Goal: Task Accomplishment & Management: Manage account settings

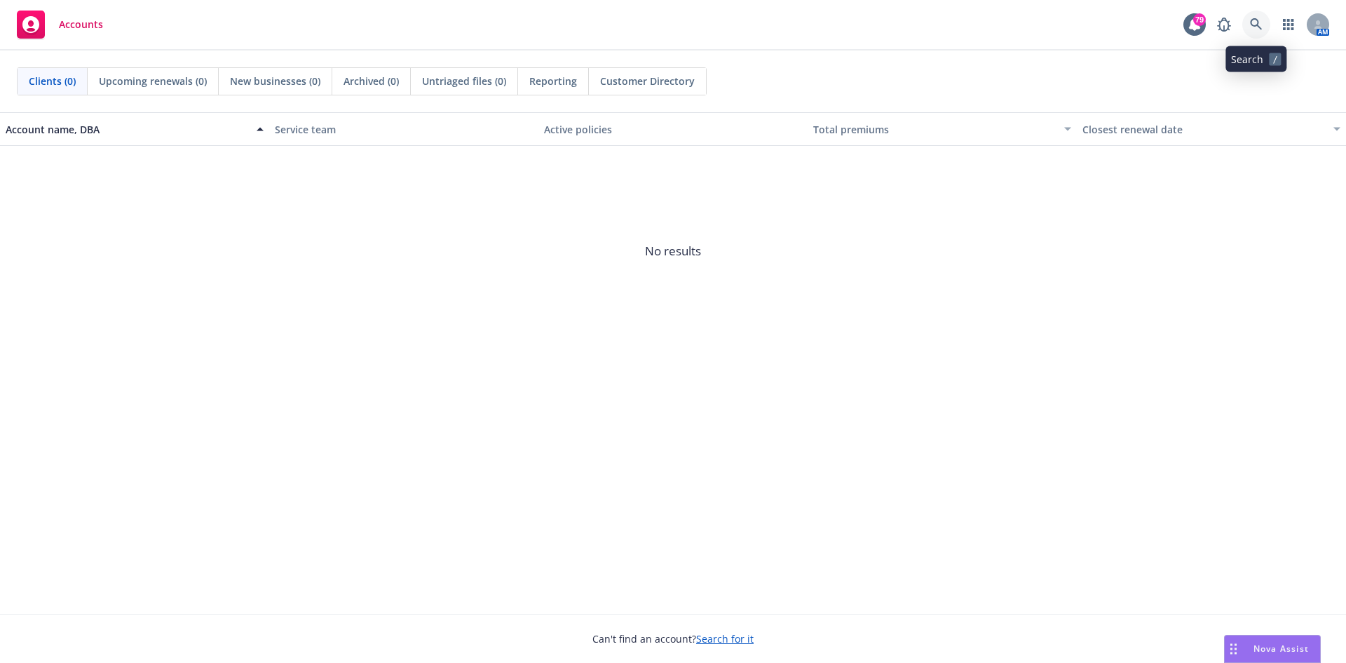
click at [1259, 22] on icon at bounding box center [1256, 24] width 12 height 12
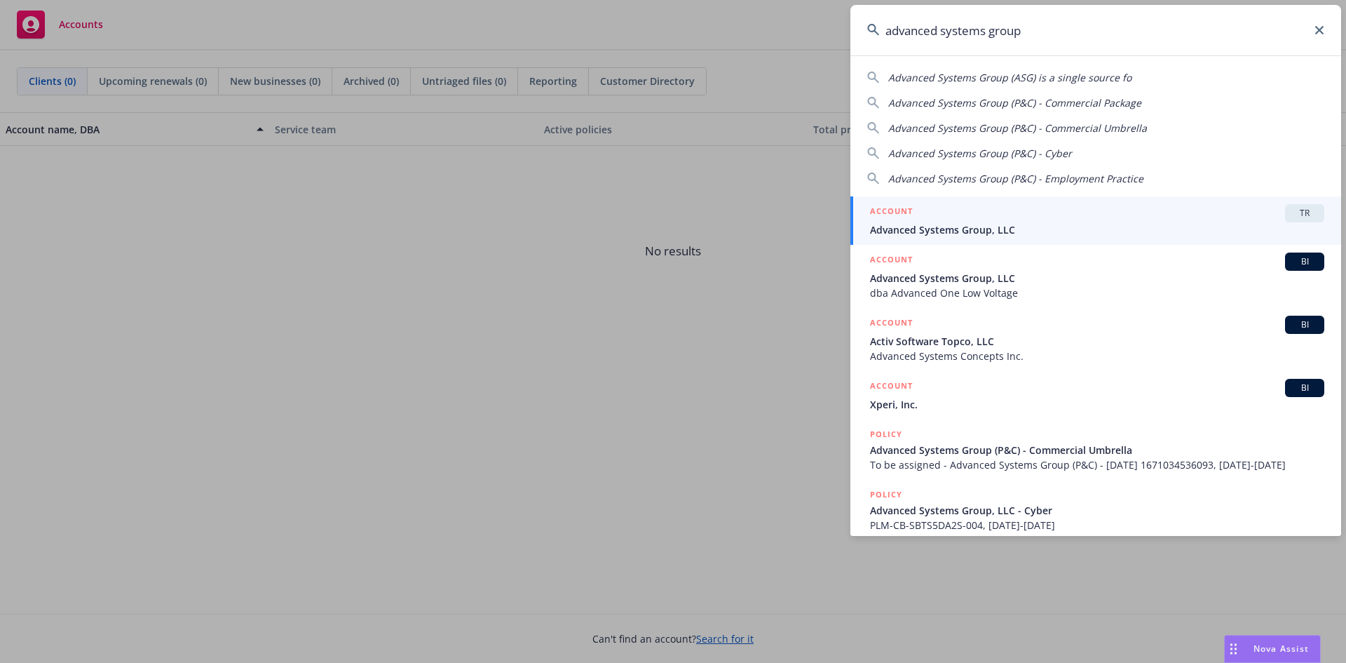
type input "advanced systems group"
click at [966, 230] on span "Advanced Systems Group, LLC" at bounding box center [1097, 229] width 454 height 15
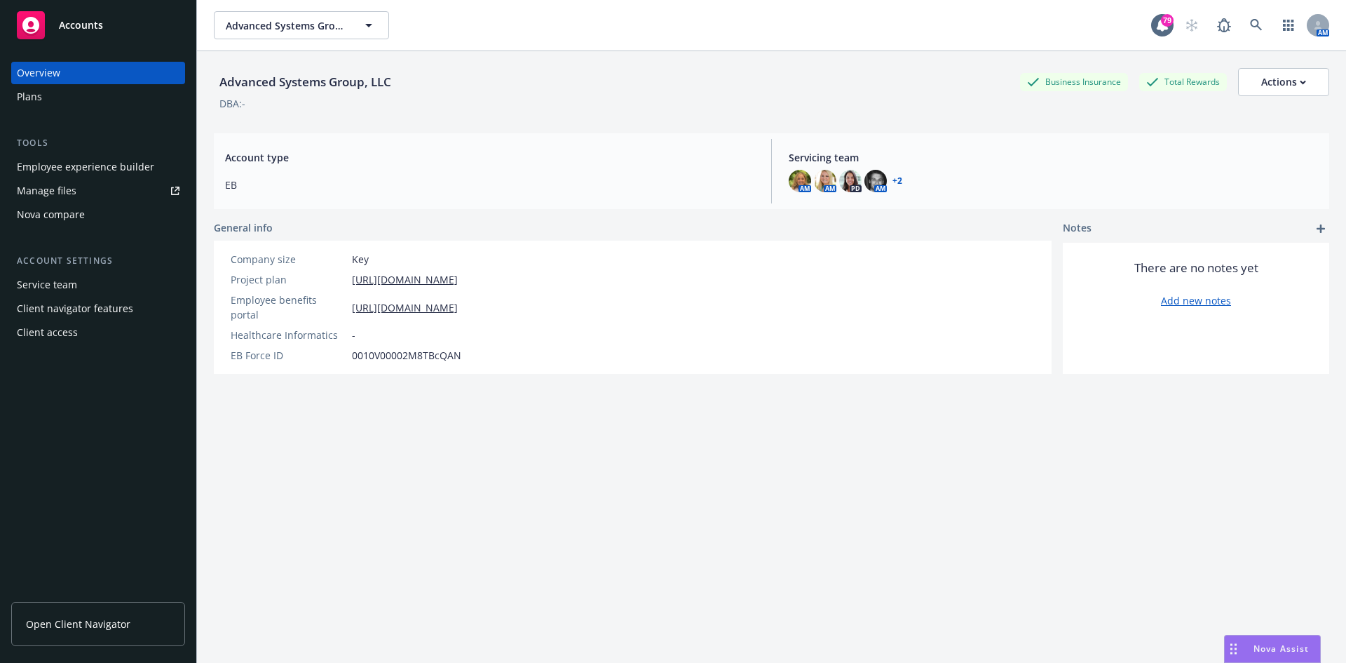
click at [111, 168] on div "Employee experience builder" at bounding box center [85, 167] width 137 height 22
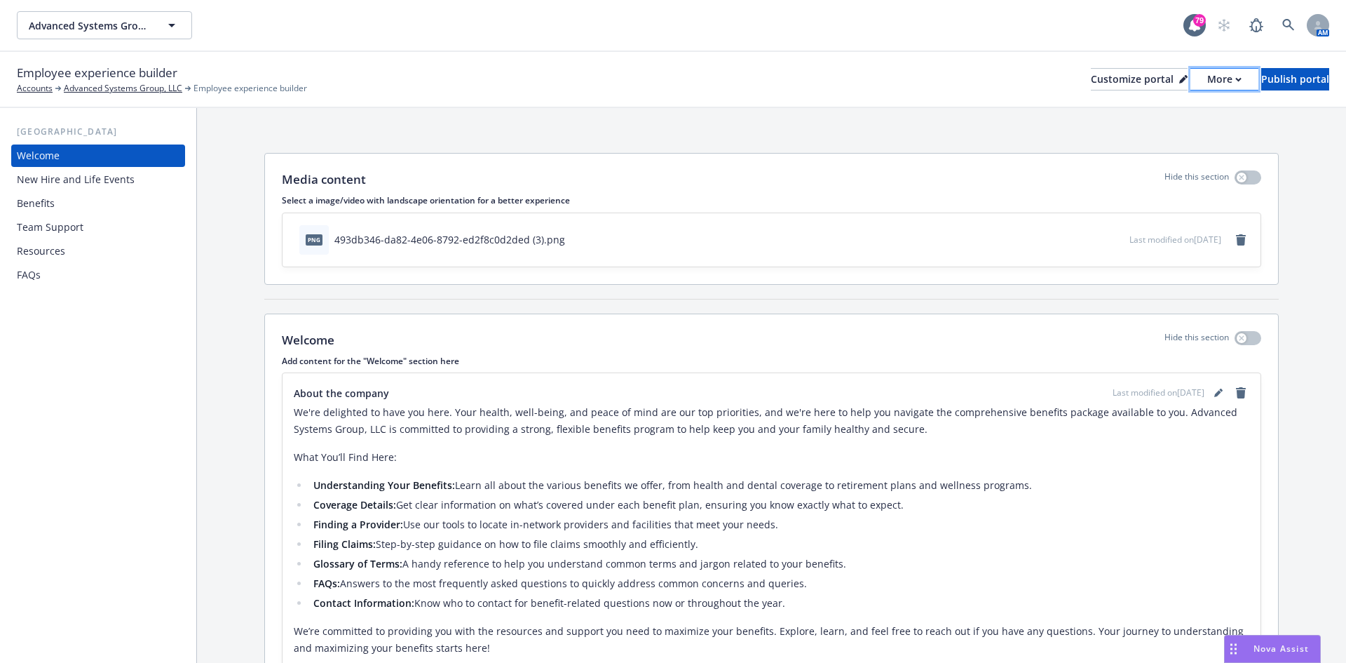
click at [1208, 77] on div "More" at bounding box center [1225, 79] width 34 height 21
drag, startPoint x: 1163, startPoint y: 116, endPoint x: 1147, endPoint y: 104, distance: 20.1
click at [1163, 116] on link "Copy preview link" at bounding box center [1150, 111] width 128 height 28
click at [41, 200] on div "Benefits" at bounding box center [36, 203] width 38 height 22
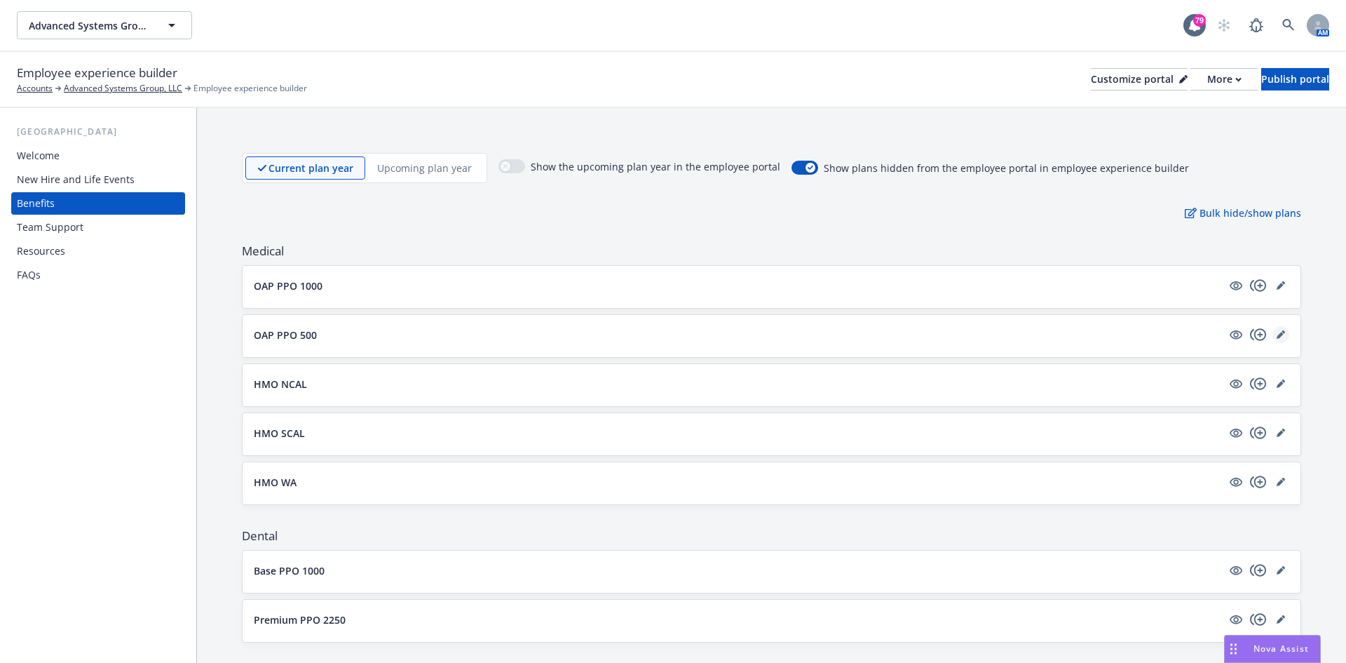
click at [1277, 335] on icon "editPencil" at bounding box center [1280, 335] width 7 height 7
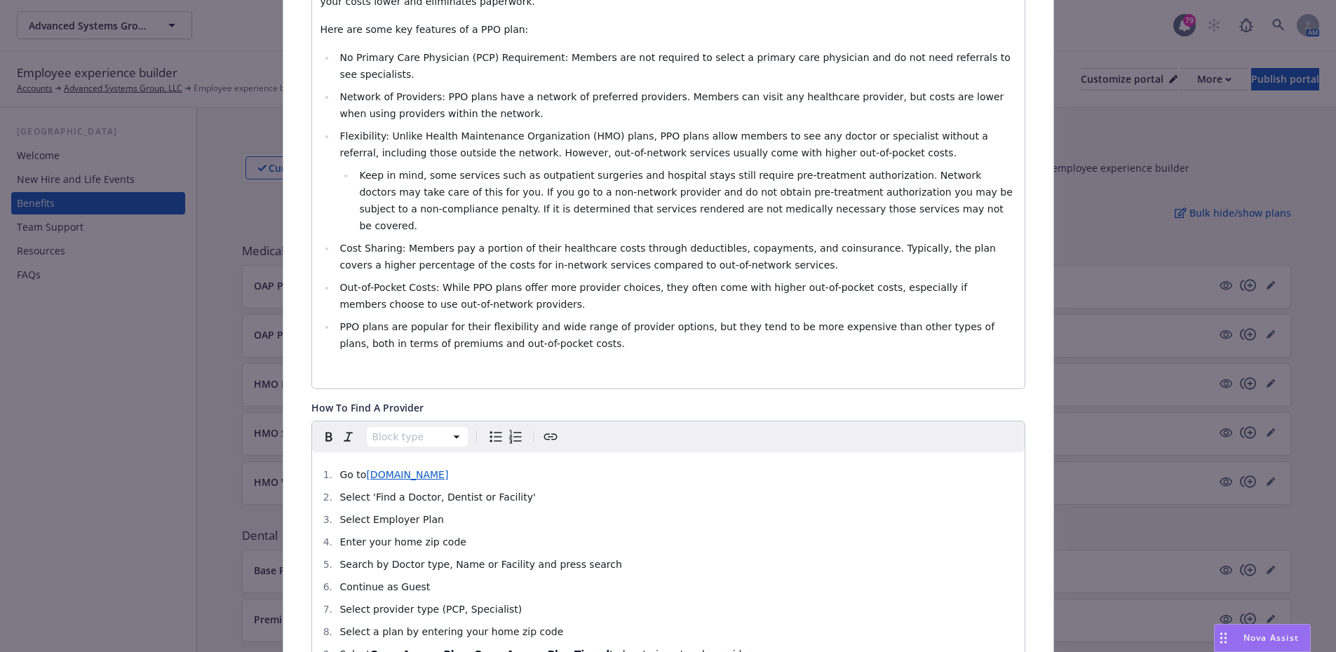
scroll to position [603, 0]
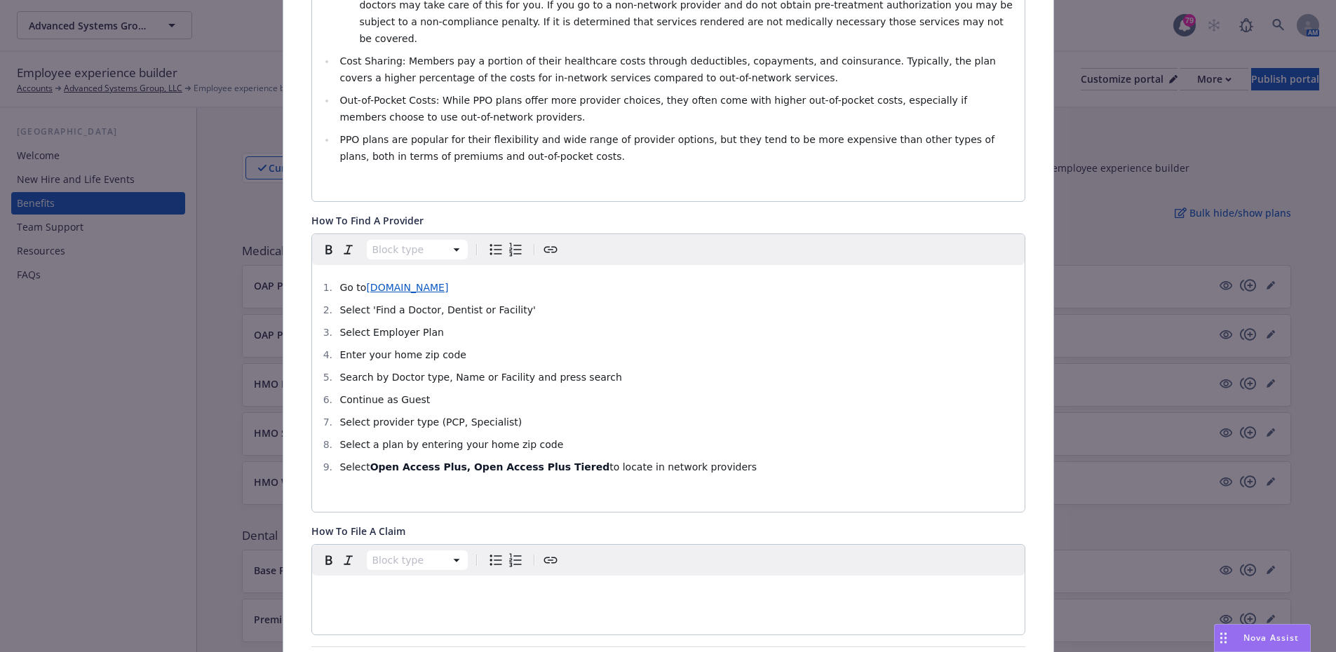
click at [417, 391] on li "Continue as Guest" at bounding box center [676, 399] width 680 height 17
click at [441, 461] on strong "Open Access Plus, Open Access Plus Tiered" at bounding box center [490, 466] width 240 height 11
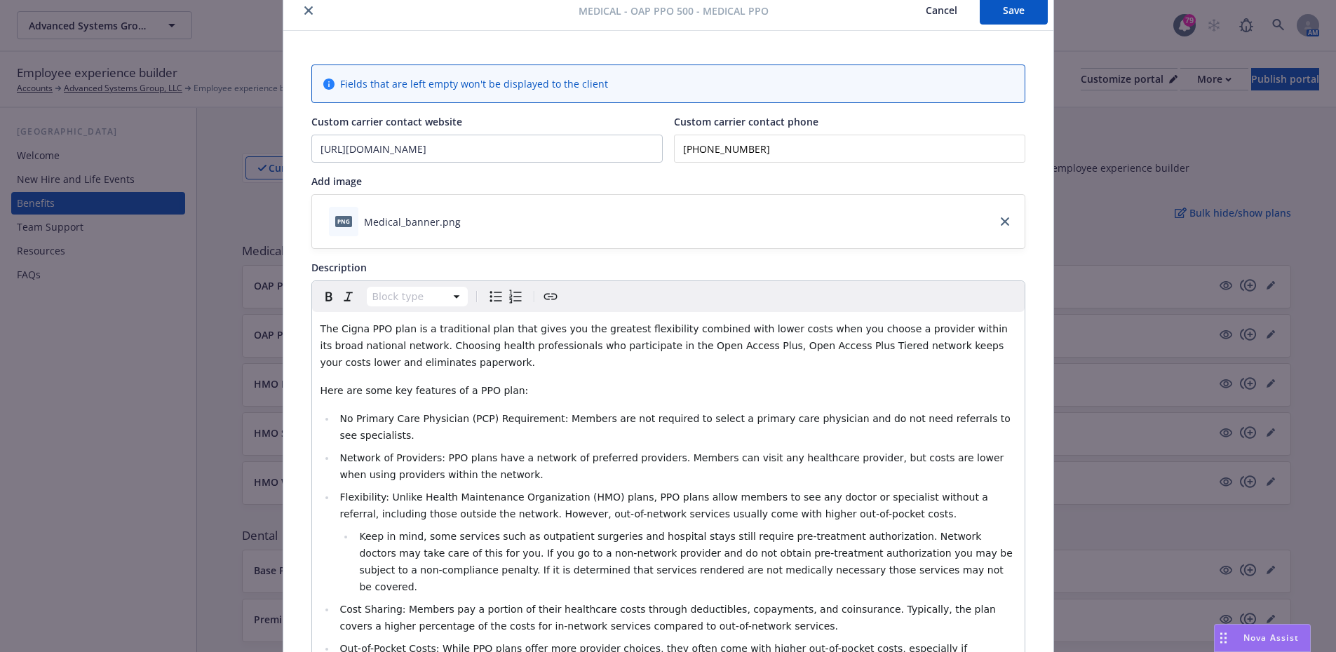
scroll to position [0, 0]
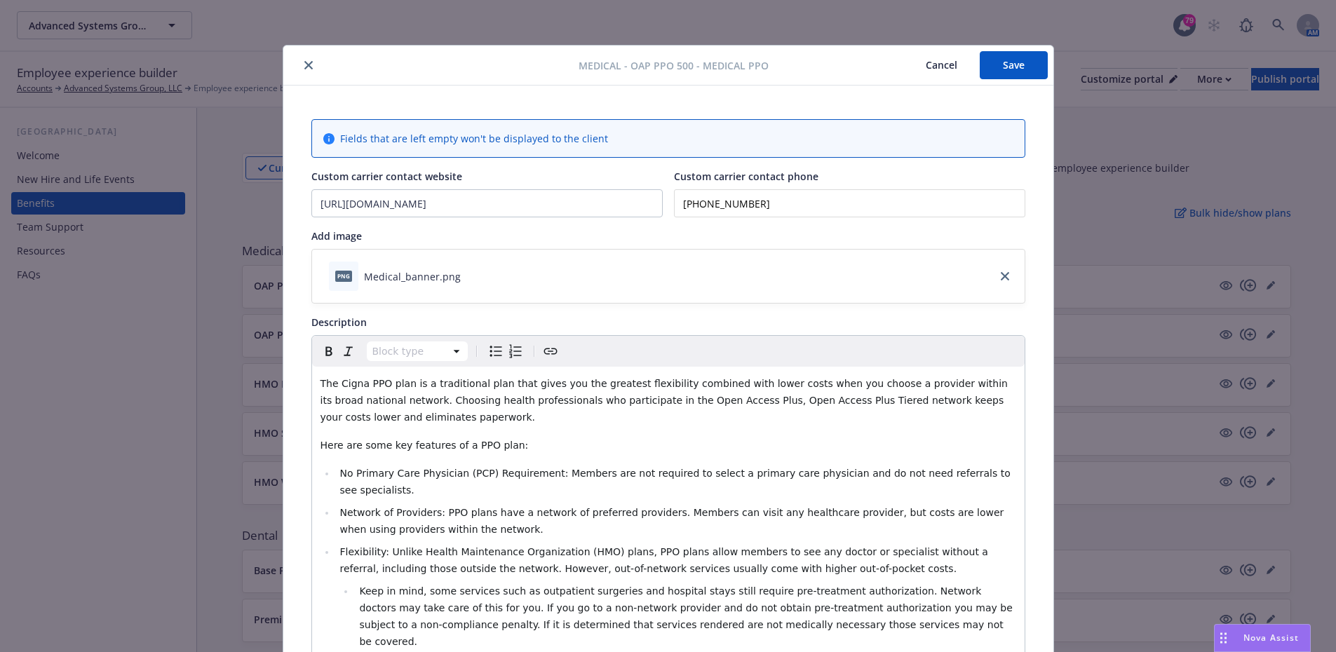
click at [1017, 72] on button "Save" at bounding box center [1014, 65] width 68 height 28
click at [308, 71] on button "close" at bounding box center [308, 65] width 17 height 17
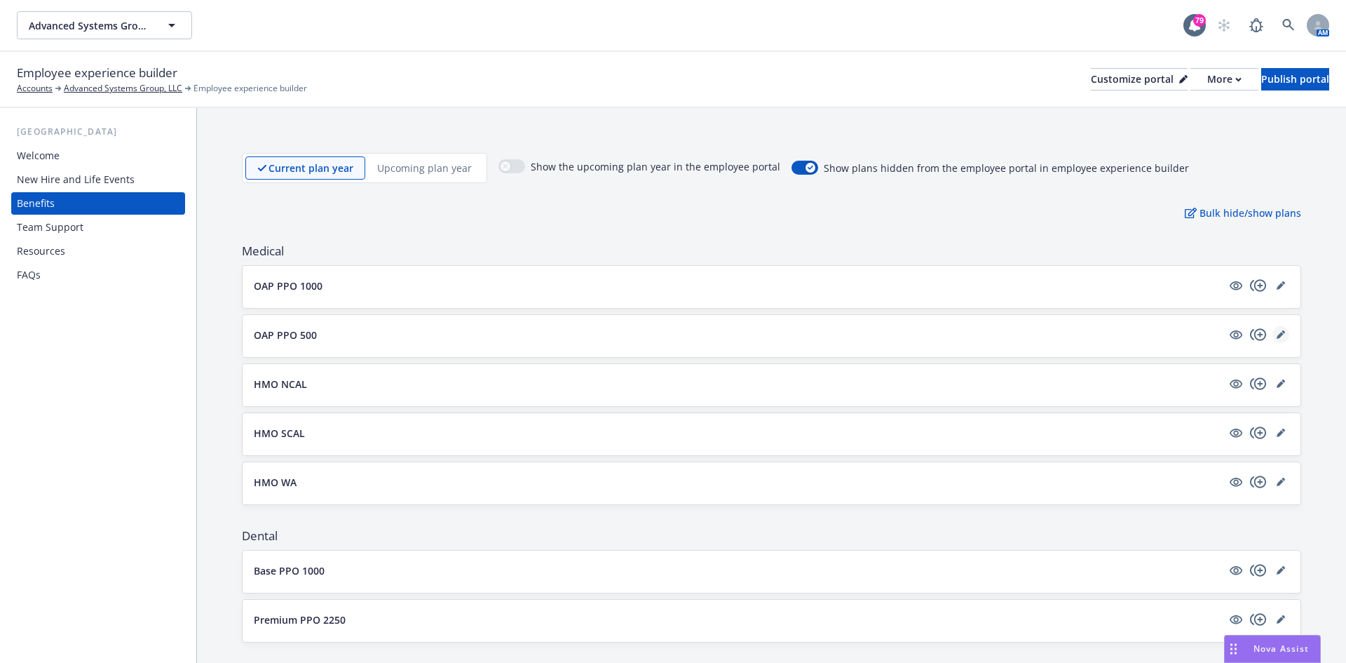
click at [1277, 334] on icon "editPencil" at bounding box center [1281, 334] width 8 height 8
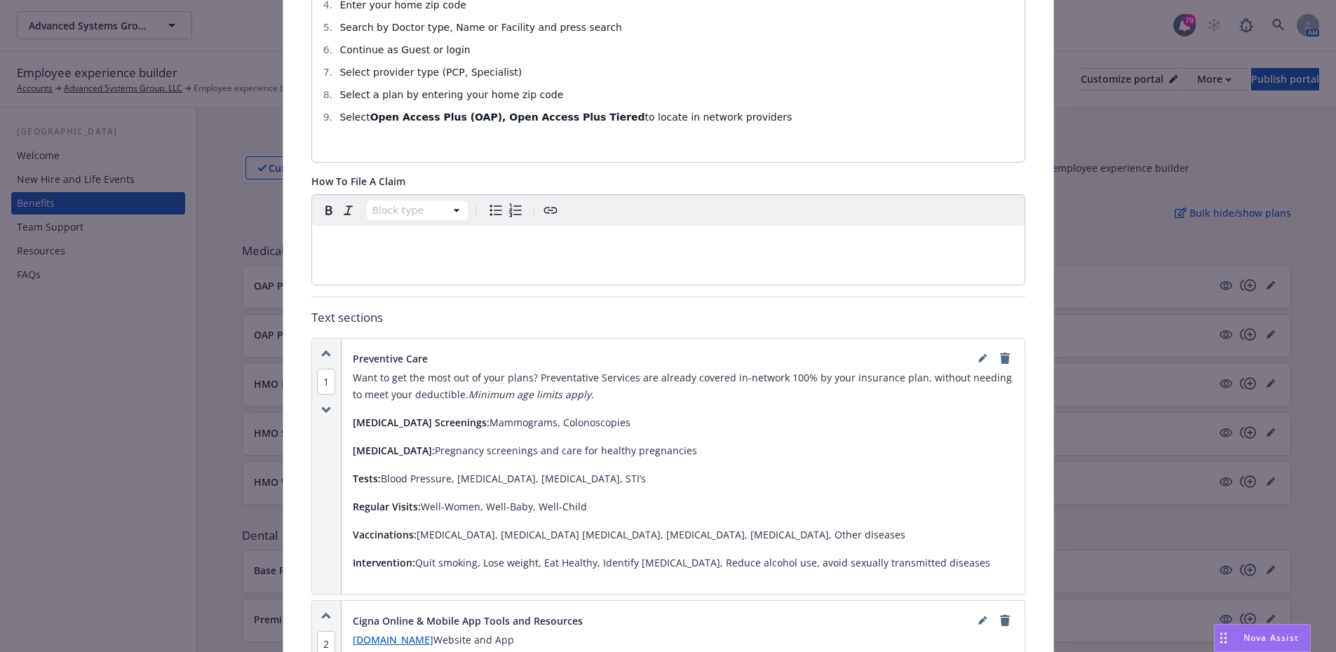
scroll to position [954, 0]
click at [417, 498] on p "Regular Visits: Well-Women, Well-Baby, Well-Child" at bounding box center [683, 506] width 661 height 17
click at [419, 498] on p "Regular Visits: Well-Women, Well-Baby, Well-Child" at bounding box center [683, 506] width 661 height 17
click at [982, 349] on link "editPencil" at bounding box center [982, 357] width 17 height 17
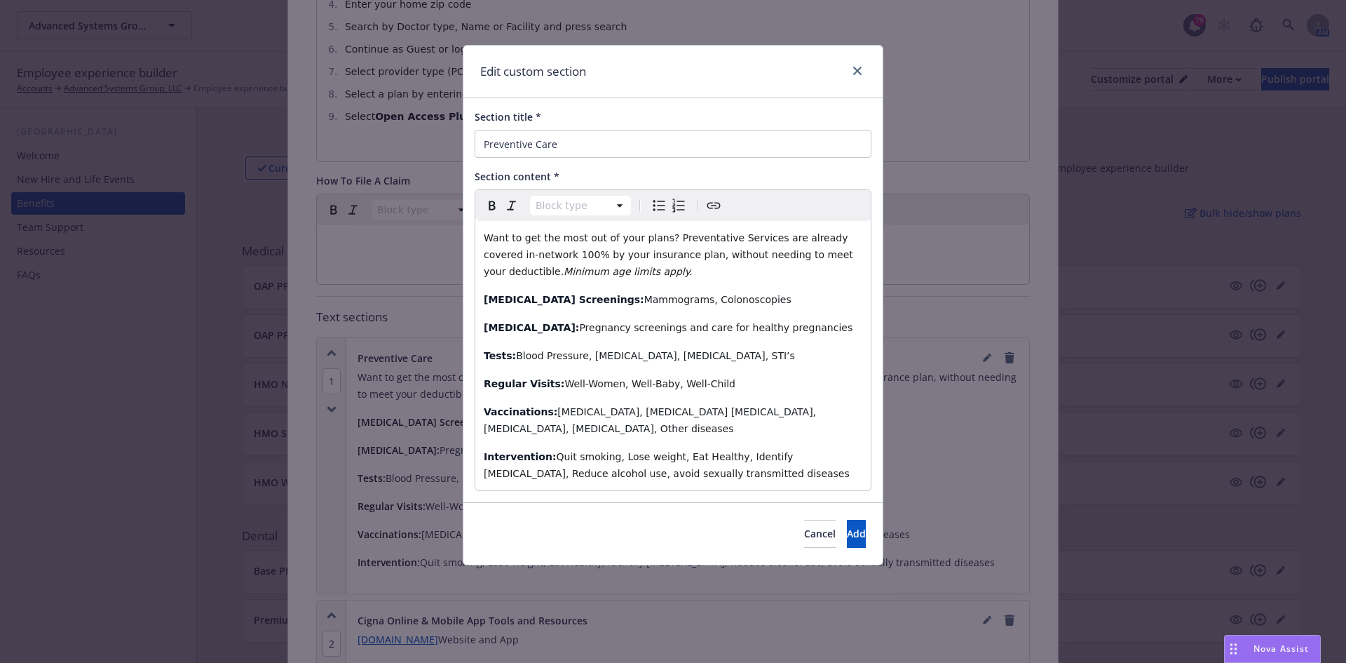
select select "paragraph"
click at [564, 378] on span "Well-Women, Well-Baby, Well-Child" at bounding box center [649, 383] width 171 height 11
click at [847, 527] on span "Add" at bounding box center [856, 533] width 19 height 13
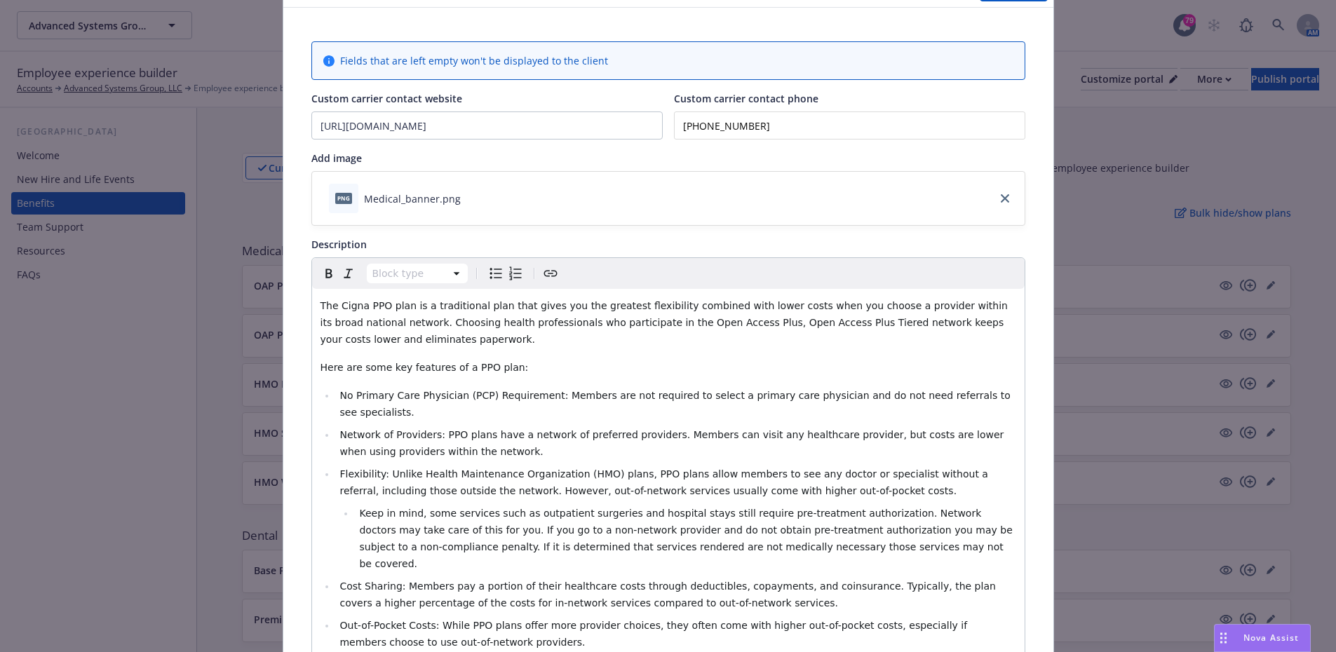
scroll to position [0, 0]
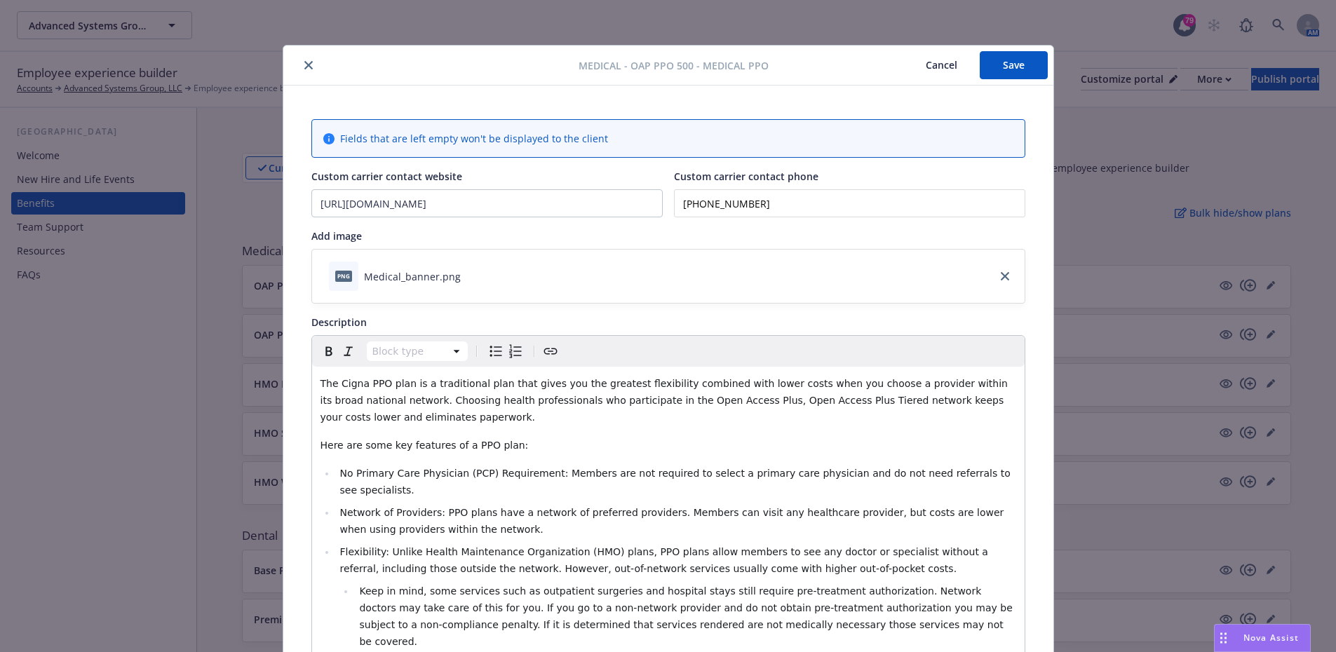
click at [990, 72] on button "Save" at bounding box center [1014, 65] width 68 height 28
click at [1010, 67] on button "Save" at bounding box center [1014, 65] width 68 height 28
click at [1012, 68] on button "Save" at bounding box center [1014, 65] width 68 height 28
click at [304, 67] on icon "close" at bounding box center [308, 65] width 8 height 8
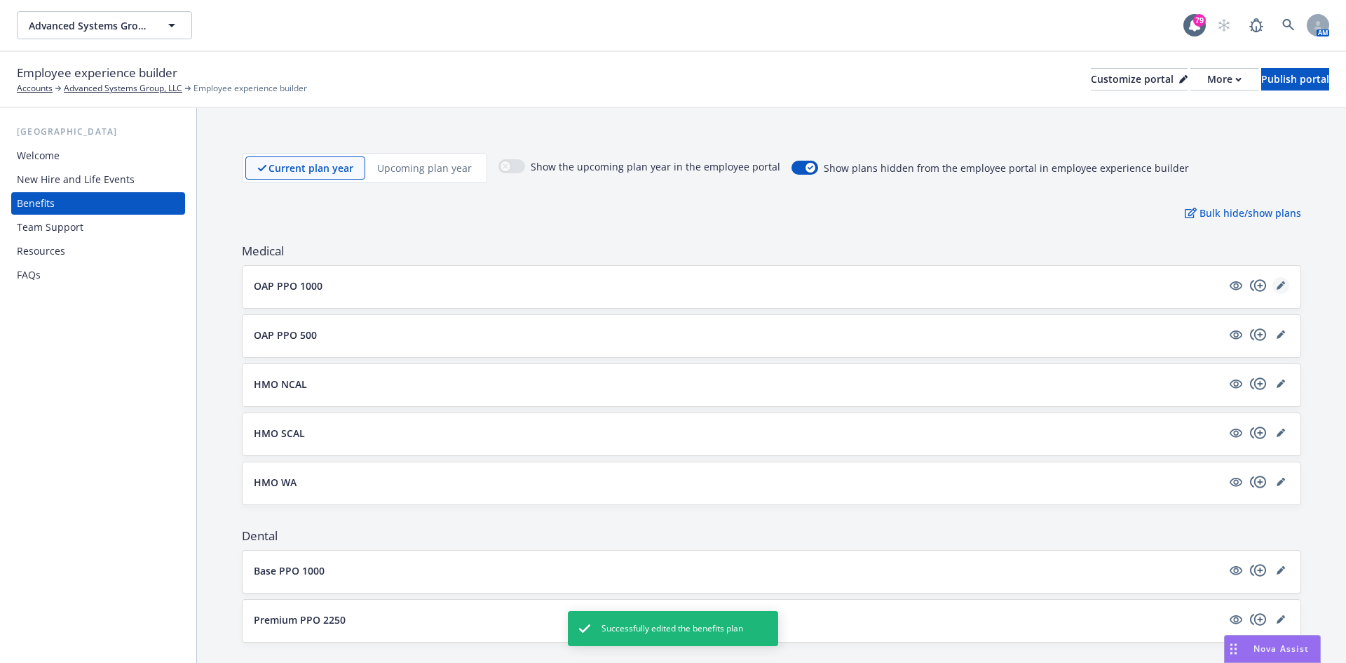
click at [1282, 283] on icon "editPencil" at bounding box center [1284, 283] width 4 height 4
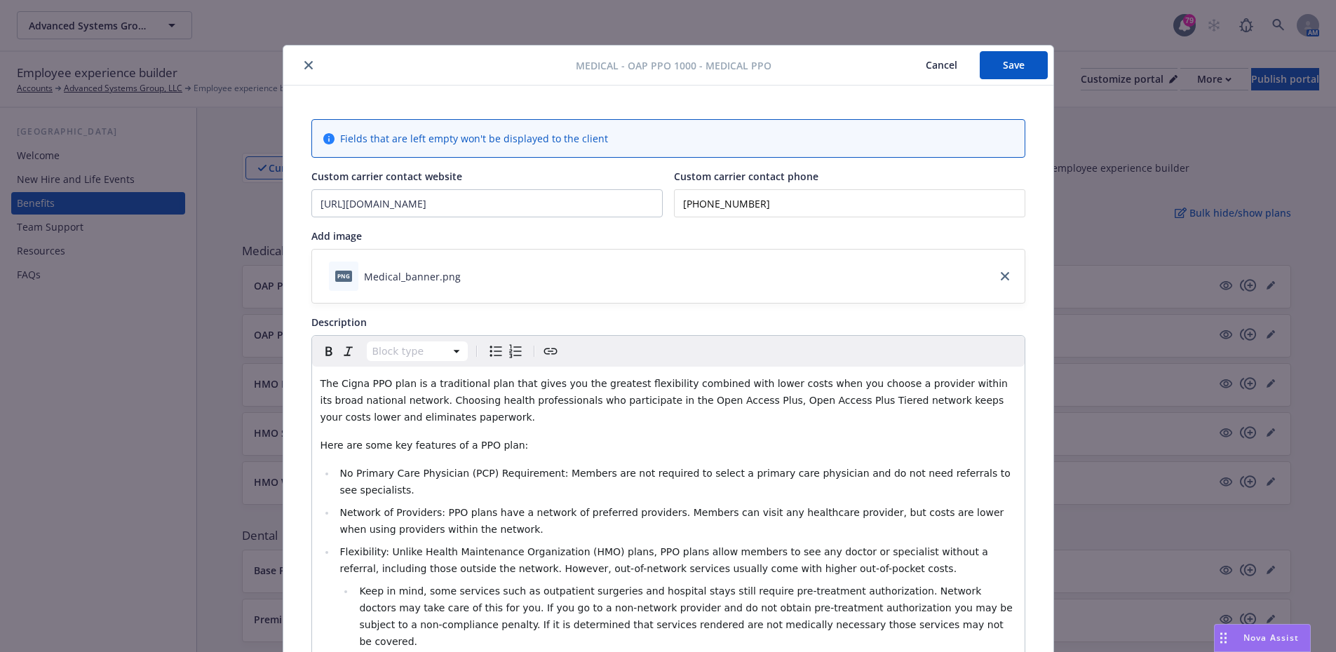
click at [308, 67] on button "close" at bounding box center [308, 65] width 17 height 17
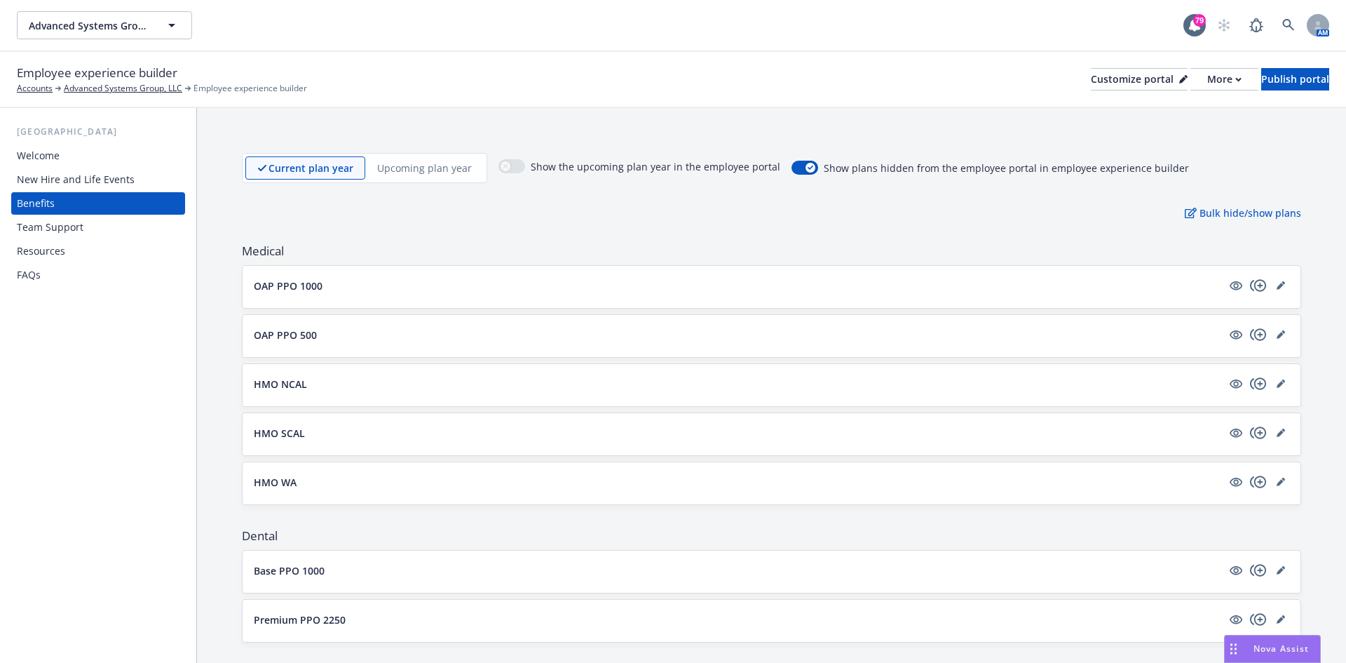
click at [350, 338] on button "OAP PPO 500" at bounding box center [738, 334] width 968 height 15
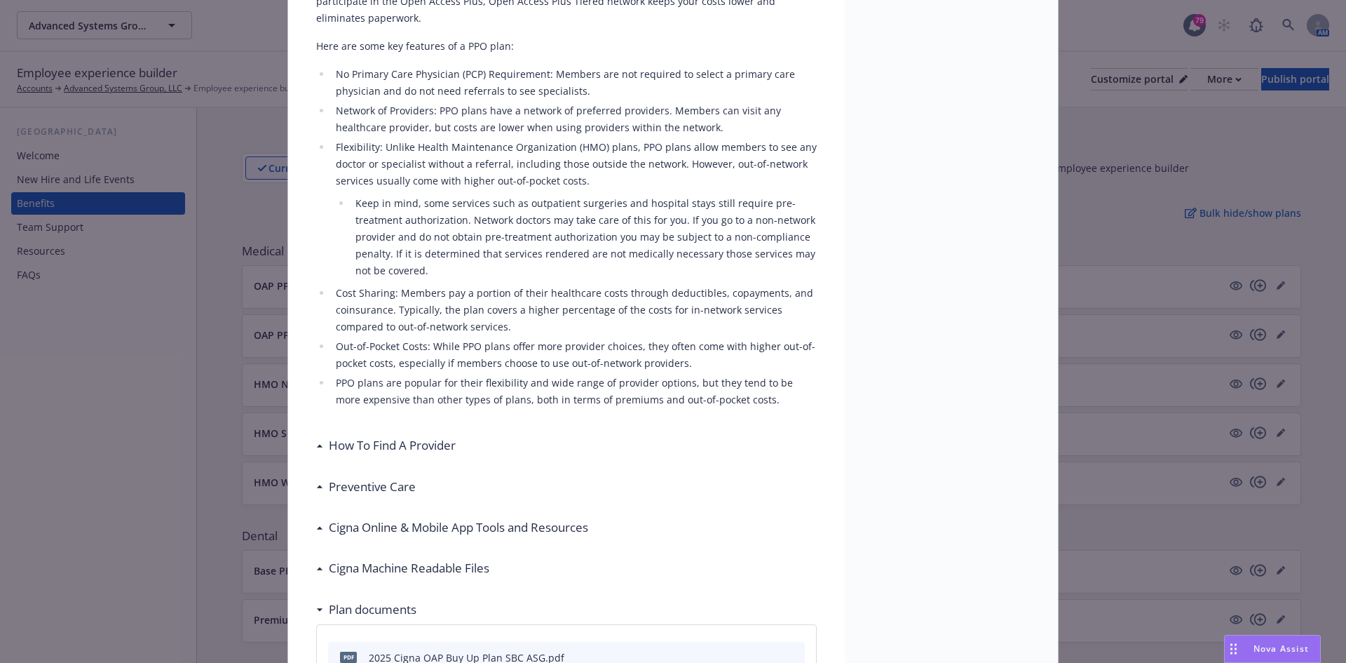
scroll to position [393, 0]
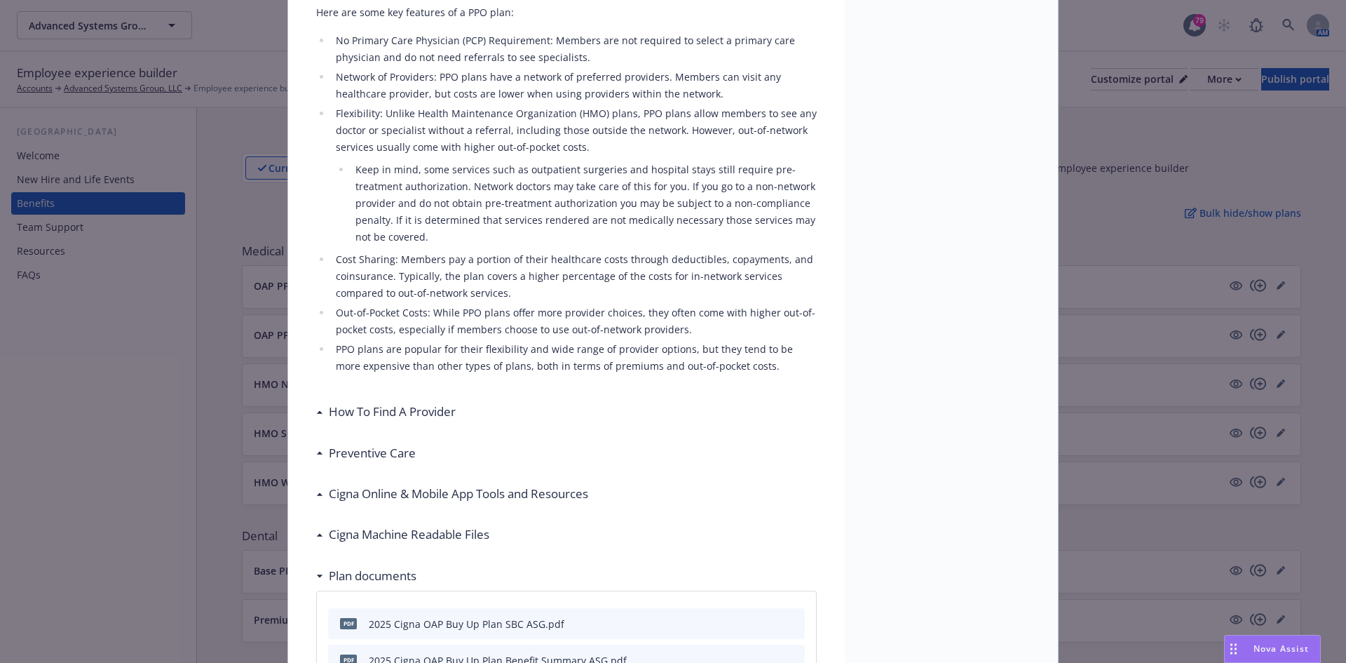
click at [359, 490] on div "Cigna Online & Mobile App Tools and Resources" at bounding box center [566, 493] width 501 height 29
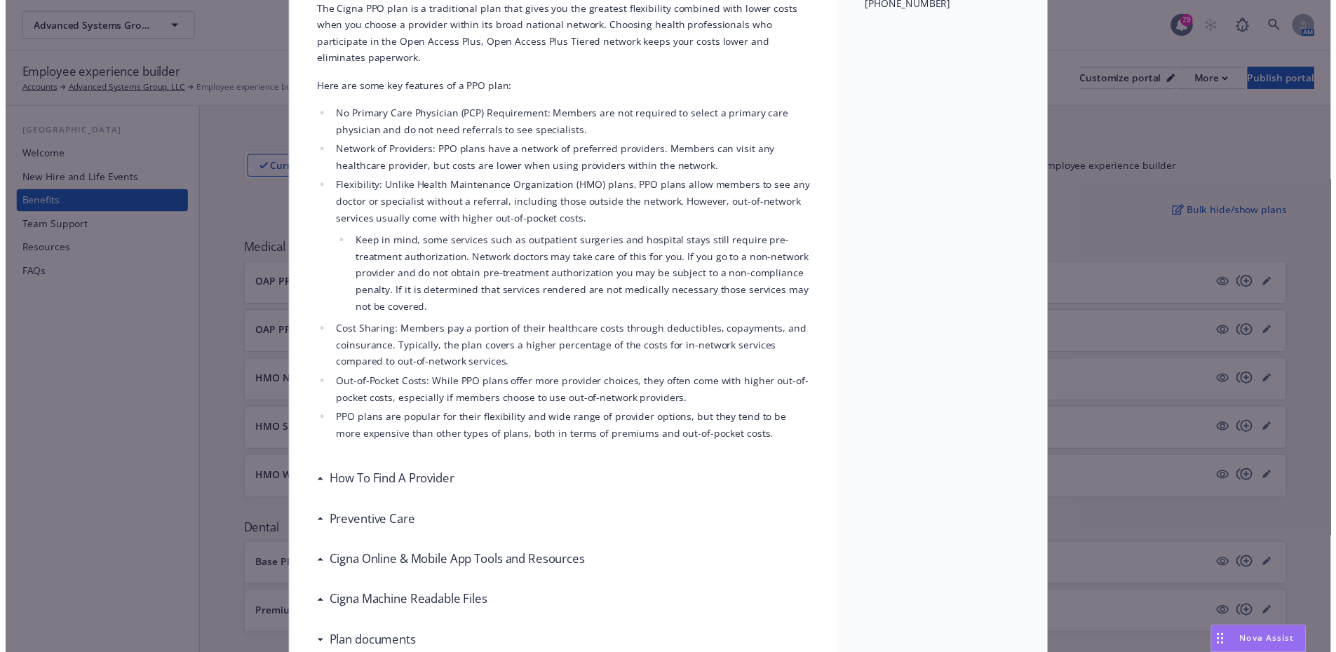
scroll to position [0, 0]
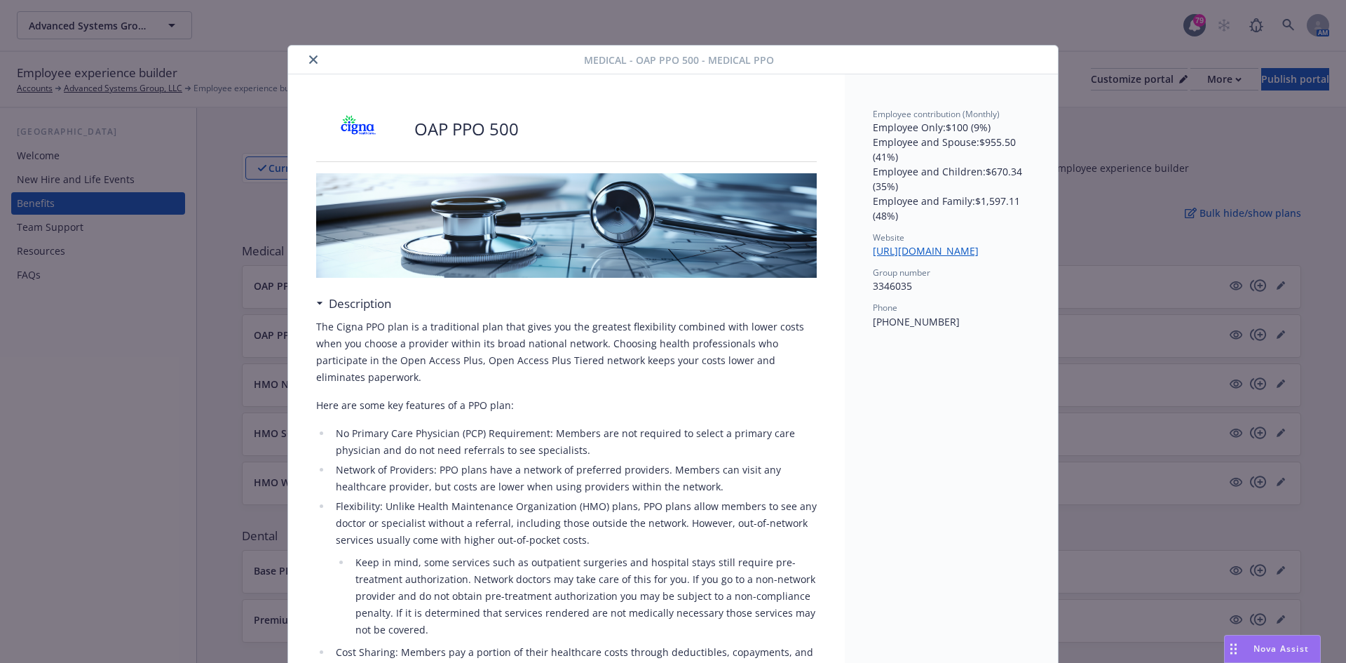
click at [312, 58] on icon "close" at bounding box center [313, 59] width 8 height 8
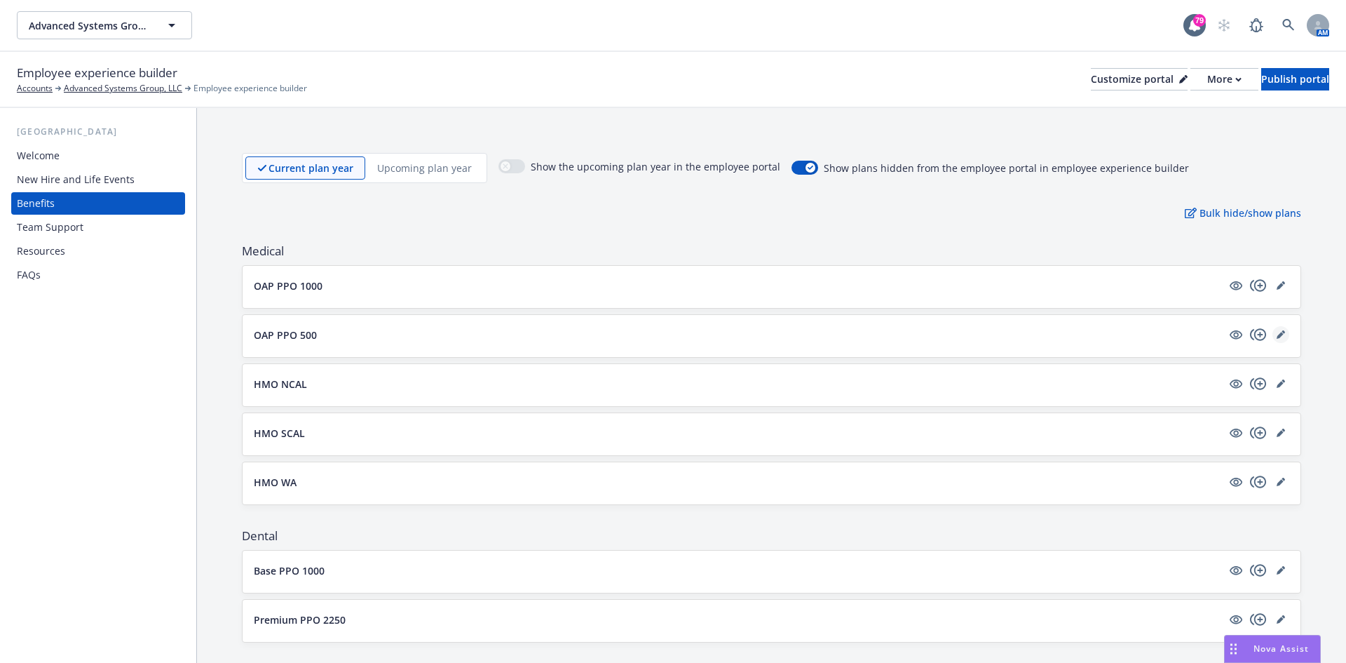
click at [1273, 329] on link "editPencil" at bounding box center [1281, 334] width 17 height 17
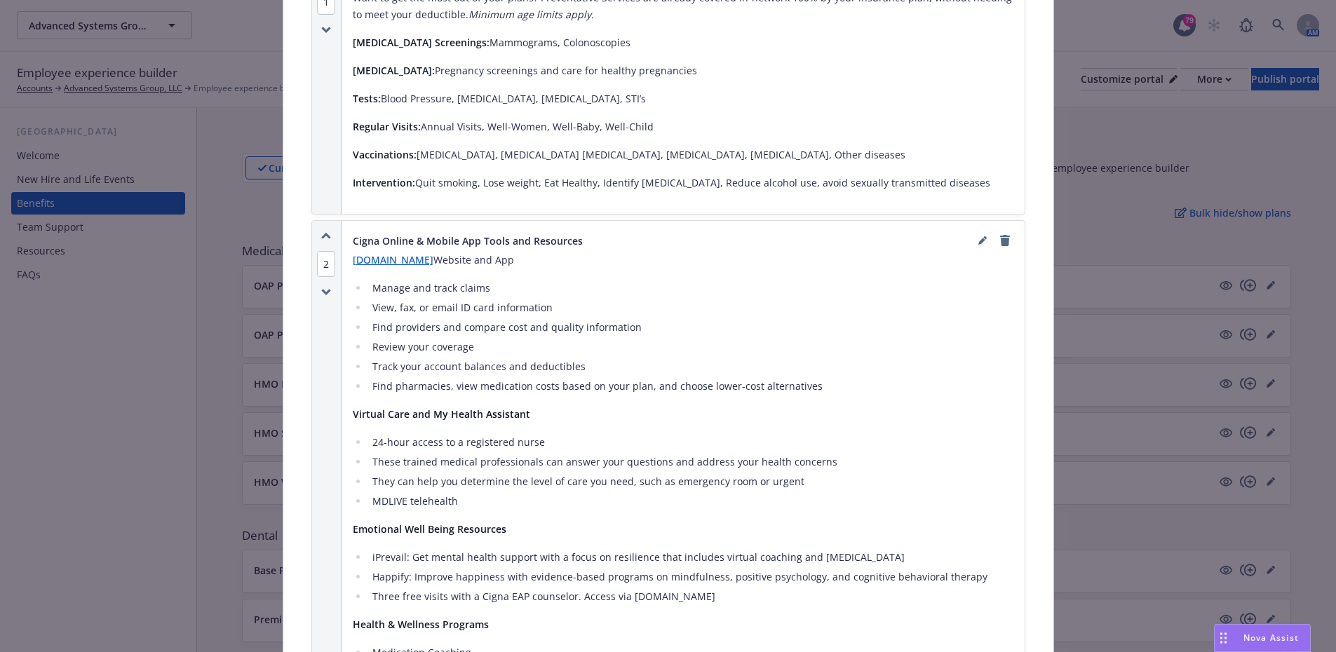
scroll to position [1304, 0]
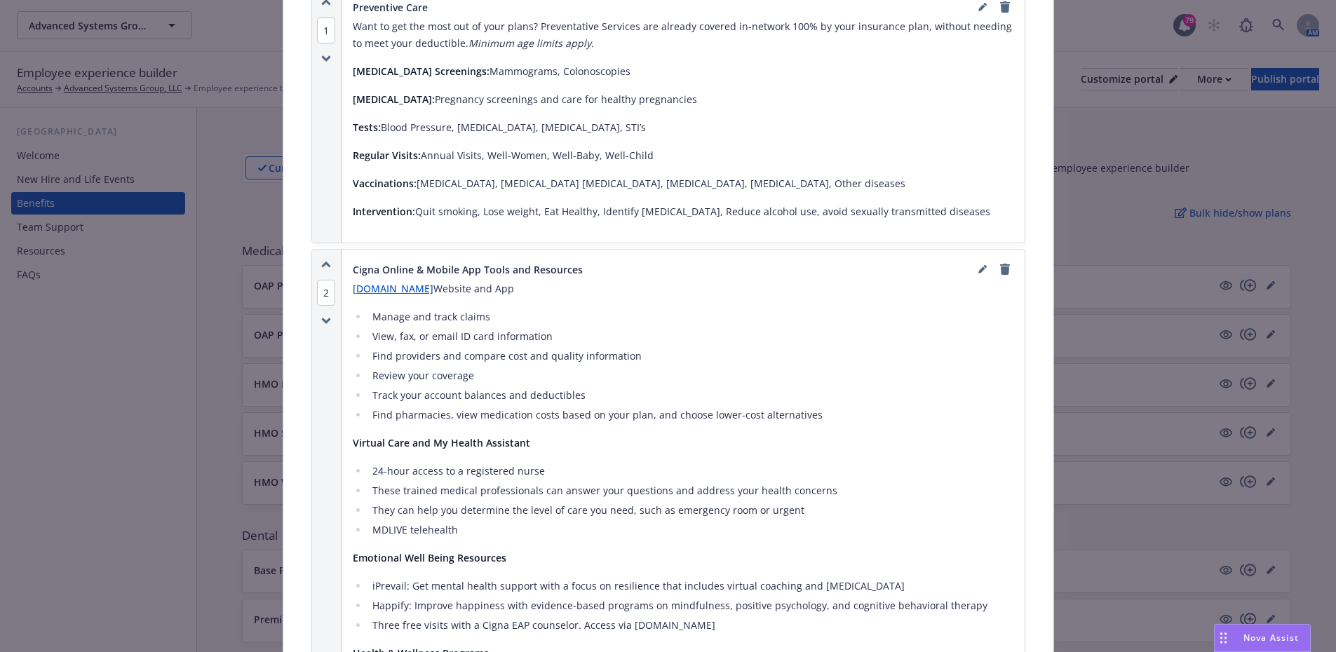
click at [318, 280] on span "2" at bounding box center [326, 293] width 18 height 26
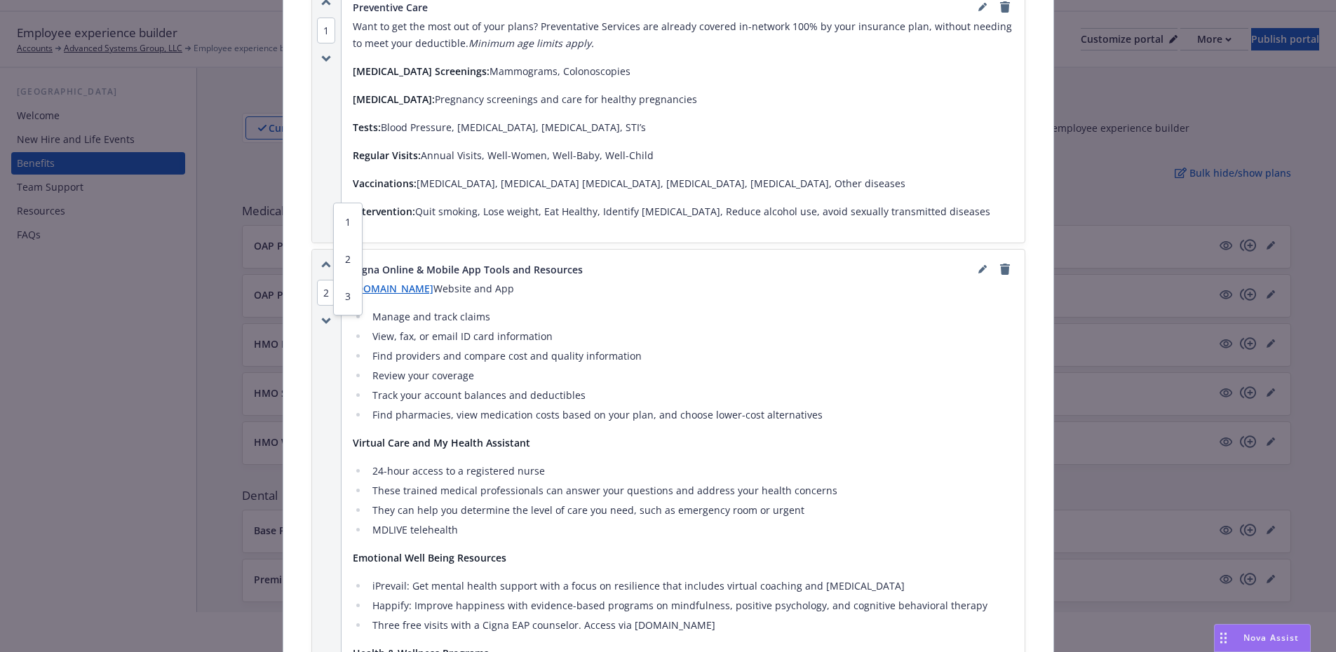
scroll to position [0, 0]
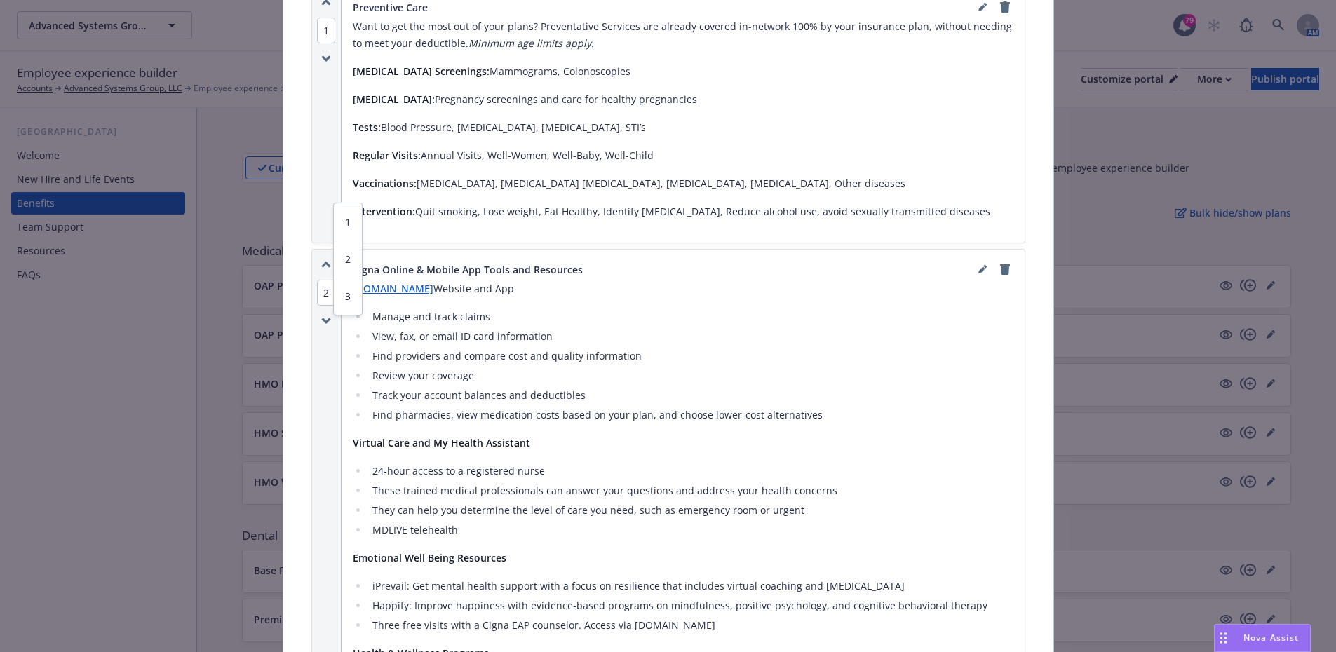
click at [583, 280] on div "[DOMAIN_NAME] Website and App Manage and track claims View, fax, or email ID ca…" at bounding box center [683, 553] width 661 height 547
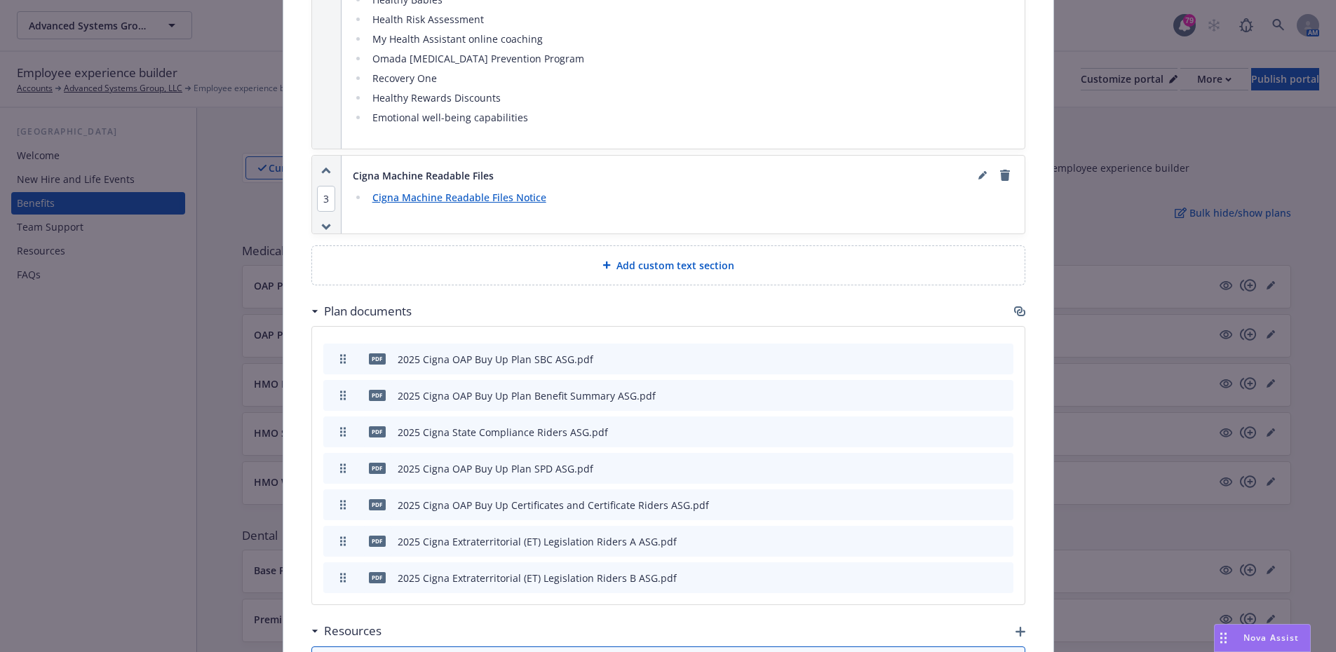
scroll to position [1725, 0]
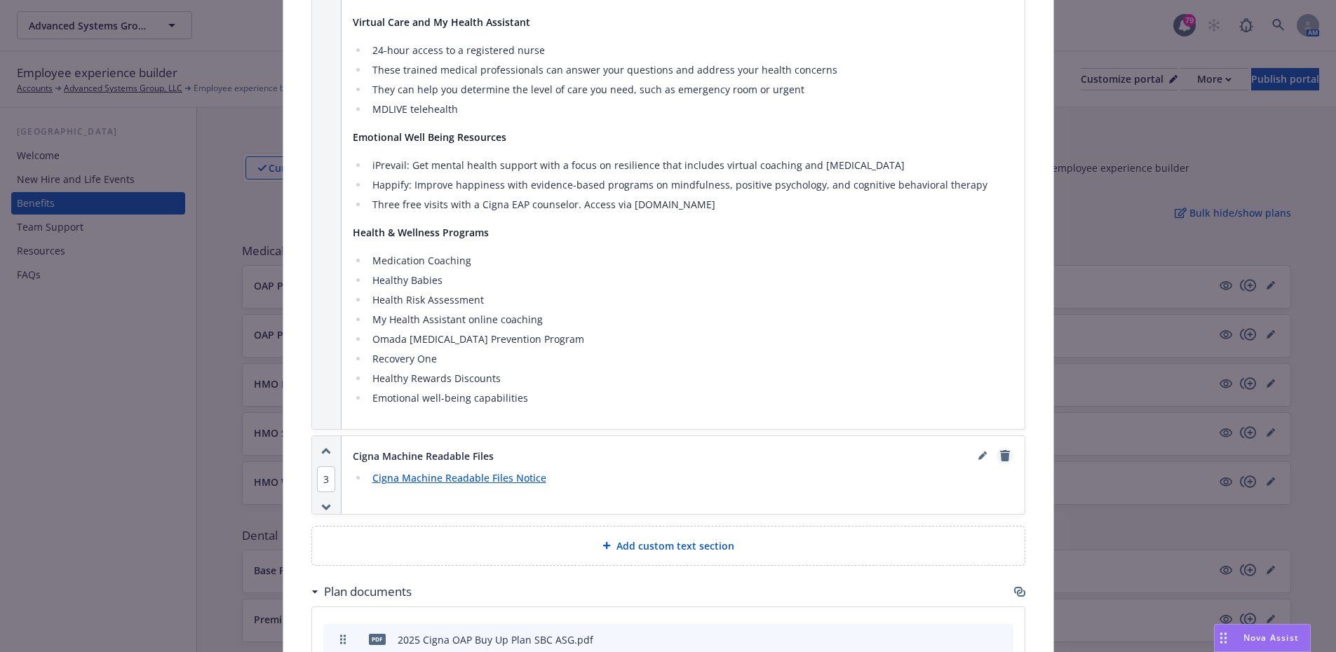
click at [1000, 450] on icon "remove" at bounding box center [1005, 455] width 10 height 11
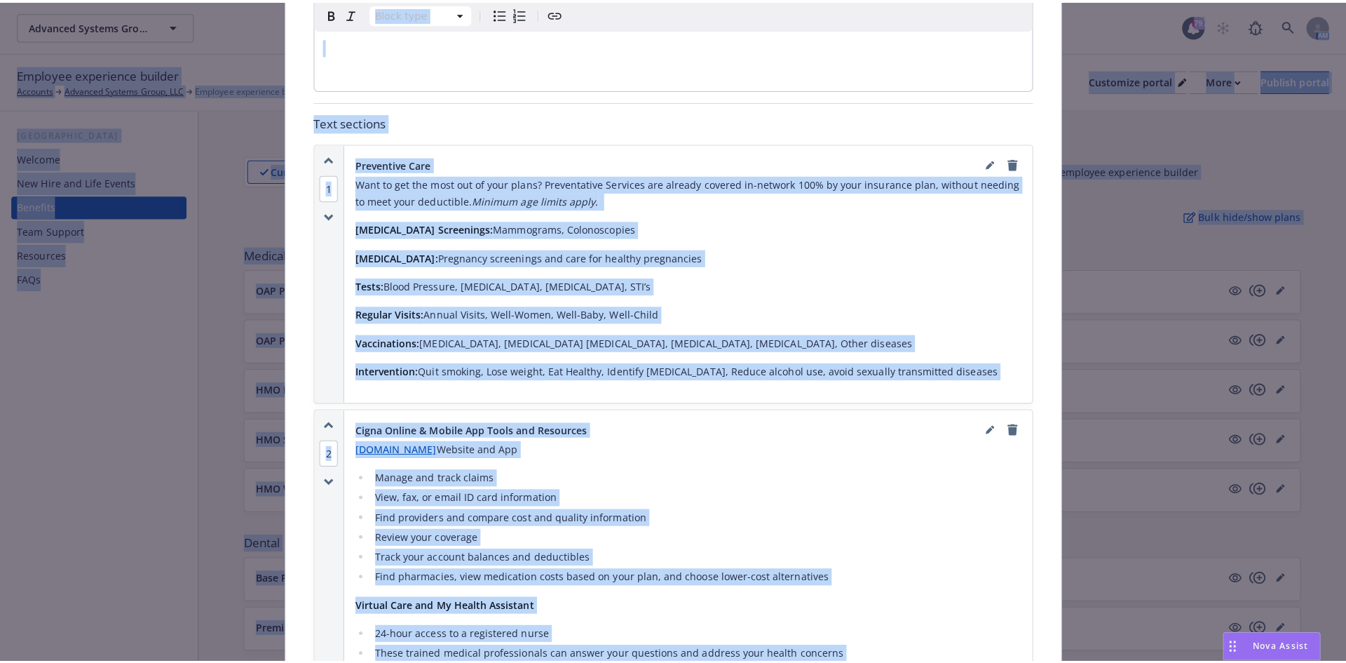
scroll to position [1123, 0]
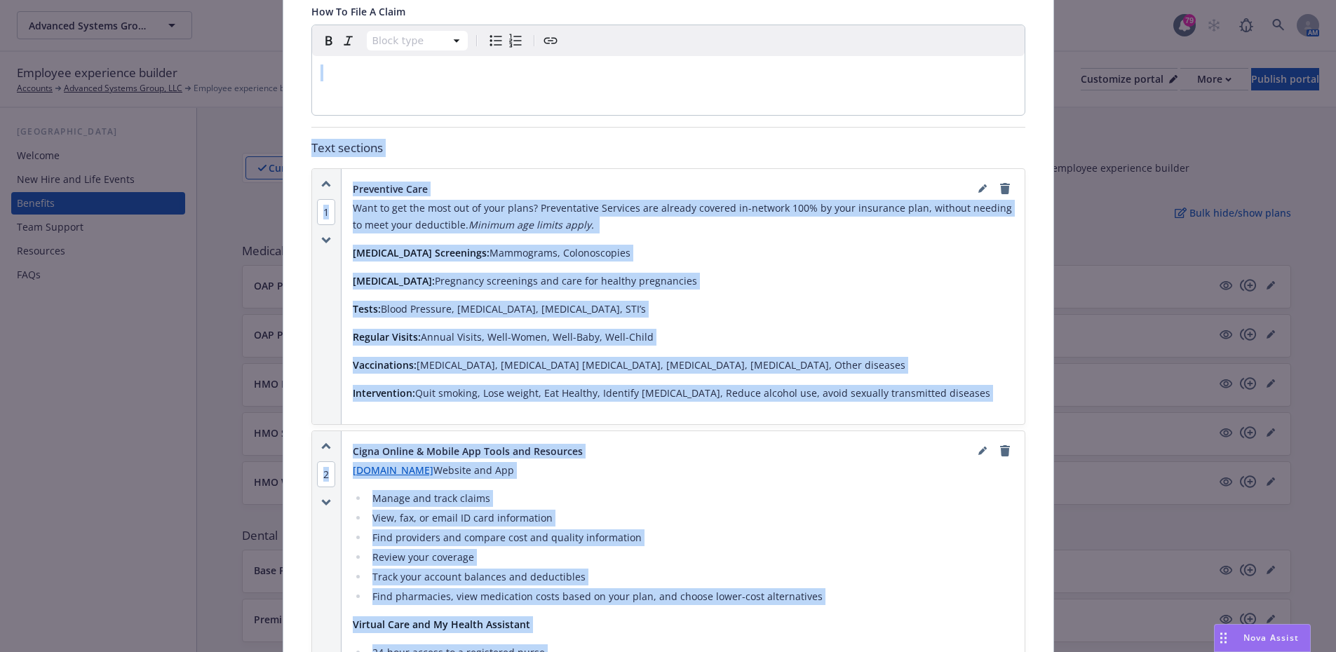
drag, startPoint x: 525, startPoint y: 508, endPoint x: 731, endPoint y: 496, distance: 206.5
click at [698, 490] on ul "Manage and track claims View, fax, or email ID card information Find providers …" at bounding box center [683, 547] width 661 height 115
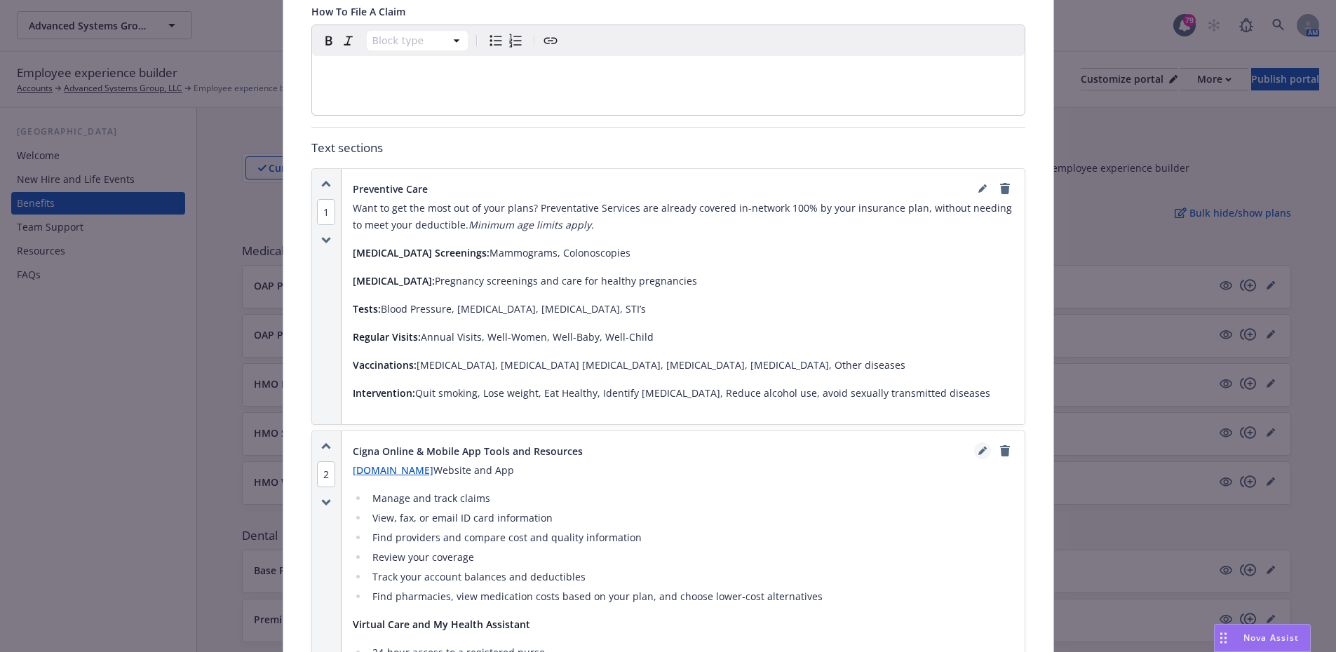
click at [978, 447] on icon "editPencil" at bounding box center [982, 451] width 8 height 8
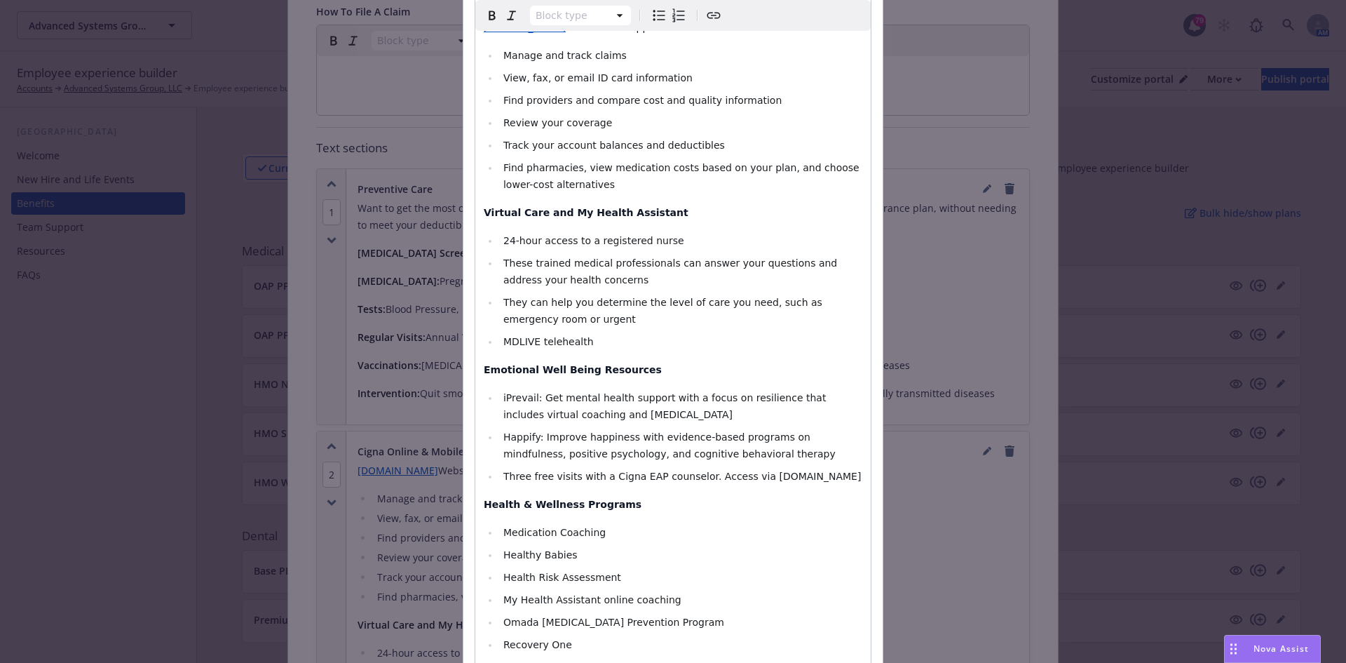
scroll to position [351, 0]
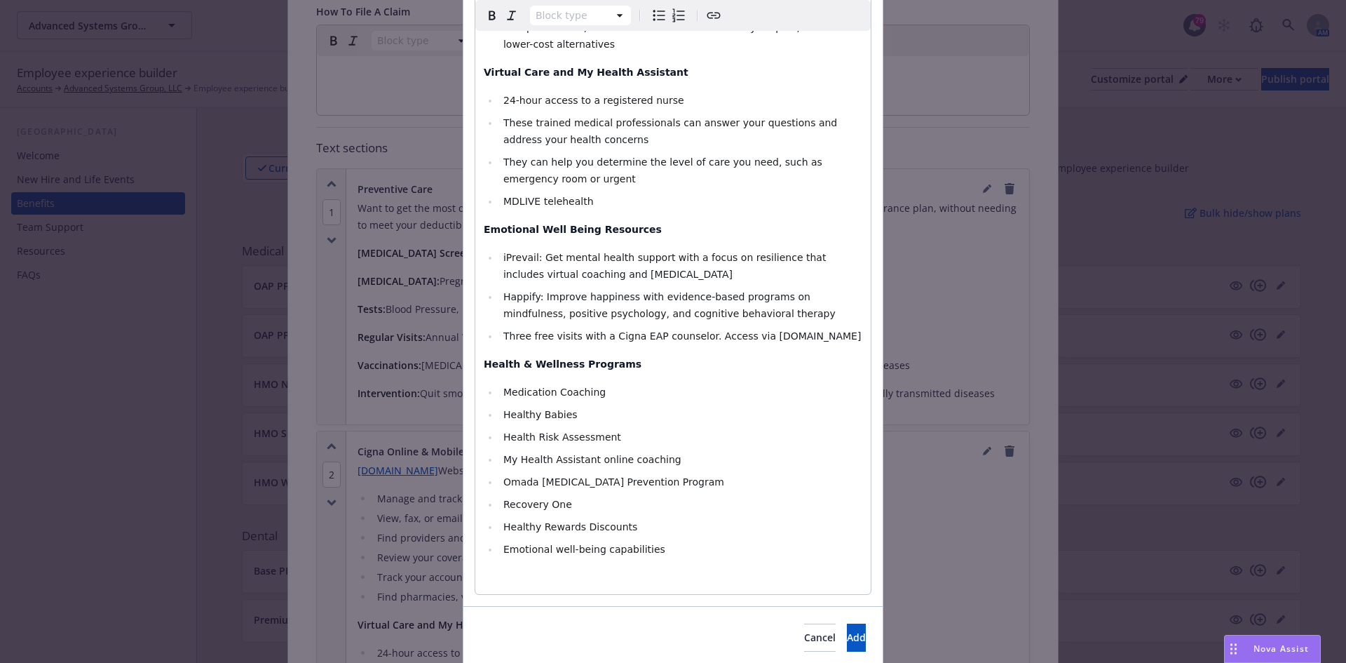
select select
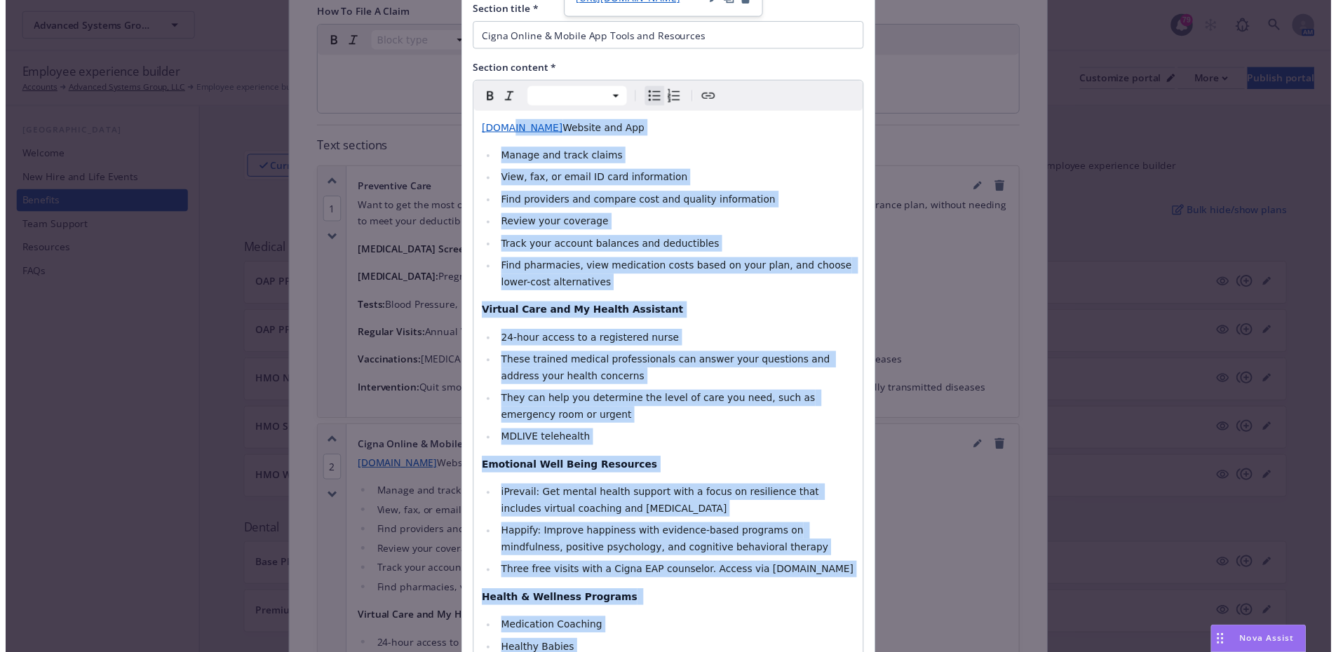
scroll to position [0, 0]
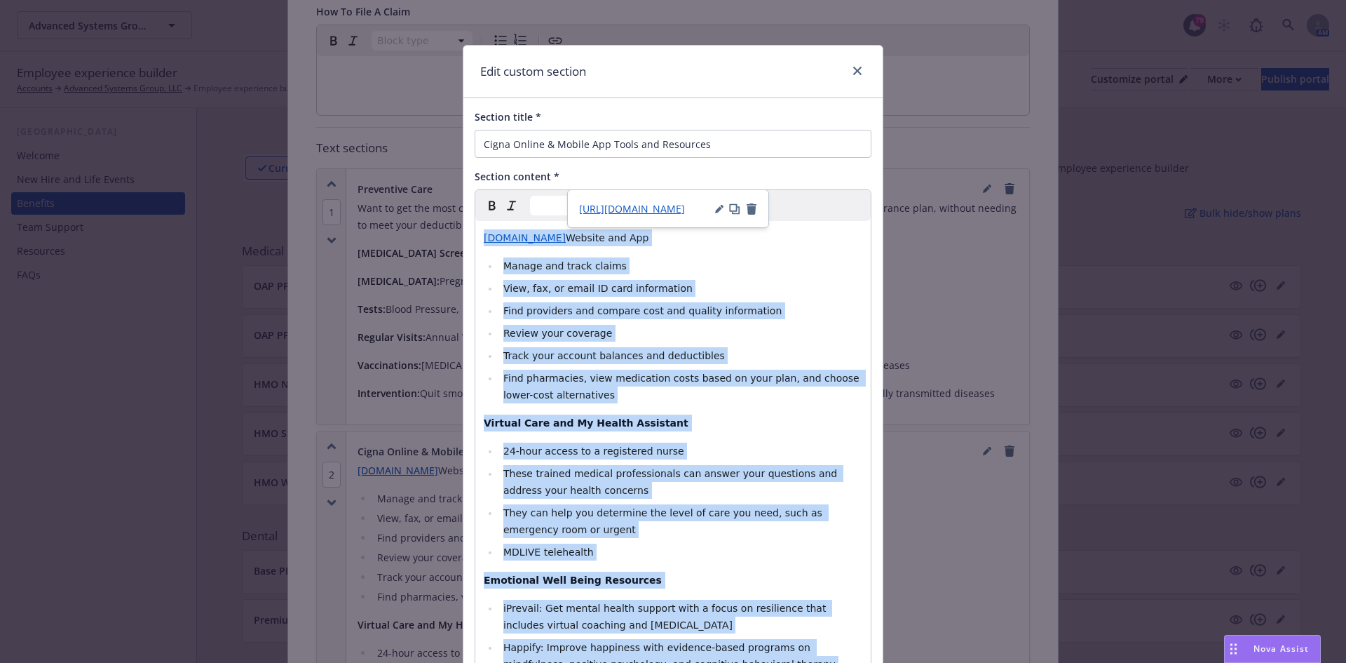
drag, startPoint x: 621, startPoint y: 532, endPoint x: 480, endPoint y: 241, distance: 323.3
click at [480, 241] on div "[DOMAIN_NAME] Website and App Manage and track claims View, fax, or email ID ca…" at bounding box center [672, 583] width 395 height 724
click at [738, 208] on icon "button" at bounding box center [734, 208] width 11 height 11
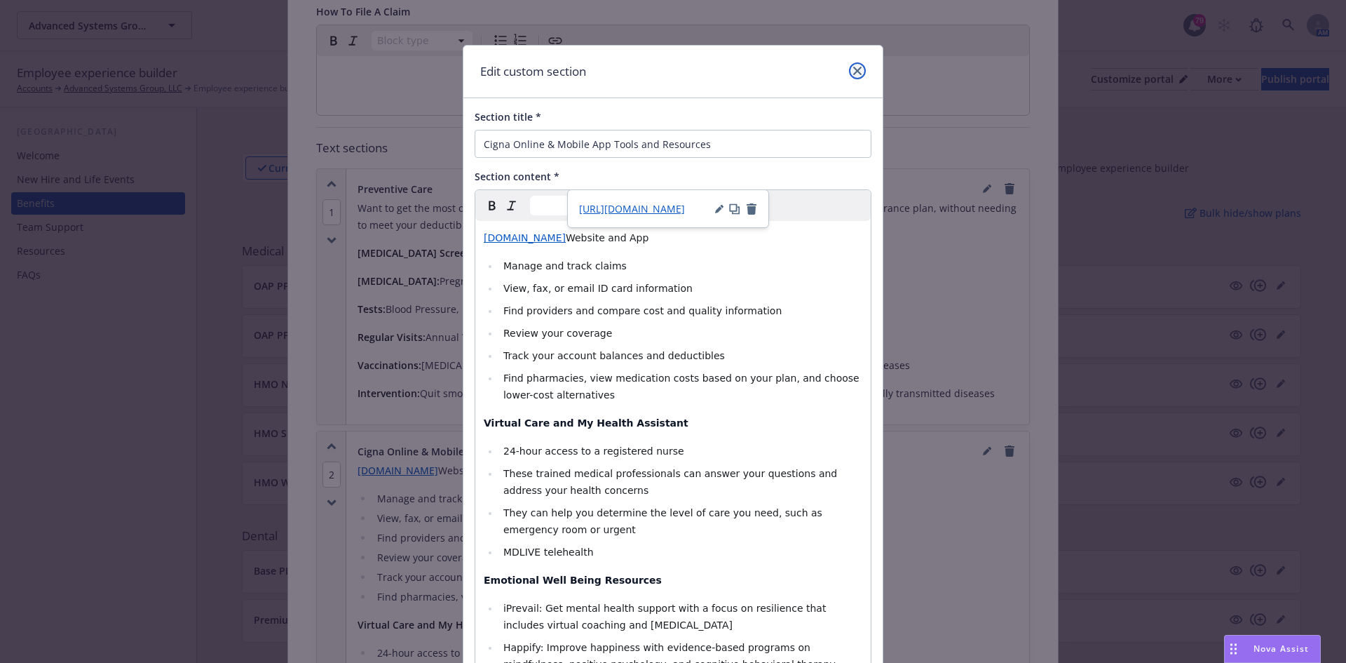
click at [855, 71] on icon "close" at bounding box center [857, 71] width 8 height 8
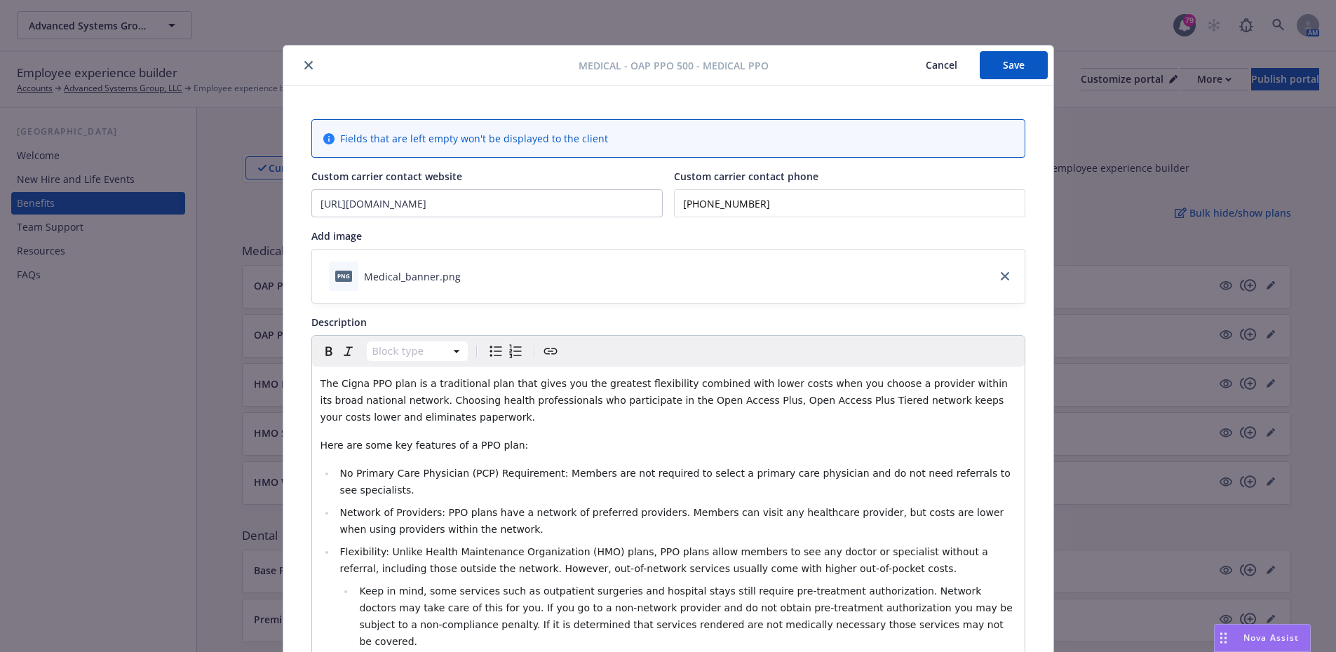
click at [979, 83] on div "Medical - OAP PPO 500 - Medical PPO Cancel Save" at bounding box center [668, 66] width 770 height 40
click at [993, 66] on button "Save" at bounding box center [1014, 65] width 68 height 28
click at [303, 69] on button "close" at bounding box center [308, 65] width 17 height 17
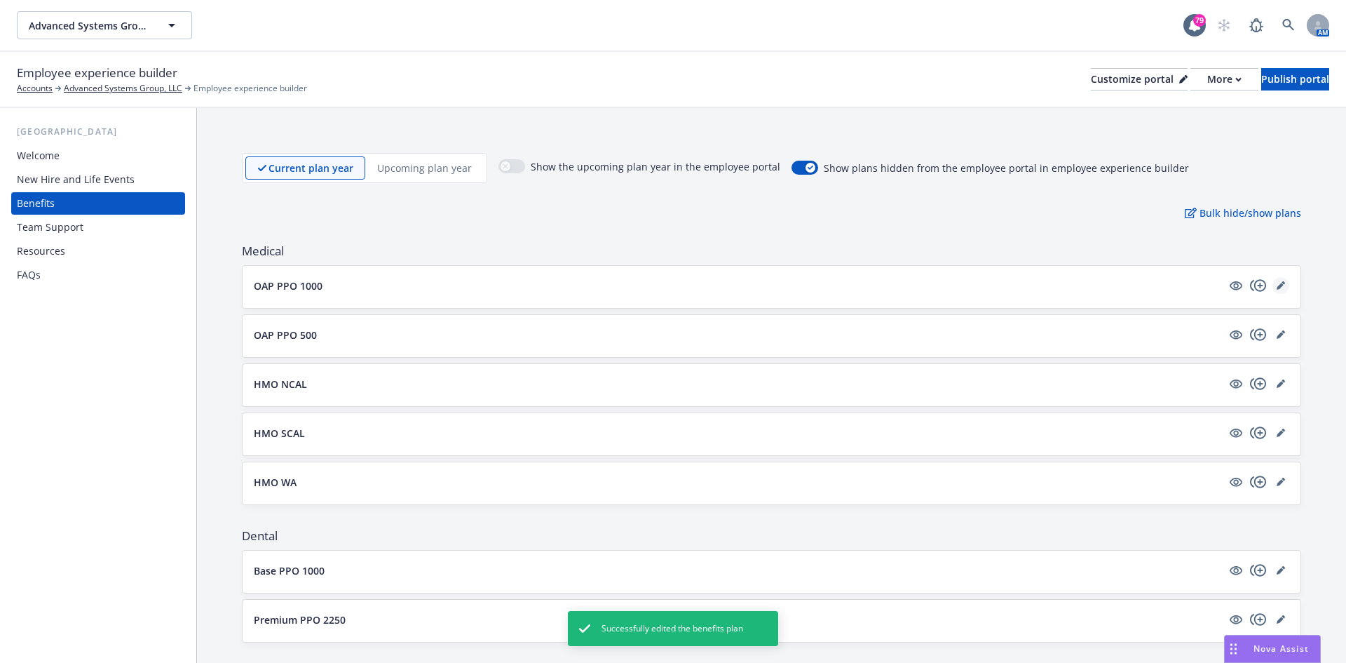
click at [1277, 282] on icon "editPencil" at bounding box center [1281, 285] width 8 height 8
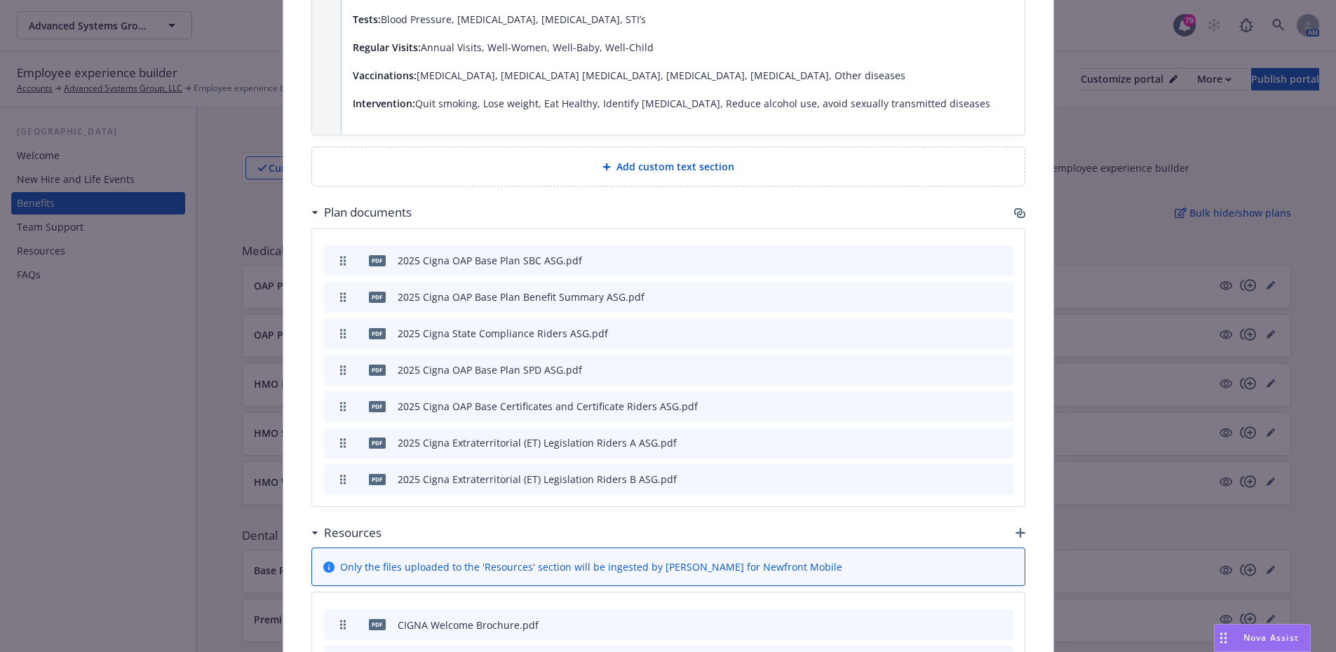
scroll to position [1234, 0]
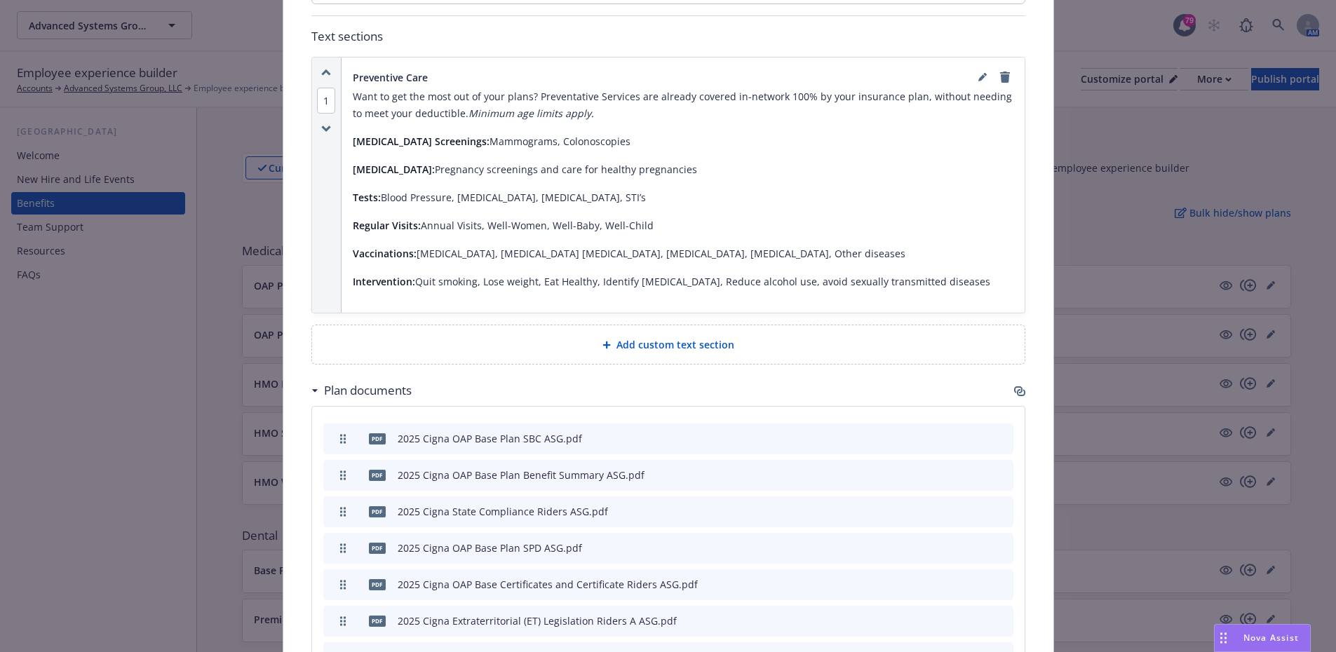
click at [686, 337] on span "Add custom text section" at bounding box center [675, 344] width 118 height 15
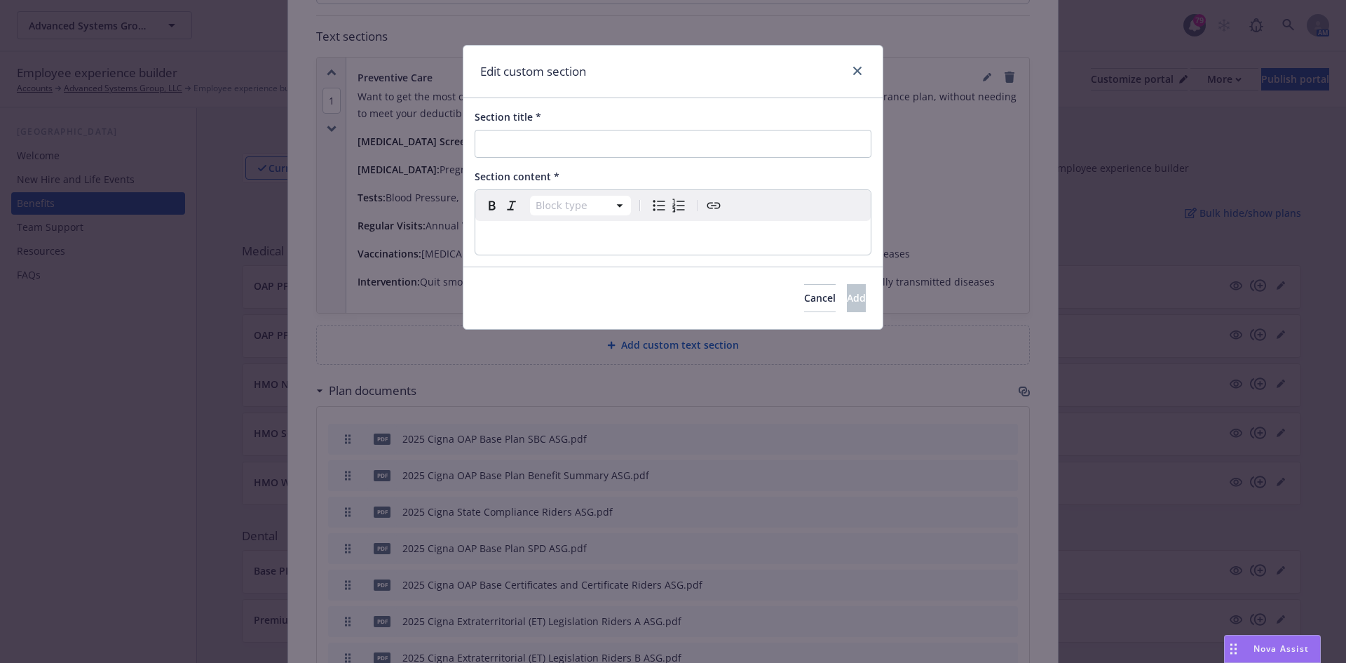
select select "paragraph"
click at [520, 228] on div "editable markdown" at bounding box center [672, 238] width 395 height 34
click at [599, 234] on p "[URL][DOMAIN_NAME]" at bounding box center [673, 237] width 379 height 17
click at [804, 296] on button "Cancel" at bounding box center [820, 298] width 32 height 28
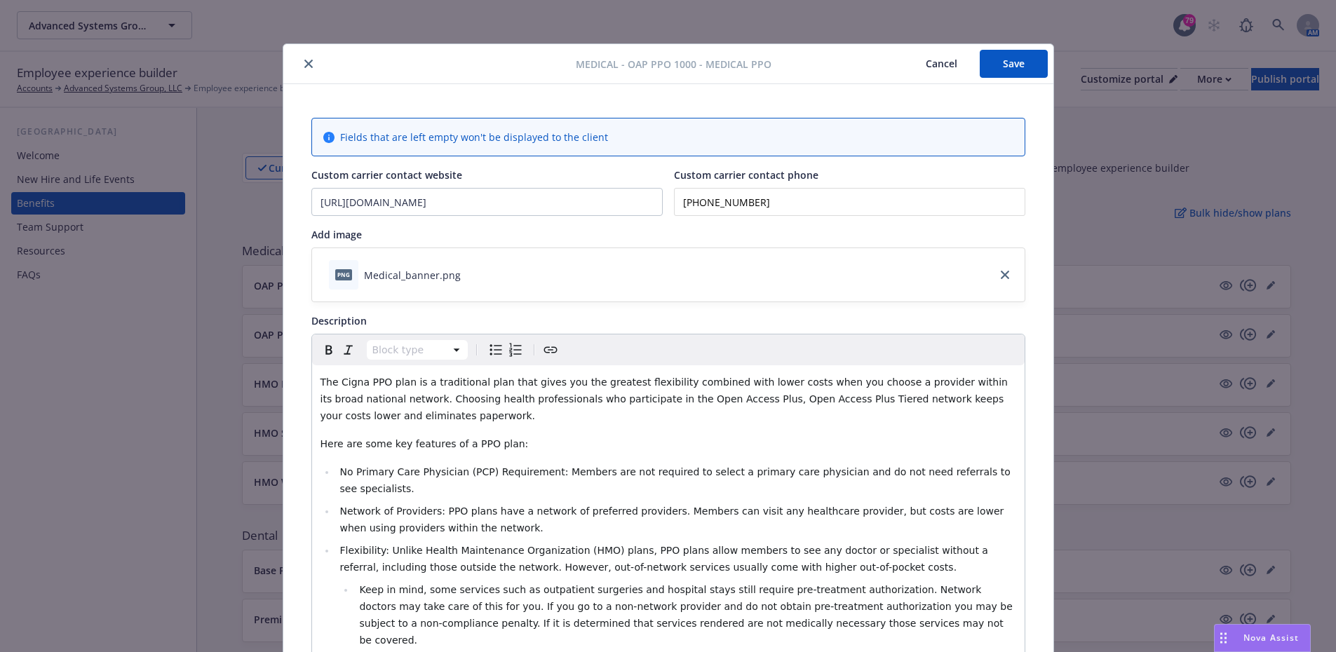
scroll to position [0, 0]
click at [930, 67] on button "Cancel" at bounding box center [941, 65] width 76 height 28
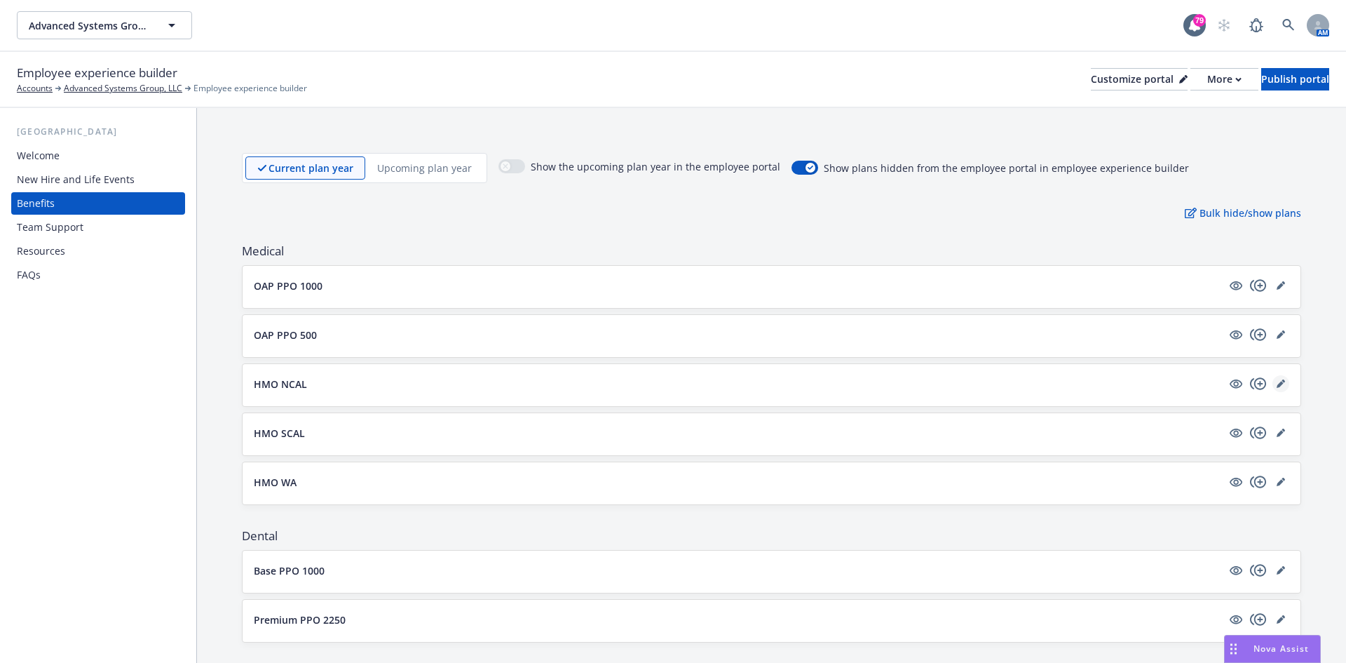
click at [1282, 381] on icon "editPencil" at bounding box center [1284, 381] width 4 height 4
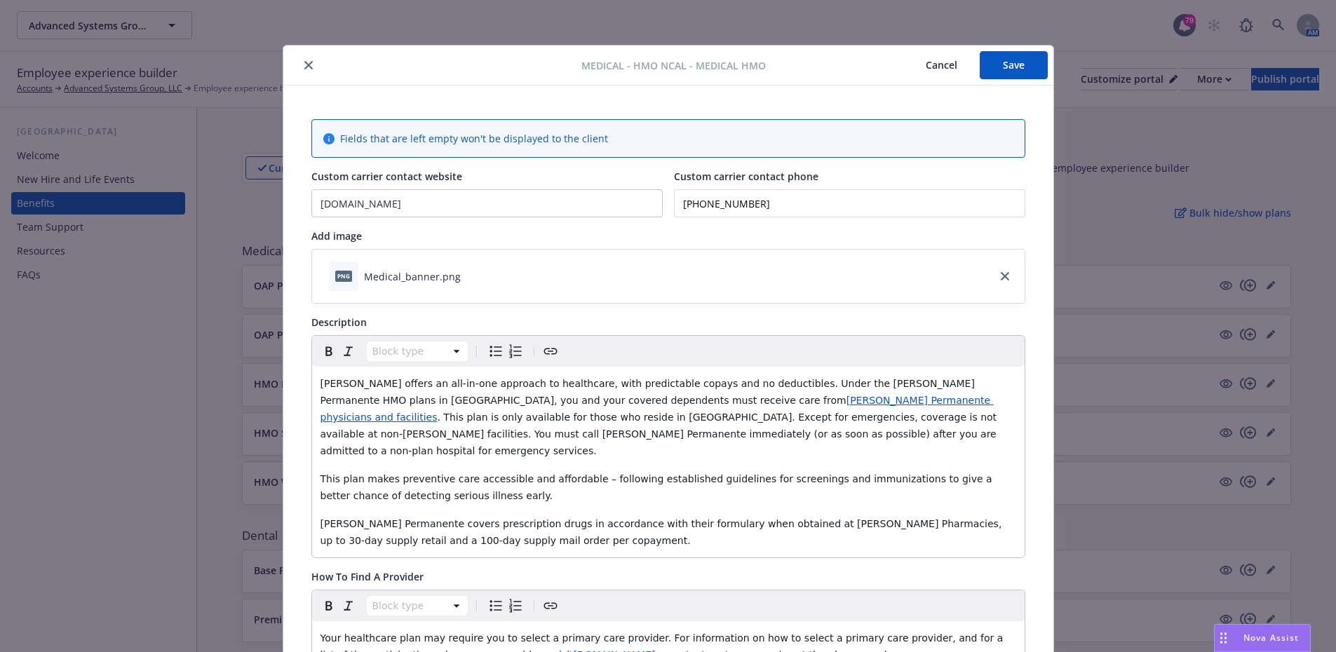
scroll to position [42, 0]
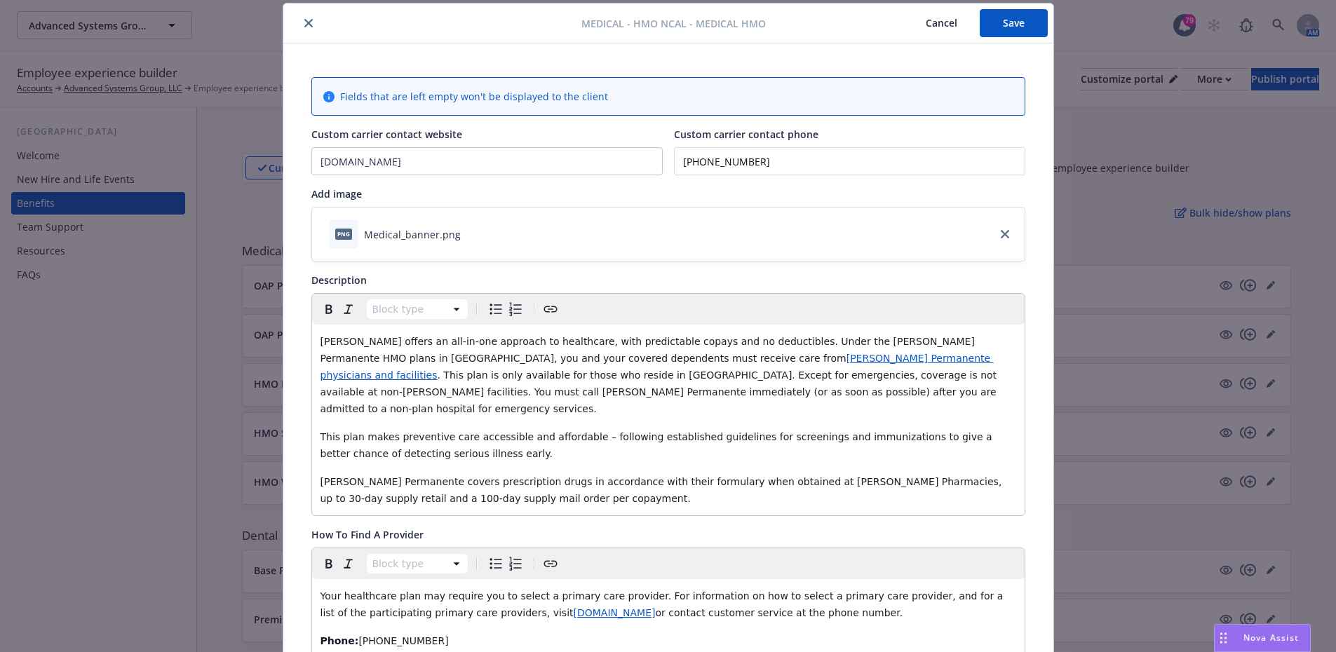
drag, startPoint x: 738, startPoint y: 165, endPoint x: 645, endPoint y: 162, distance: 93.3
click at [645, 162] on div "Custom carrier contact website [DOMAIN_NAME] Custom carrier contact phone [PHON…" at bounding box center [668, 151] width 714 height 48
type input "[PHONE_NUMBER]"
click at [980, 16] on button "Save" at bounding box center [1014, 23] width 68 height 28
click at [306, 26] on icon "close" at bounding box center [308, 23] width 8 height 8
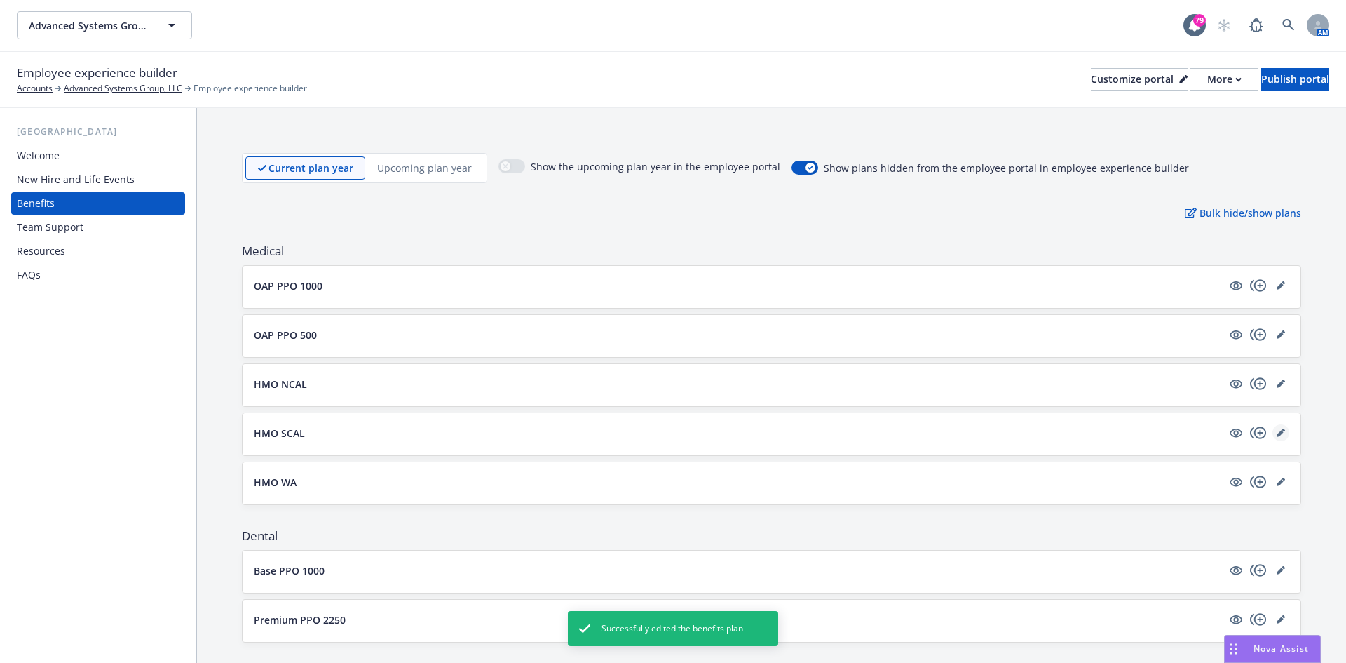
click at [1277, 436] on icon "editPencil" at bounding box center [1280, 433] width 7 height 7
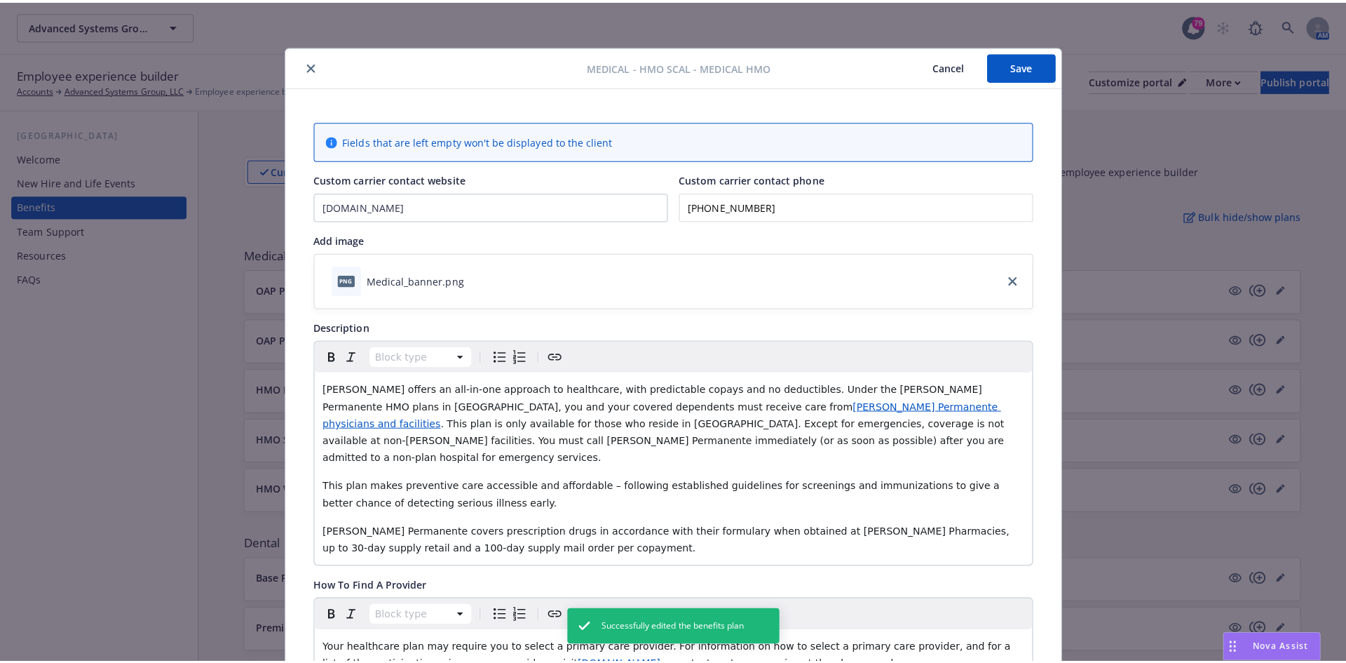
scroll to position [42, 0]
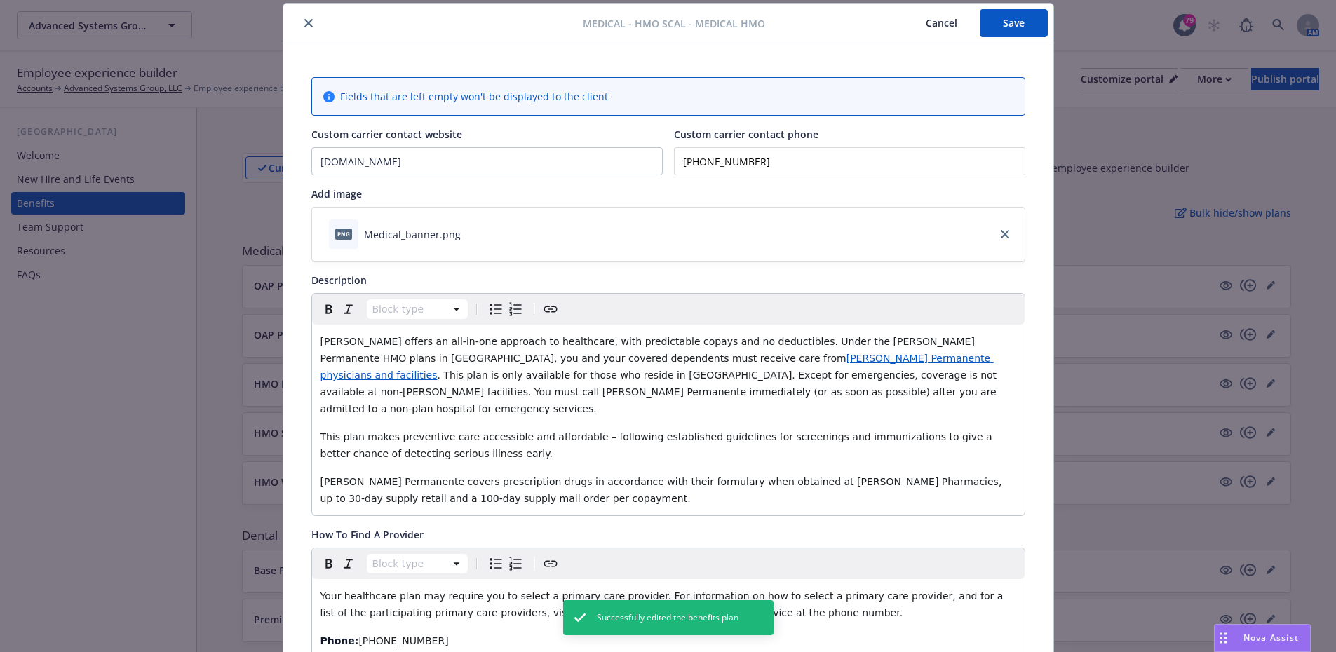
drag, startPoint x: 783, startPoint y: 156, endPoint x: 595, endPoint y: 144, distance: 187.7
click at [595, 144] on div "Custom carrier contact website [DOMAIN_NAME] Custom carrier contact phone [PHON…" at bounding box center [668, 151] width 714 height 48
type input "[PHONE_NUMBER]"
drag, startPoint x: 1000, startPoint y: 30, endPoint x: 1001, endPoint y: 21, distance: 9.1
click at [1001, 21] on button "Save" at bounding box center [1014, 23] width 68 height 28
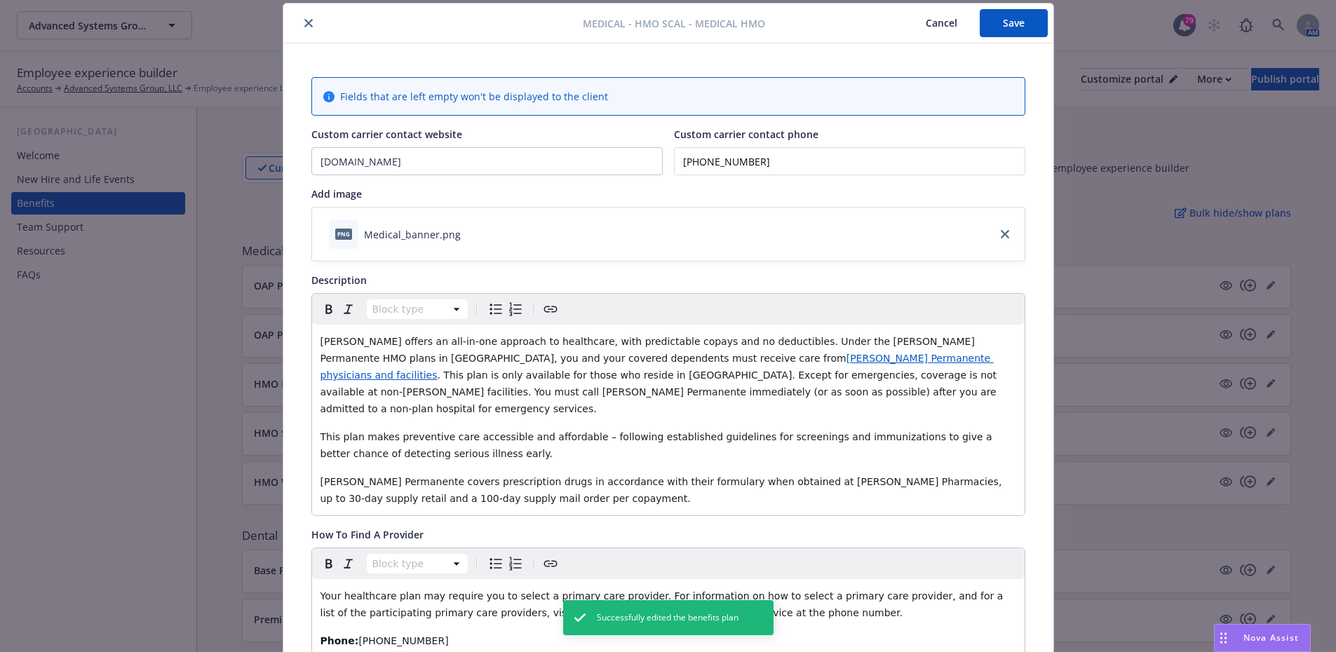
click at [308, 21] on button "close" at bounding box center [308, 23] width 17 height 17
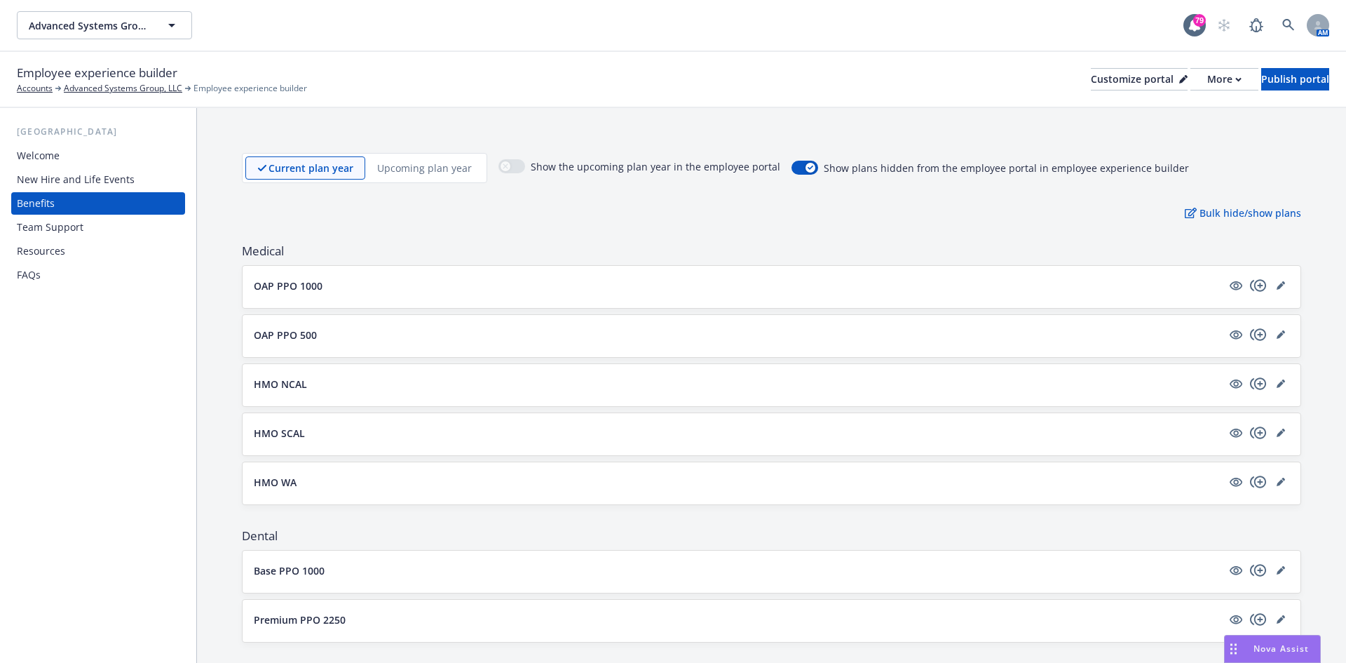
click at [360, 382] on button "HMO NCAL" at bounding box center [738, 384] width 968 height 15
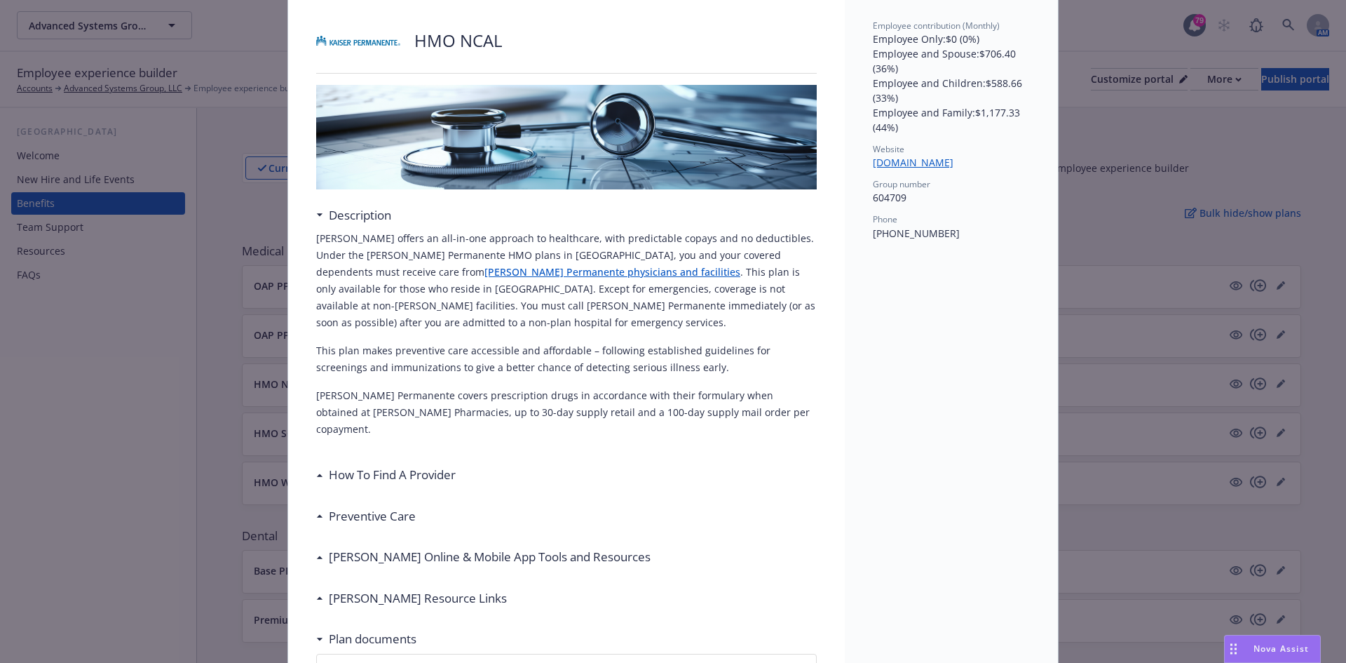
scroll to position [112, 0]
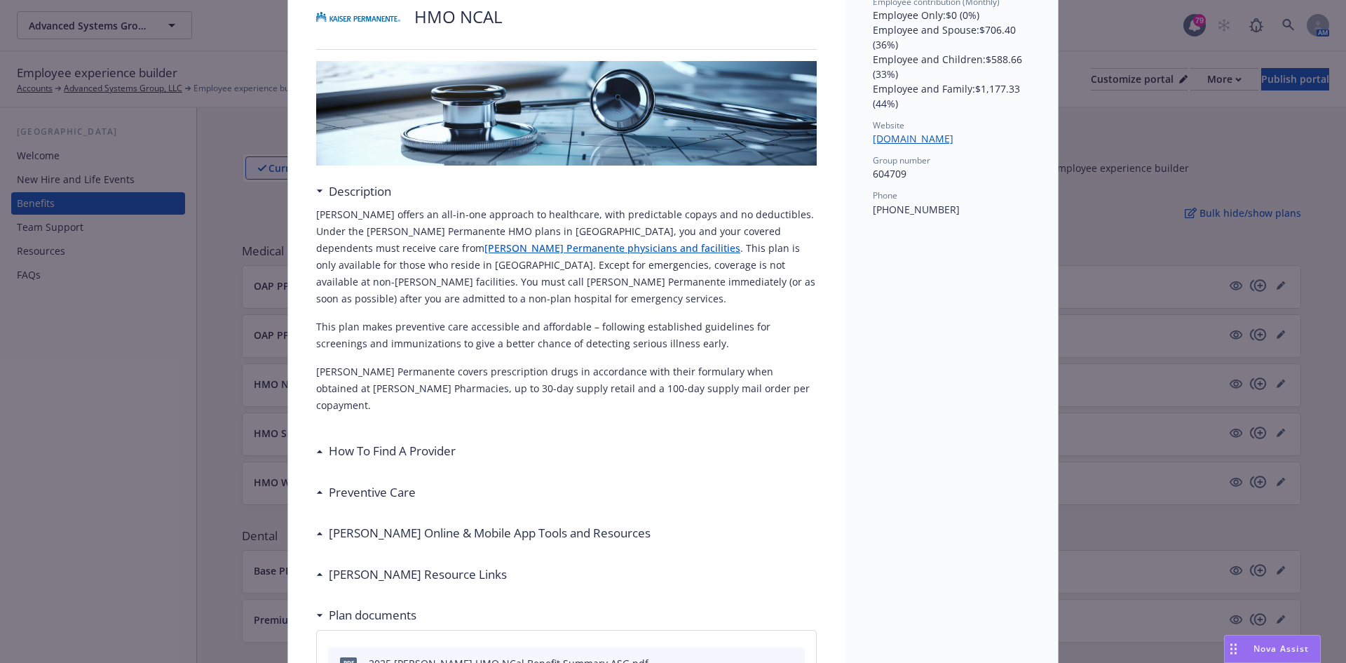
click at [360, 442] on h3 "How To Find A Provider" at bounding box center [392, 451] width 127 height 18
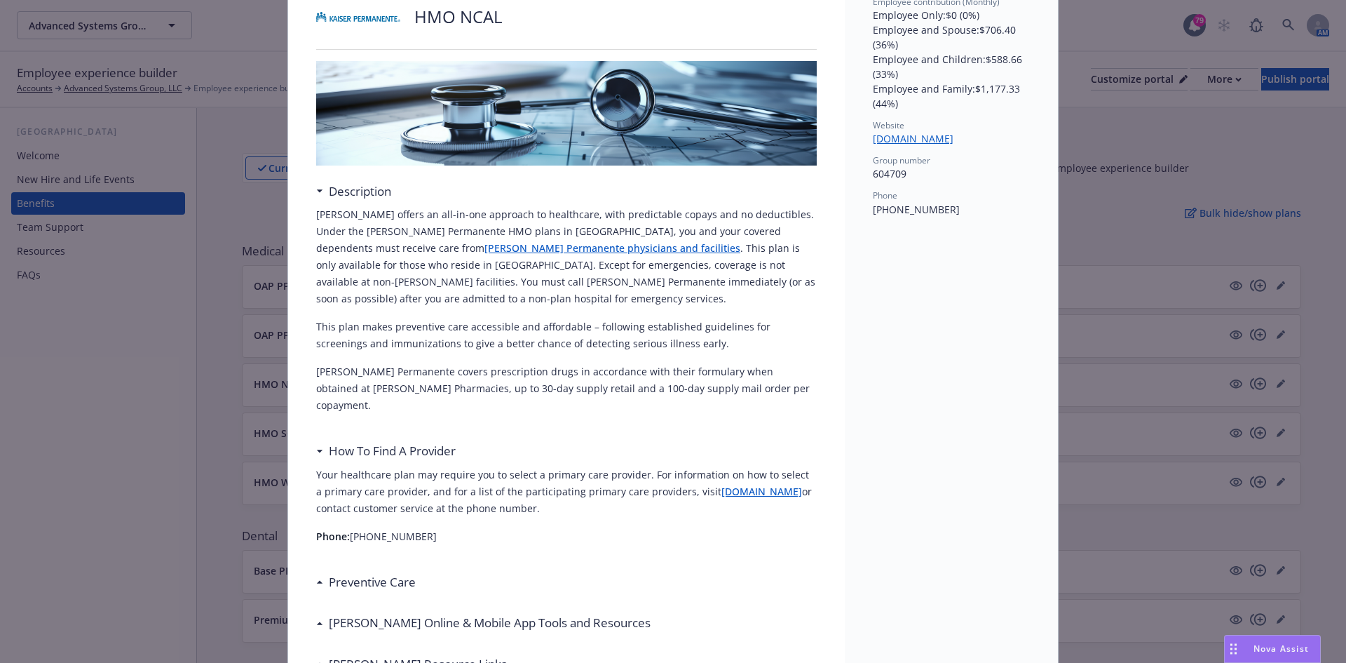
click at [360, 442] on h3 "How To Find A Provider" at bounding box center [392, 451] width 127 height 18
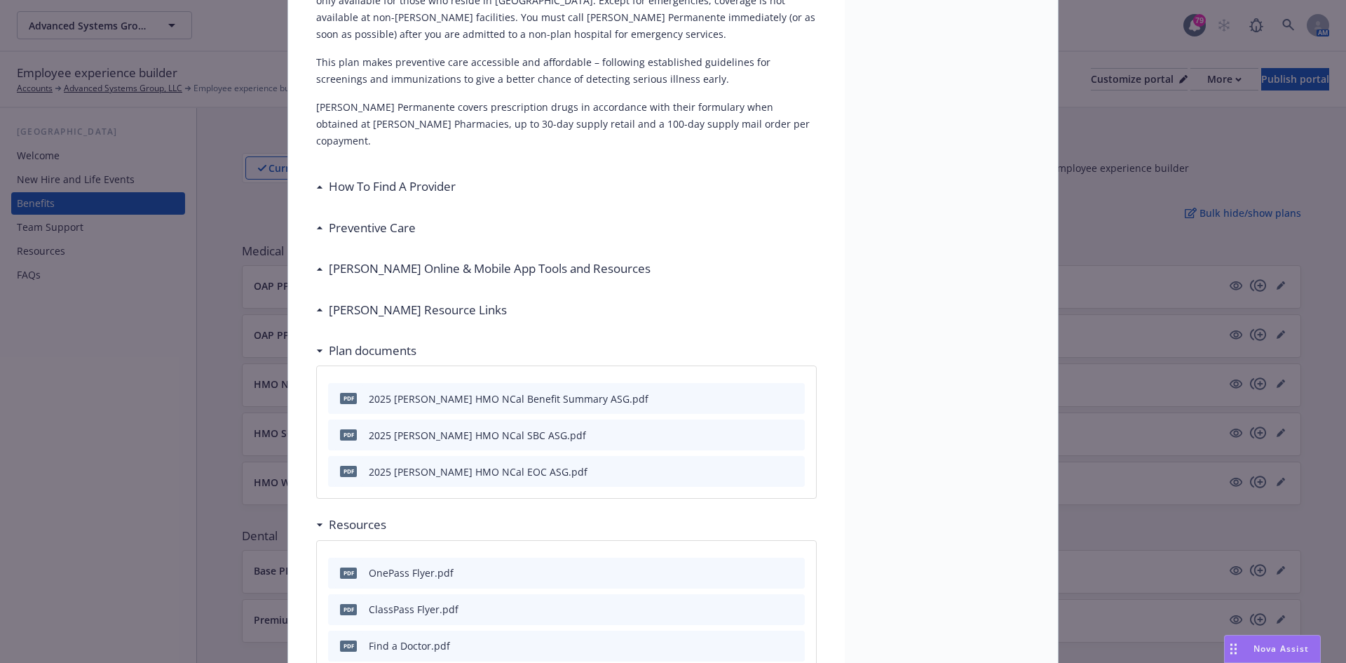
scroll to position [166, 0]
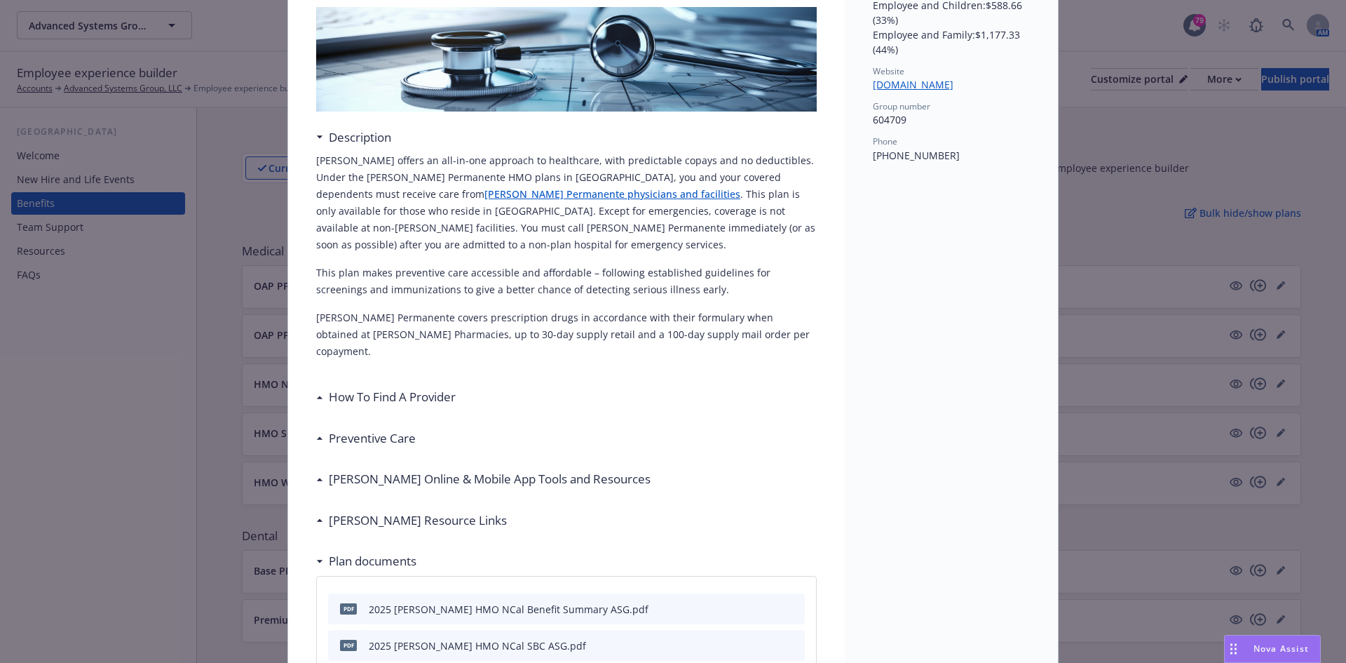
click at [767, 424] on div "Preventive Care" at bounding box center [566, 438] width 501 height 29
click at [381, 429] on h3 "Preventive Care" at bounding box center [372, 438] width 87 height 18
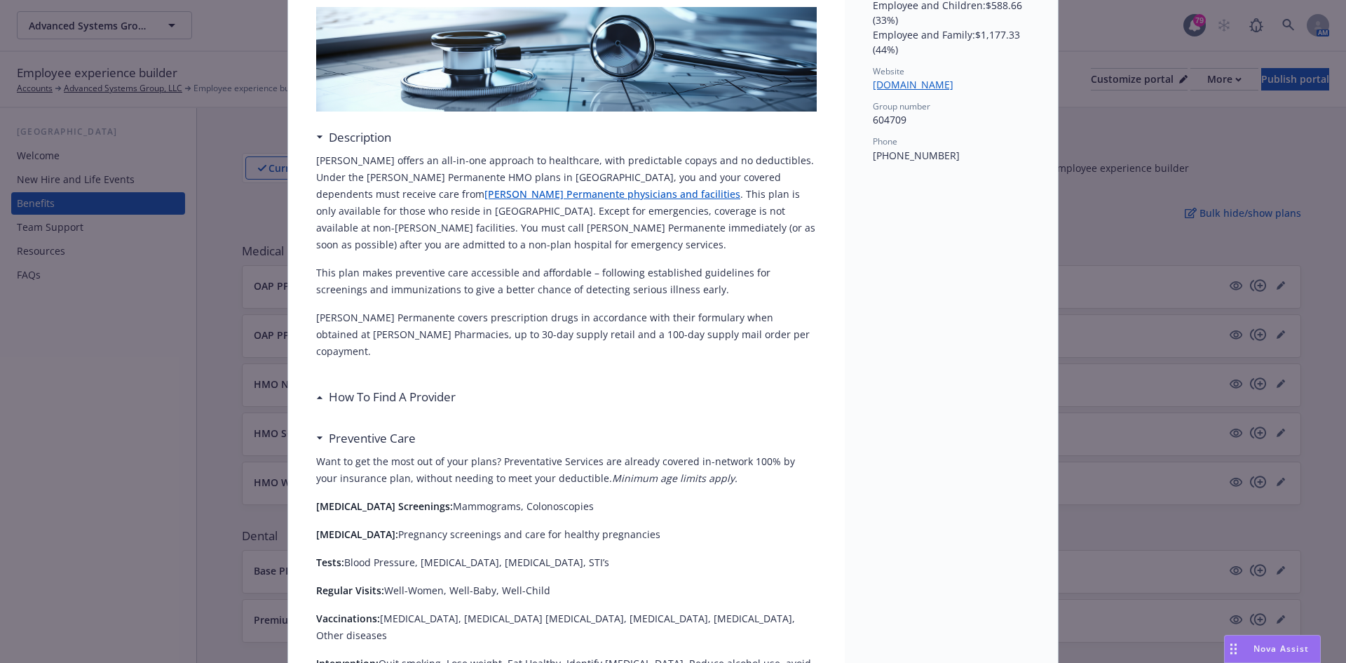
click at [381, 582] on p "Regular Visits: Well-Women, Well-Baby, Well-Child" at bounding box center [566, 590] width 501 height 17
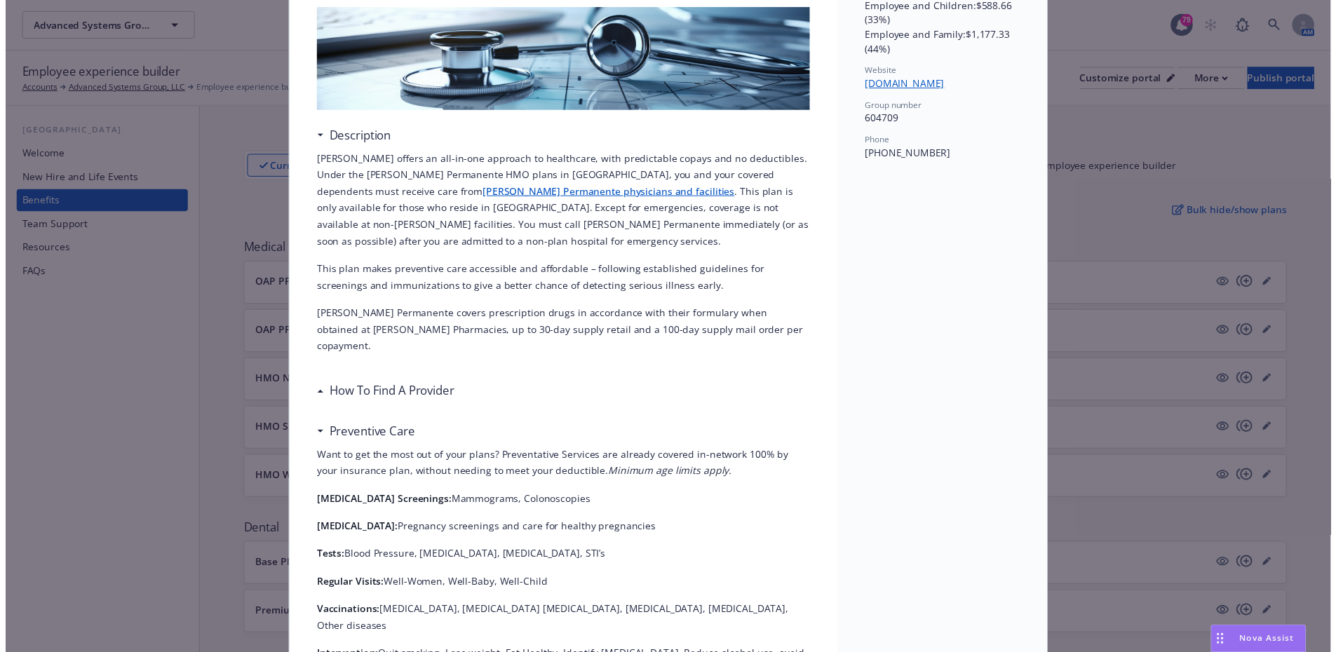
scroll to position [0, 0]
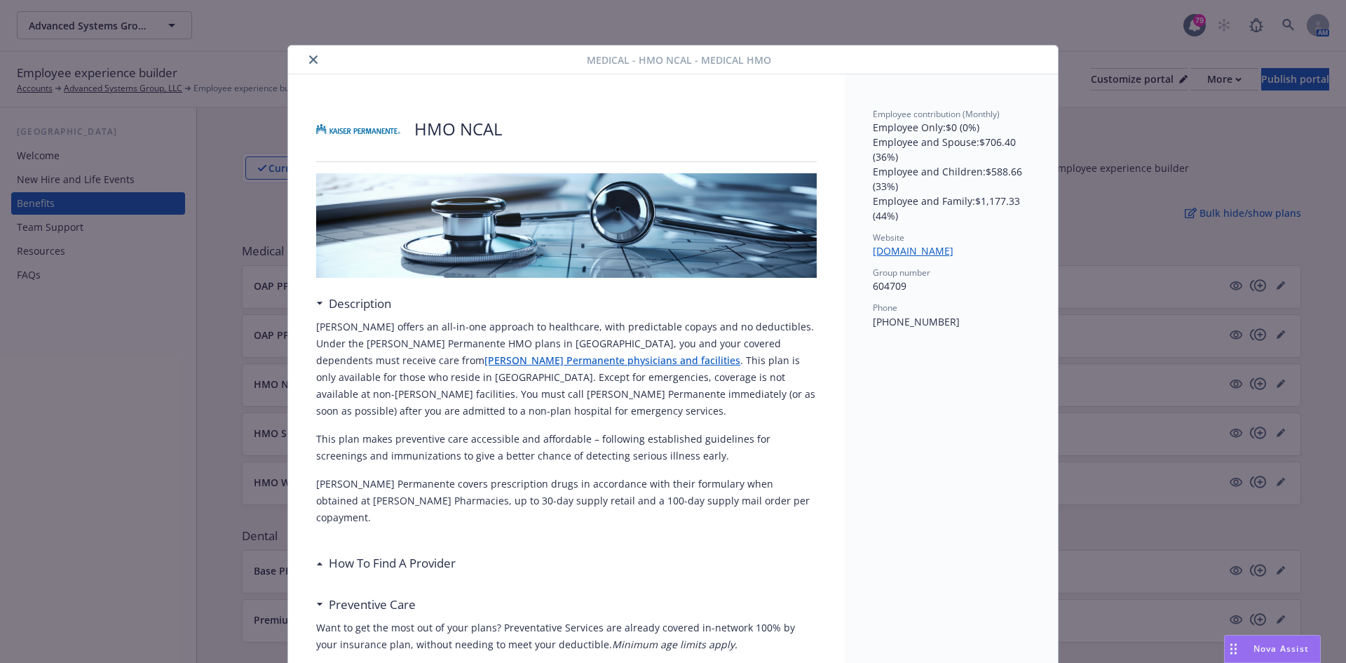
click at [309, 57] on icon "close" at bounding box center [313, 59] width 8 height 8
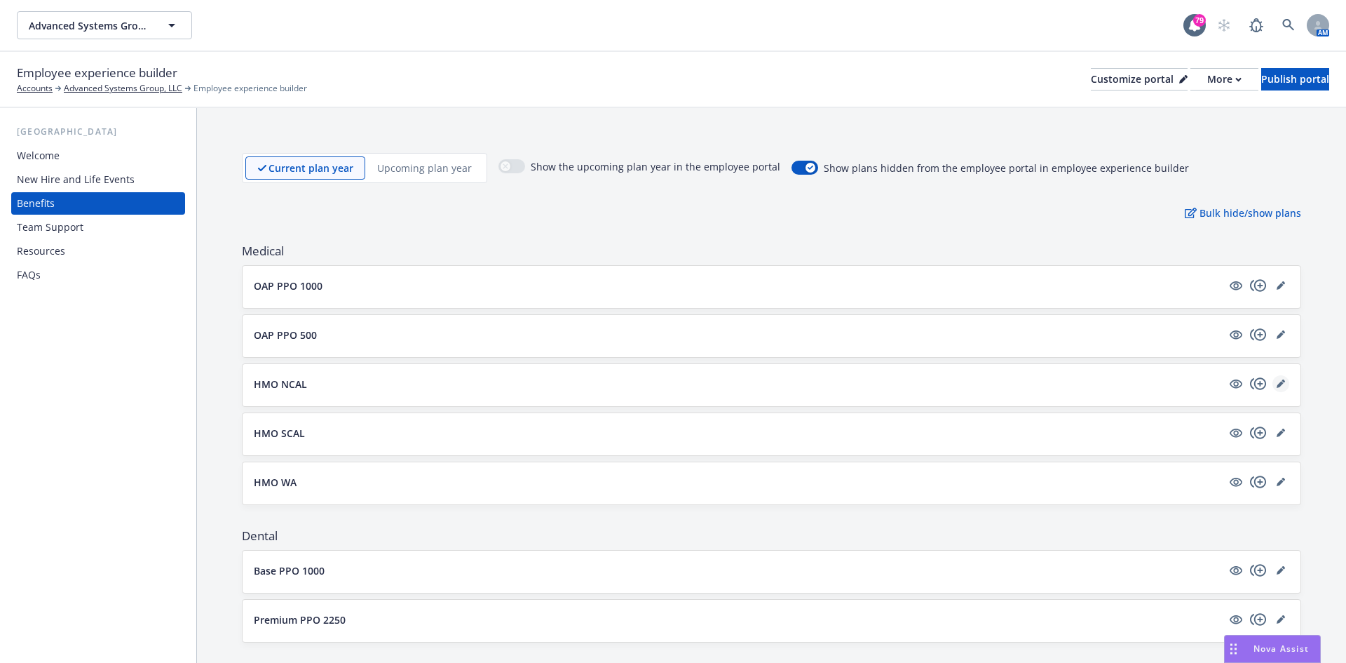
click at [1277, 382] on icon "editPencil" at bounding box center [1281, 383] width 8 height 8
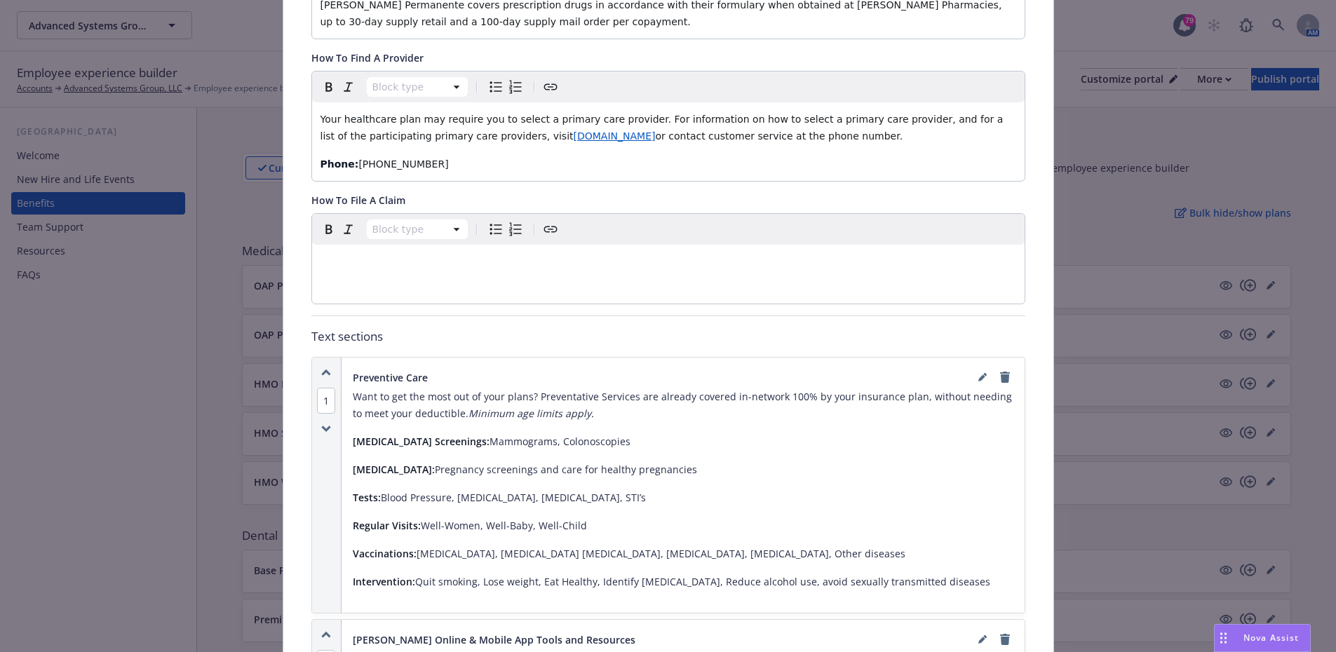
scroll to position [603, 0]
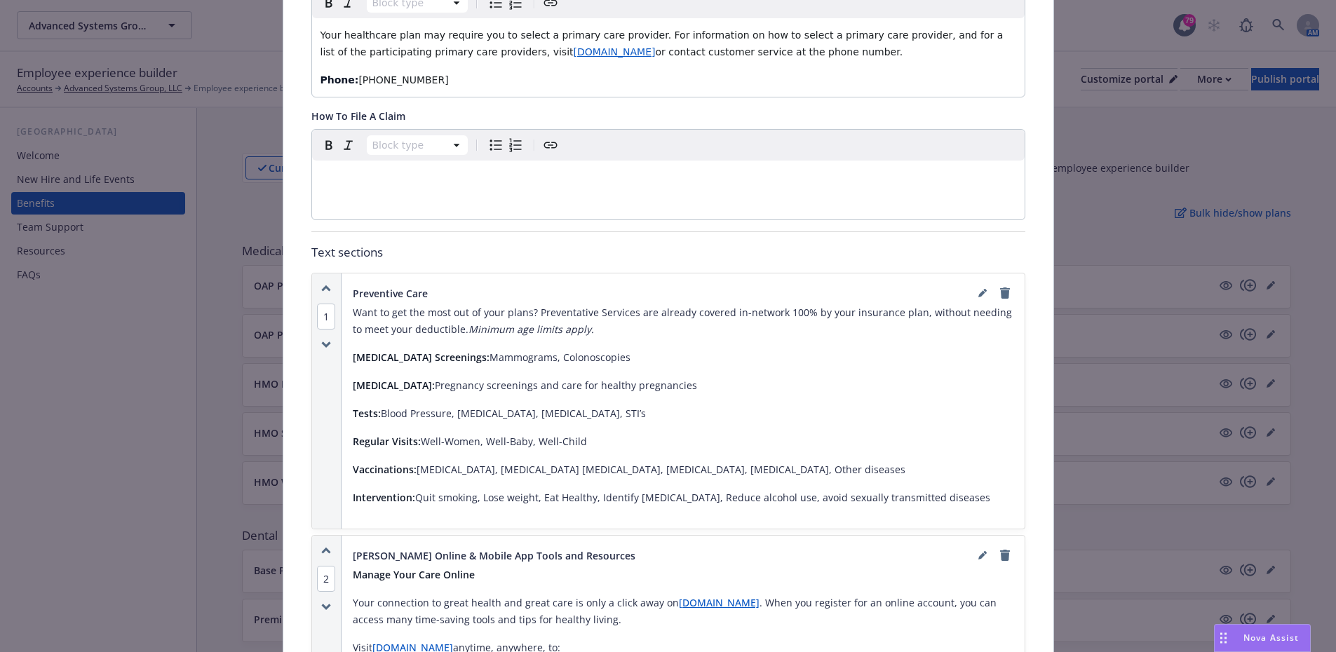
click at [416, 433] on p "Regular Visits: Well-Women, Well-Baby, Well-Child" at bounding box center [683, 441] width 661 height 17
click at [420, 433] on p "Regular Visits: Well-Women, Well-Baby, Well-Child" at bounding box center [683, 441] width 661 height 17
click at [416, 433] on p "Regular Visits: Well-Women, Well-Baby, Well-Child" at bounding box center [683, 441] width 661 height 17
click at [981, 285] on link "editPencil" at bounding box center [982, 293] width 17 height 17
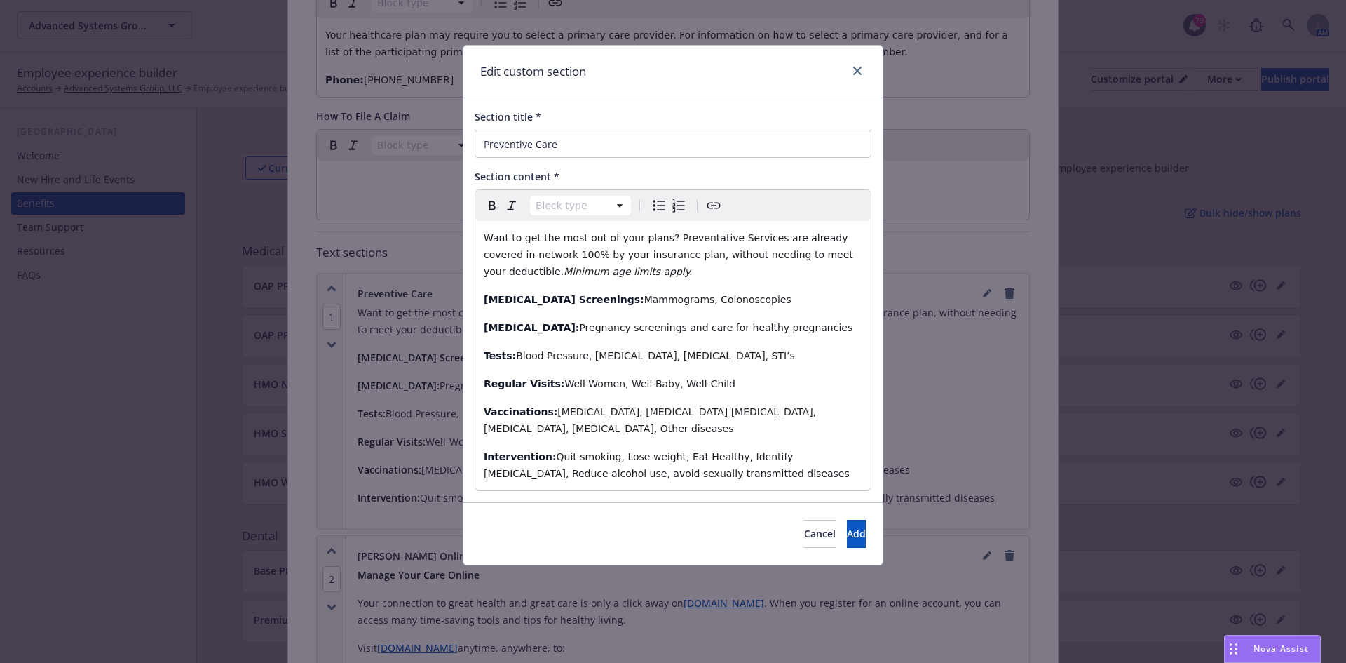
select select "paragraph"
click at [564, 383] on span "Well-Women, Well-Baby, Well-Child" at bounding box center [649, 383] width 171 height 11
drag, startPoint x: 855, startPoint y: 513, endPoint x: 855, endPoint y: 505, distance: 7.7
click at [855, 520] on button "Add" at bounding box center [856, 534] width 19 height 28
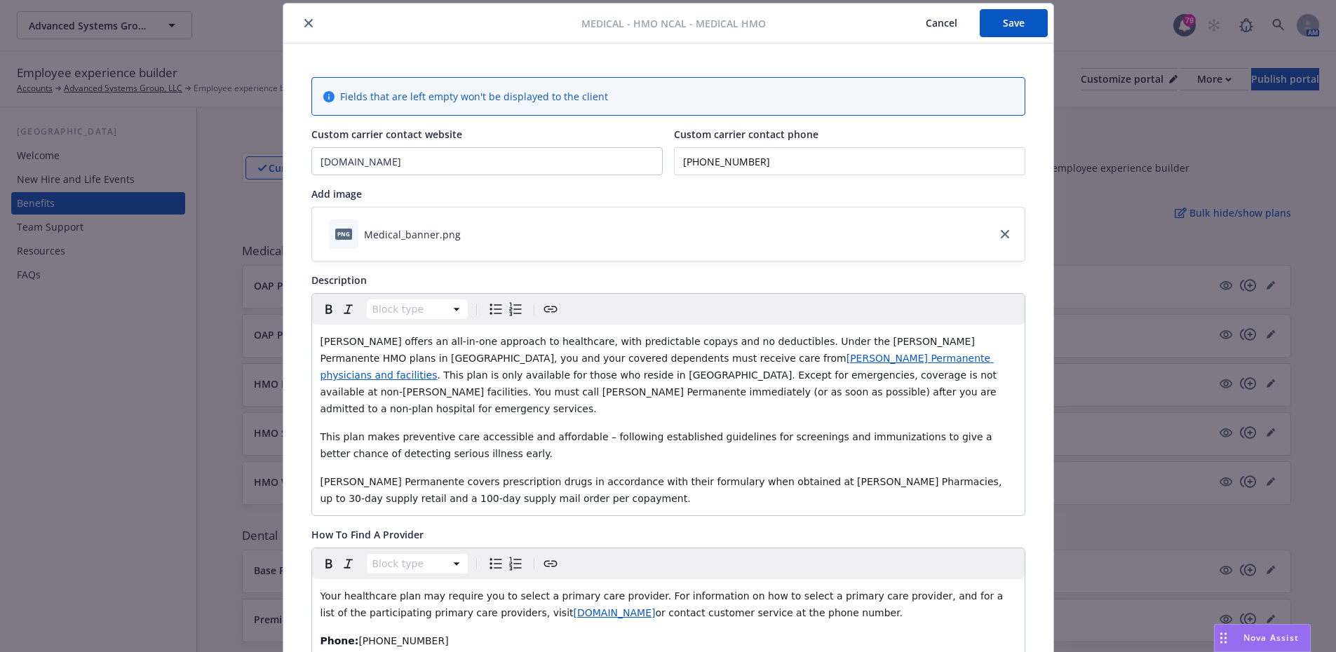
scroll to position [0, 0]
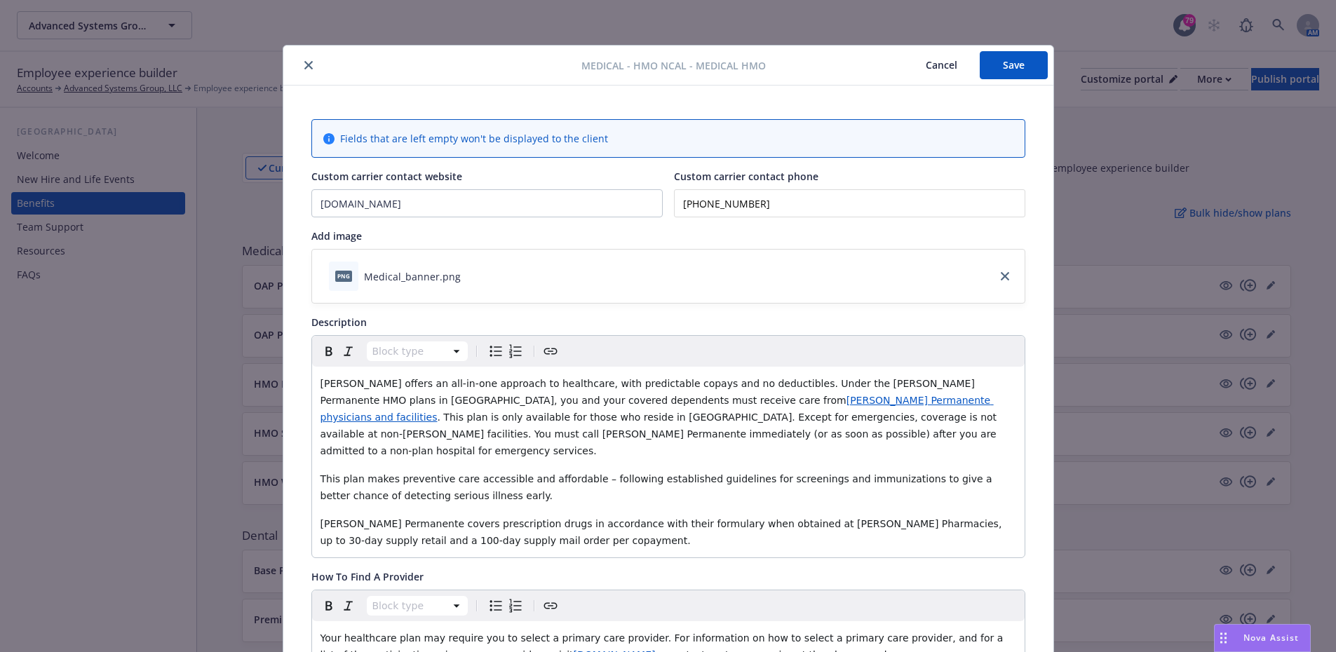
click at [1004, 64] on button "Save" at bounding box center [1014, 65] width 68 height 28
click at [997, 69] on button "Save" at bounding box center [1014, 65] width 68 height 28
click at [306, 64] on icon "close" at bounding box center [308, 65] width 8 height 8
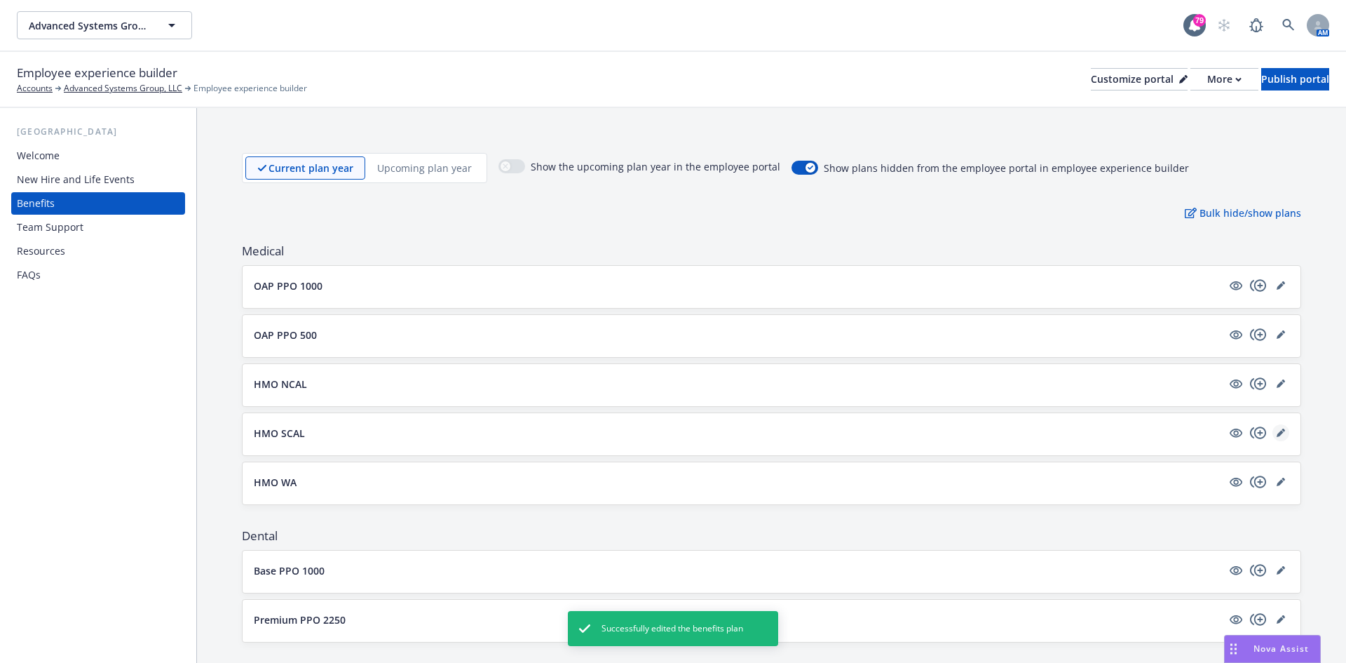
click at [1276, 428] on link "editPencil" at bounding box center [1281, 432] width 17 height 17
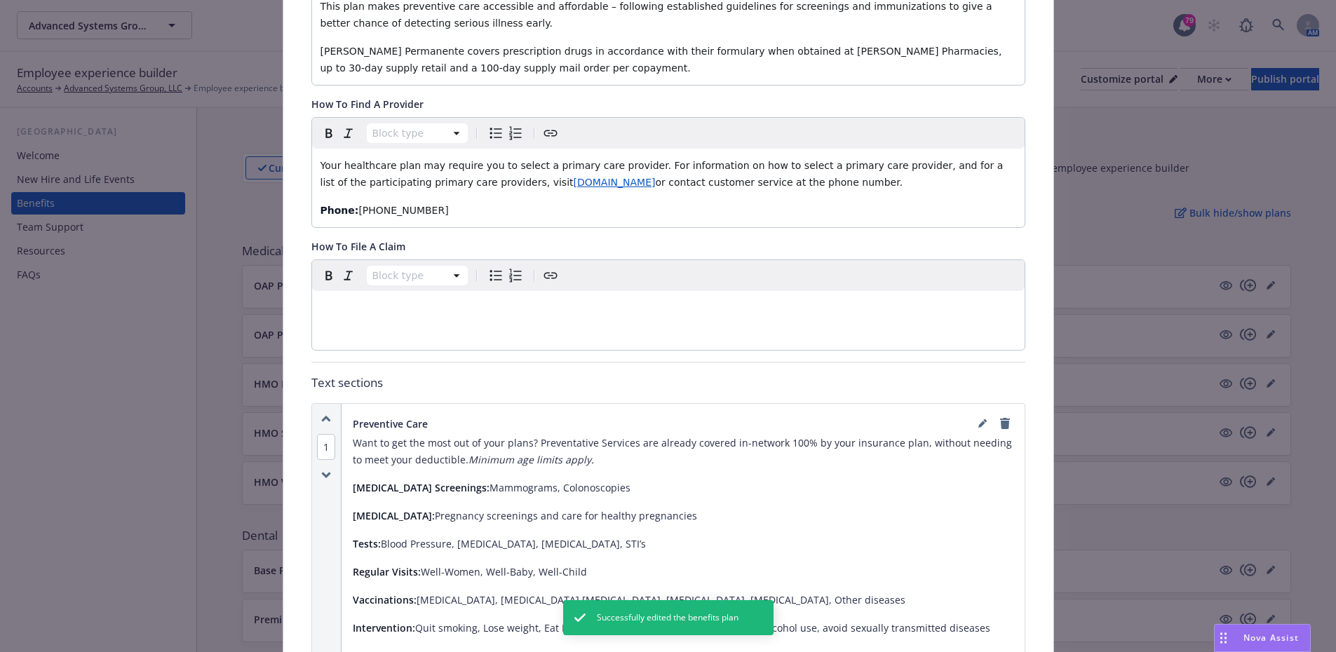
scroll to position [603, 0]
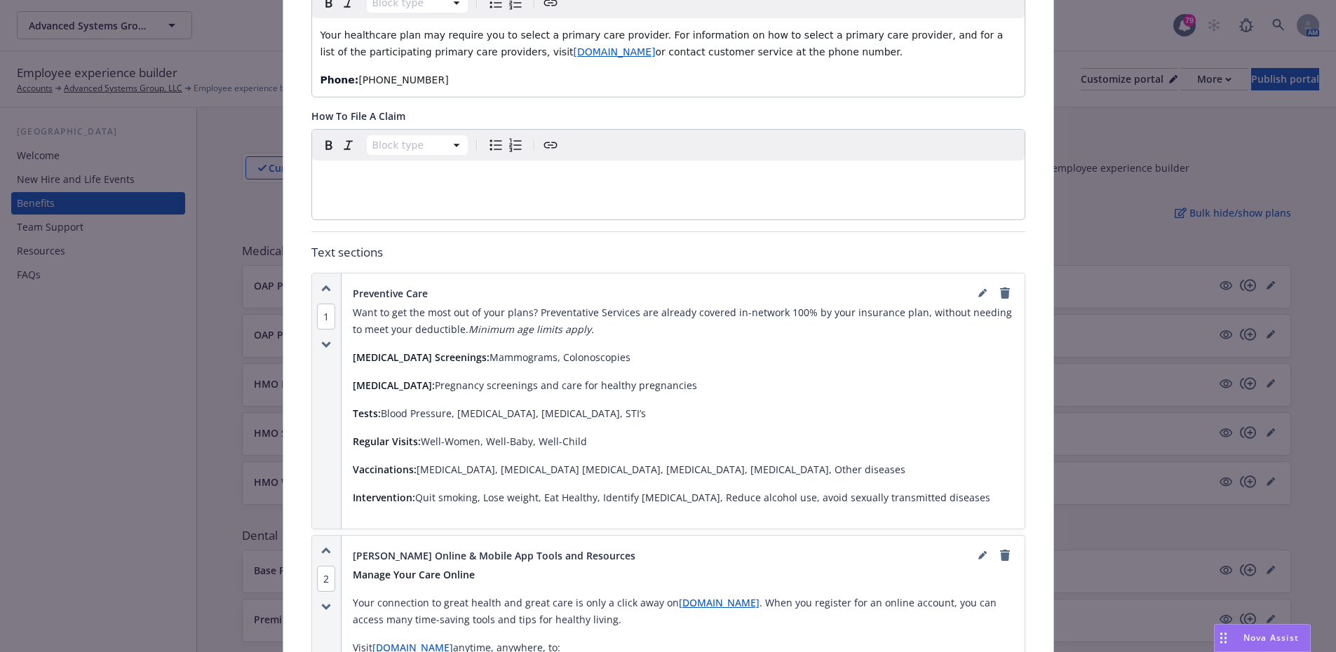
click at [416, 433] on p "Regular Visits: Well-Women, Well-Baby, Well-Child" at bounding box center [683, 441] width 661 height 17
click at [419, 433] on p "Regular Visits: Well-Women, Well-Baby, Well-Child" at bounding box center [683, 441] width 661 height 17
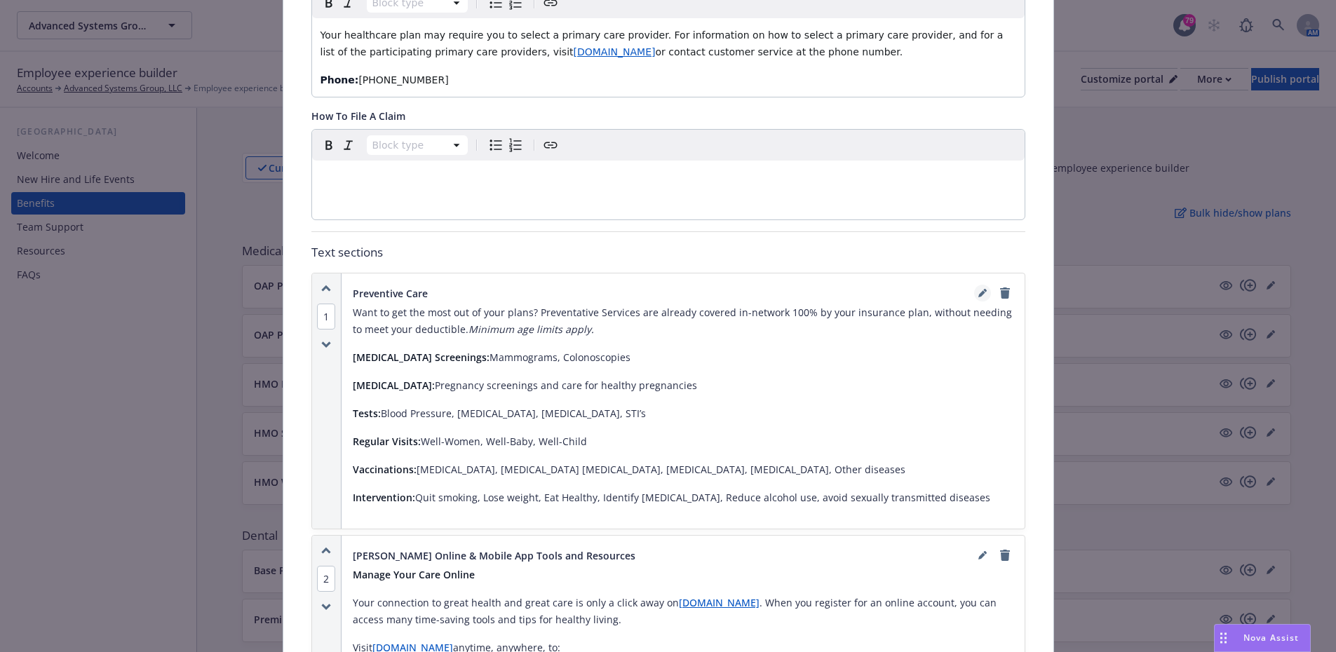
click at [983, 289] on icon "editPencil" at bounding box center [985, 291] width 4 height 4
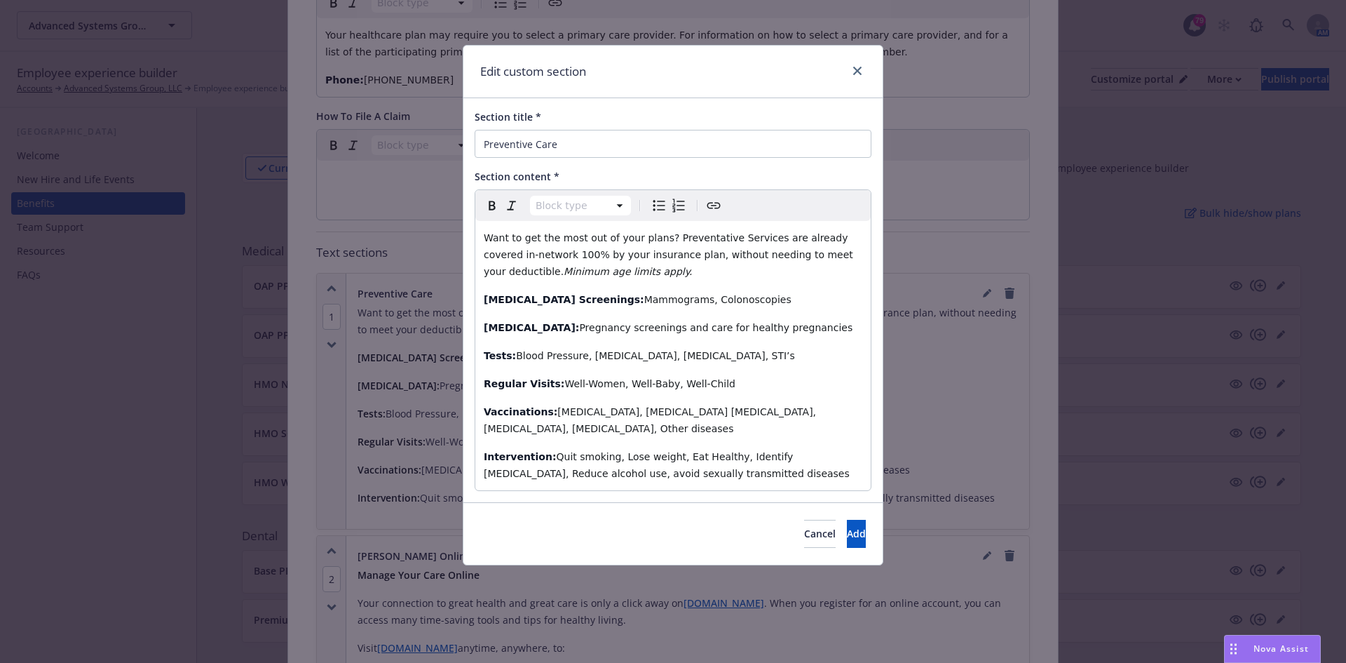
select select "paragraph"
click at [564, 382] on span "Well-Women, Well-Baby, Well-Child" at bounding box center [649, 383] width 171 height 11
click at [564, 383] on span "Well-Women, Well-Baby, Well-Child" at bounding box center [649, 383] width 171 height 11
click at [847, 527] on span "Add" at bounding box center [856, 533] width 19 height 13
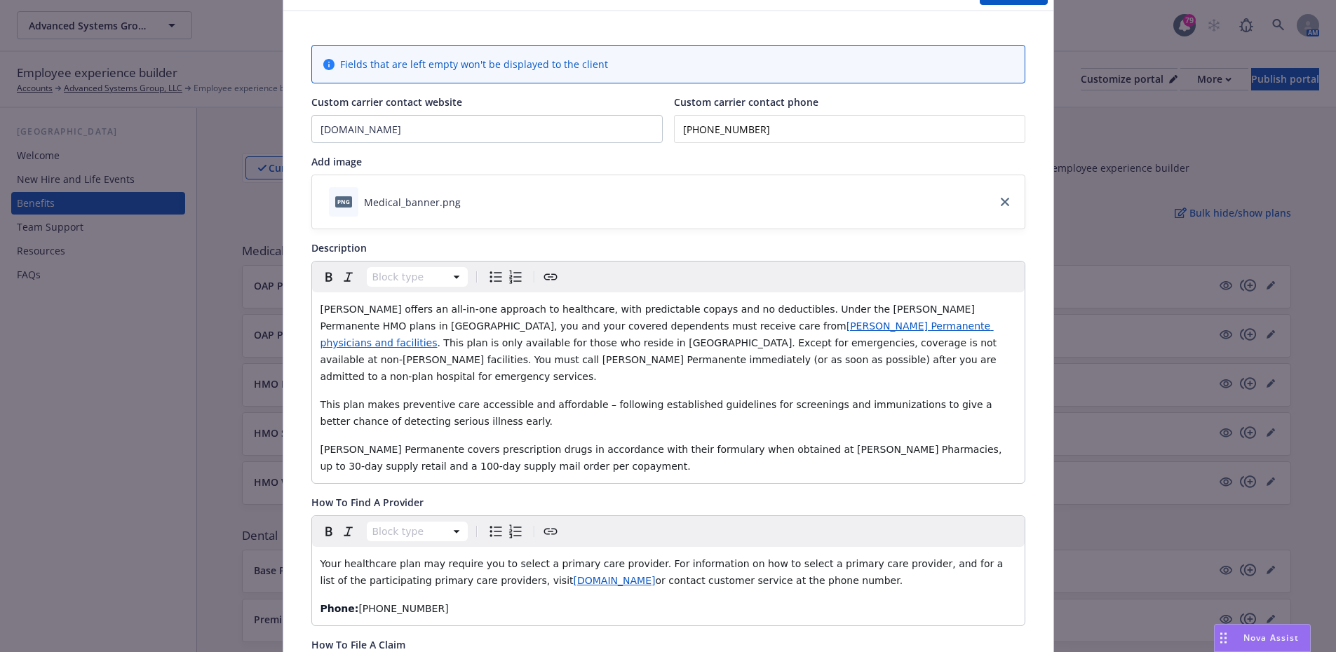
scroll to position [0, 0]
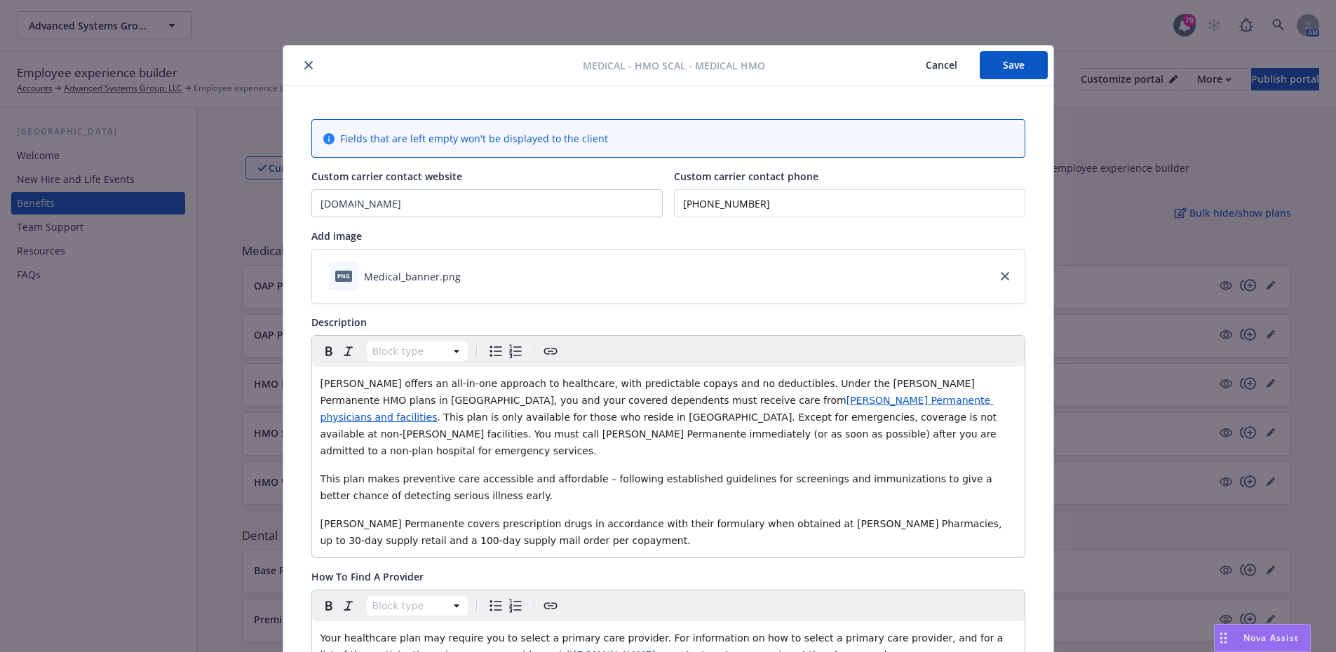
click at [999, 72] on button "Save" at bounding box center [1014, 65] width 68 height 28
click at [304, 69] on icon "close" at bounding box center [308, 65] width 8 height 8
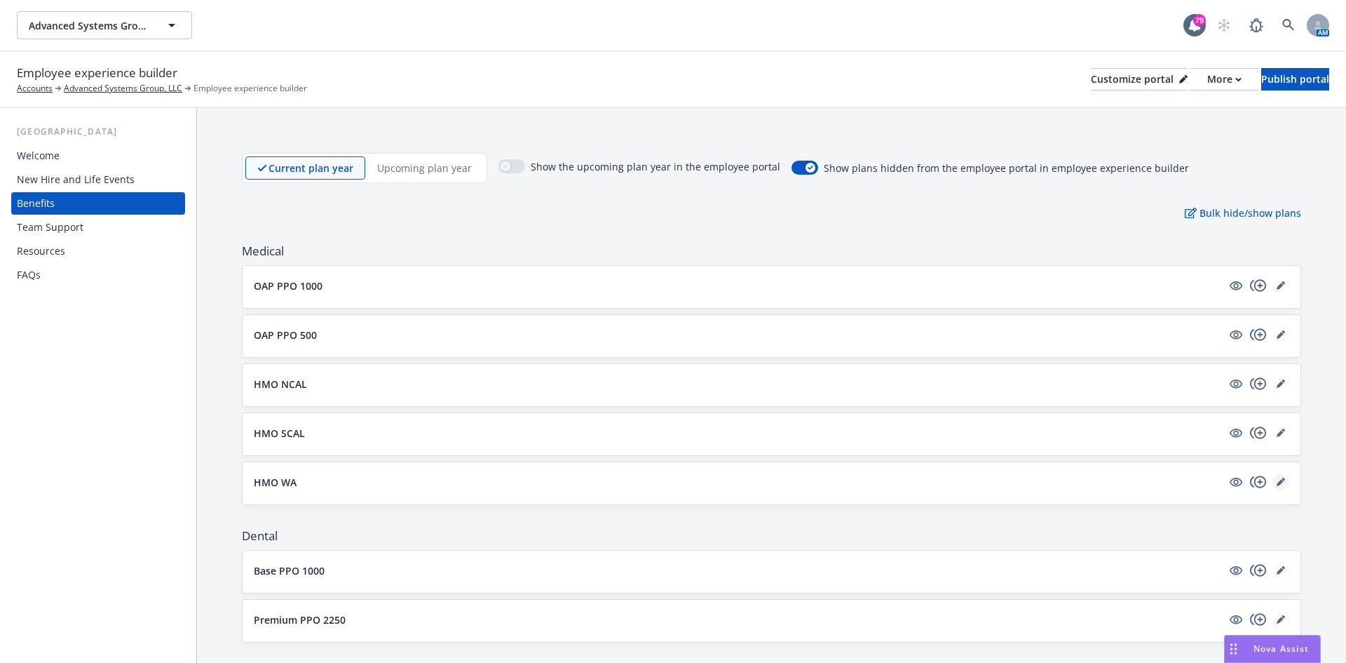
click at [1277, 479] on icon "editPencil" at bounding box center [1281, 482] width 8 height 8
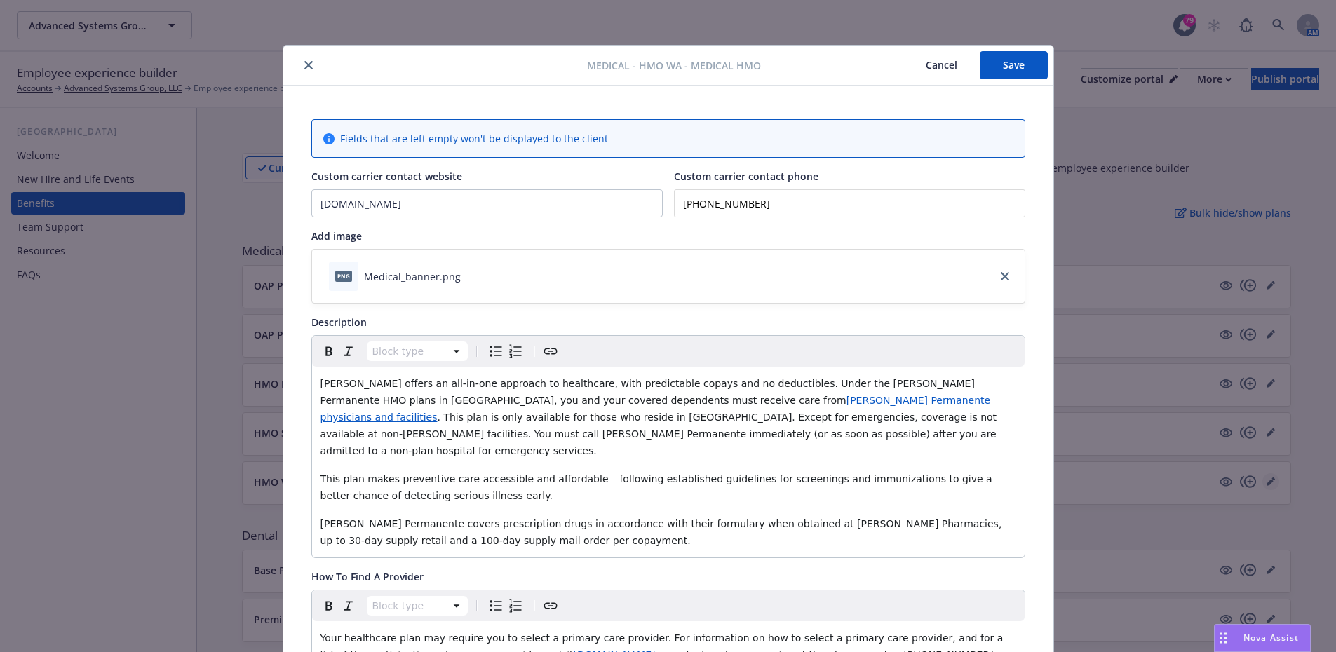
scroll to position [42, 0]
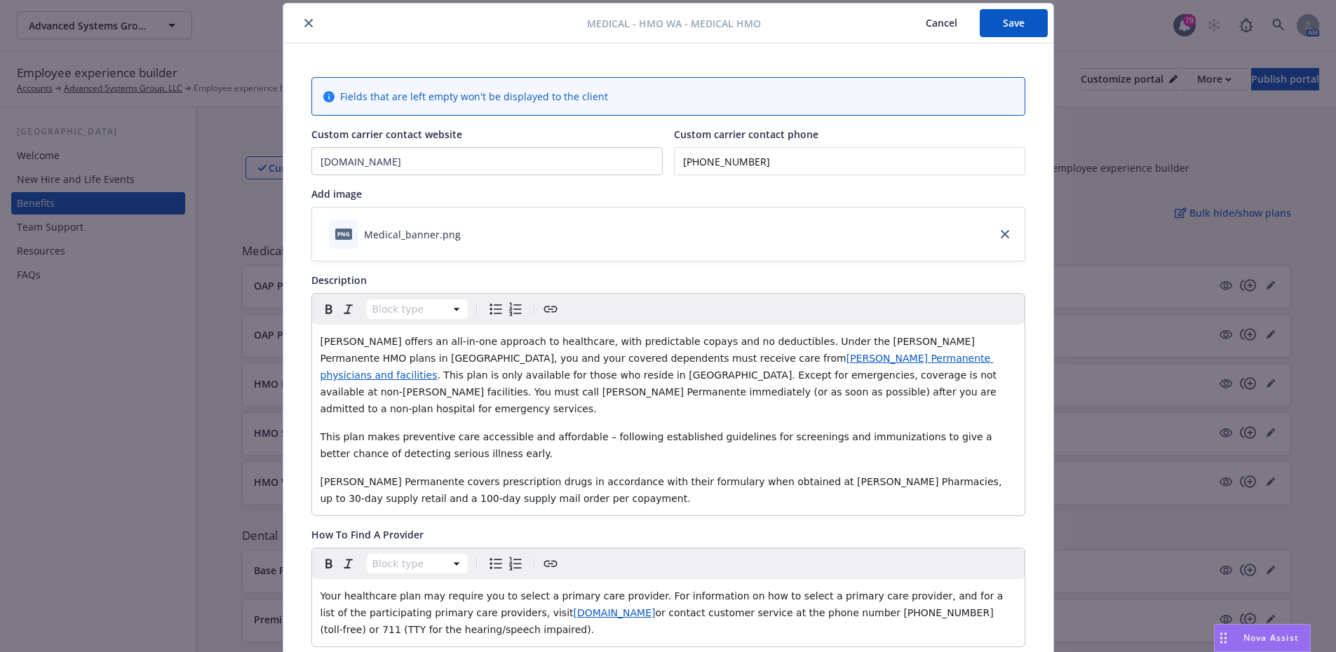
drag, startPoint x: 769, startPoint y: 167, endPoint x: 605, endPoint y: 154, distance: 164.6
click at [605, 154] on div "Custom carrier contact website [DOMAIN_NAME] Custom carrier contact phone [PHON…" at bounding box center [668, 151] width 714 height 48
type input "[PHONE_NUMBER]"
click at [471, 137] on div "Custom carrier contact website" at bounding box center [486, 134] width 351 height 15
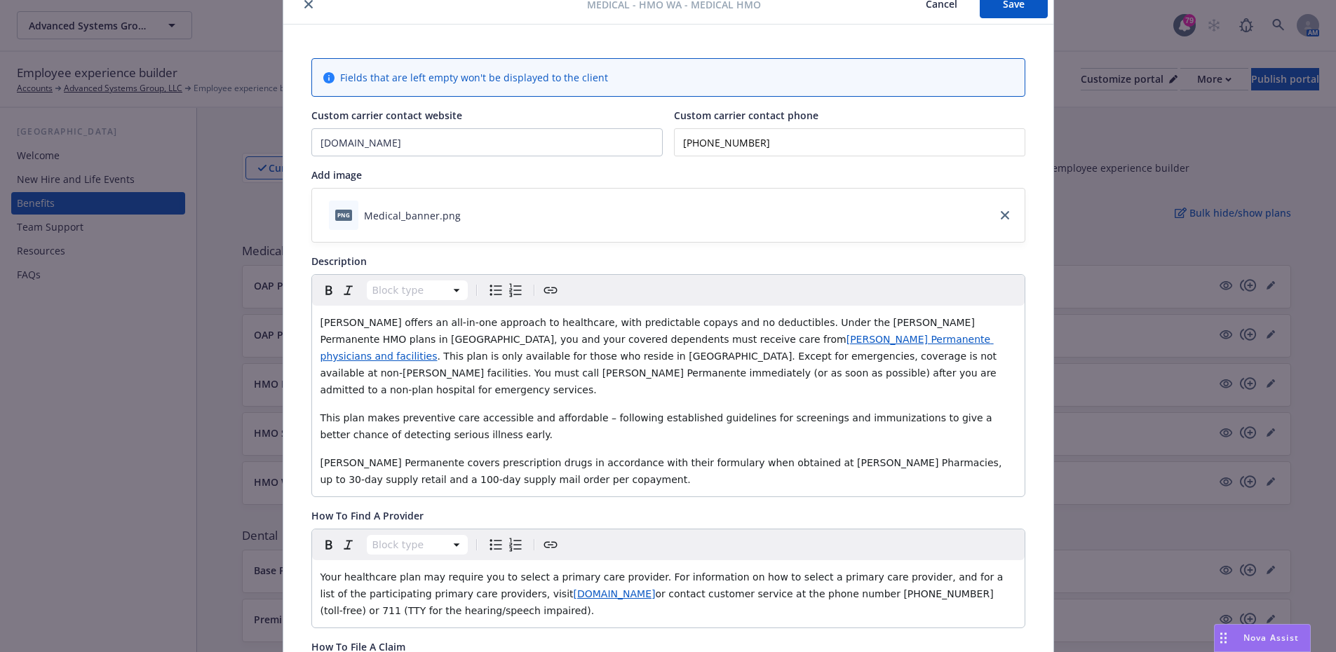
scroll to position [0, 0]
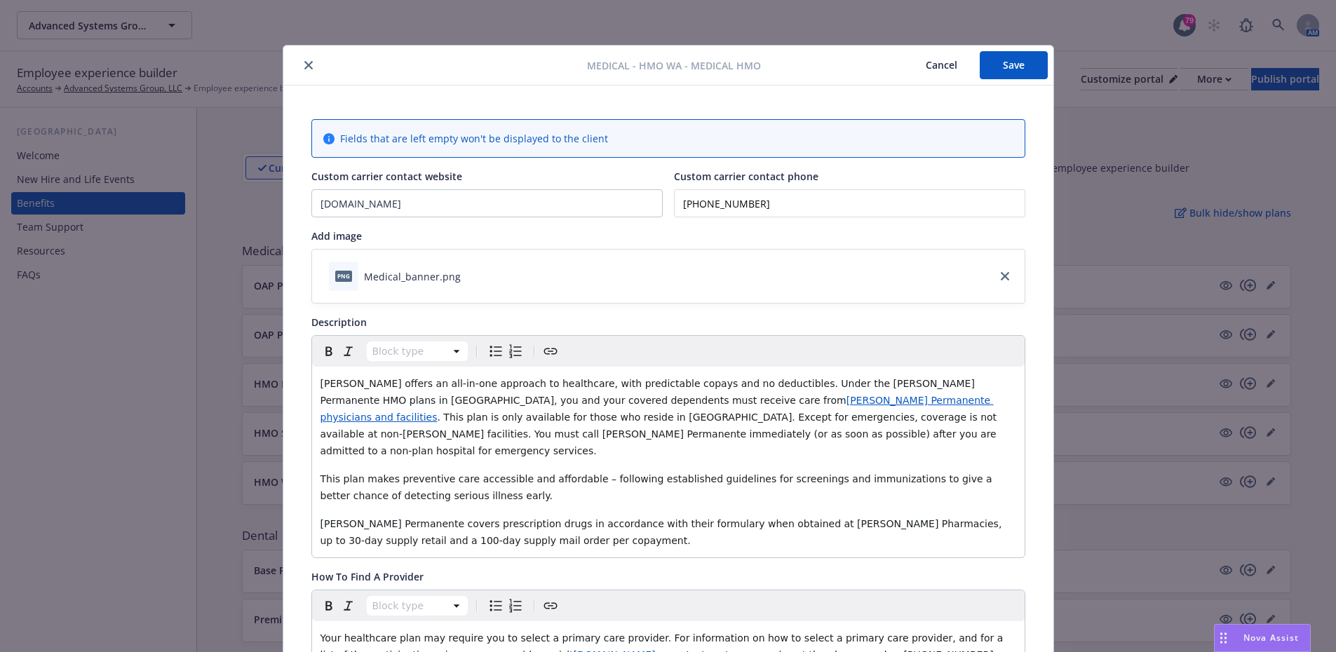
click at [981, 70] on button "Save" at bounding box center [1014, 65] width 68 height 28
click at [305, 71] on button "close" at bounding box center [308, 65] width 17 height 17
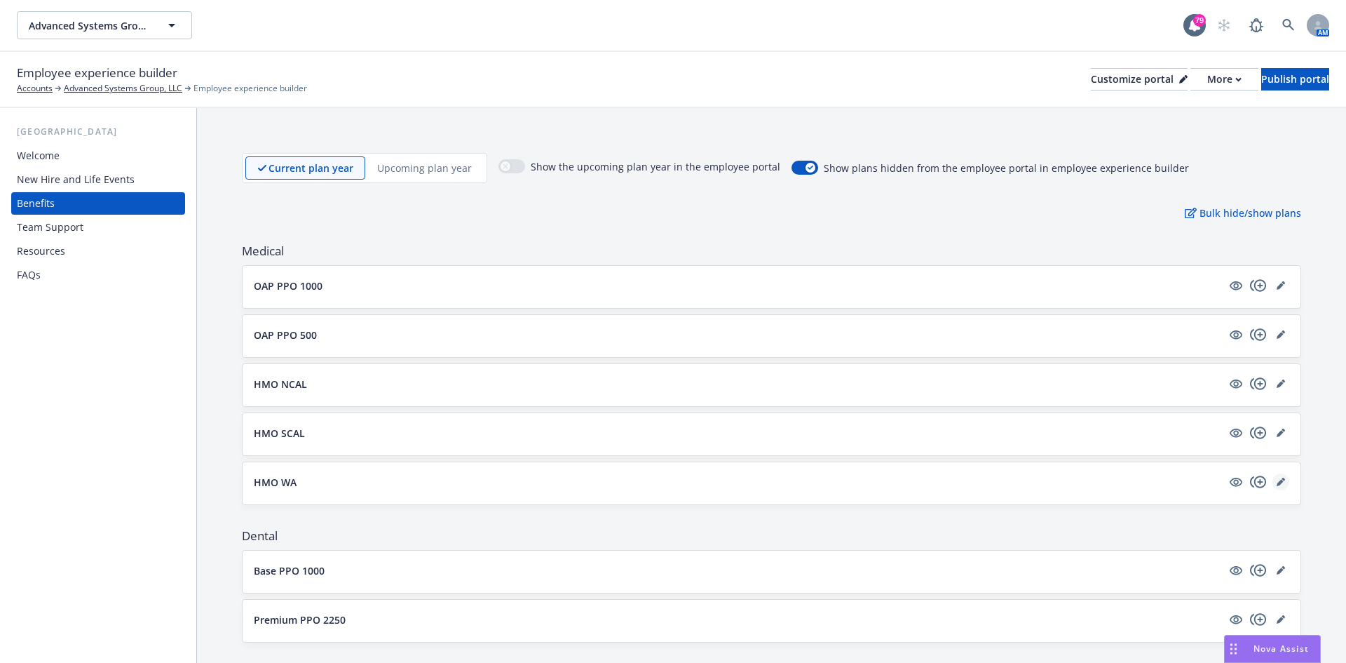
click at [1282, 478] on icon "editPencil" at bounding box center [1284, 480] width 4 height 4
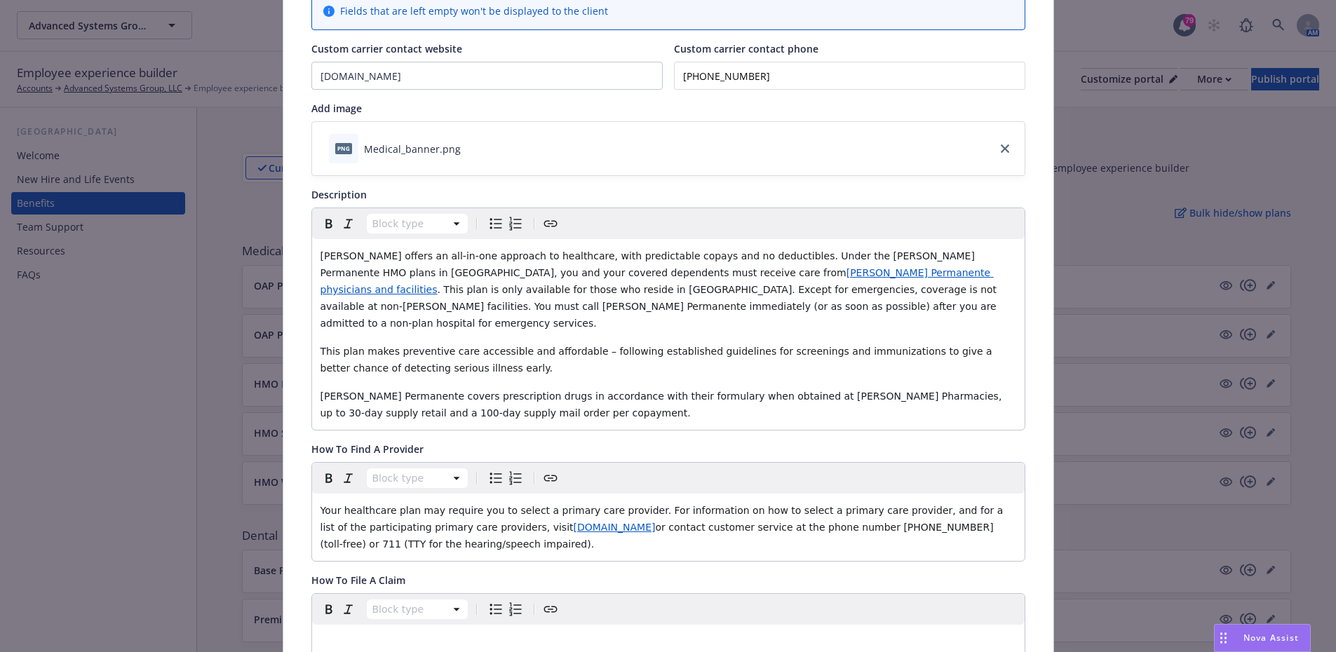
scroll to position [323, 0]
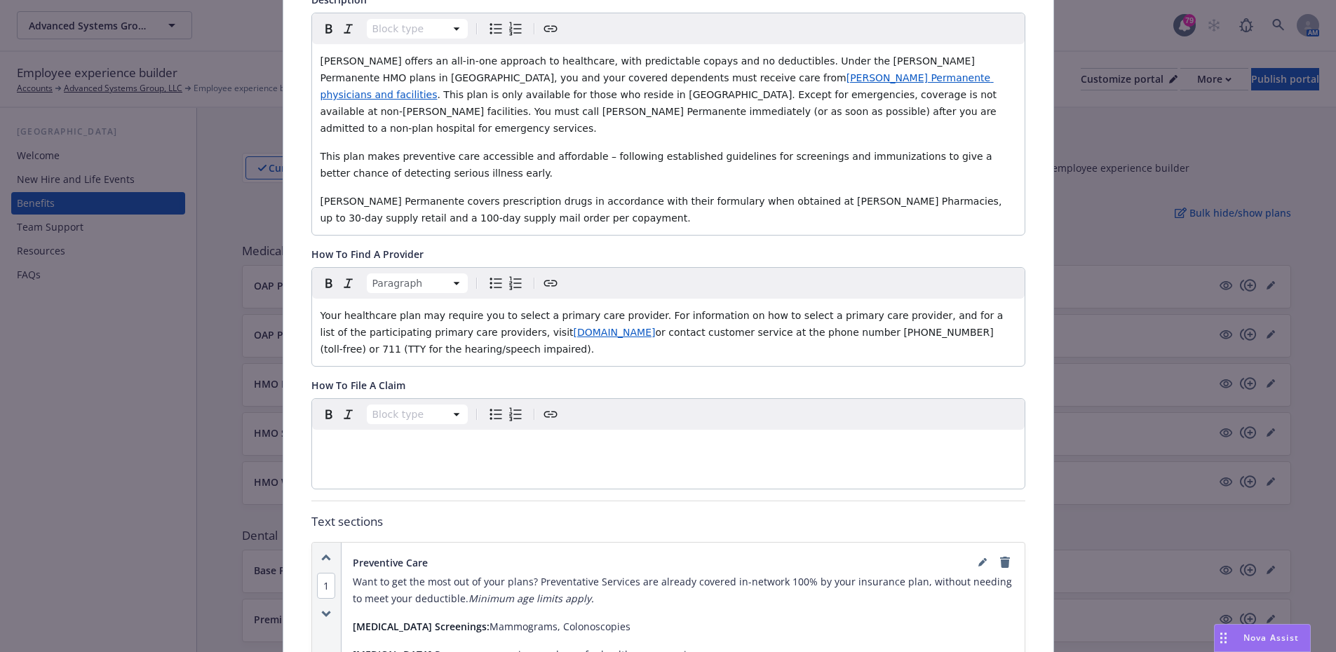
drag, startPoint x: 445, startPoint y: 335, endPoint x: 768, endPoint y: 311, distance: 324.1
click at [768, 311] on p "Your healthcare plan may require you to select a primary care provider. For inf…" at bounding box center [668, 332] width 696 height 50
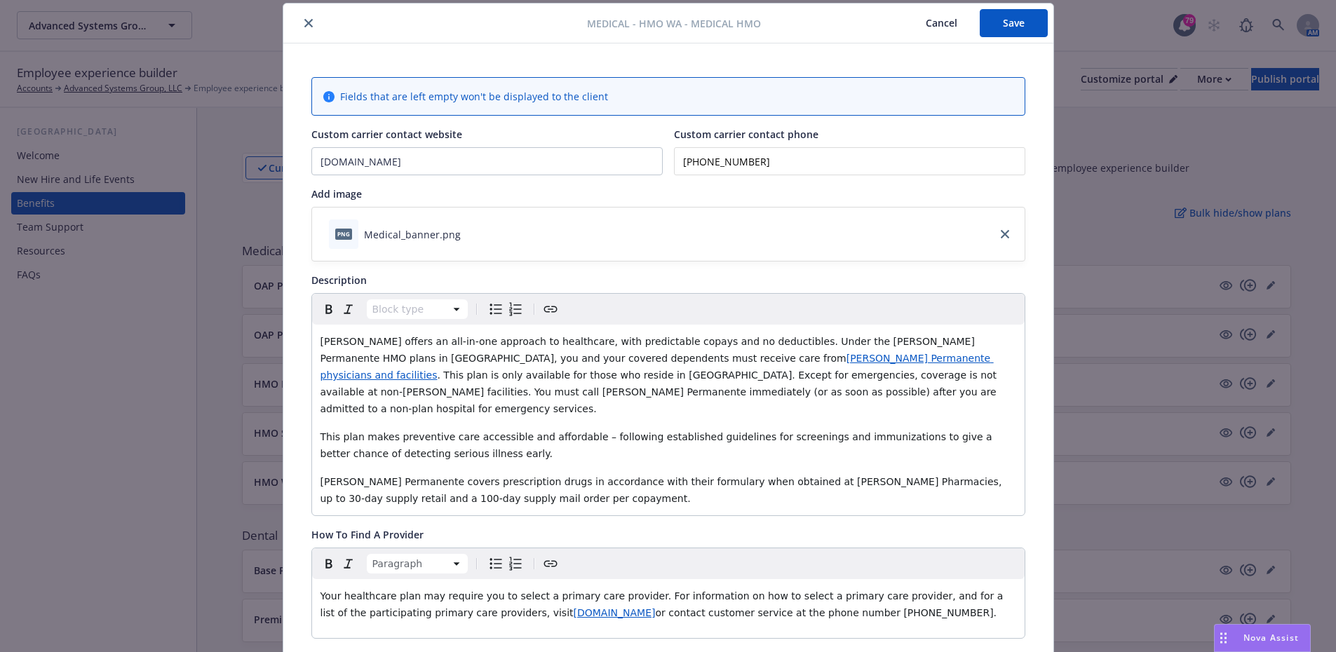
scroll to position [0, 0]
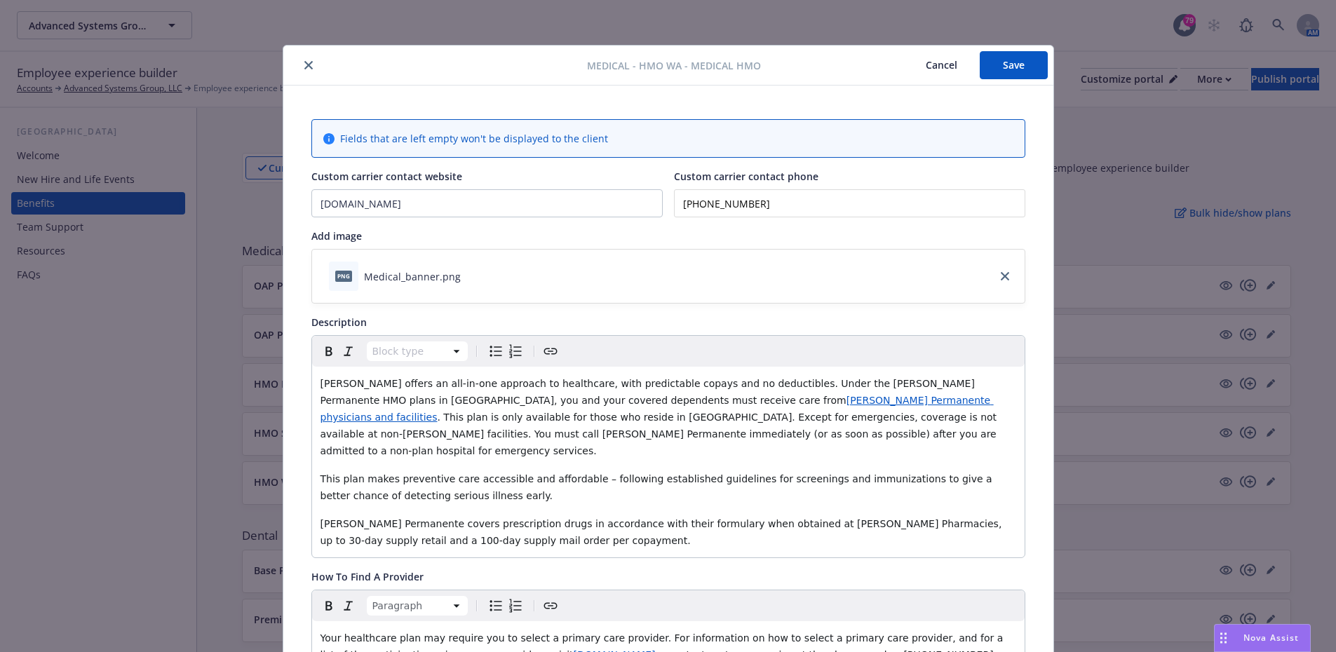
click at [1010, 58] on button "Save" at bounding box center [1014, 65] width 68 height 28
drag, startPoint x: 1030, startPoint y: 62, endPoint x: 1017, endPoint y: 55, distance: 14.1
click at [1030, 62] on button "Save" at bounding box center [1014, 65] width 68 height 28
click at [304, 64] on icon "close" at bounding box center [308, 65] width 8 height 8
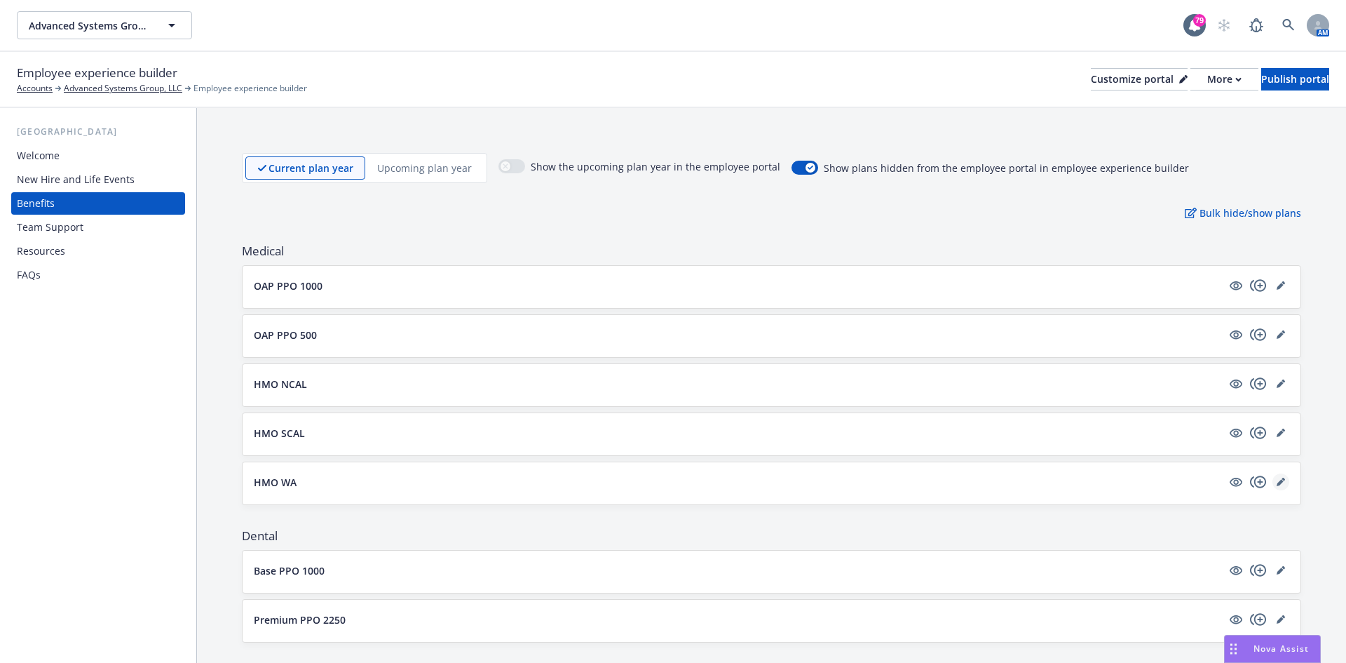
click at [1277, 479] on icon "editPencil" at bounding box center [1281, 482] width 8 height 8
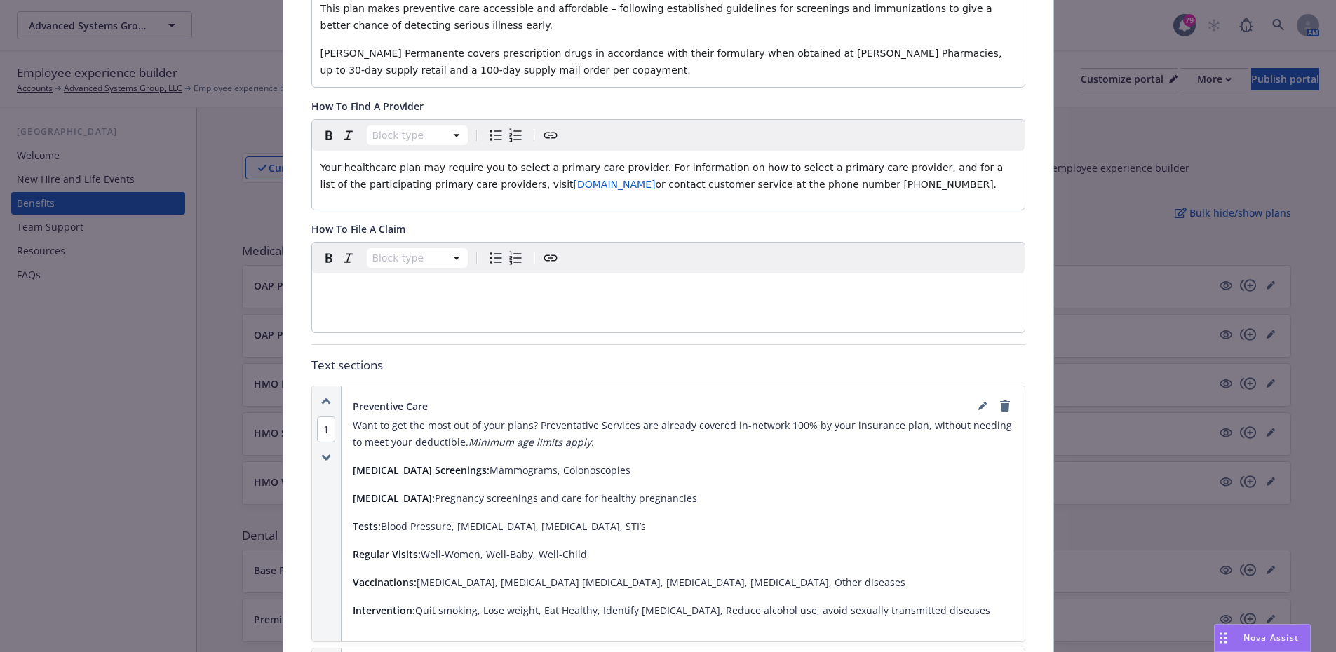
scroll to position [603, 0]
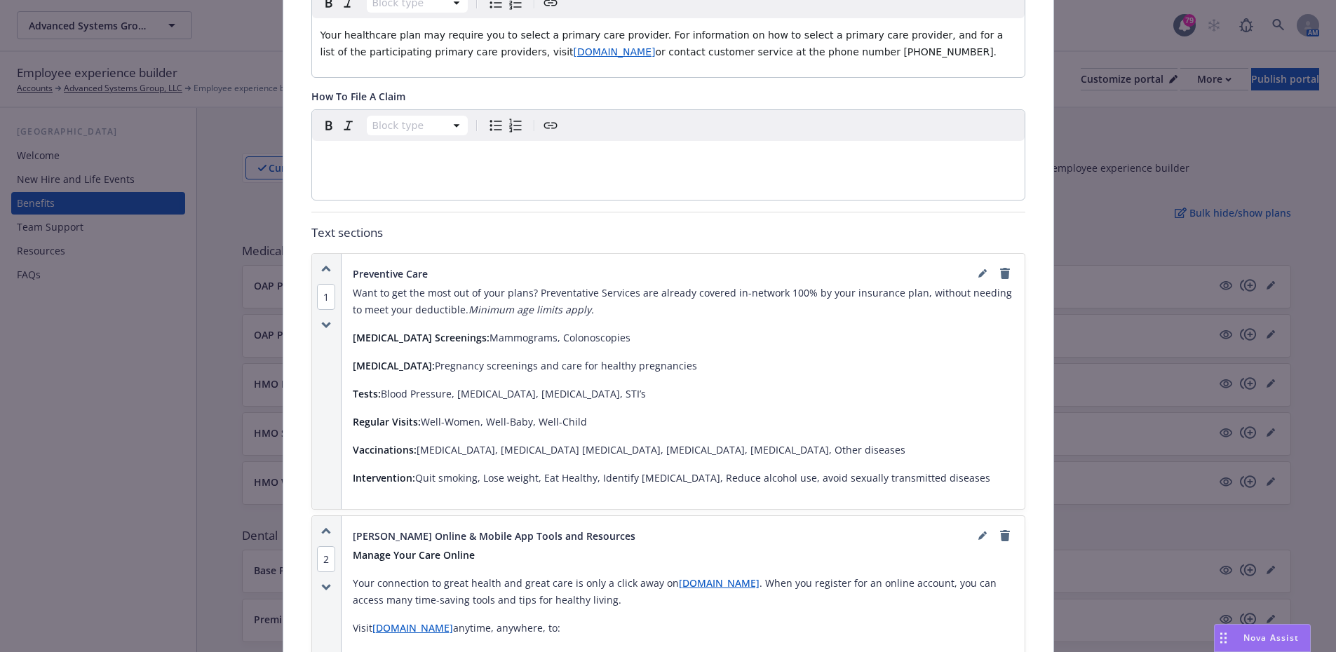
click at [988, 265] on div at bounding box center [993, 273] width 39 height 17
click at [978, 269] on icon "editPencil" at bounding box center [982, 273] width 8 height 8
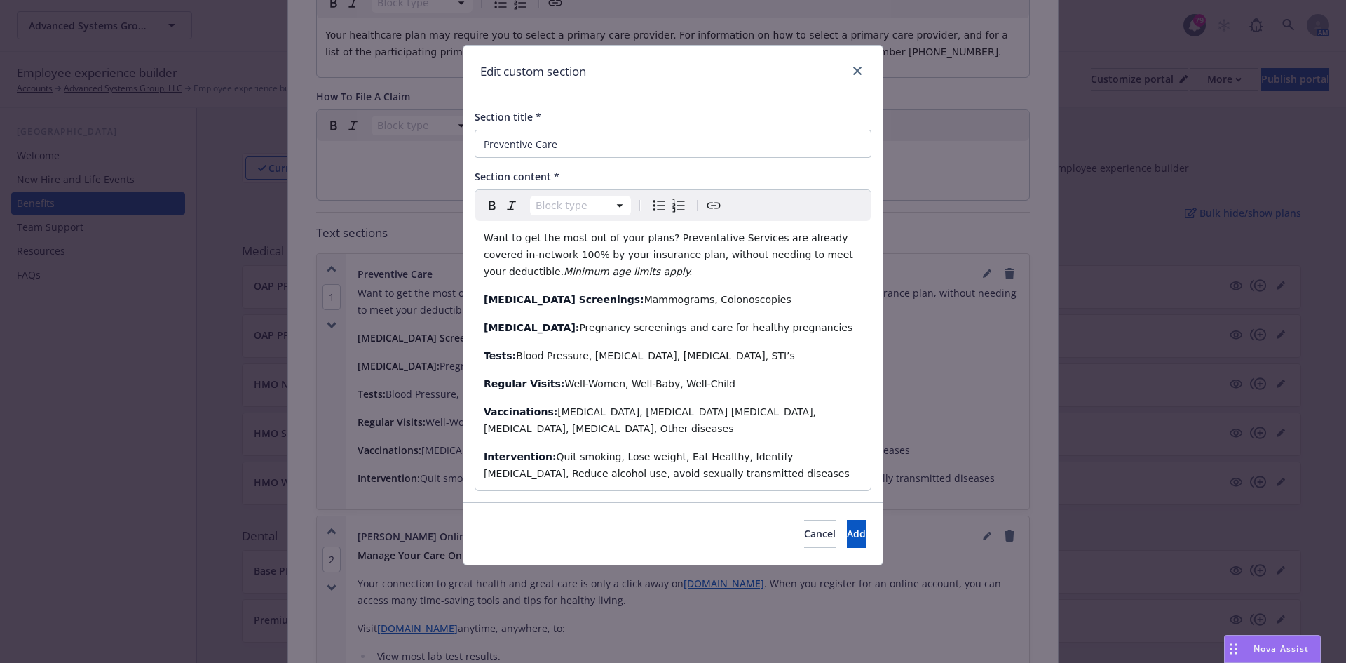
select select "paragraph"
click at [564, 378] on span "Well-Women, Well-Baby, Well-Child" at bounding box center [649, 383] width 171 height 11
click at [847, 527] on span "Add" at bounding box center [856, 533] width 19 height 13
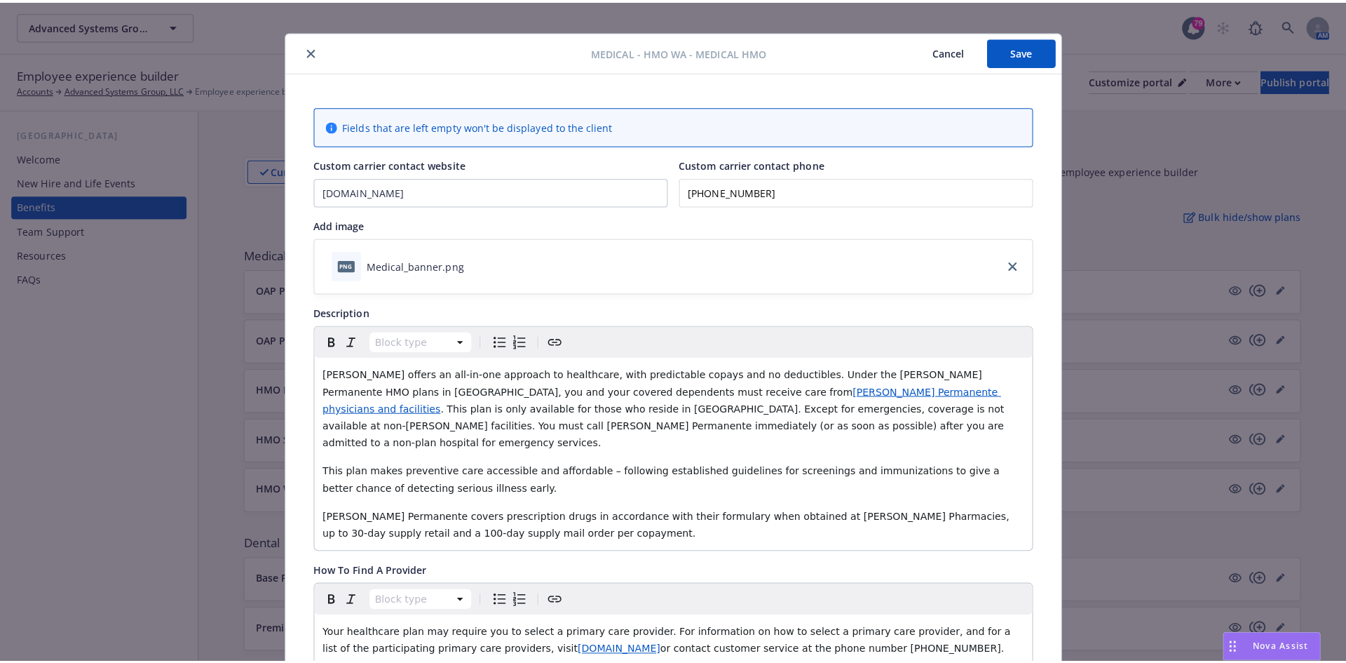
scroll to position [0, 0]
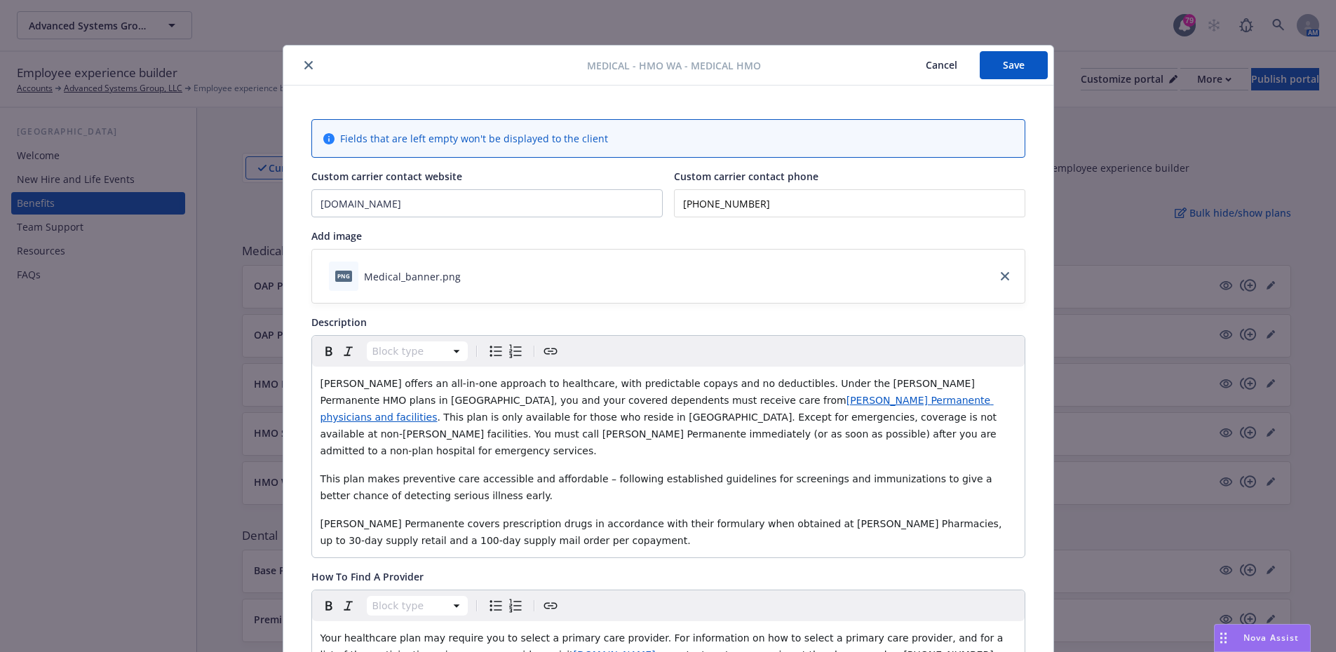
click at [1009, 73] on button "Save" at bounding box center [1014, 65] width 68 height 28
click at [304, 63] on icon "close" at bounding box center [308, 65] width 8 height 8
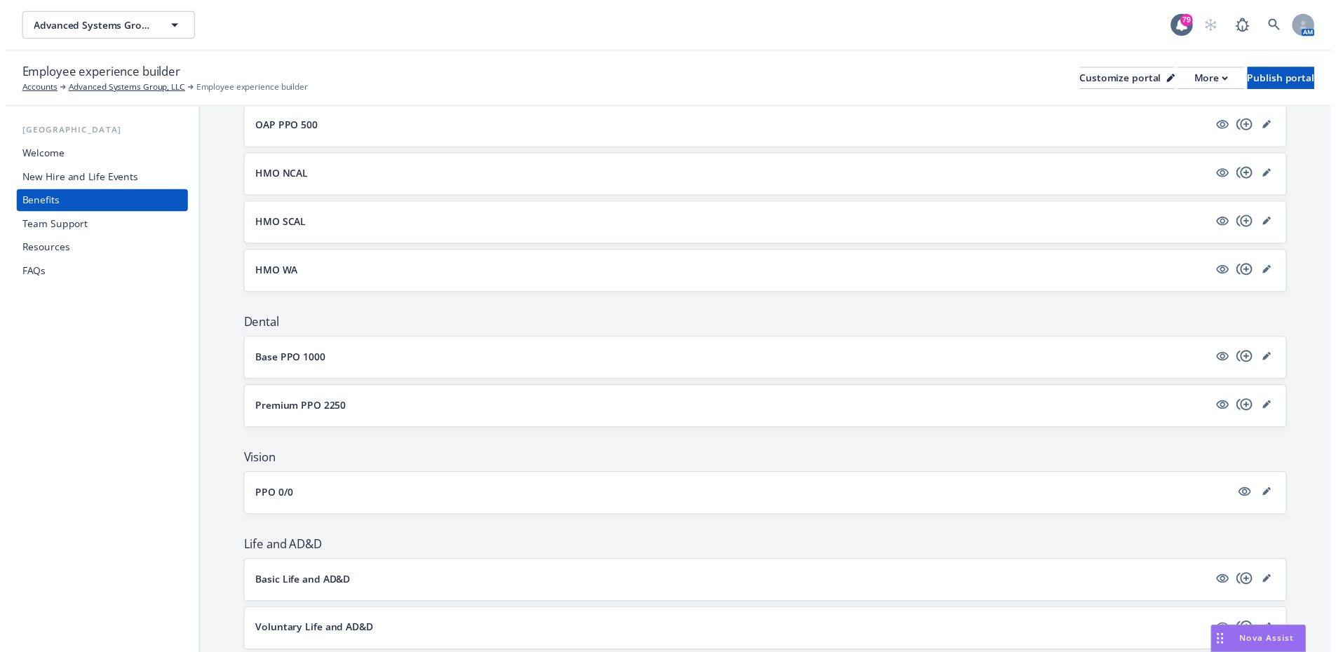
scroll to position [210, 0]
click at [1277, 360] on icon "editPencil" at bounding box center [1280, 360] width 7 height 7
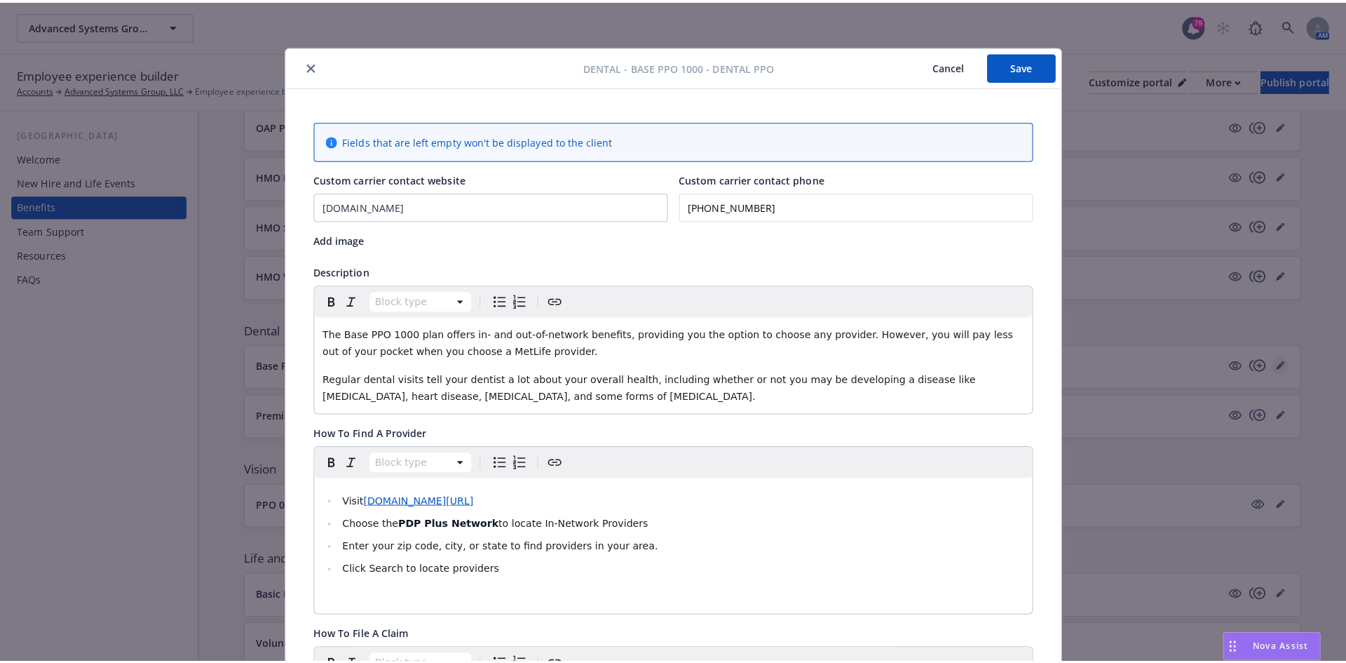
scroll to position [42, 0]
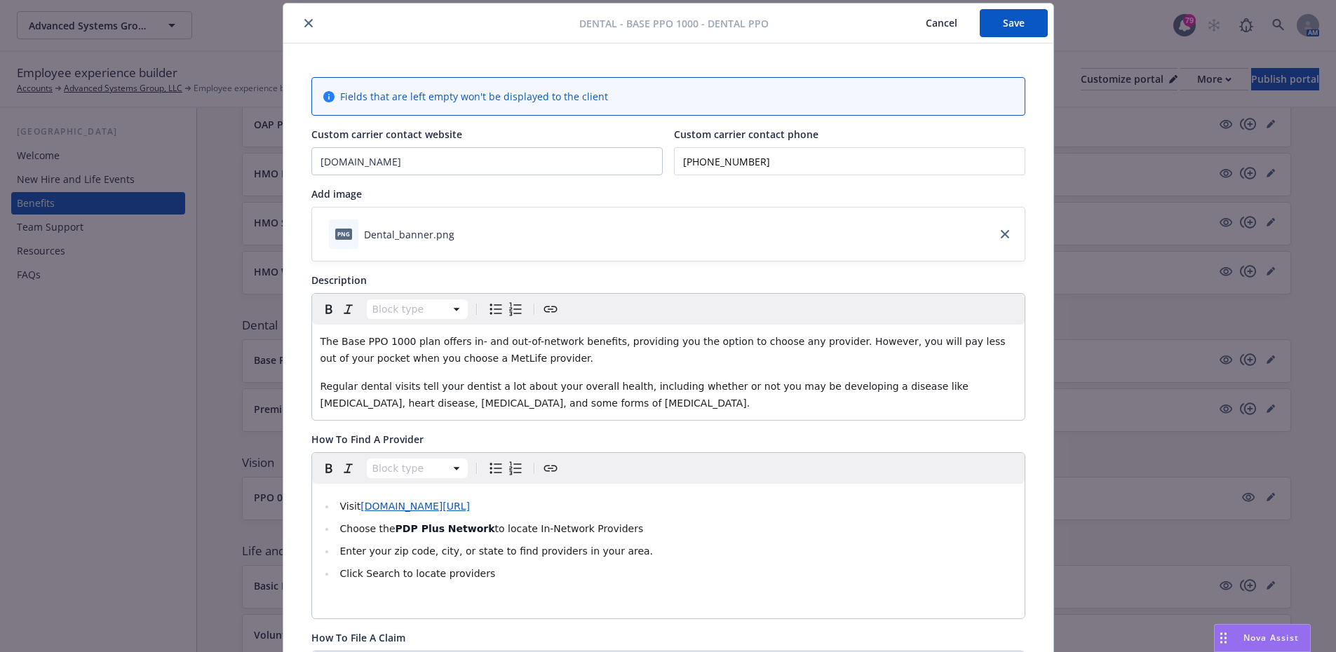
click at [300, 29] on button "close" at bounding box center [308, 23] width 17 height 17
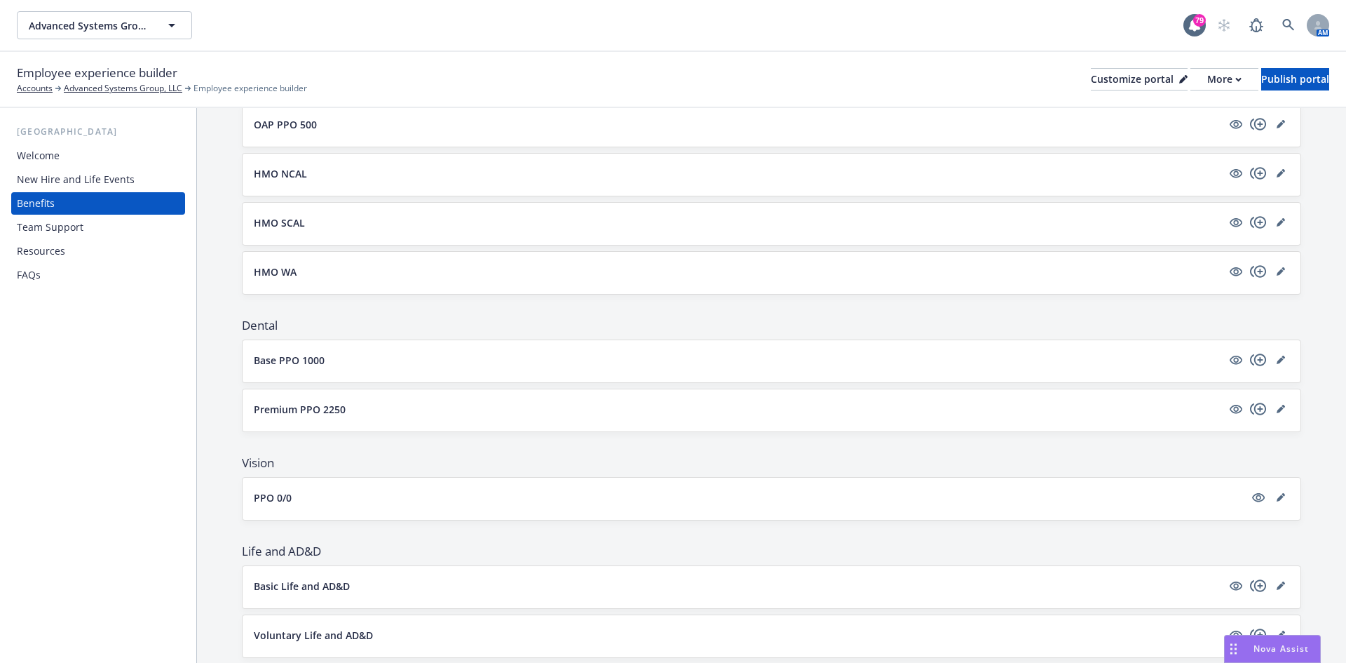
click at [347, 356] on button "Base PPO 1000" at bounding box center [738, 360] width 968 height 15
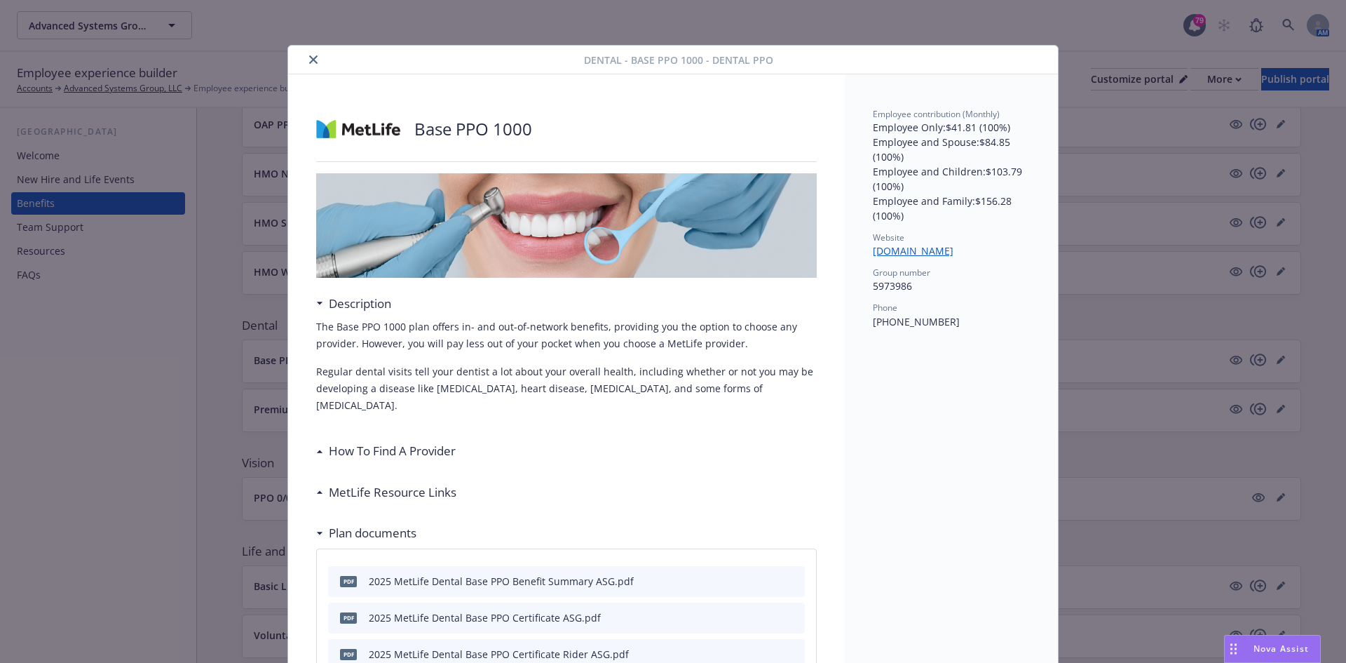
scroll to position [42, 0]
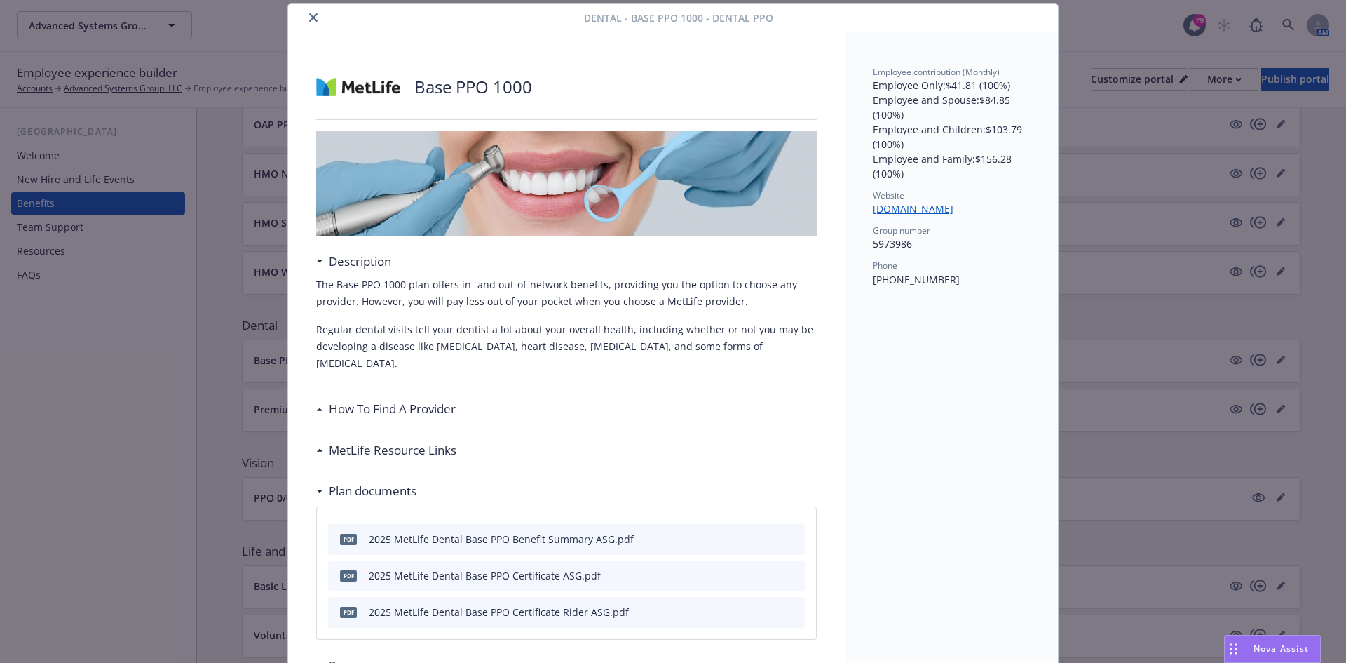
click at [305, 19] on button "close" at bounding box center [313, 17] width 17 height 17
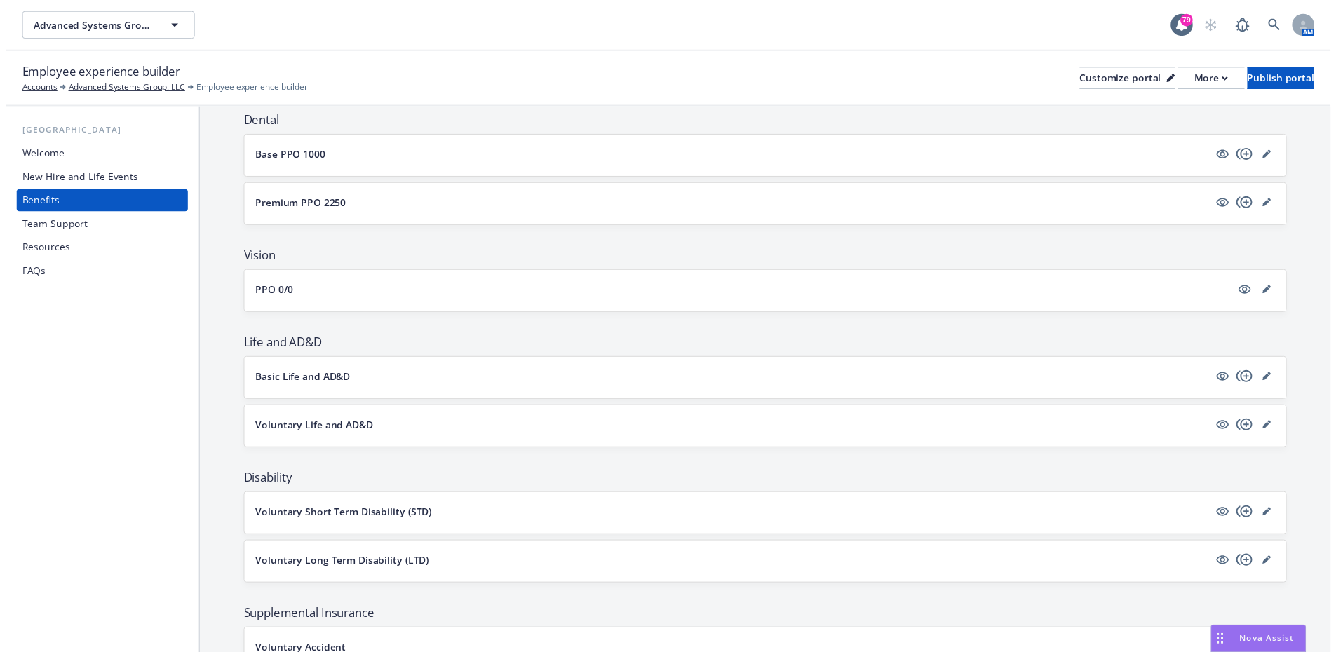
scroll to position [421, 0]
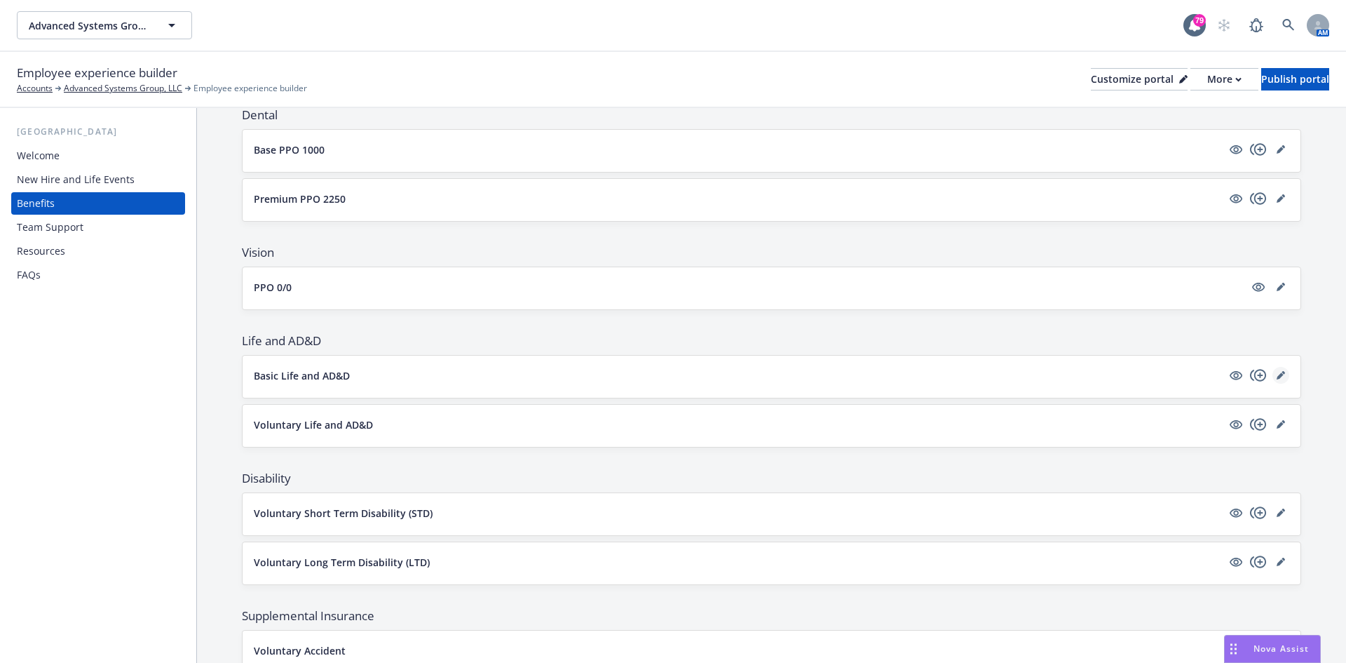
click at [1276, 374] on link "editPencil" at bounding box center [1281, 375] width 17 height 17
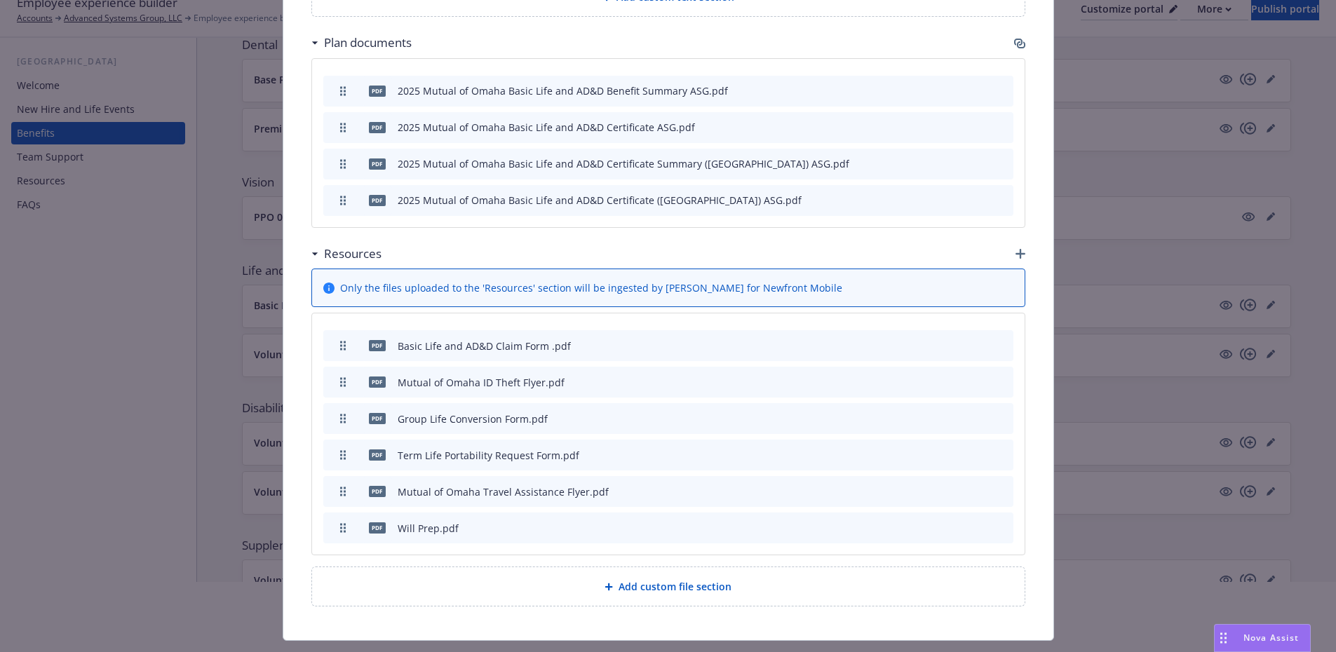
scroll to position [1188, 0]
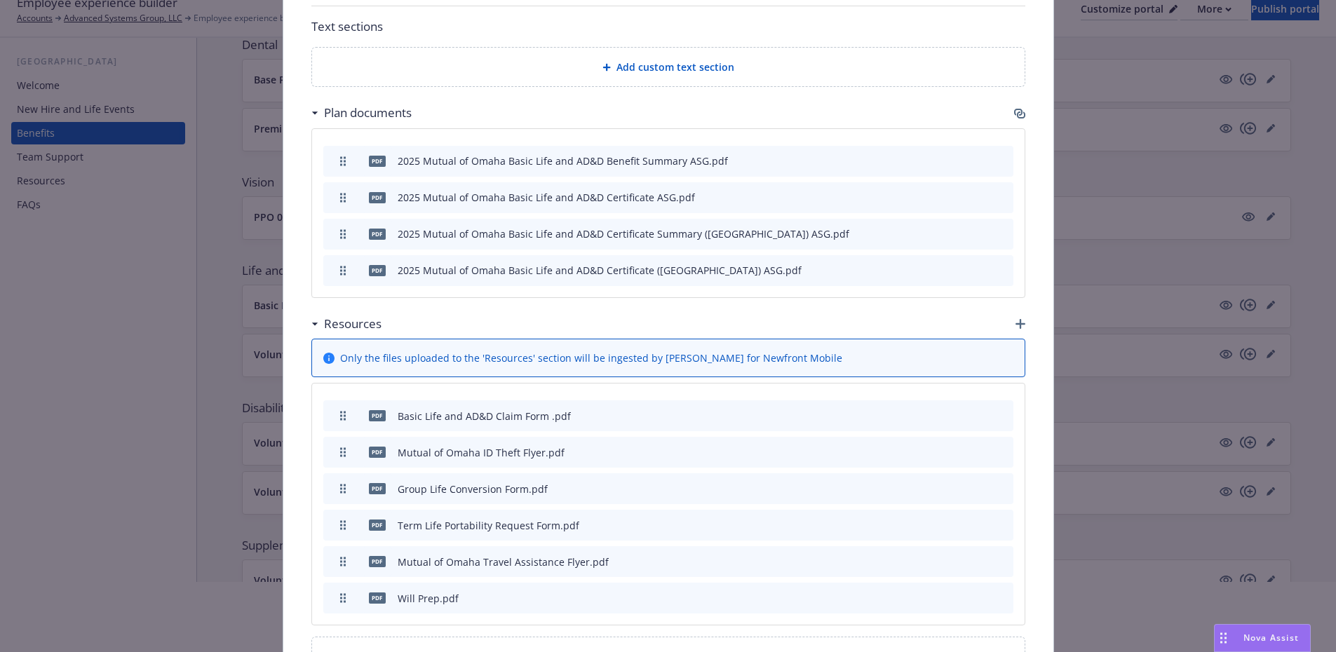
click at [998, 519] on icon "archive file" at bounding box center [1001, 524] width 10 height 11
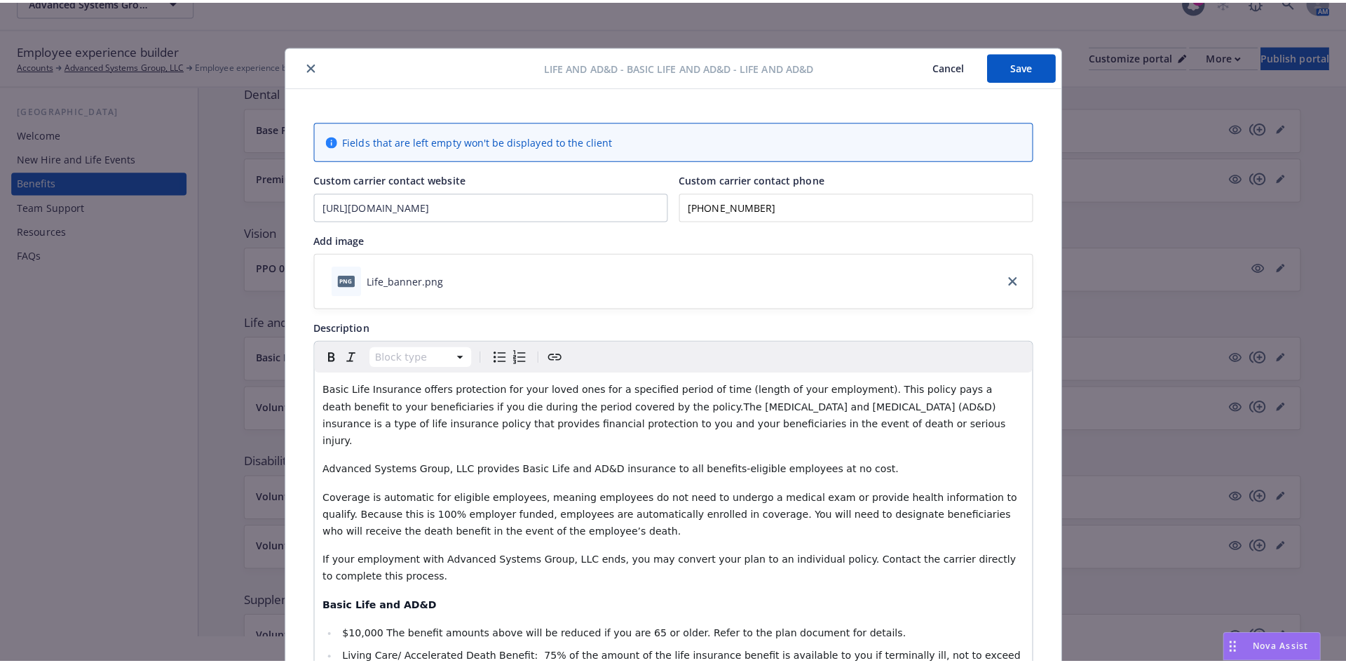
scroll to position [0, 0]
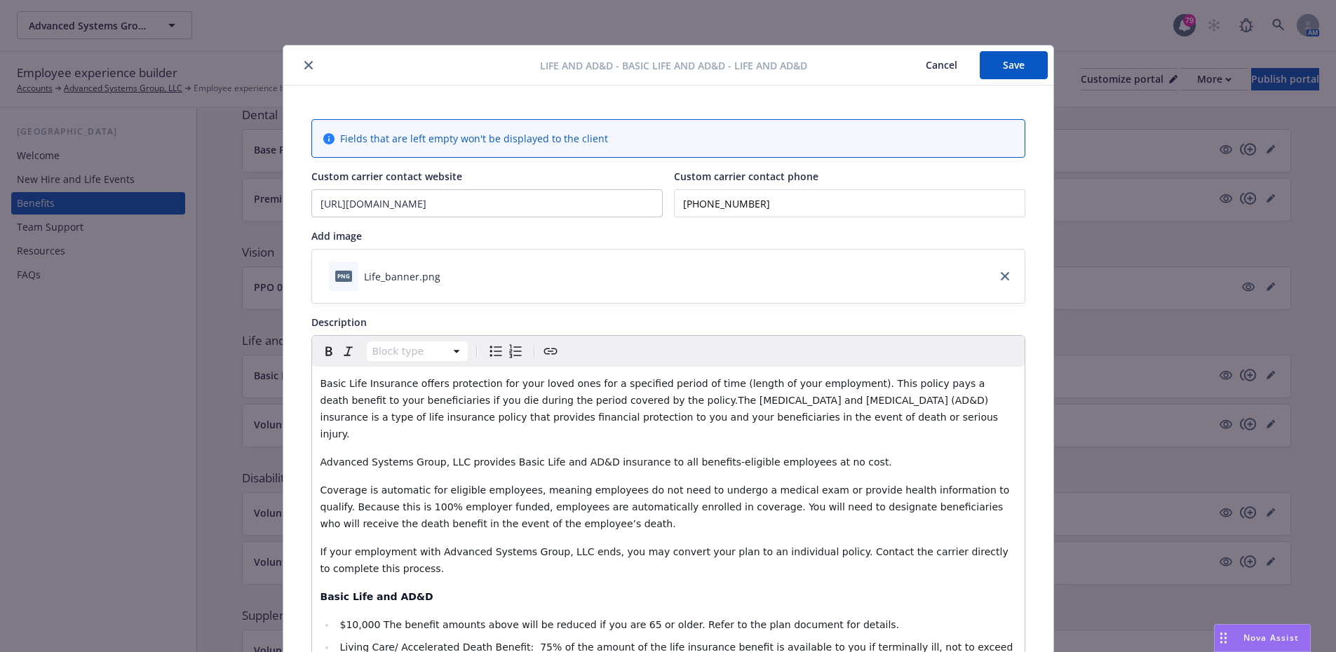
click at [1027, 69] on button "Save" at bounding box center [1014, 65] width 68 height 28
click at [304, 65] on icon "close" at bounding box center [308, 65] width 8 height 8
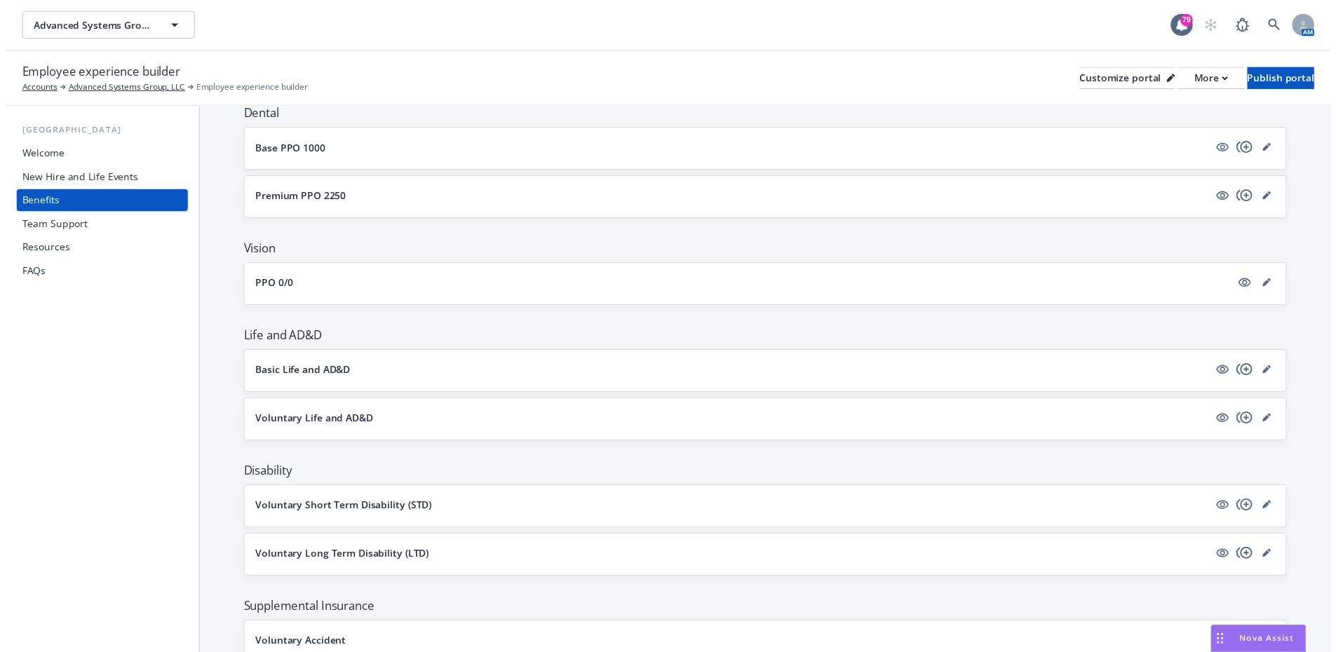
scroll to position [421, 0]
click at [1273, 419] on link "editPencil" at bounding box center [1281, 424] width 17 height 17
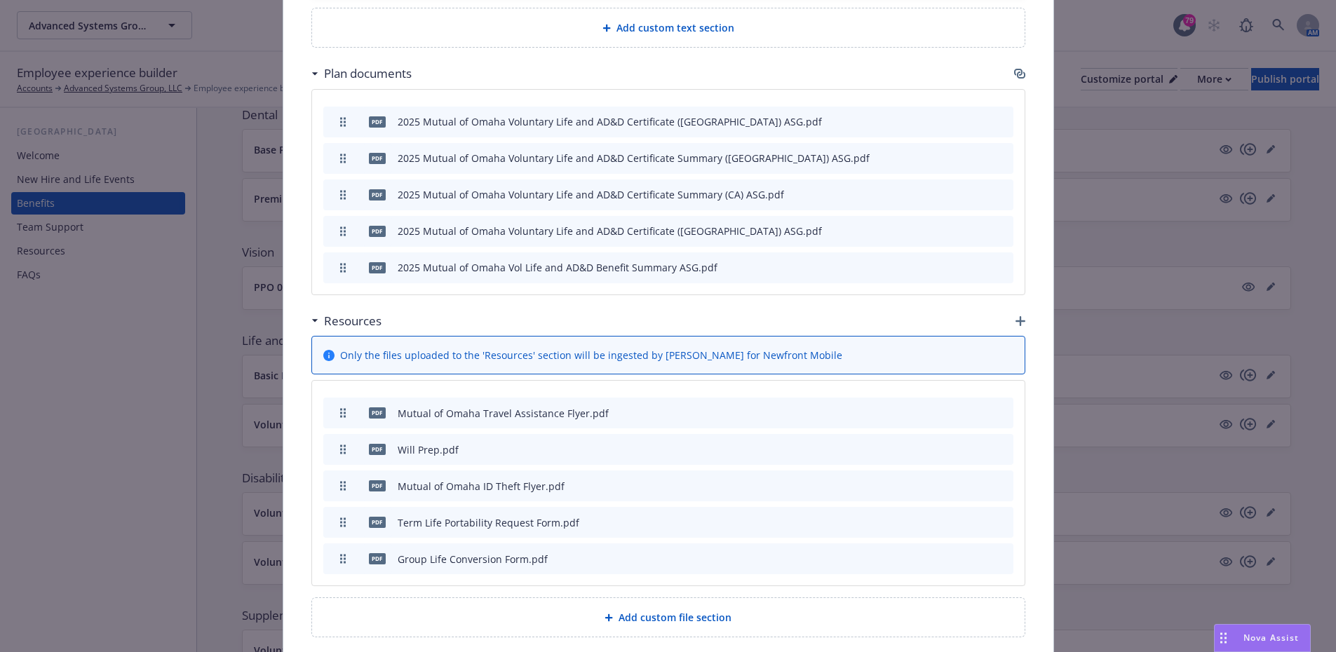
scroll to position [1353, 0]
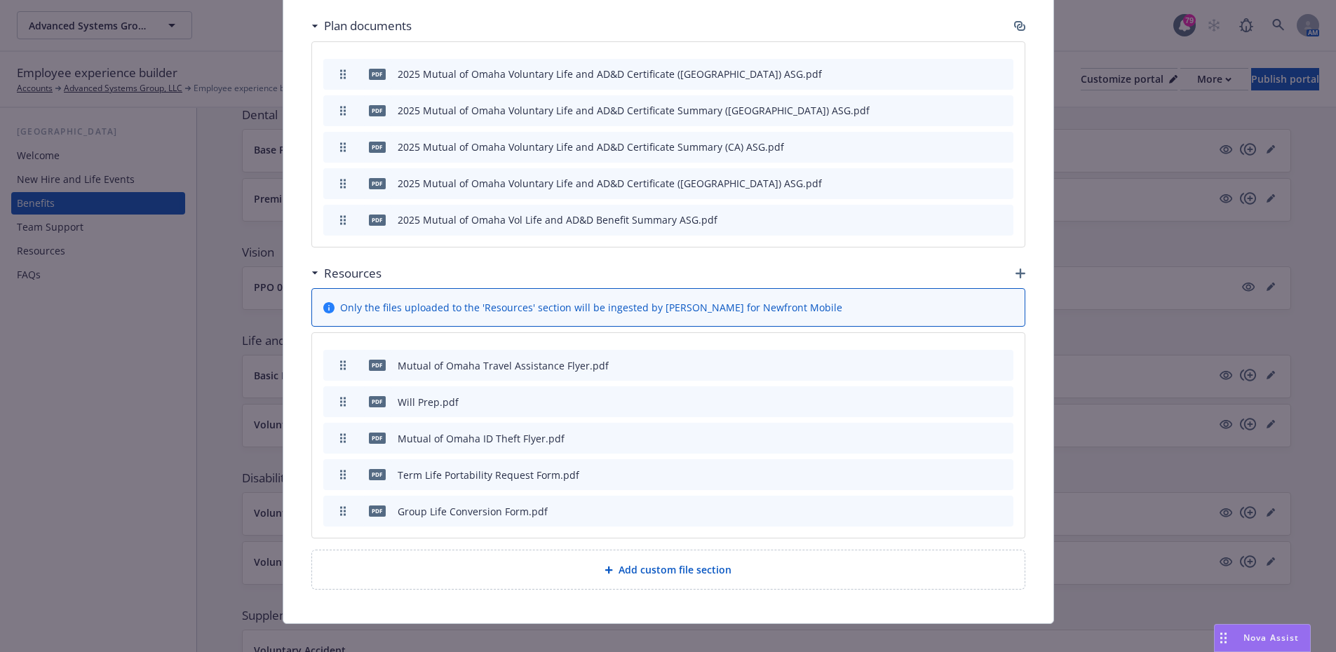
click at [996, 359] on icon "archive file" at bounding box center [1001, 364] width 10 height 11
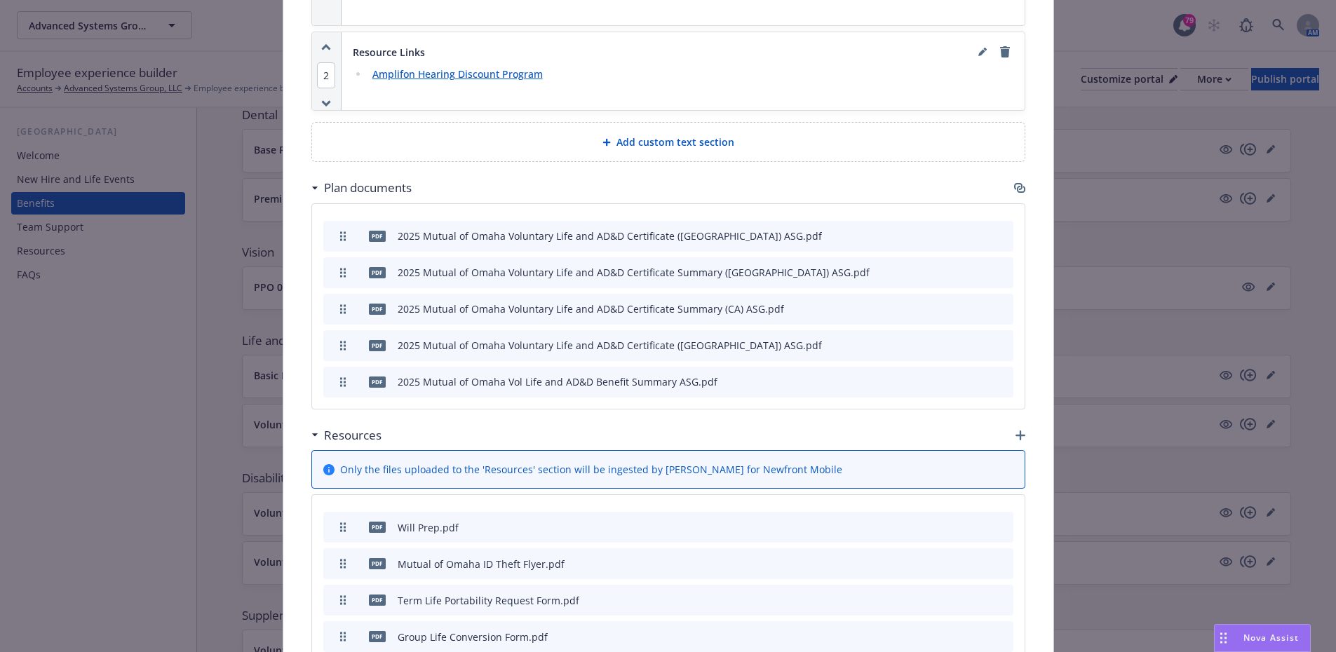
scroll to position [1316, 0]
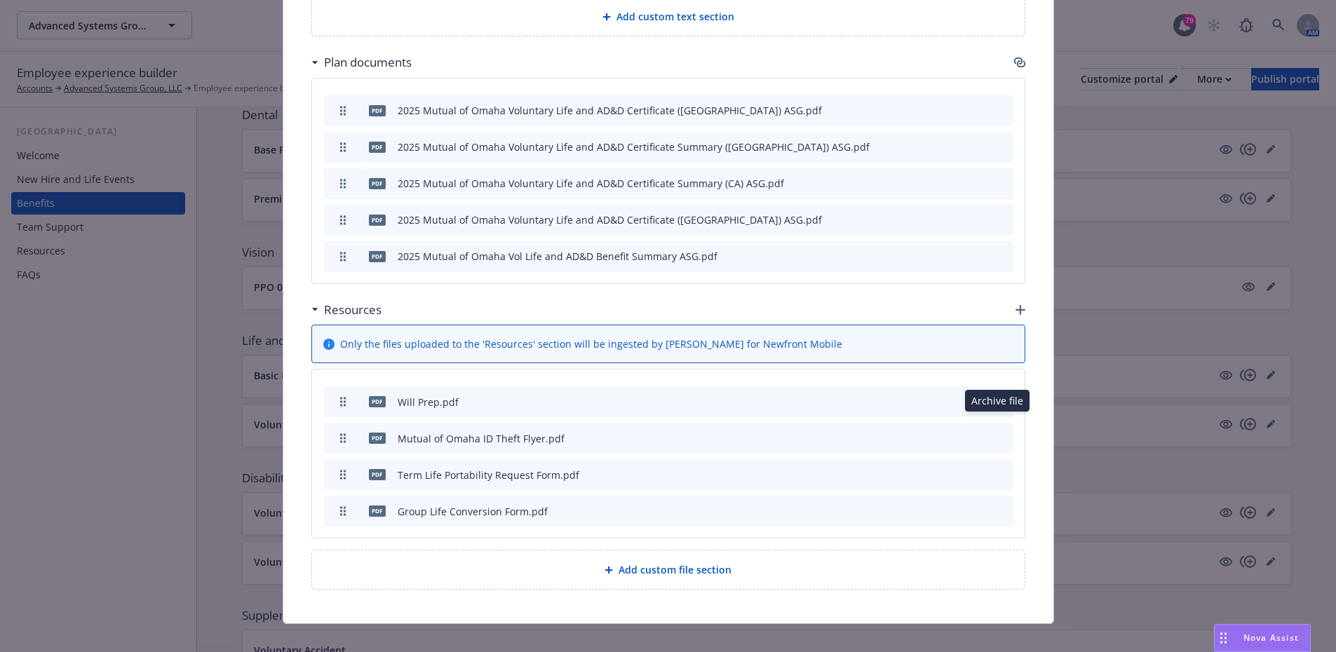
click at [996, 432] on icon "archive file" at bounding box center [1001, 437] width 10 height 11
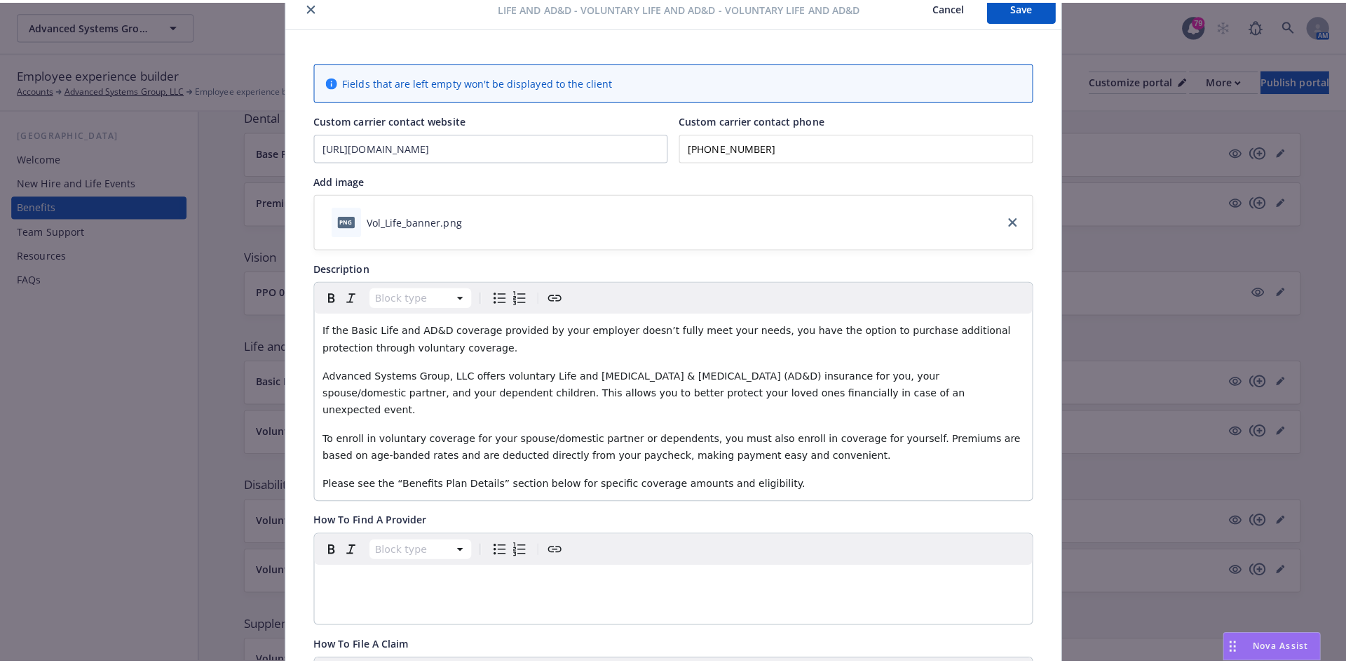
scroll to position [0, 0]
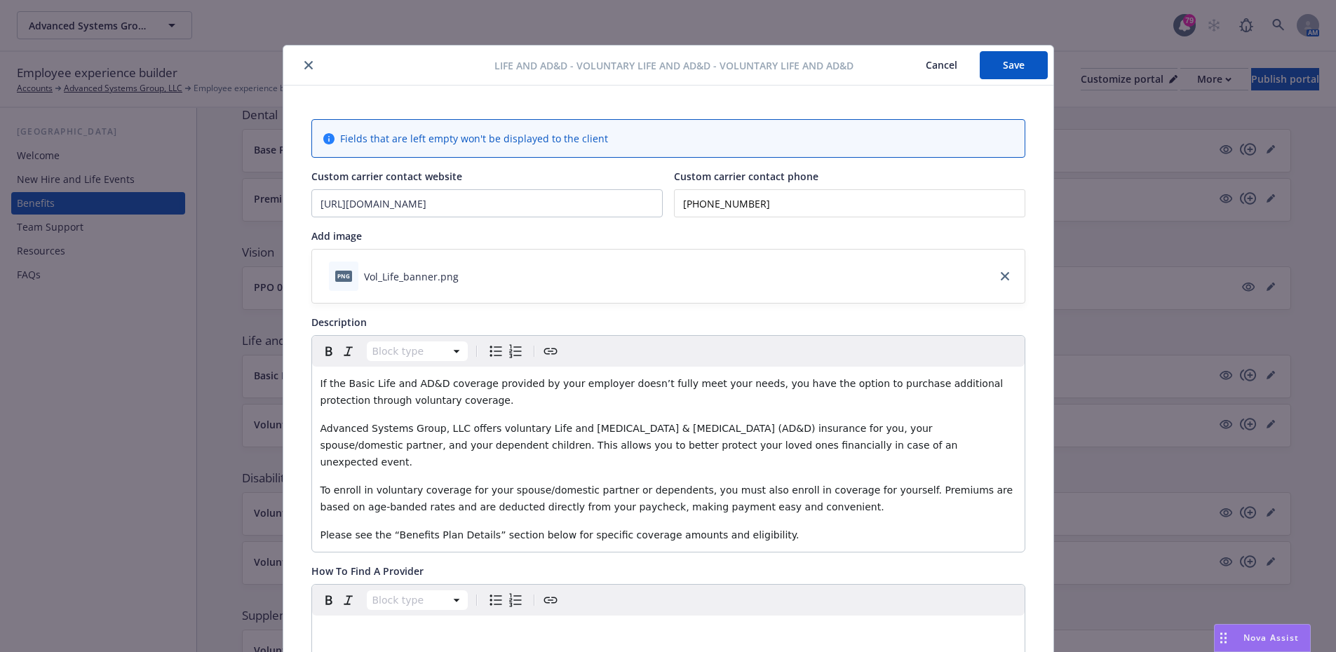
click at [1003, 64] on button "Save" at bounding box center [1014, 65] width 68 height 28
click at [304, 61] on icon "close" at bounding box center [308, 65] width 8 height 8
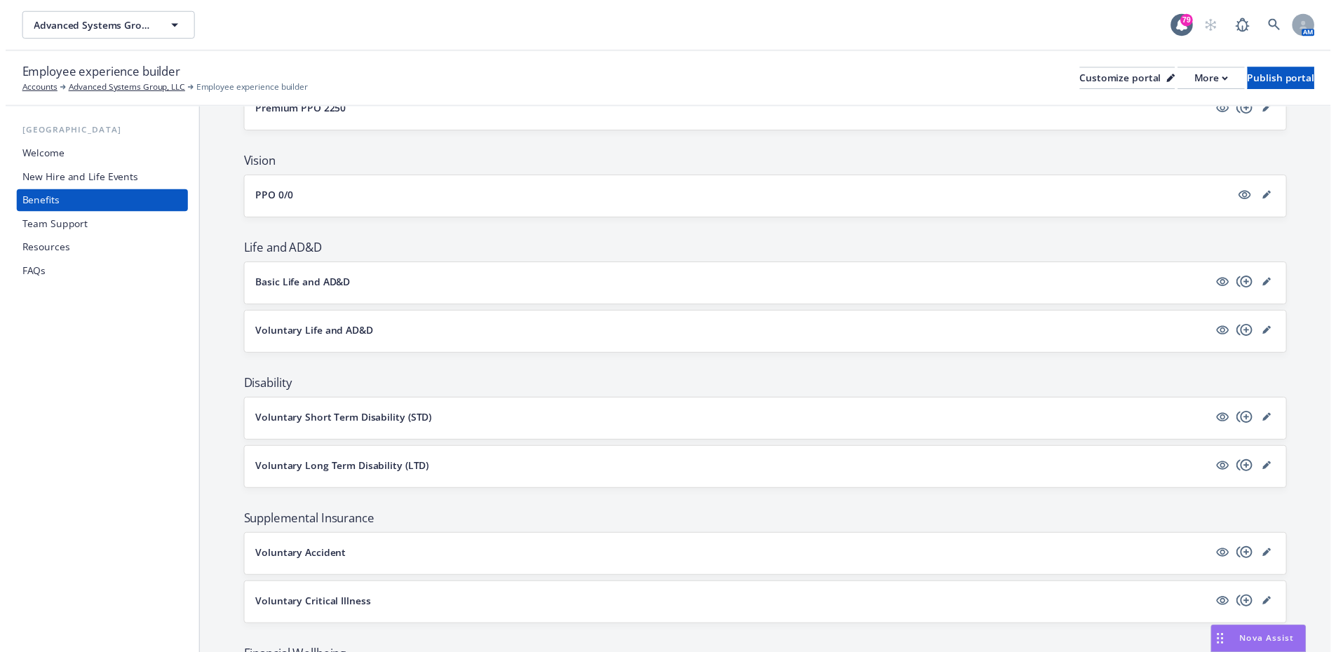
scroll to position [631, 0]
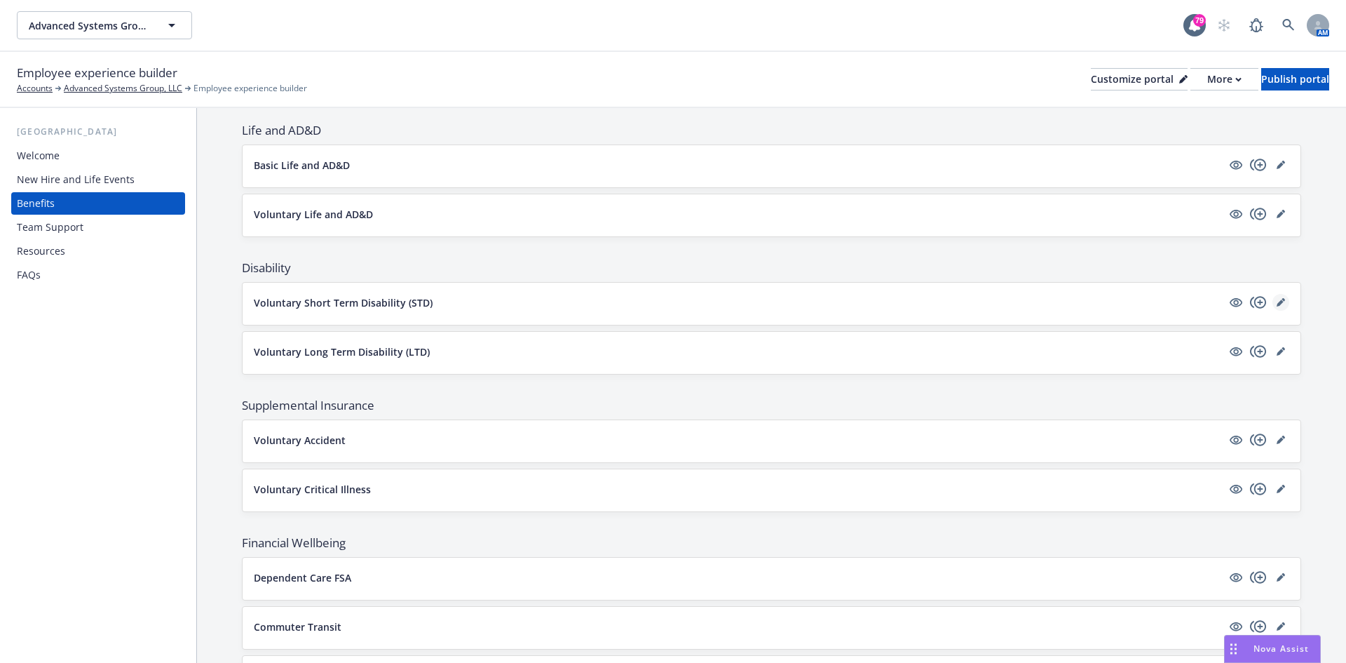
click at [1277, 300] on icon "editPencil" at bounding box center [1281, 302] width 8 height 8
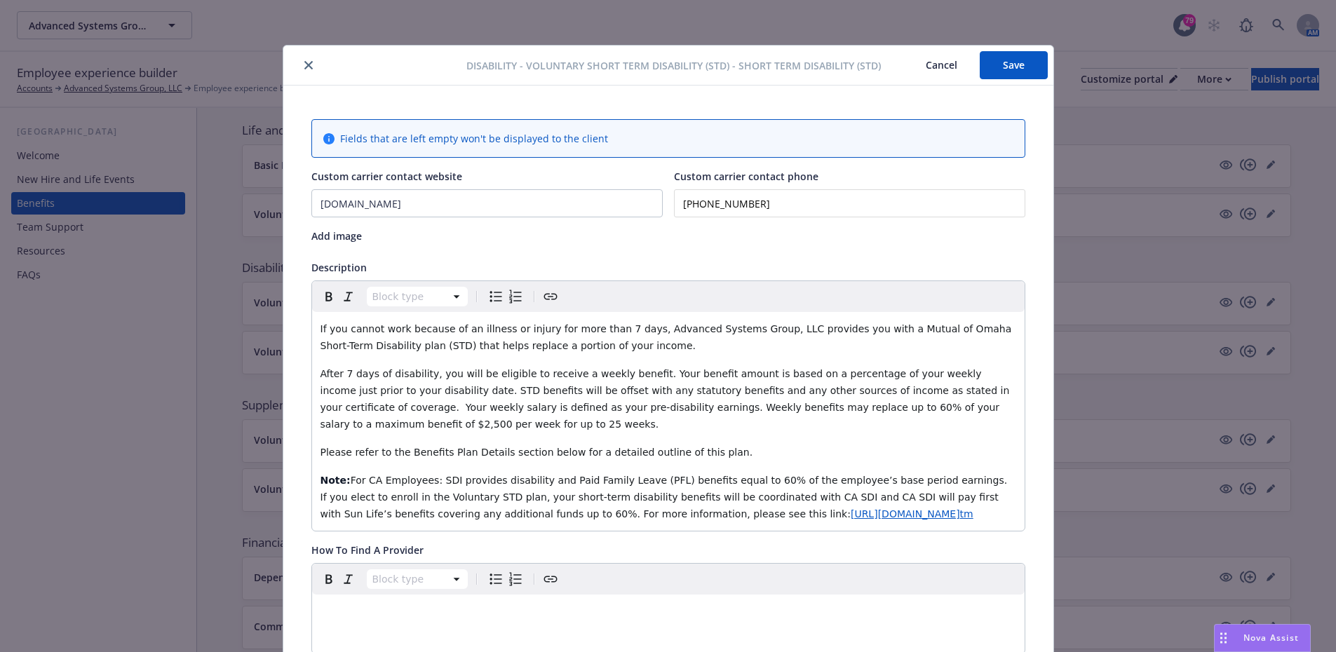
scroll to position [42, 0]
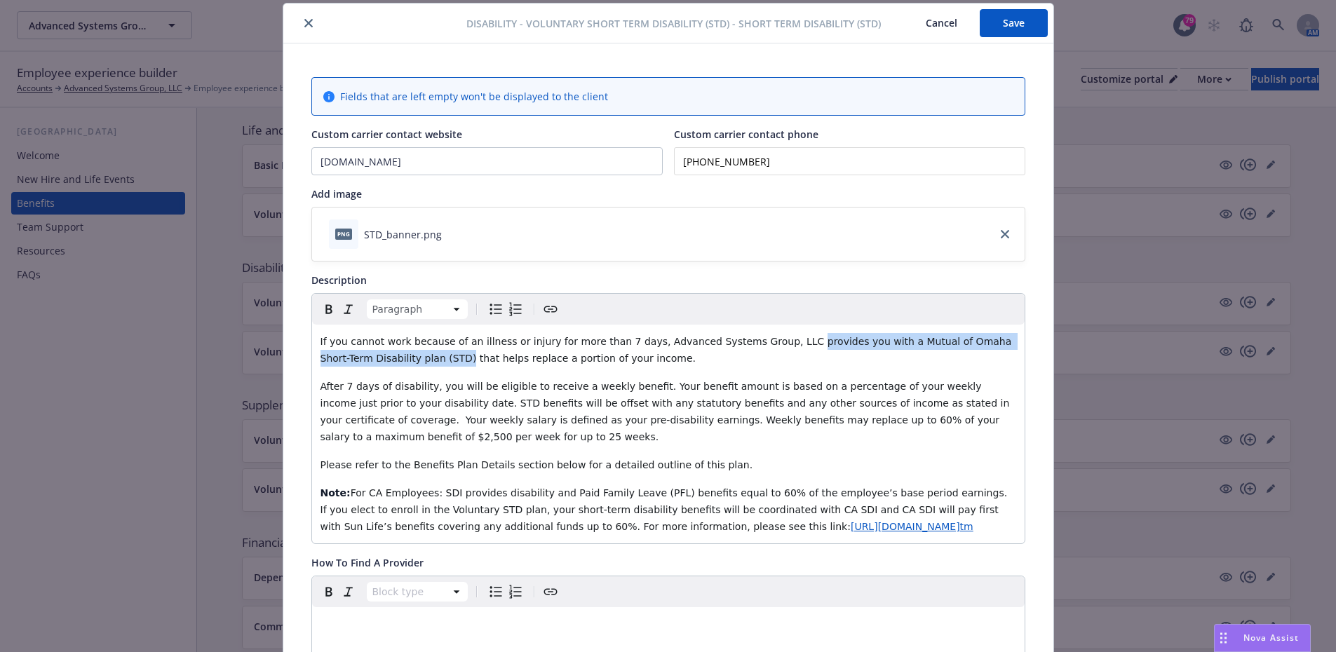
drag, startPoint x: 400, startPoint y: 360, endPoint x: 757, endPoint y: 339, distance: 357.5
click at [757, 339] on span "If you cannot work because of an illness or injury for more than 7 days, Advanc…" at bounding box center [667, 350] width 694 height 28
click at [1033, 27] on button "Save" at bounding box center [1014, 23] width 68 height 28
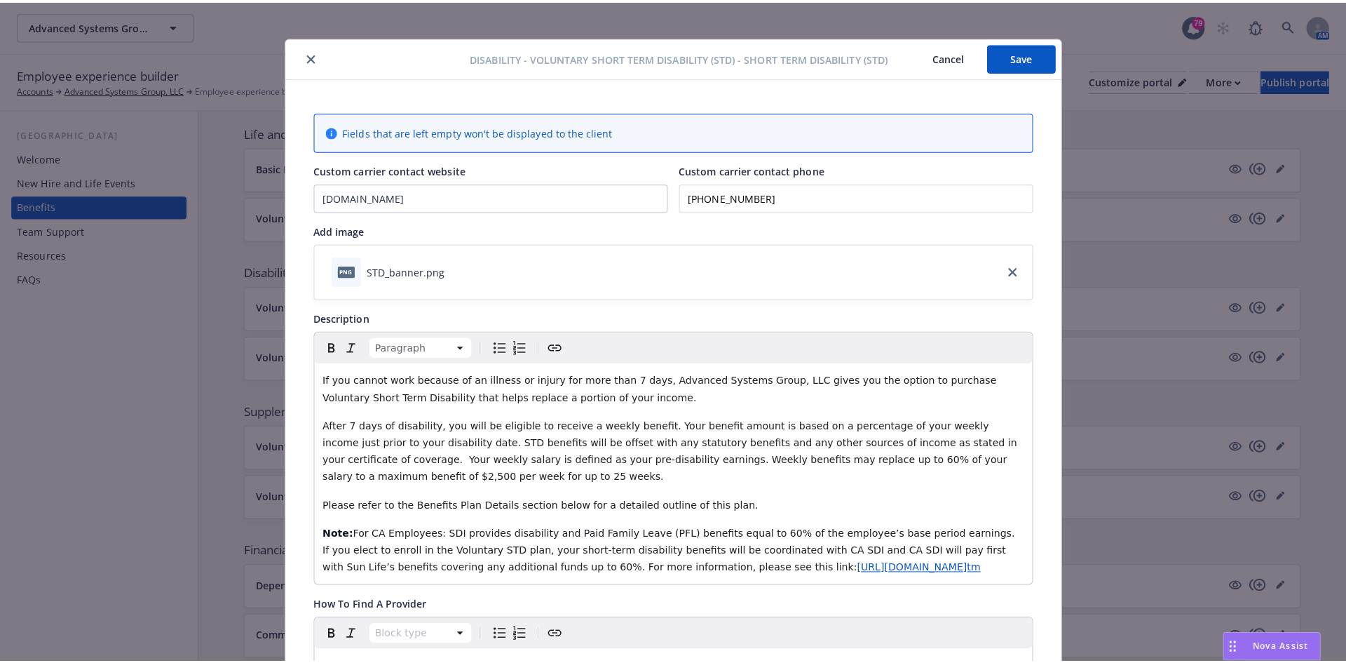
scroll to position [0, 0]
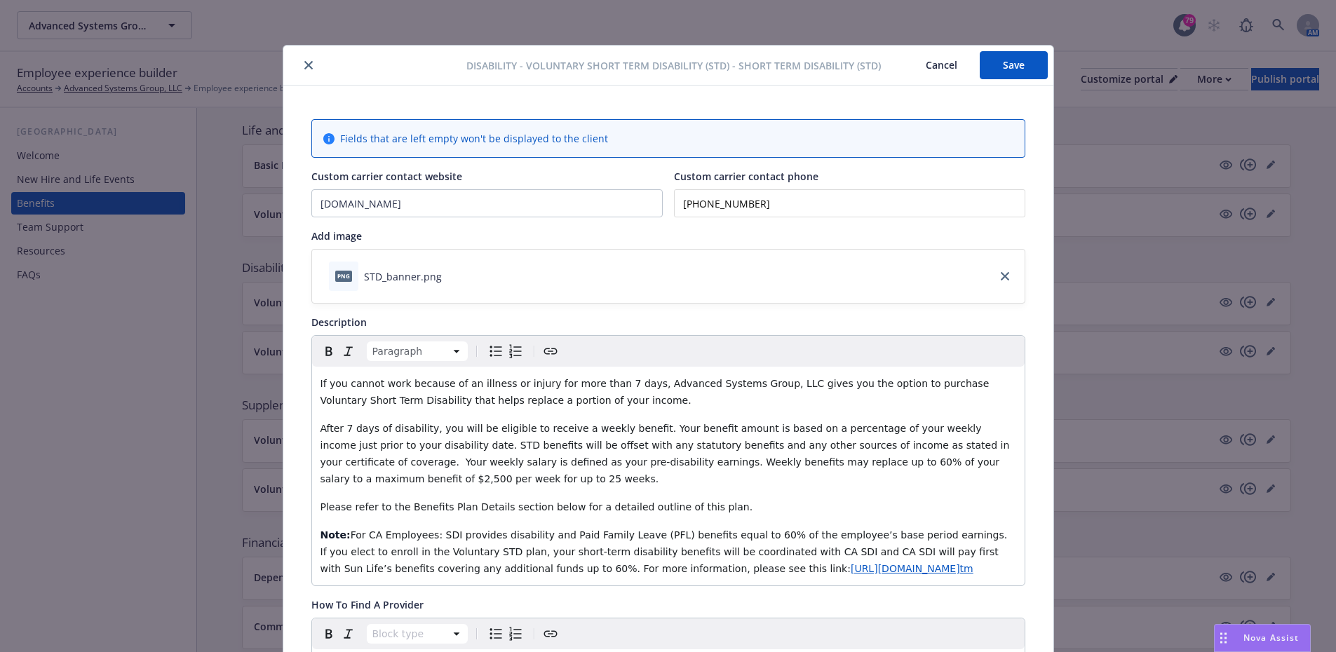
click at [304, 68] on icon "close" at bounding box center [308, 65] width 8 height 8
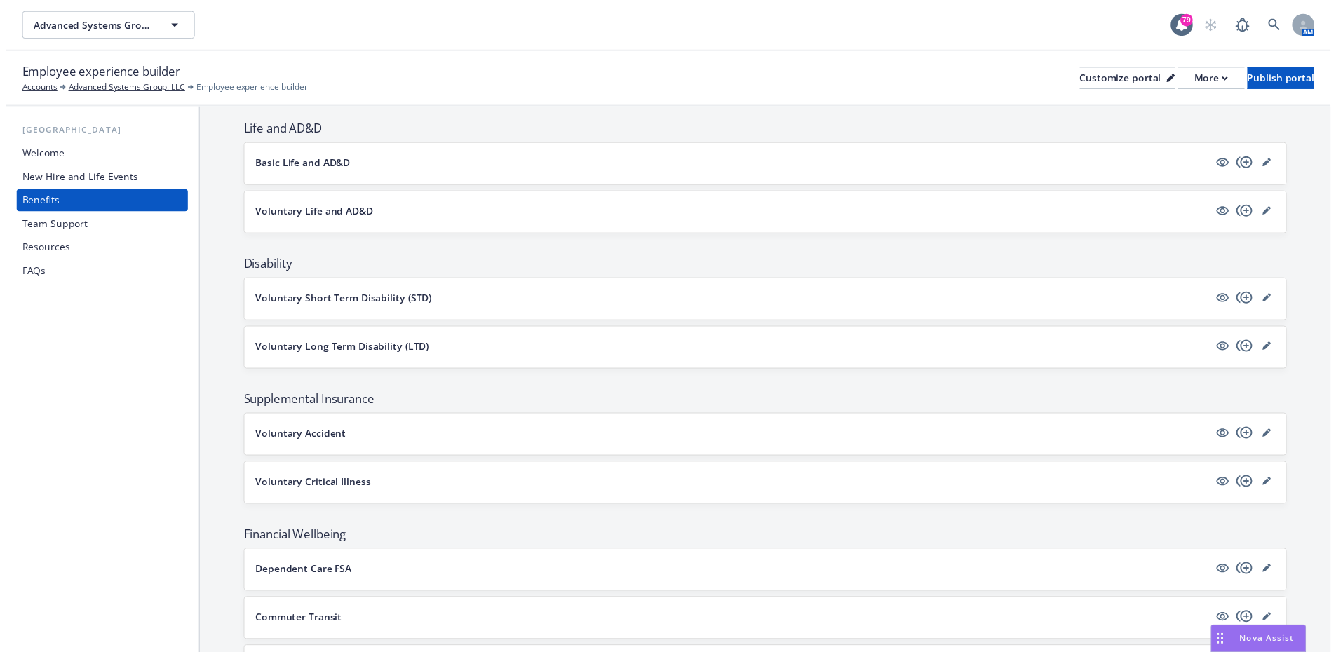
scroll to position [701, 0]
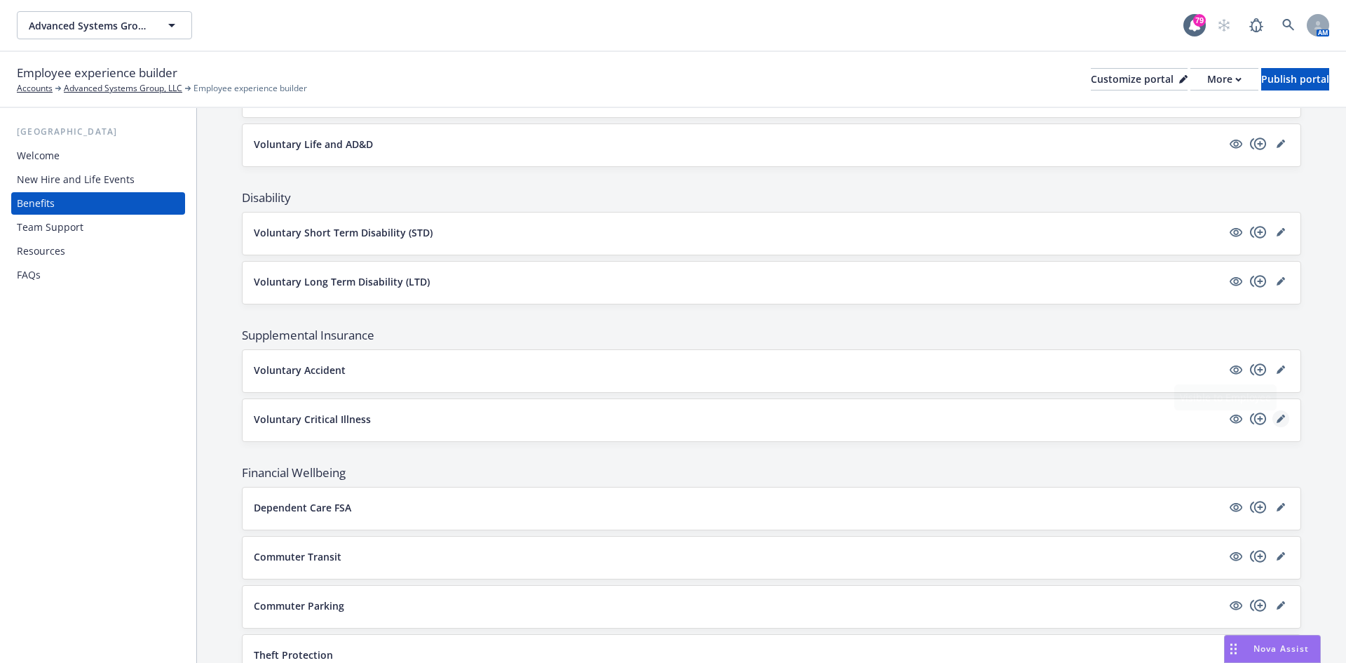
click at [1277, 418] on icon "editPencil" at bounding box center [1281, 418] width 8 height 8
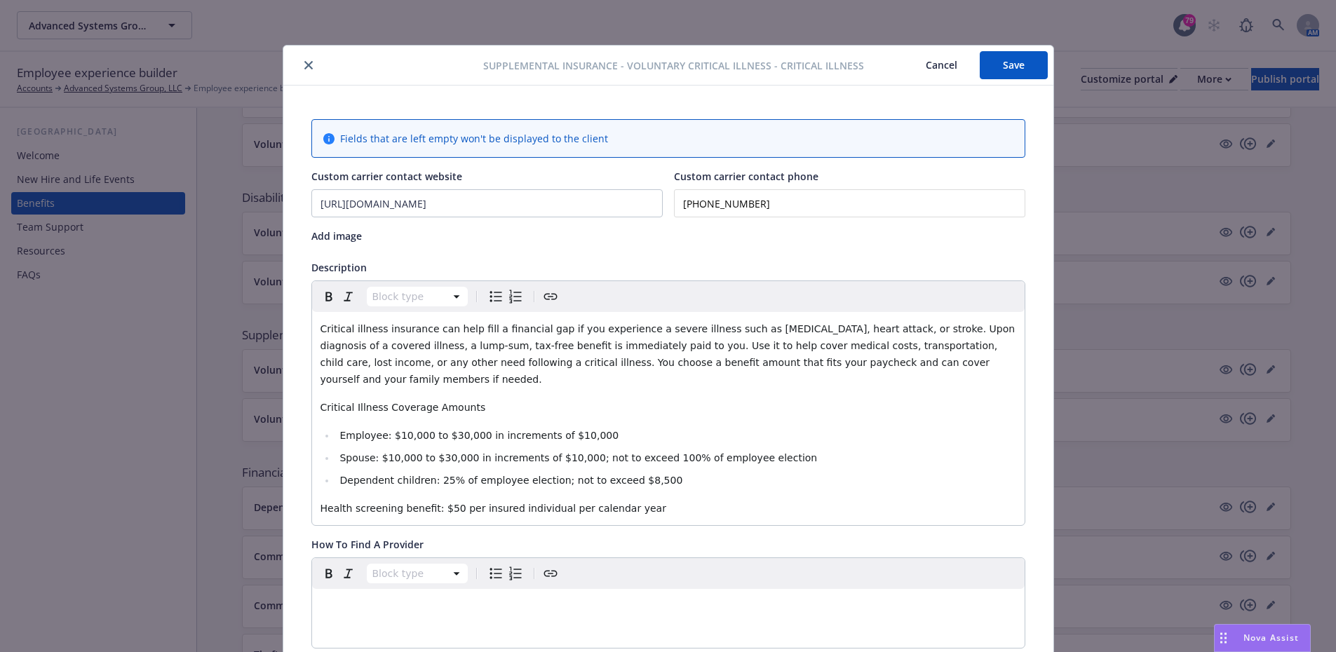
scroll to position [42, 0]
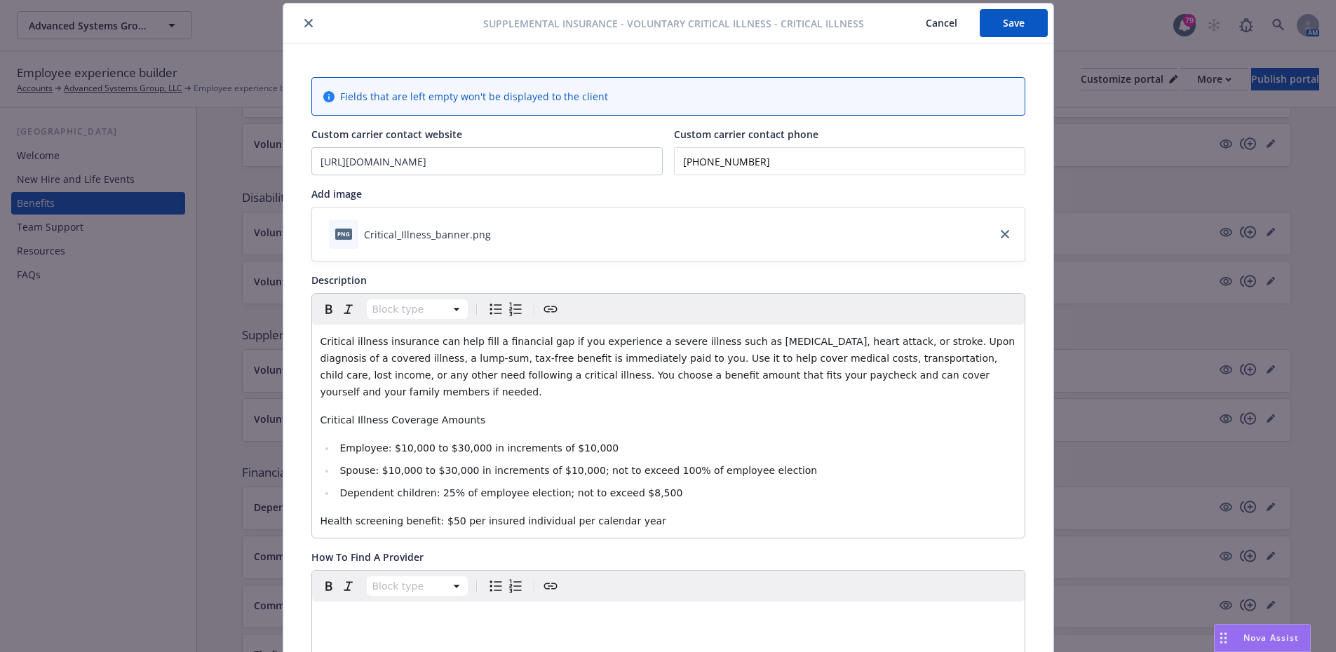
click at [621, 487] on span "Dependent children: 25% of employee election; not to exceed $8,500" at bounding box center [510, 492] width 343 height 11
click at [1008, 25] on button "Save" at bounding box center [1014, 23] width 68 height 28
click at [305, 17] on button "close" at bounding box center [308, 23] width 17 height 17
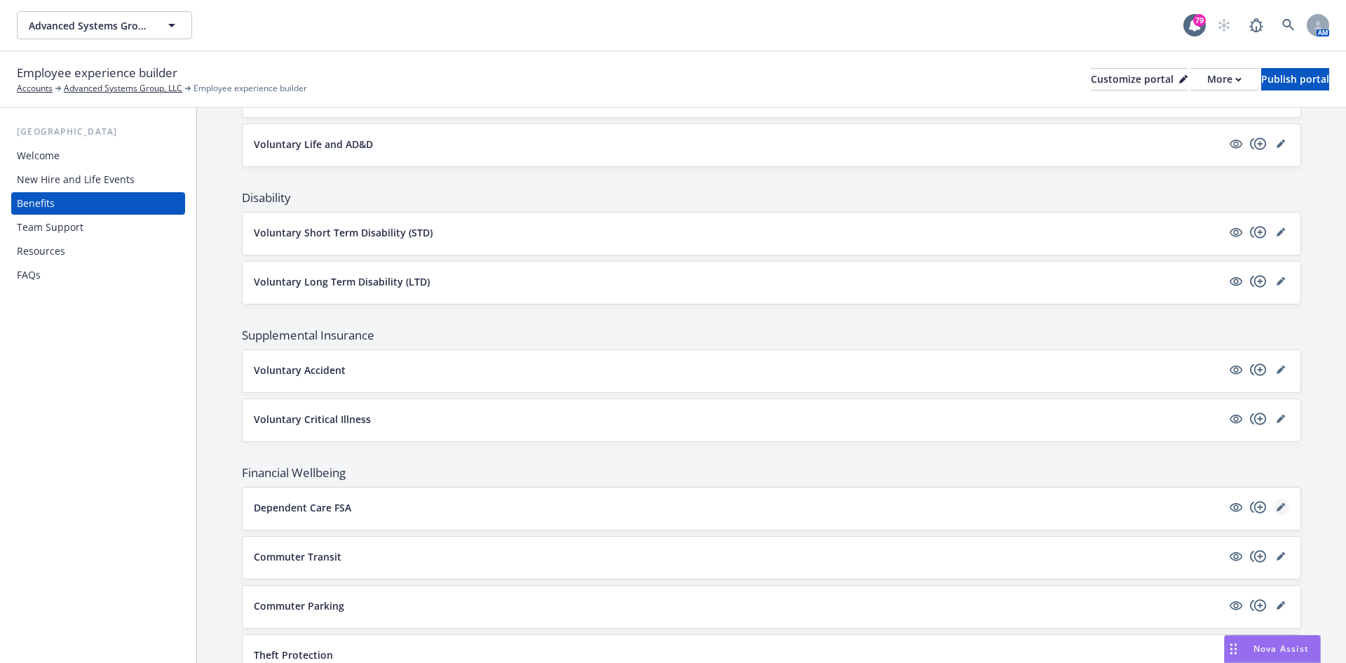
click at [1277, 503] on icon "editPencil" at bounding box center [1281, 507] width 8 height 8
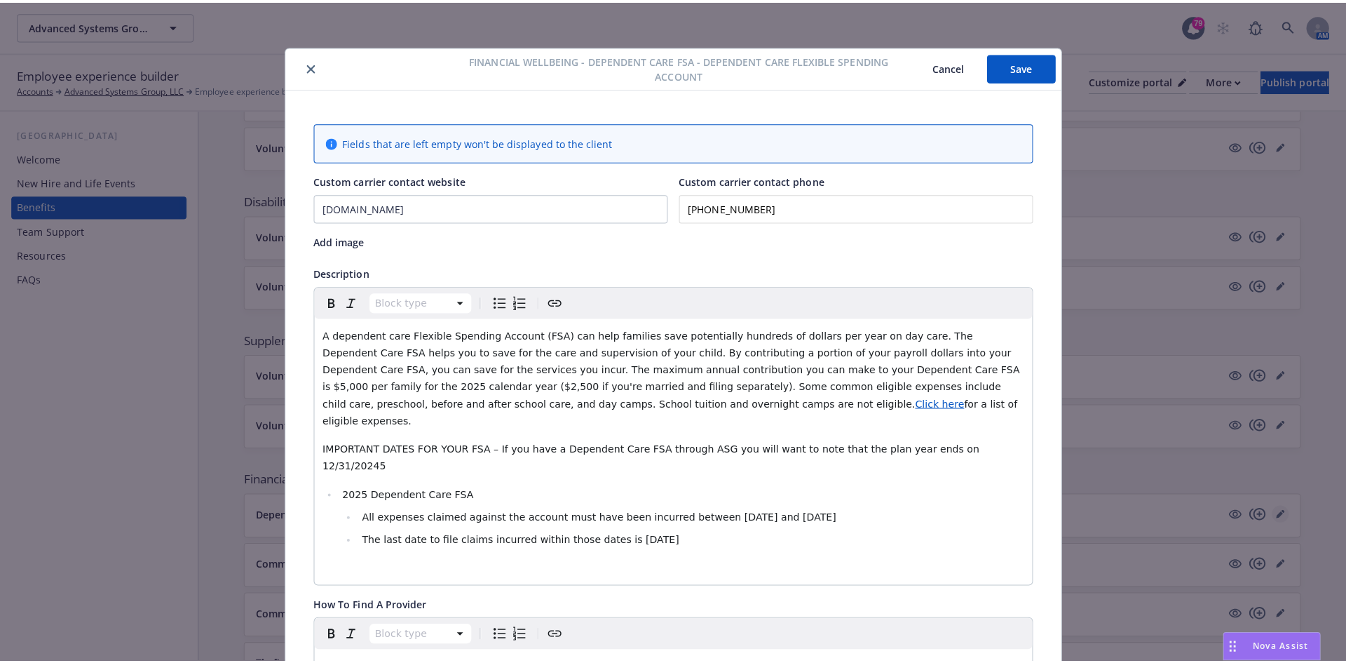
scroll to position [42, 0]
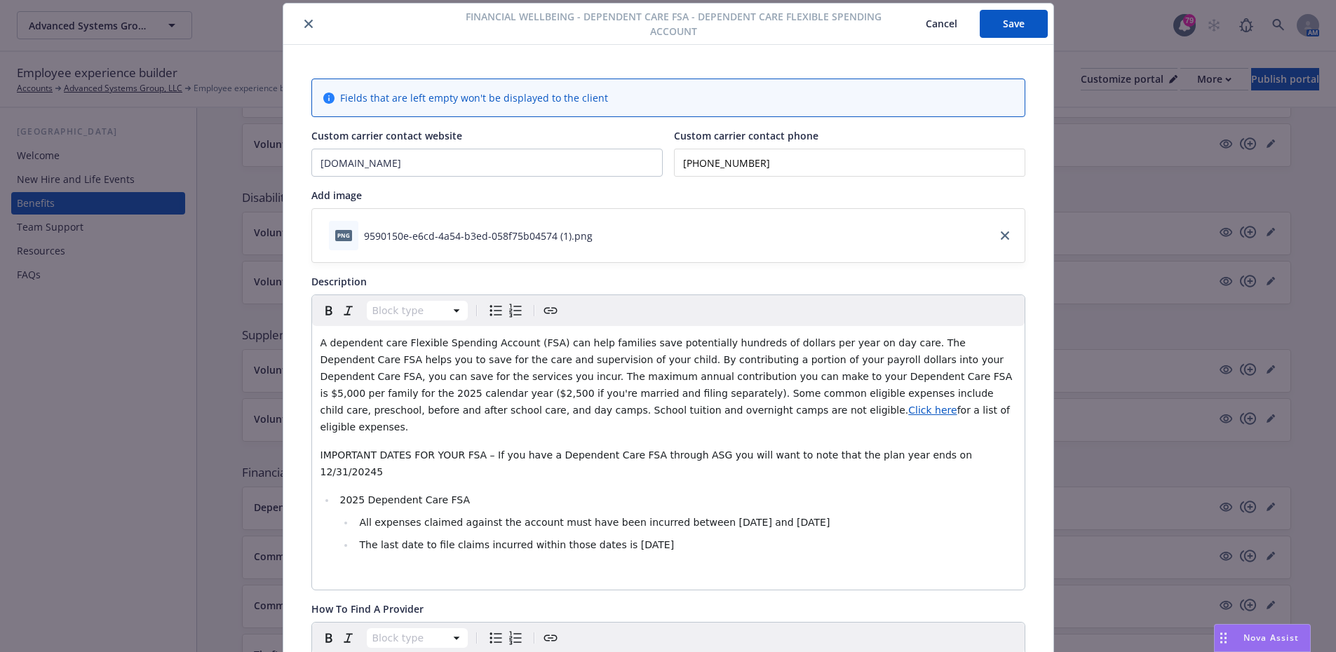
click at [378, 343] on span "A dependent care Flexible Spending Account (FSA) can help families save potenti…" at bounding box center [667, 376] width 695 height 79
click at [332, 342] on span "A dependent Care Flexible Spending Account (FSA) can help families save potenti…" at bounding box center [667, 376] width 695 height 79
click at [1006, 26] on button "Save" at bounding box center [1014, 24] width 68 height 28
click at [1034, 22] on button "Save" at bounding box center [1014, 24] width 68 height 28
click at [304, 21] on icon "close" at bounding box center [308, 24] width 8 height 8
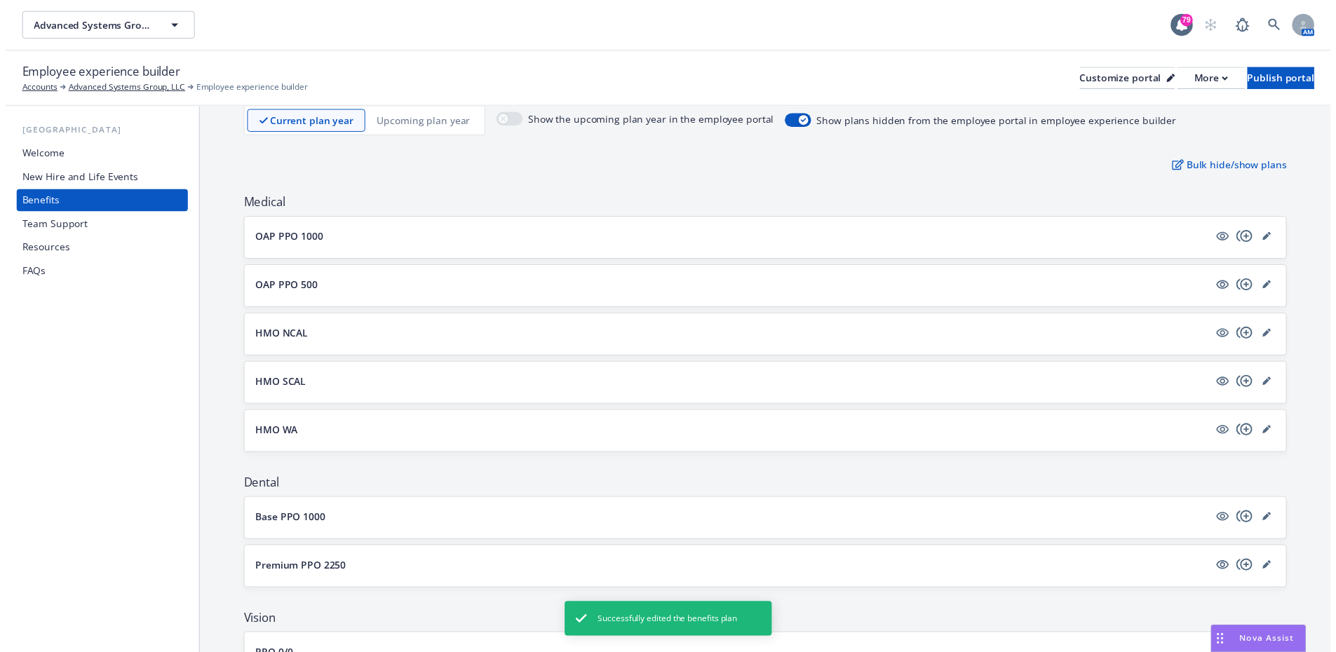
scroll to position [70, 0]
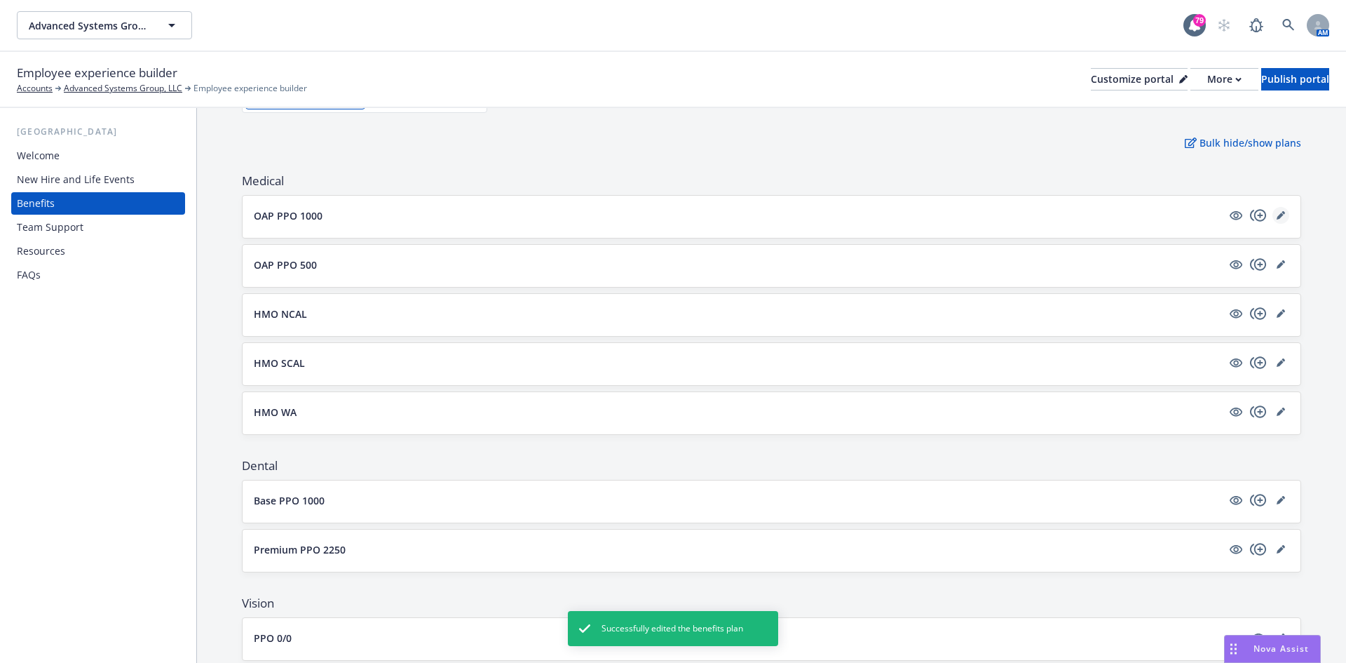
click at [1277, 215] on icon "editPencil" at bounding box center [1281, 215] width 8 height 8
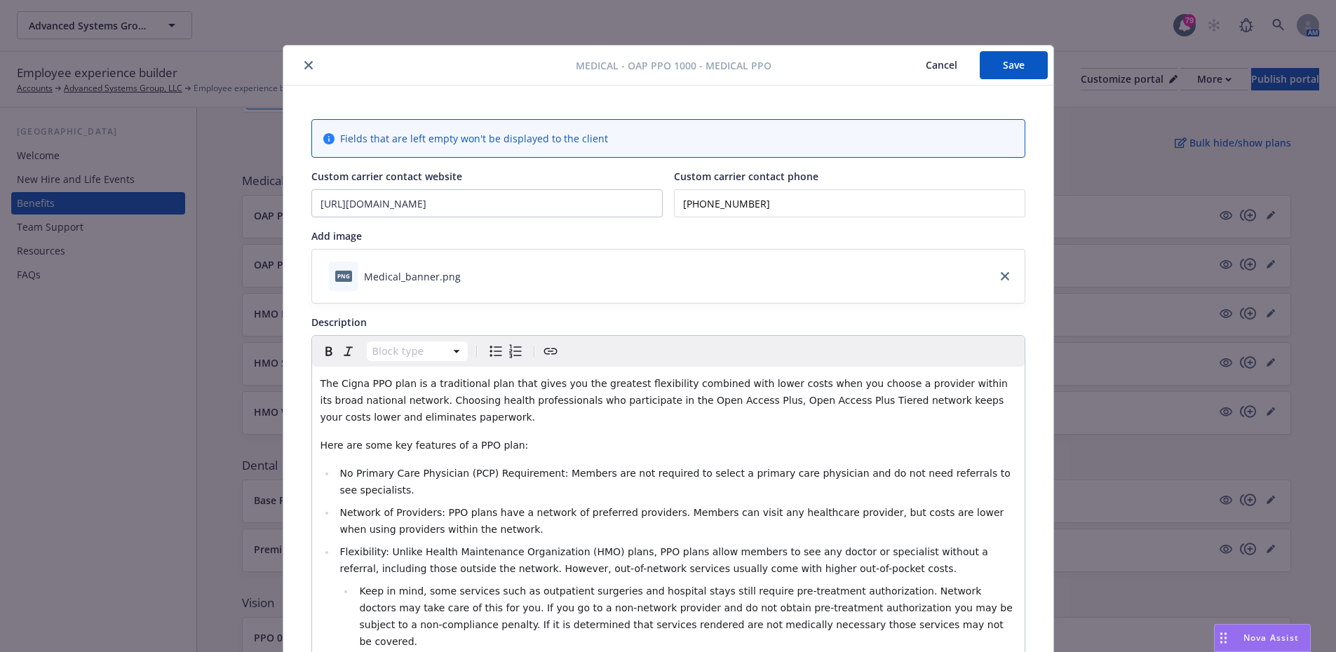
click at [946, 69] on button "Cancel" at bounding box center [941, 65] width 76 height 28
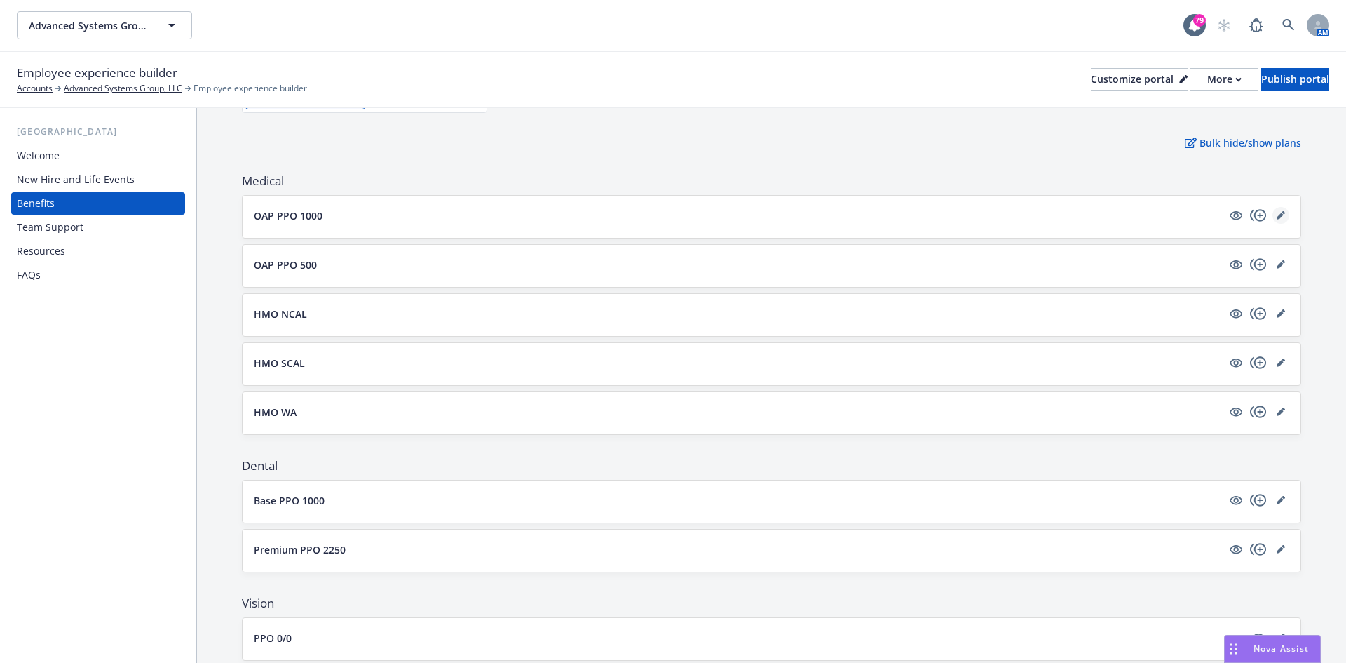
click at [1282, 212] on icon "editPencil" at bounding box center [1284, 213] width 4 height 4
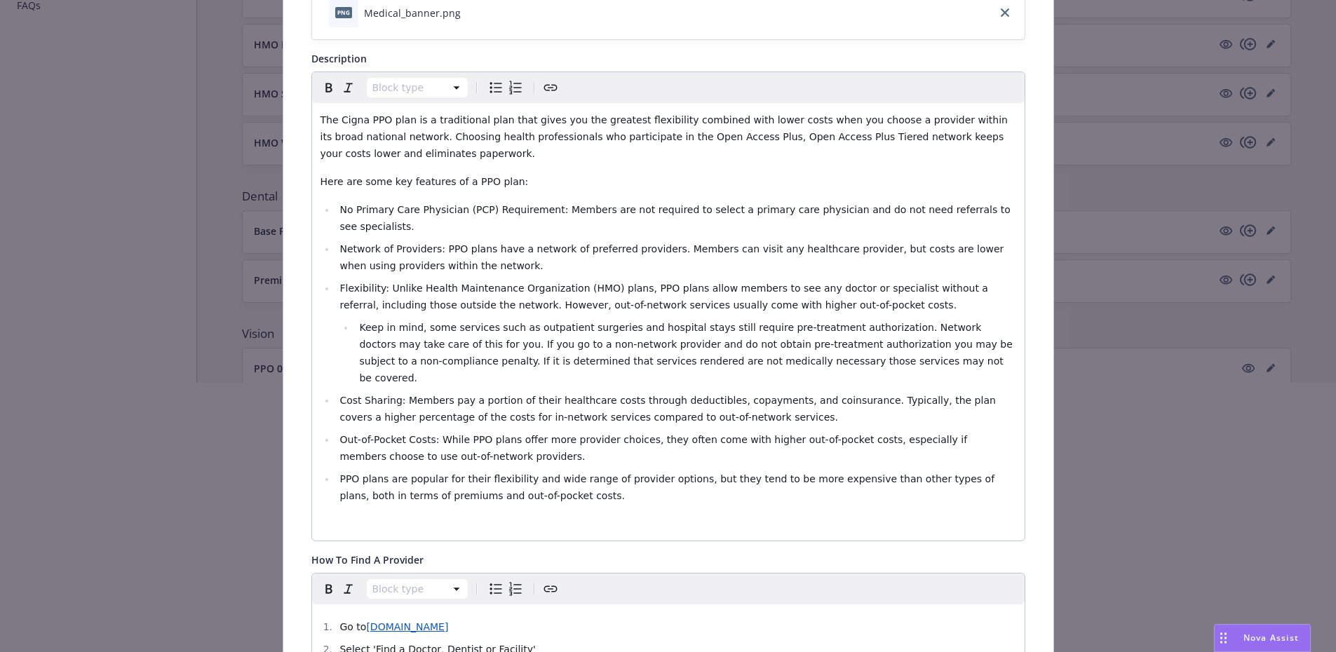
scroll to position [210, 0]
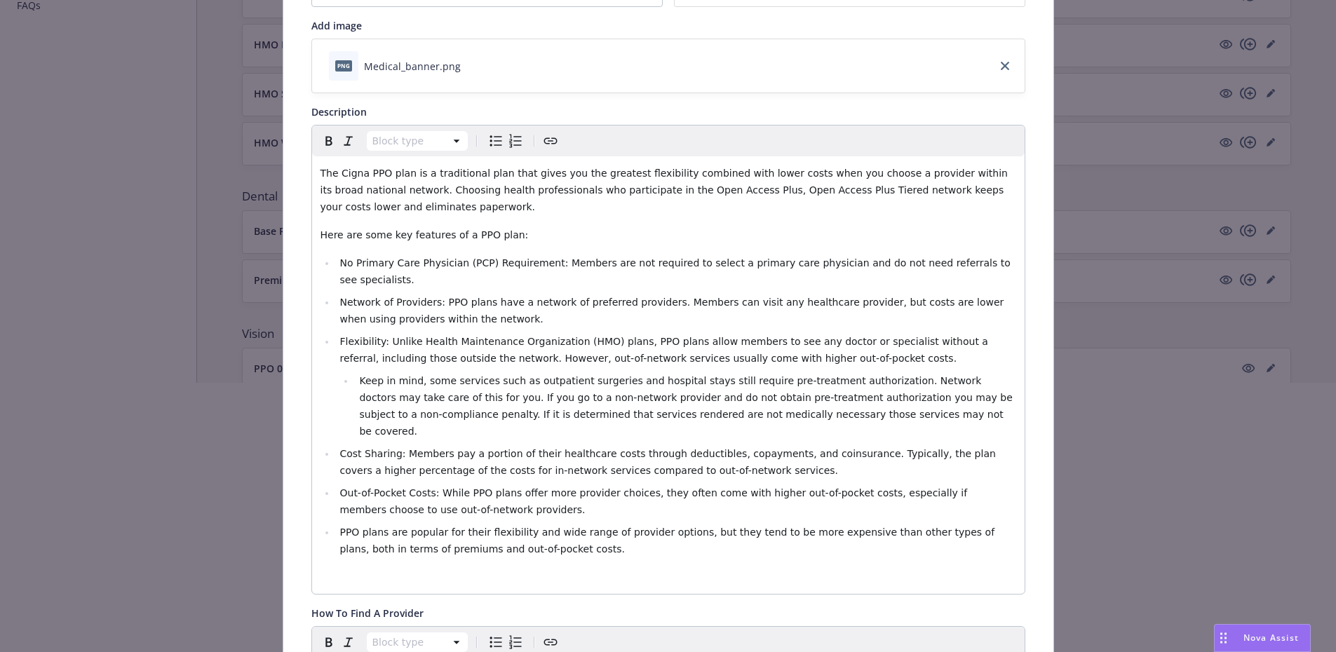
click at [515, 515] on div at bounding box center [668, 518] width 1336 height 90
click at [509, 518] on div at bounding box center [668, 518] width 1336 height 90
click at [492, 518] on div at bounding box center [668, 518] width 1336 height 90
click at [489, 516] on div at bounding box center [668, 518] width 1336 height 90
click at [442, 542] on div at bounding box center [668, 518] width 1336 height 90
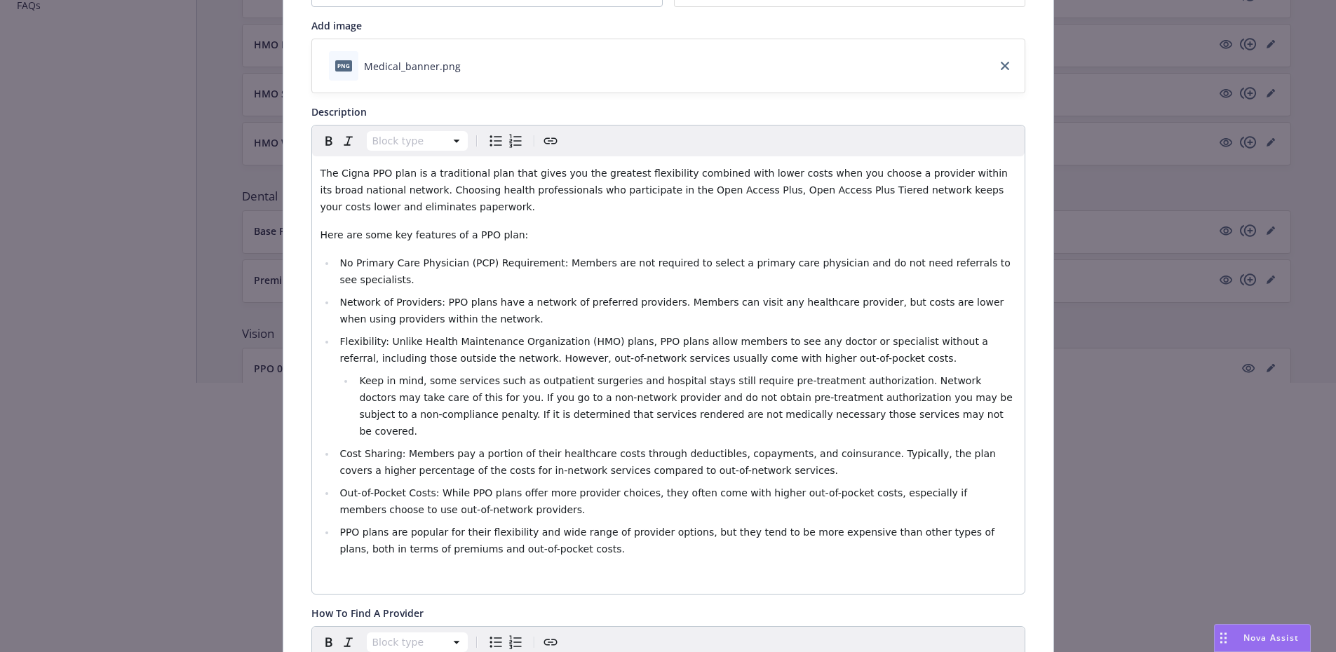
click at [529, 525] on div at bounding box center [668, 518] width 1336 height 90
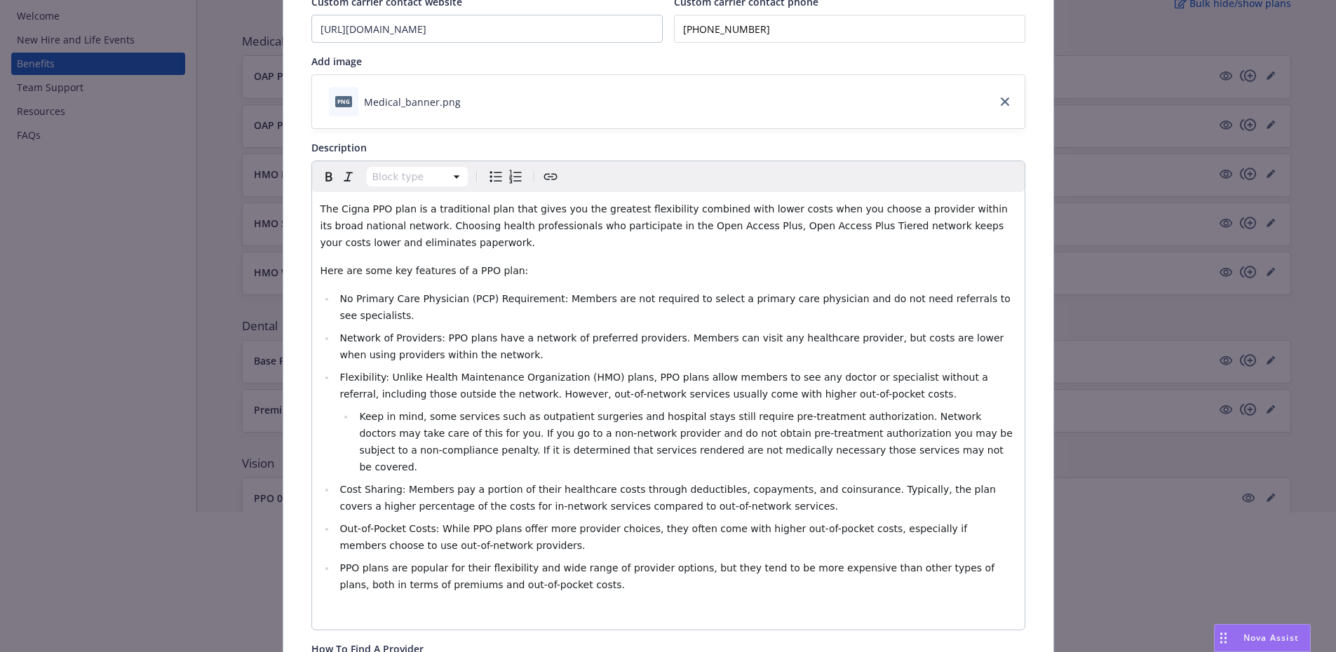
scroll to position [280, 0]
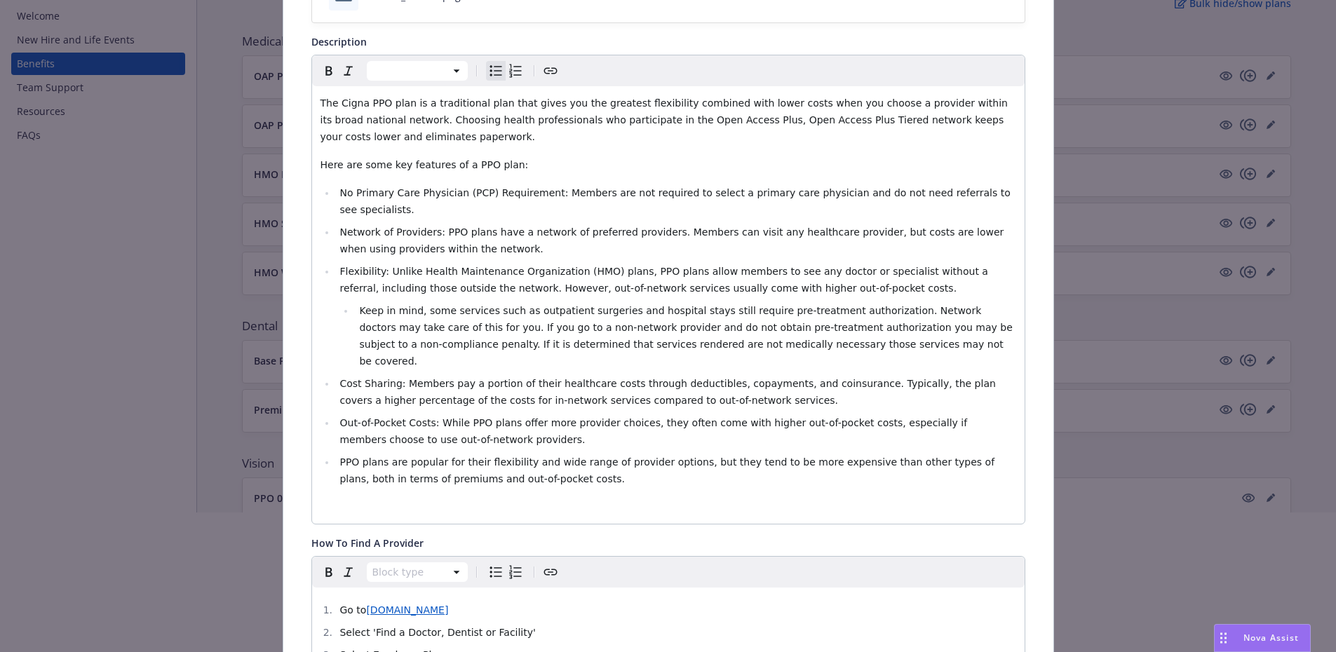
click at [515, 454] on li "PPO plans are popular for their flexibility and wide range of provider options,…" at bounding box center [676, 471] width 680 height 34
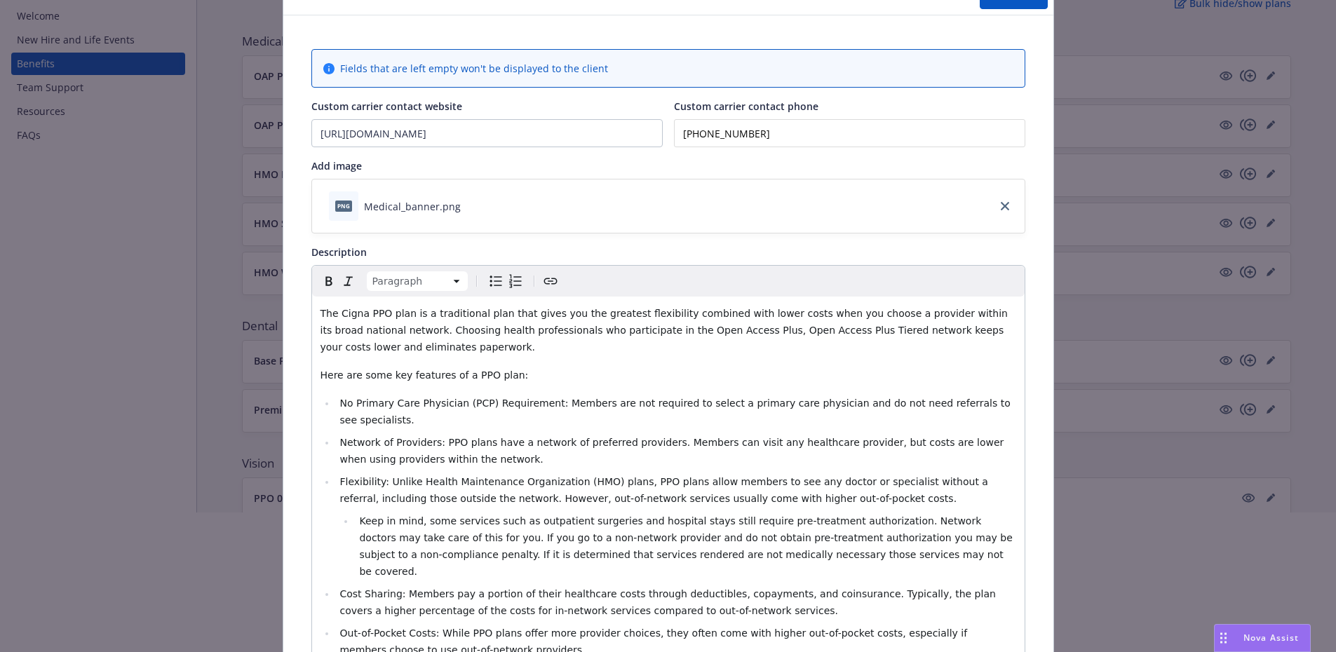
scroll to position [0, 0]
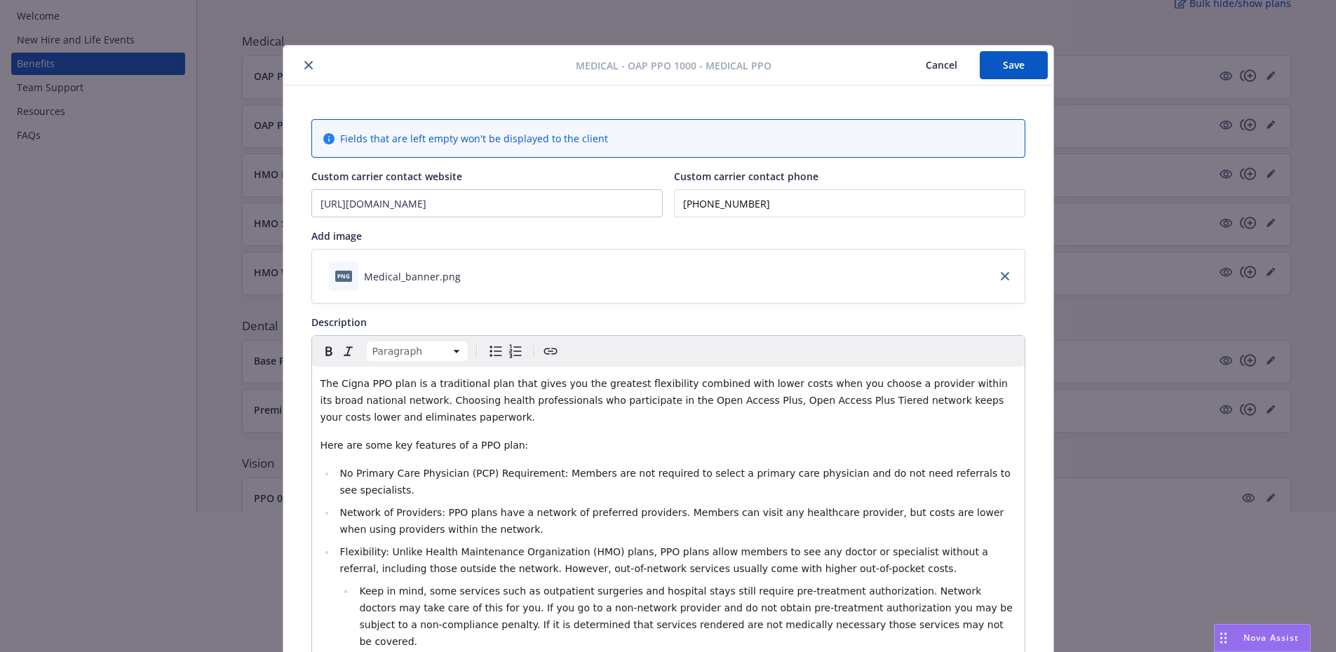
click at [1006, 64] on button "Save" at bounding box center [1014, 65] width 68 height 28
click at [309, 65] on button "close" at bounding box center [308, 65] width 17 height 17
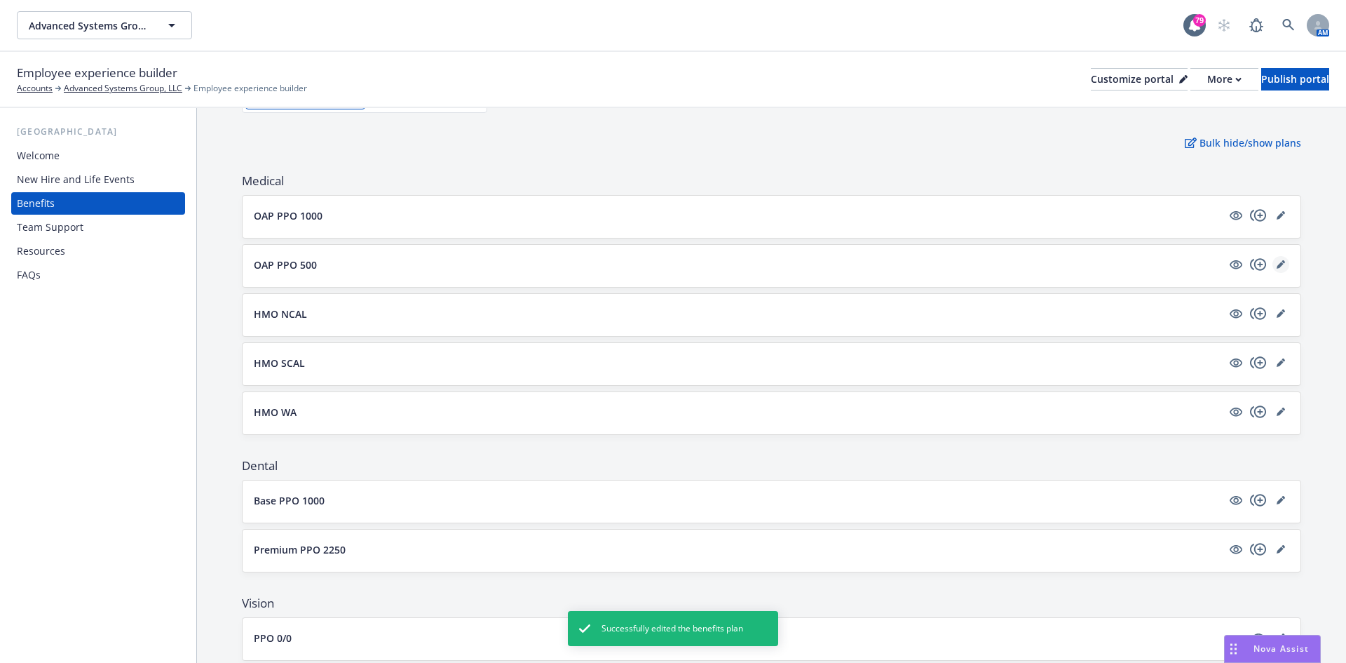
click at [1277, 263] on icon "editPencil" at bounding box center [1281, 264] width 8 height 8
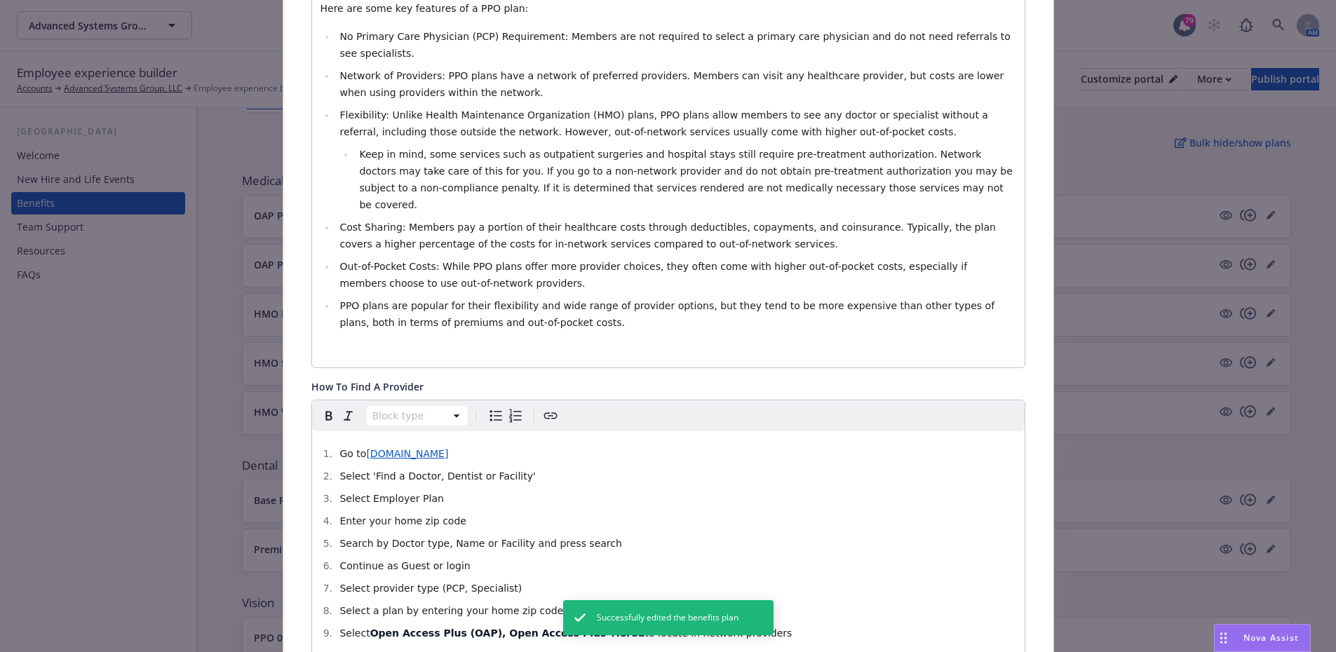
scroll to position [603, 0]
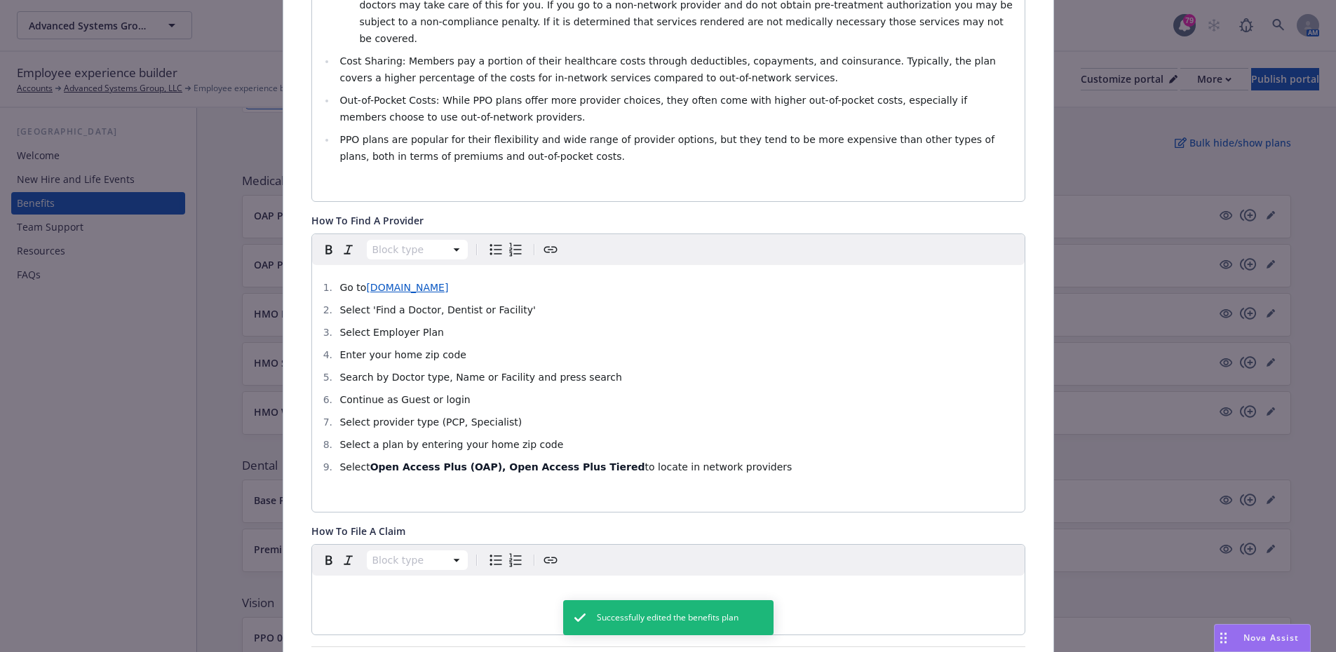
click at [492, 131] on li "PPO plans are popular for their flexibility and wide range of provider options,…" at bounding box center [676, 148] width 680 height 34
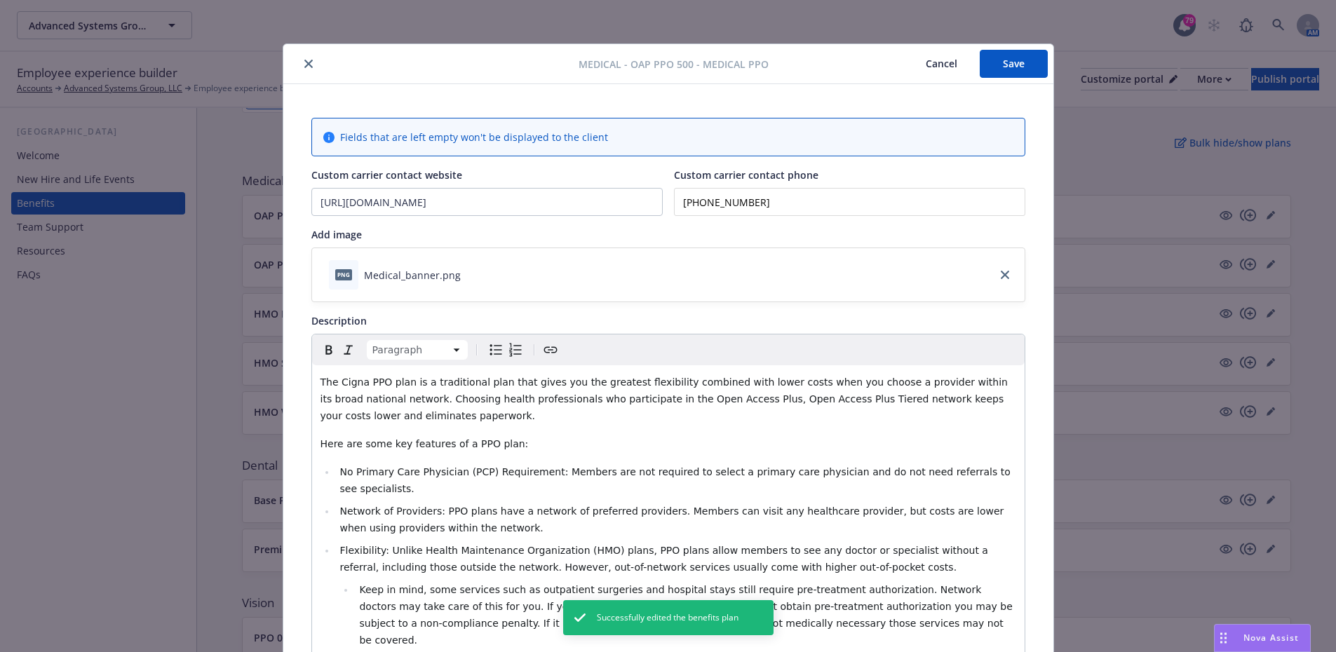
scroll to position [0, 0]
click at [1005, 62] on button "Save" at bounding box center [1014, 65] width 68 height 28
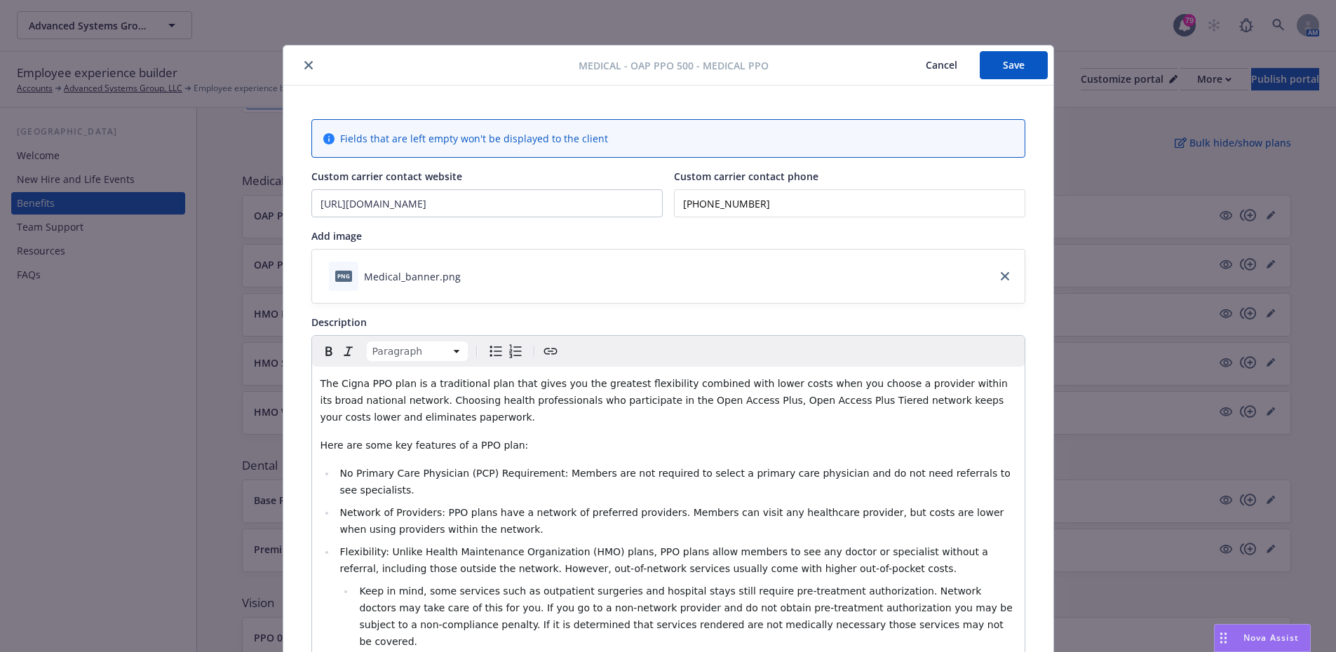
click at [304, 68] on icon "close" at bounding box center [308, 65] width 8 height 8
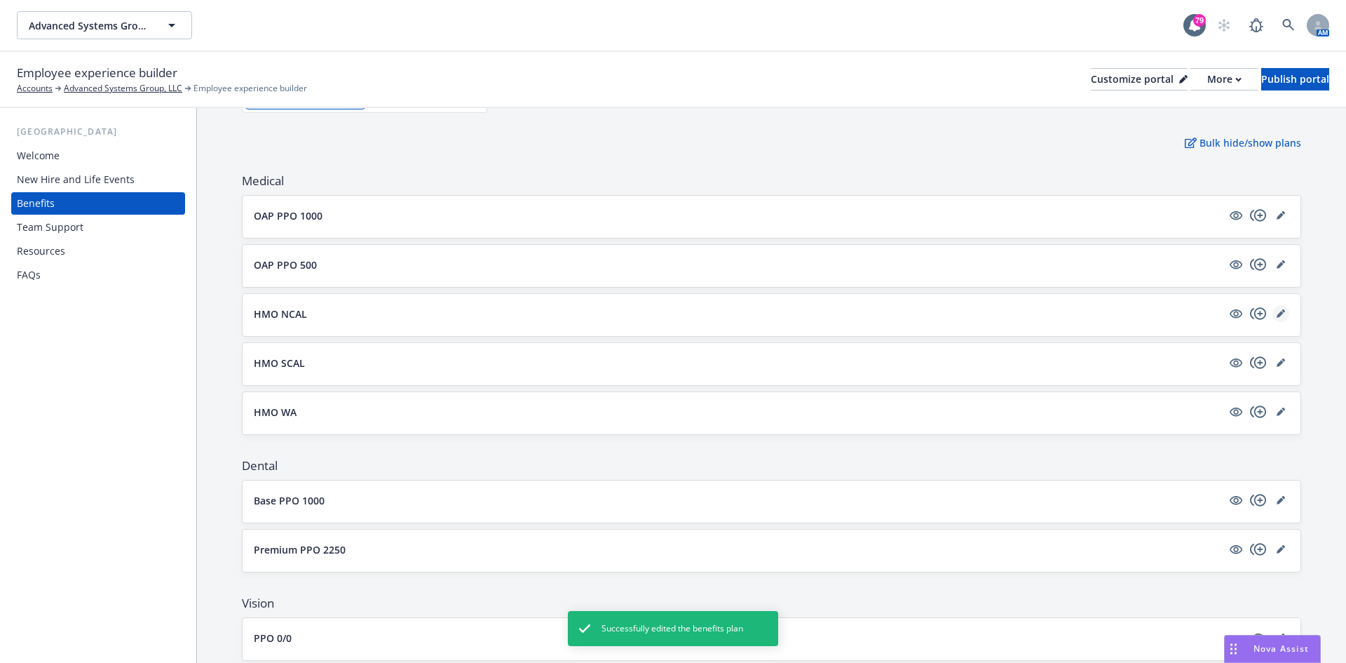
click at [1273, 309] on link "editPencil" at bounding box center [1281, 313] width 17 height 17
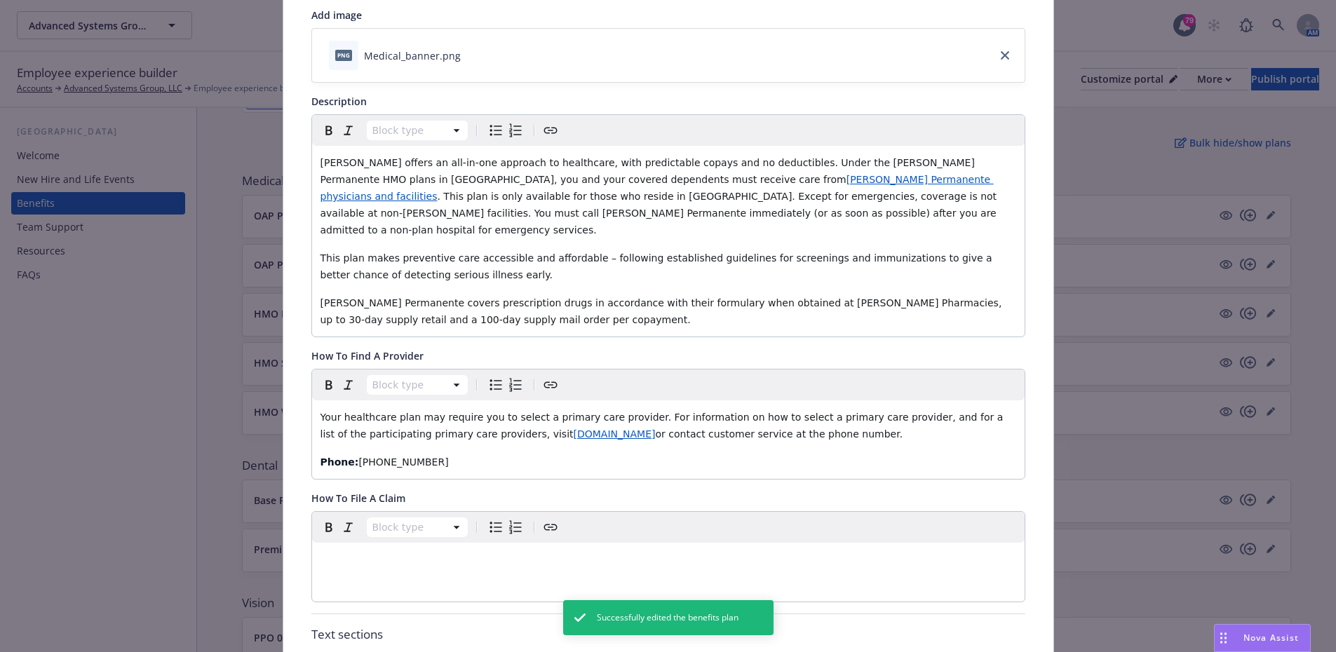
scroll to position [393, 0]
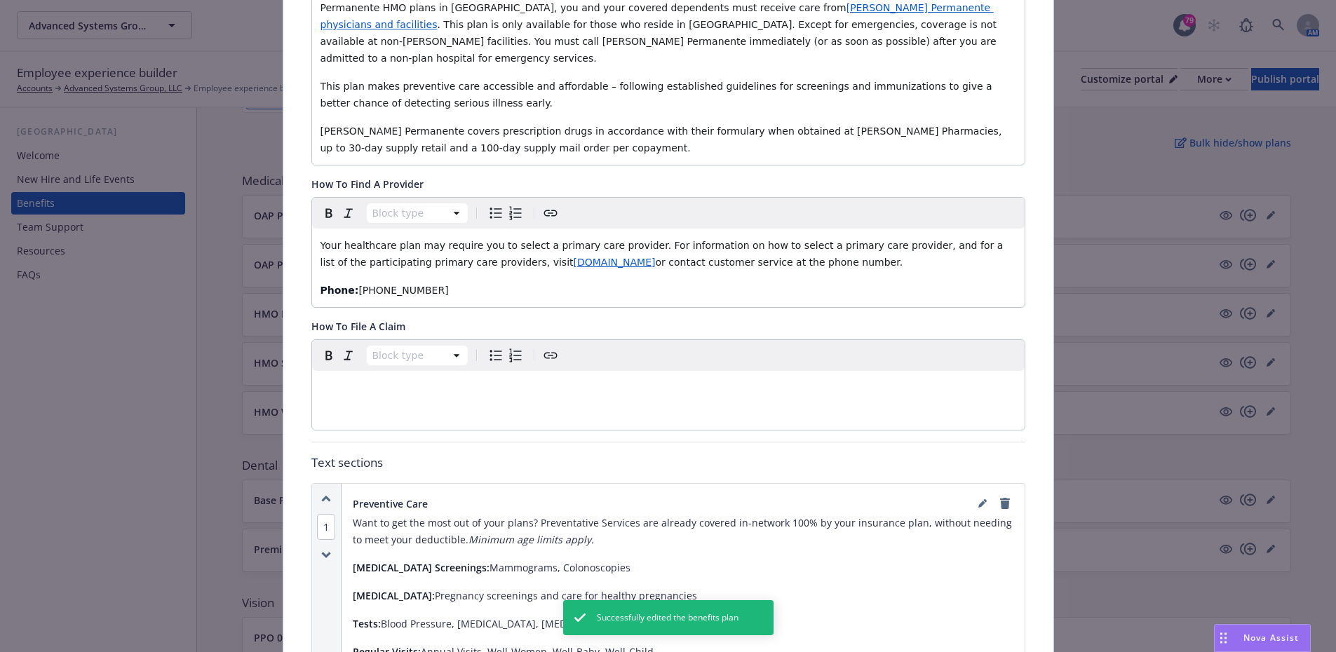
click at [502, 135] on p "[PERSON_NAME] Permanente covers prescription drugs in accordance with their for…" at bounding box center [668, 140] width 696 height 34
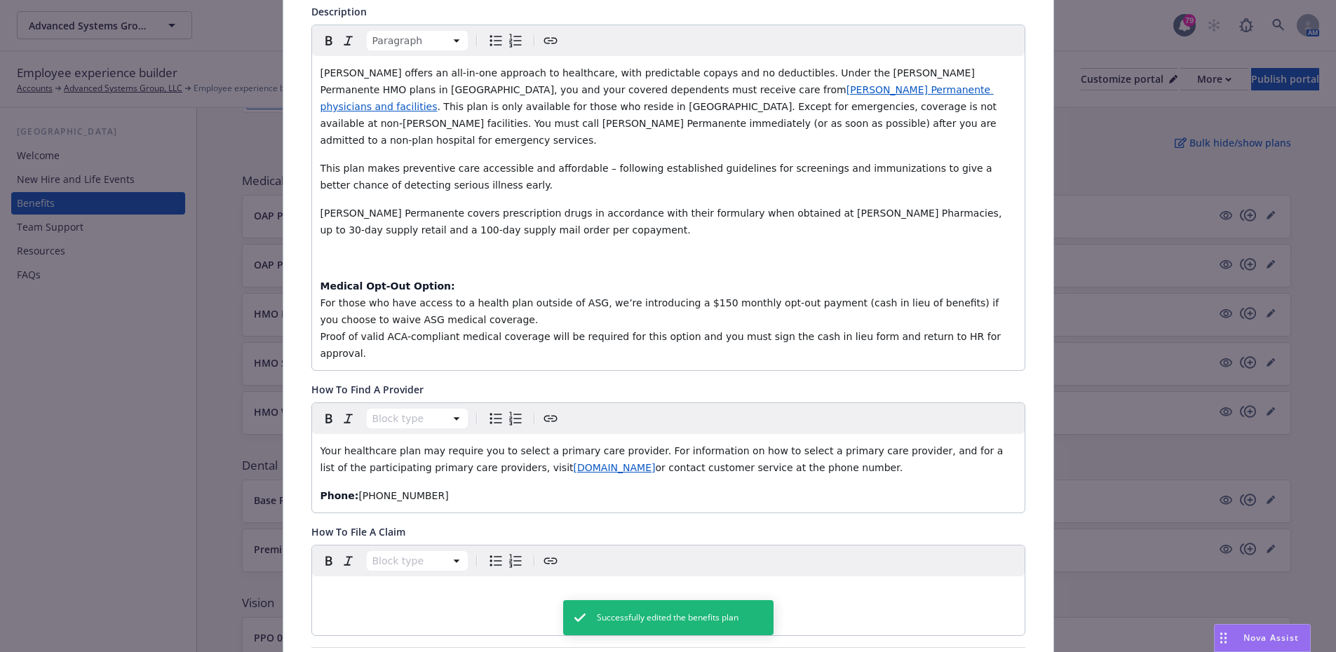
scroll to position [182, 0]
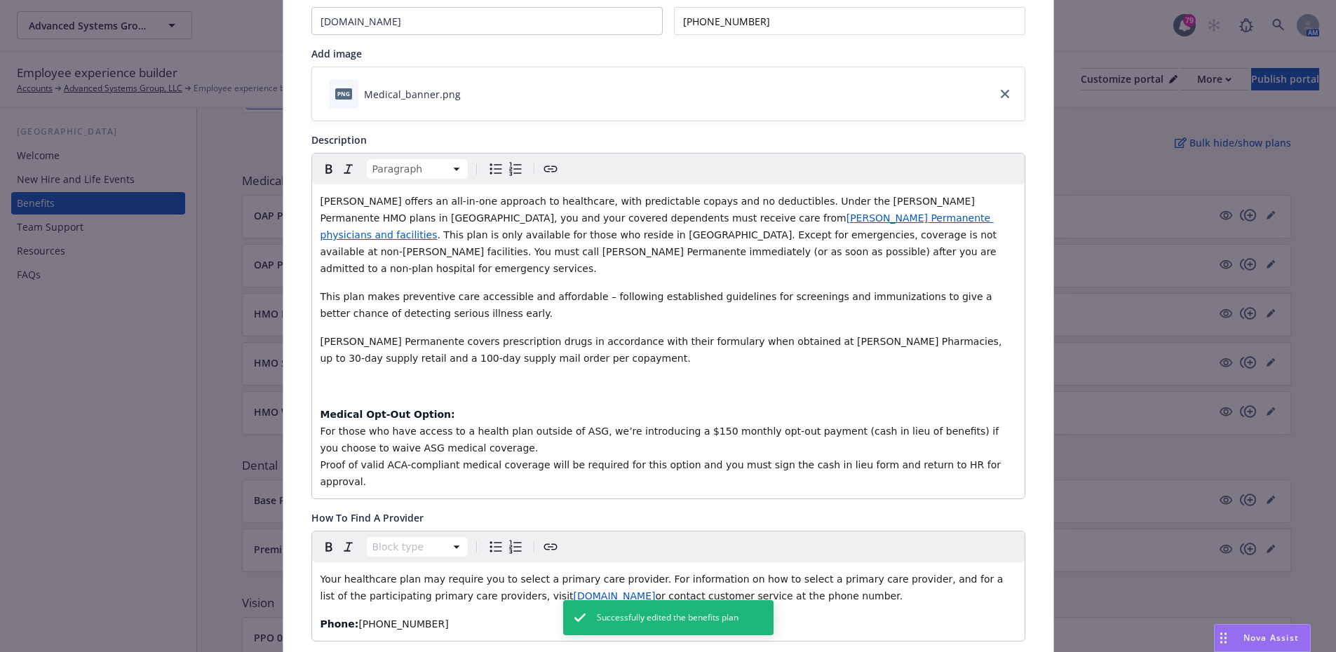
click at [343, 409] on strong "Medical Opt-Out Option:" at bounding box center [387, 414] width 135 height 11
click at [320, 409] on strong "Medical Opt-Out Option:" at bounding box center [387, 414] width 135 height 11
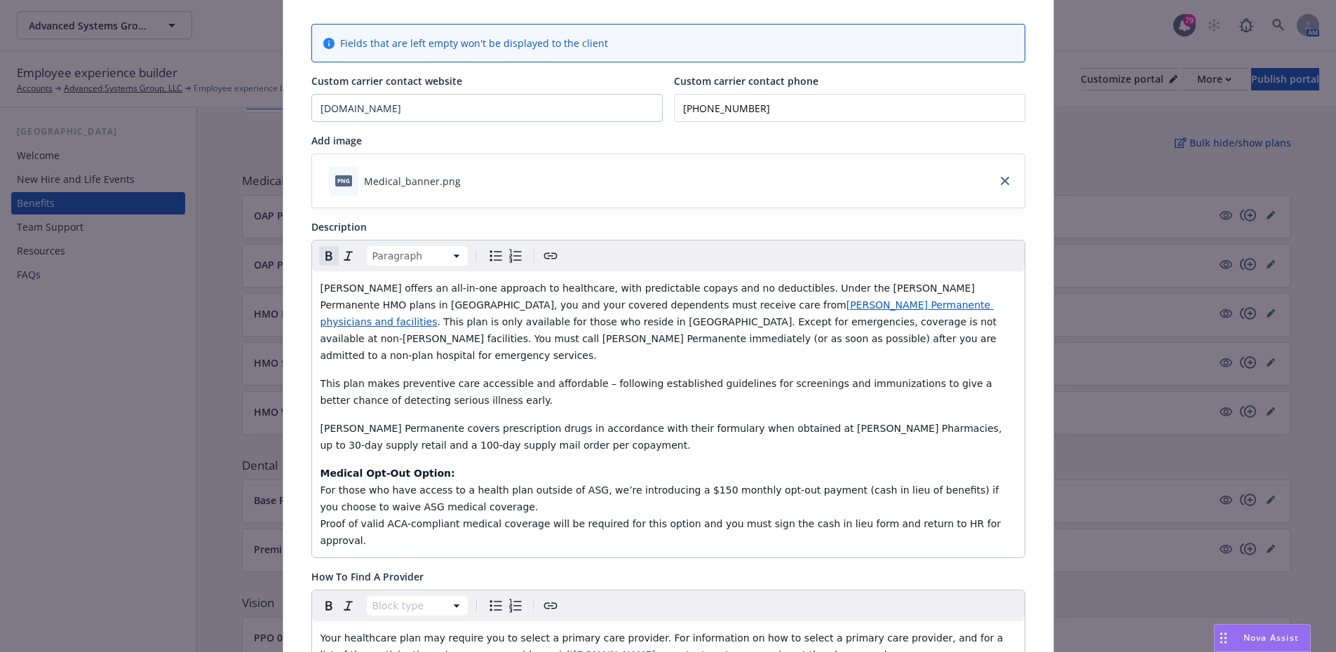
scroll to position [0, 0]
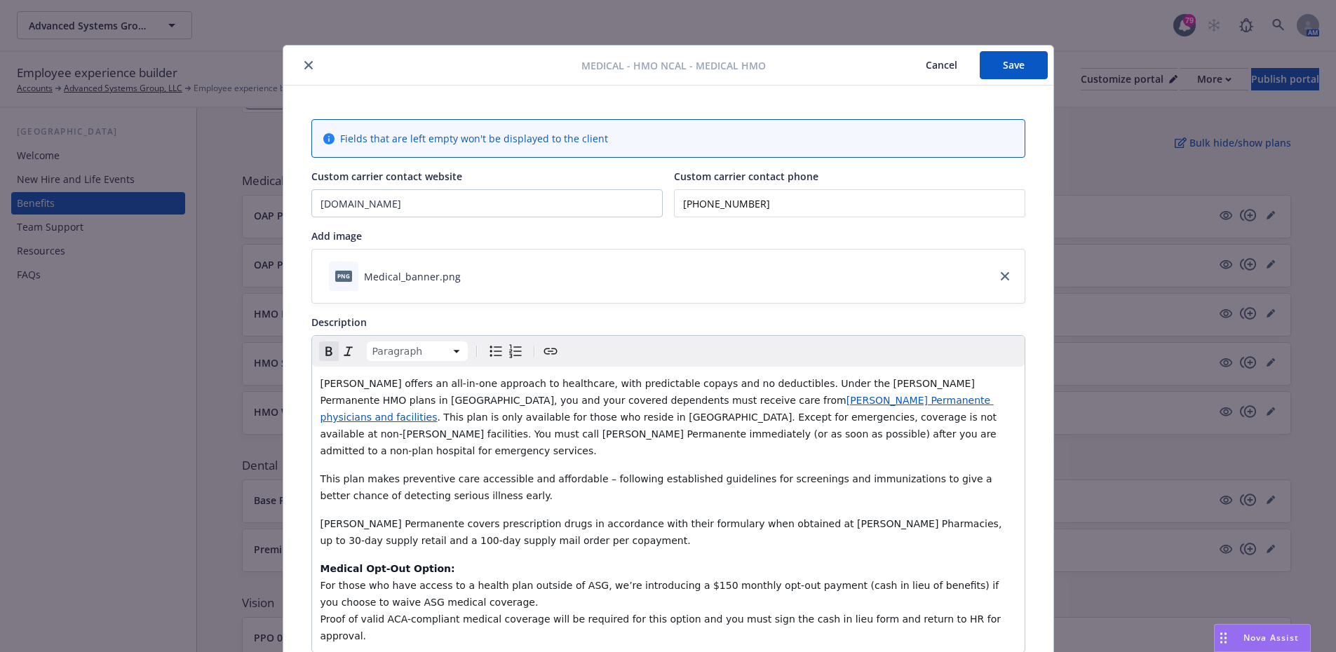
click at [987, 58] on button "Save" at bounding box center [1014, 65] width 68 height 28
click at [306, 65] on icon "close" at bounding box center [308, 65] width 8 height 8
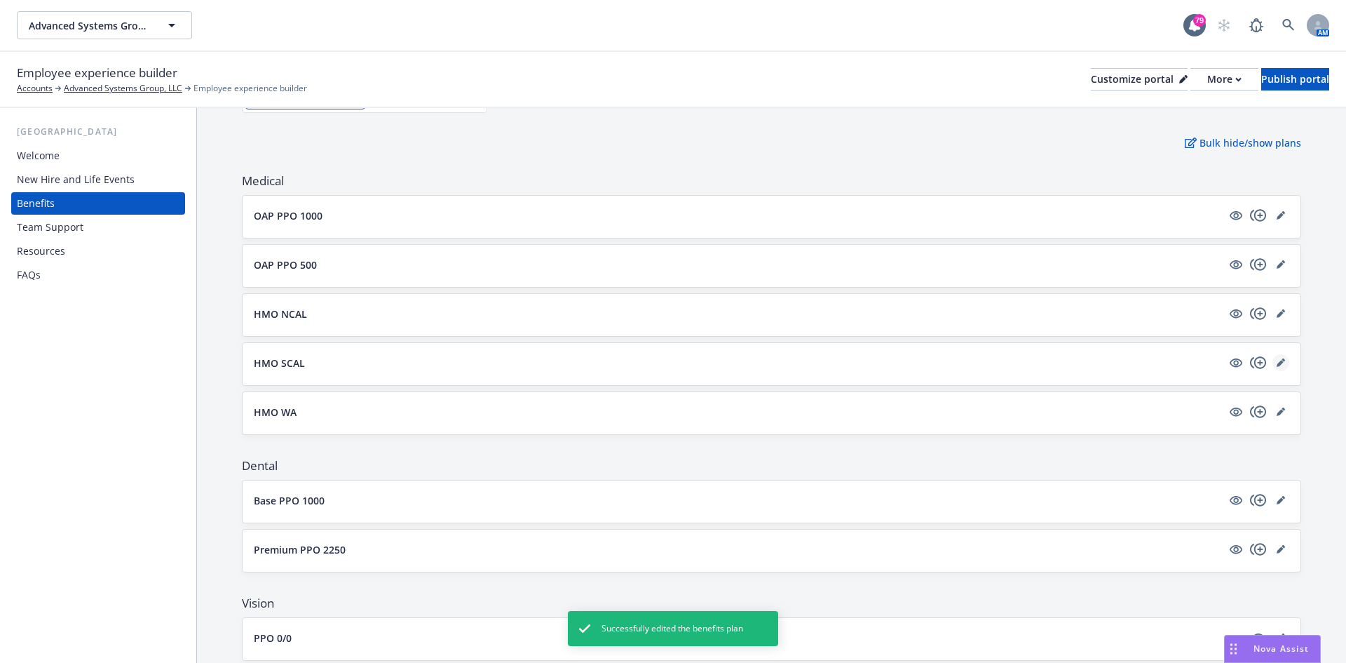
click at [1275, 361] on link "editPencil" at bounding box center [1281, 362] width 17 height 17
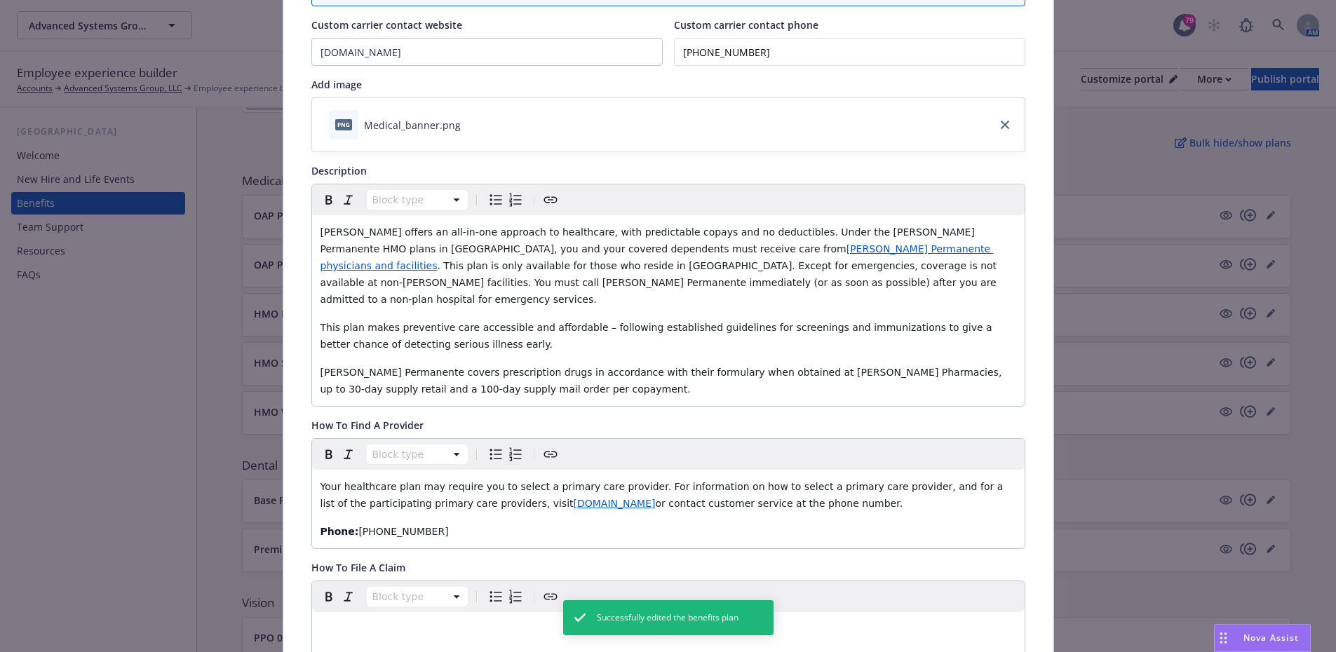
scroll to position [252, 0]
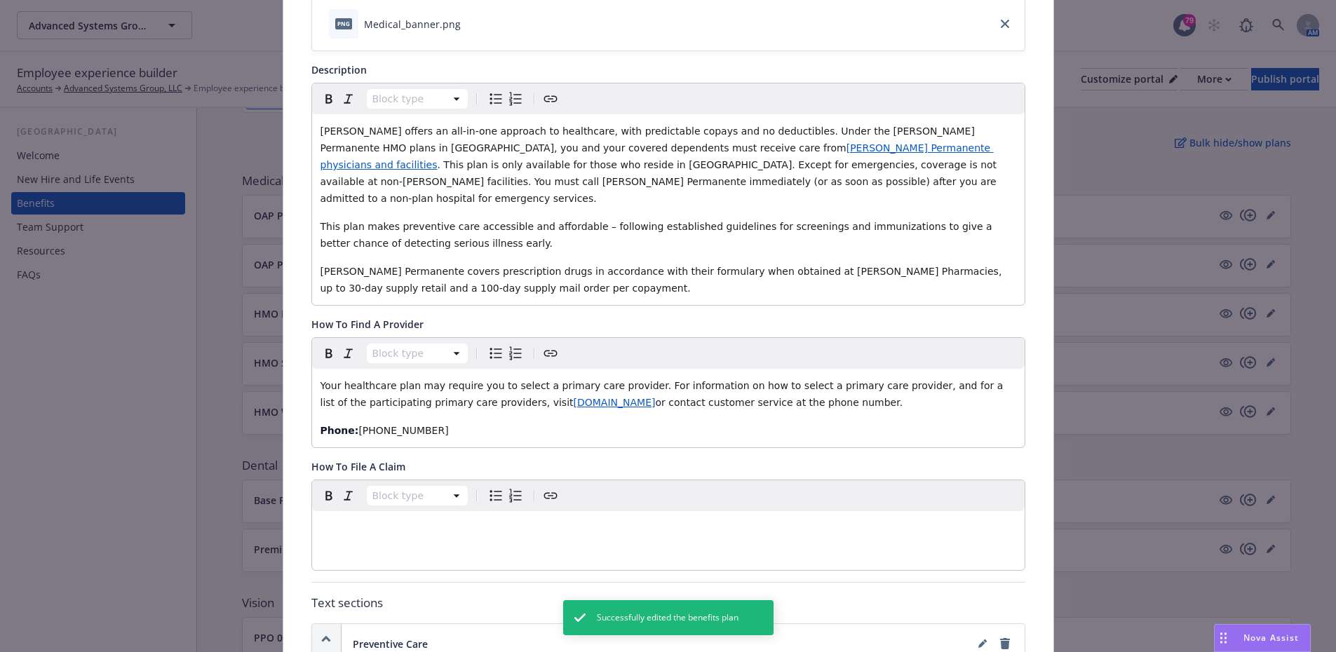
click at [478, 274] on p "[PERSON_NAME] Permanente covers prescription drugs in accordance with their for…" at bounding box center [668, 280] width 696 height 34
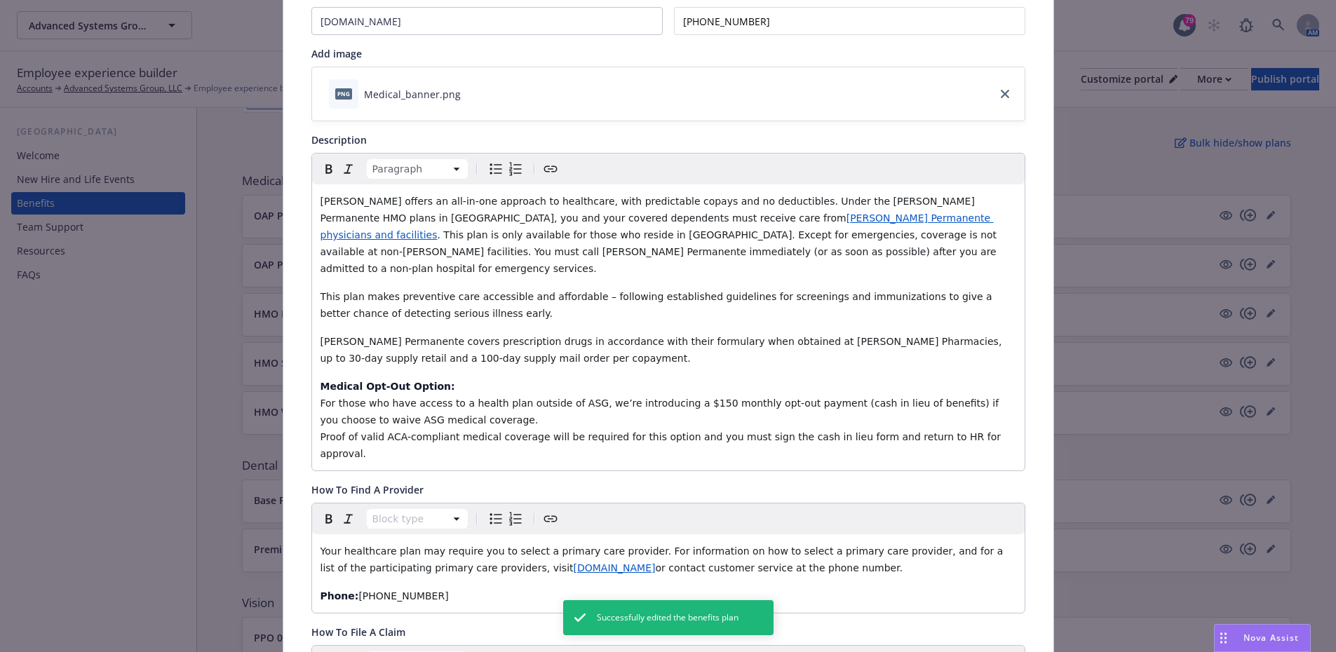
scroll to position [0, 0]
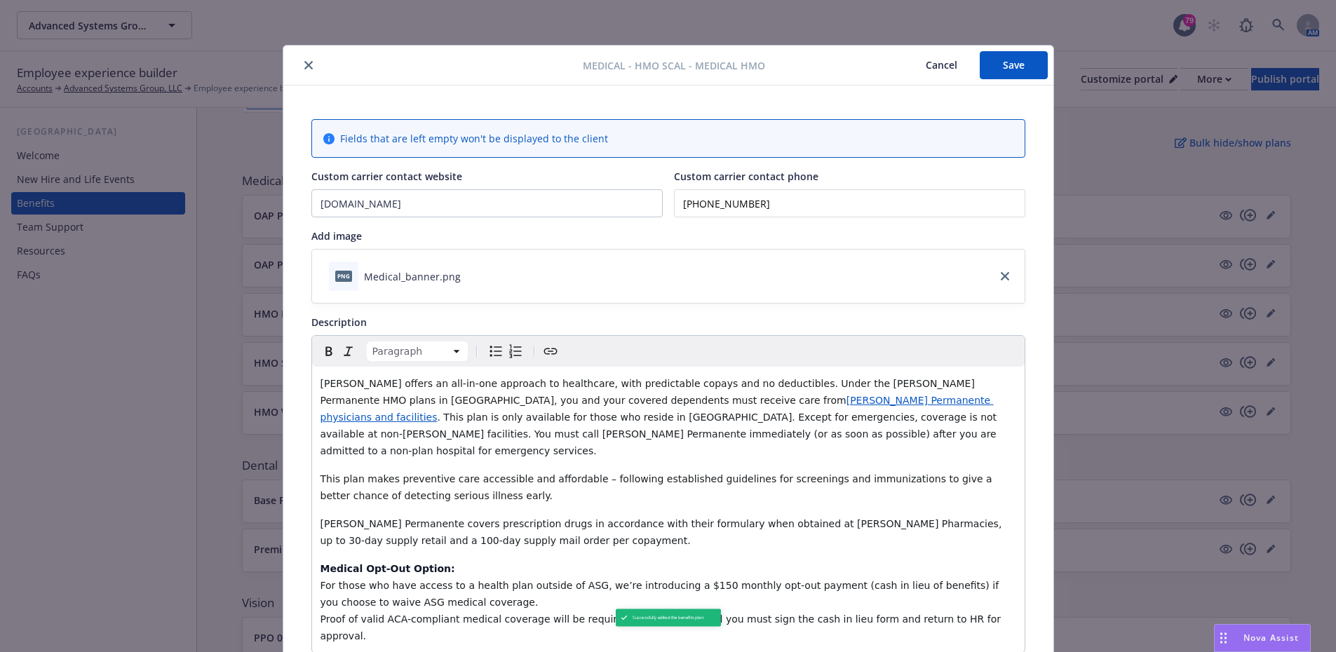
click at [1032, 67] on button "Save" at bounding box center [1014, 65] width 68 height 28
click at [300, 69] on button "close" at bounding box center [308, 65] width 17 height 17
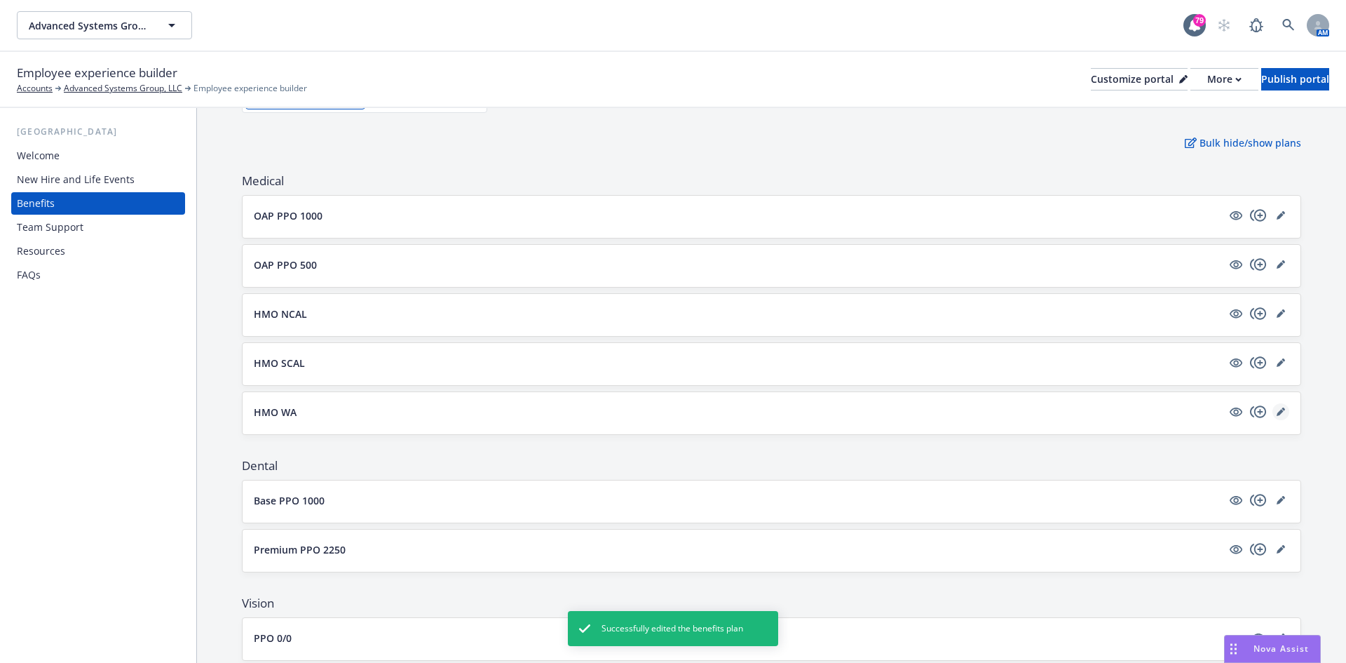
click at [1277, 412] on icon "editPencil" at bounding box center [1280, 412] width 7 height 7
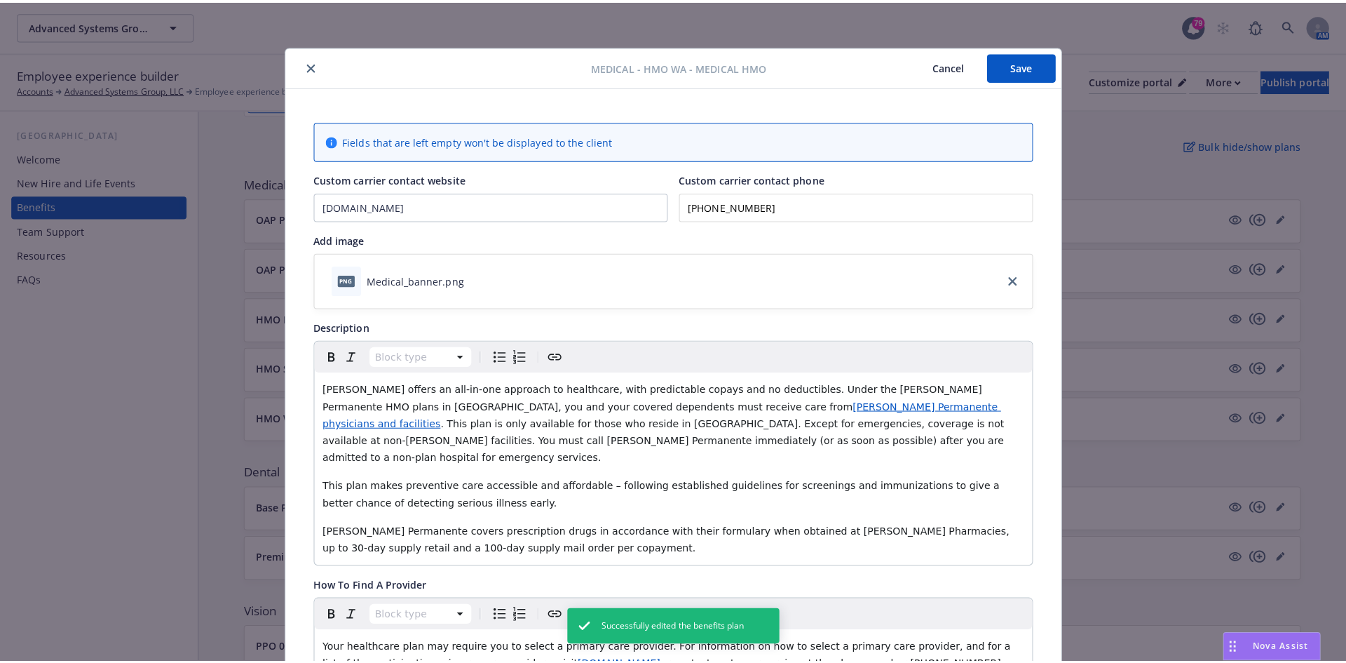
scroll to position [42, 0]
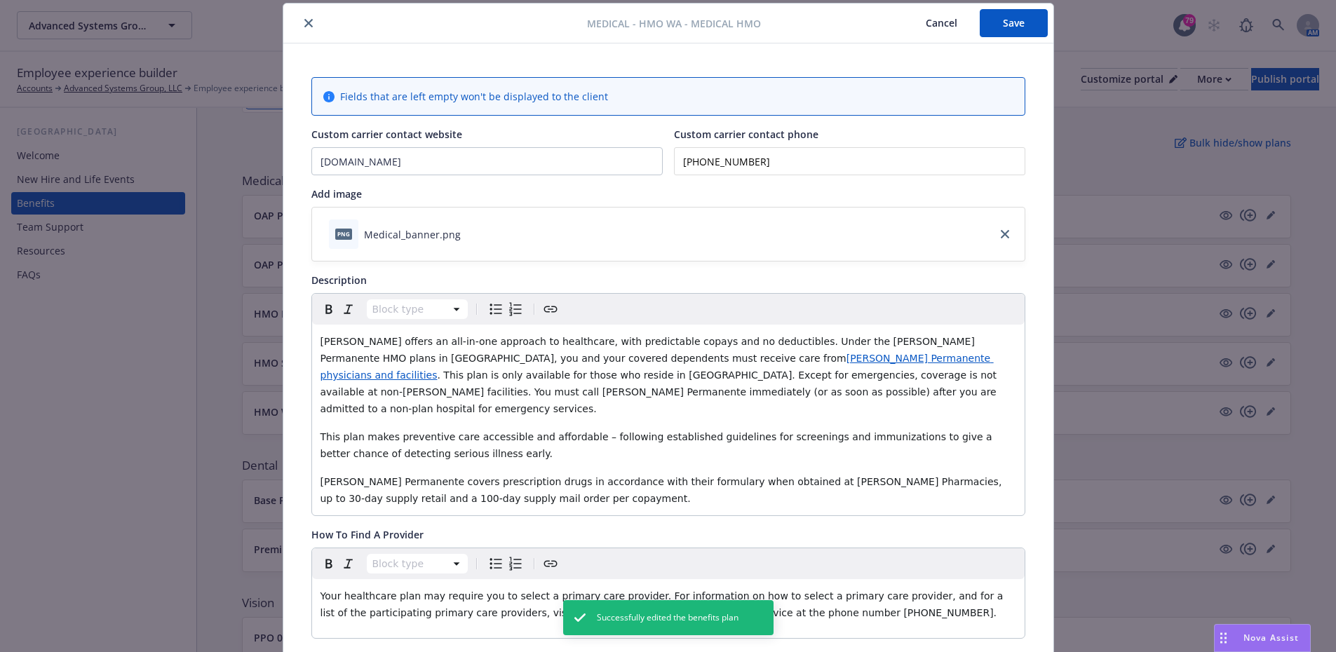
click at [491, 482] on p "[PERSON_NAME] Permanente covers prescription drugs in accordance with their for…" at bounding box center [668, 490] width 696 height 34
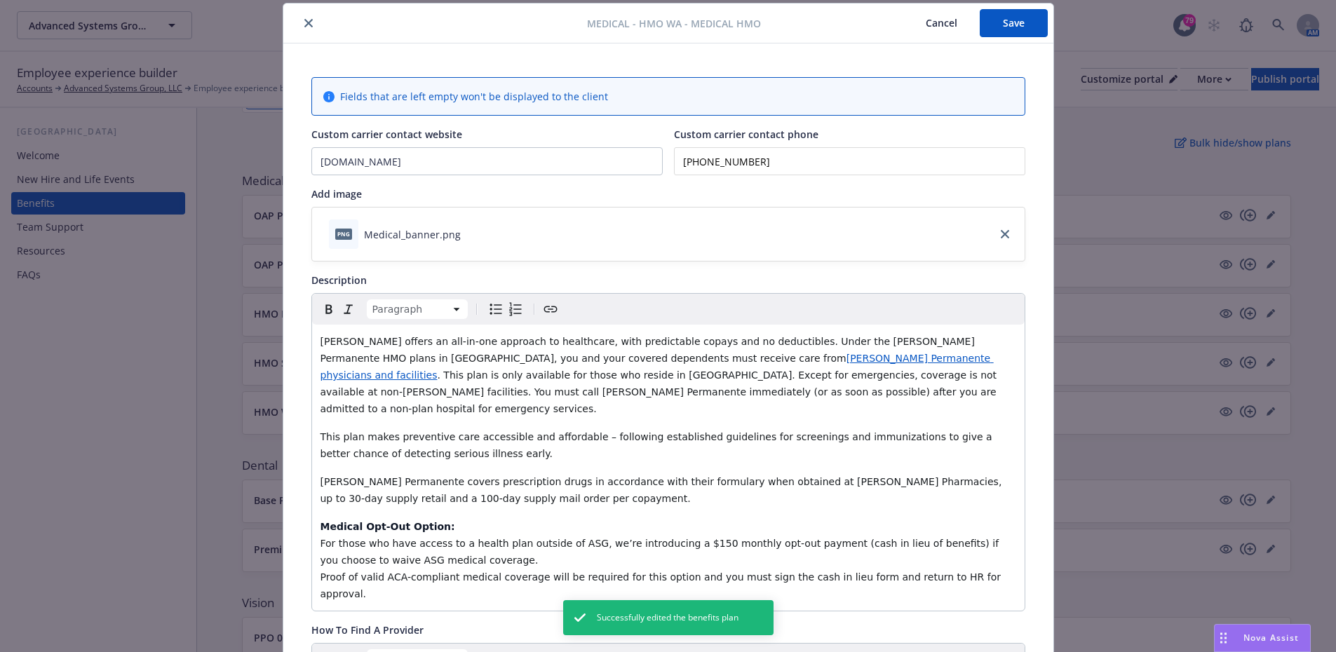
click at [1015, 18] on button "Save" at bounding box center [1014, 23] width 68 height 28
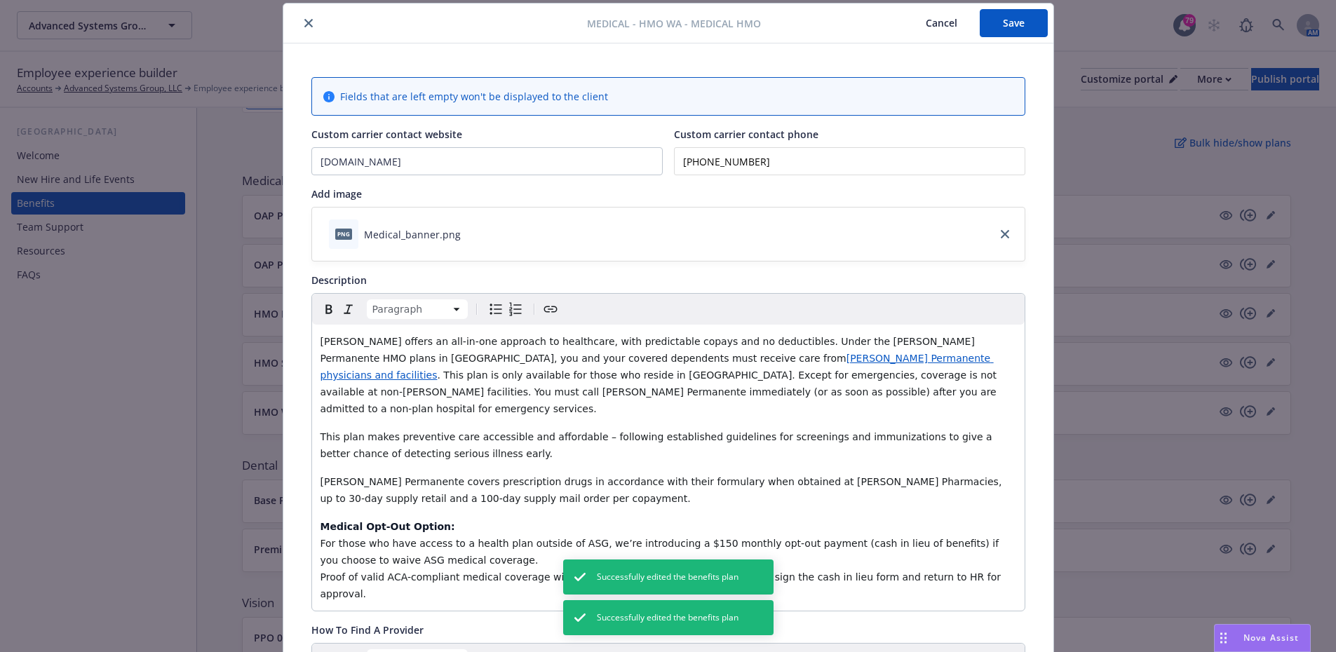
click at [304, 23] on icon "close" at bounding box center [308, 23] width 8 height 8
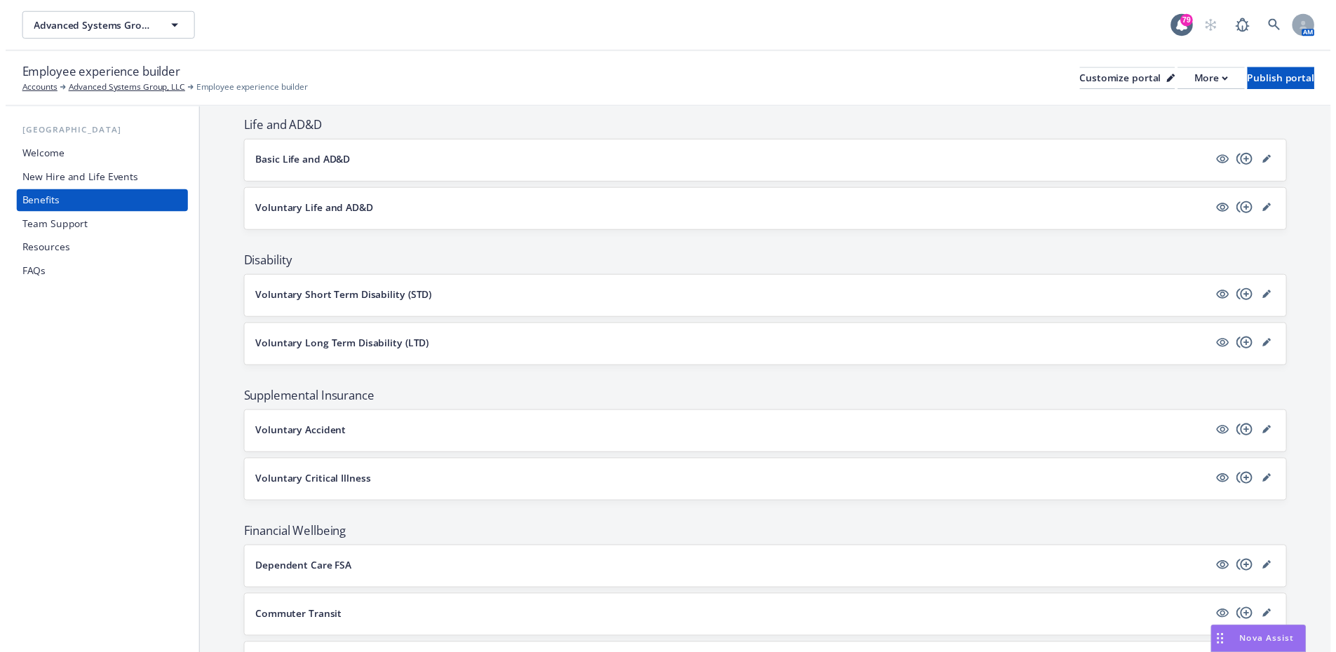
scroll to position [771, 0]
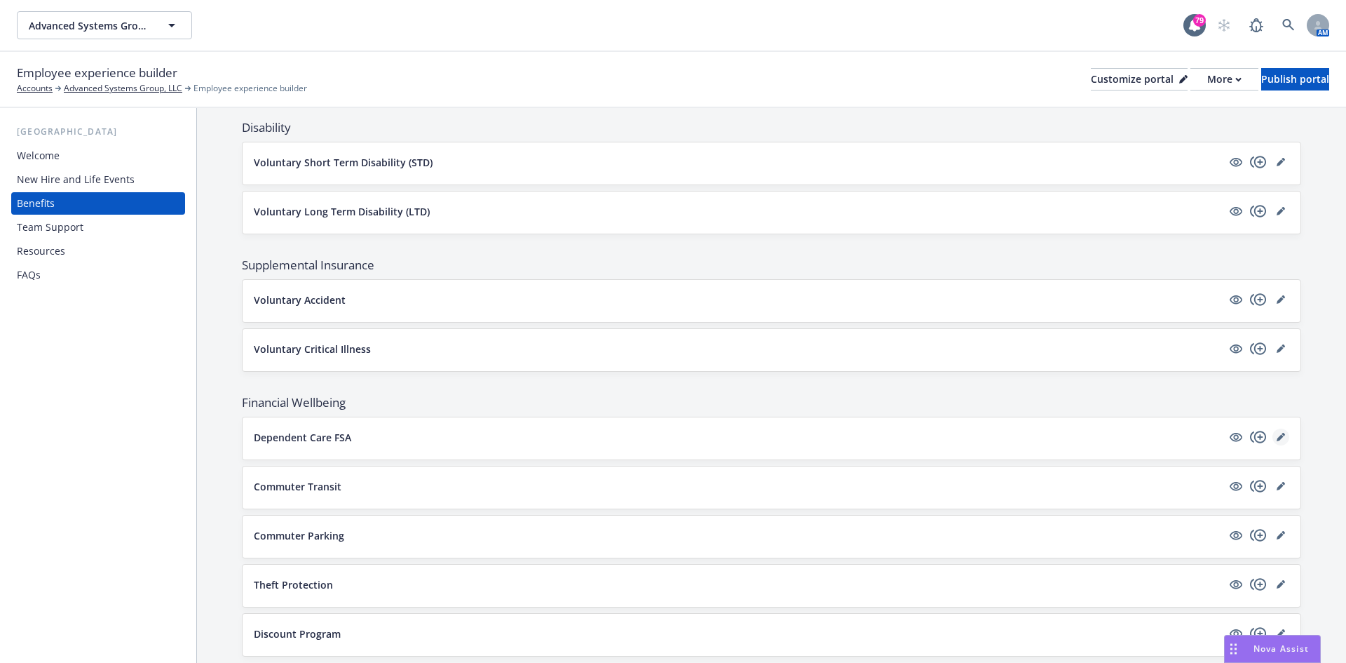
click at [1275, 438] on link "editPencil" at bounding box center [1281, 436] width 17 height 17
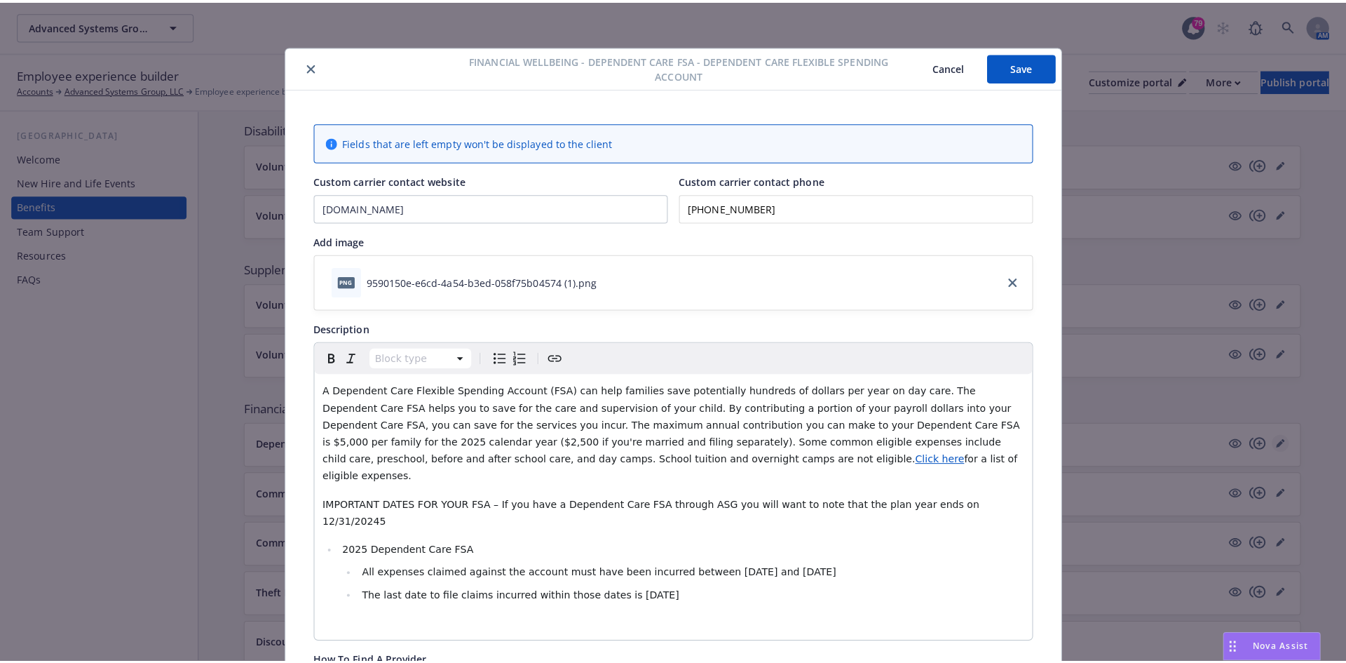
scroll to position [42, 0]
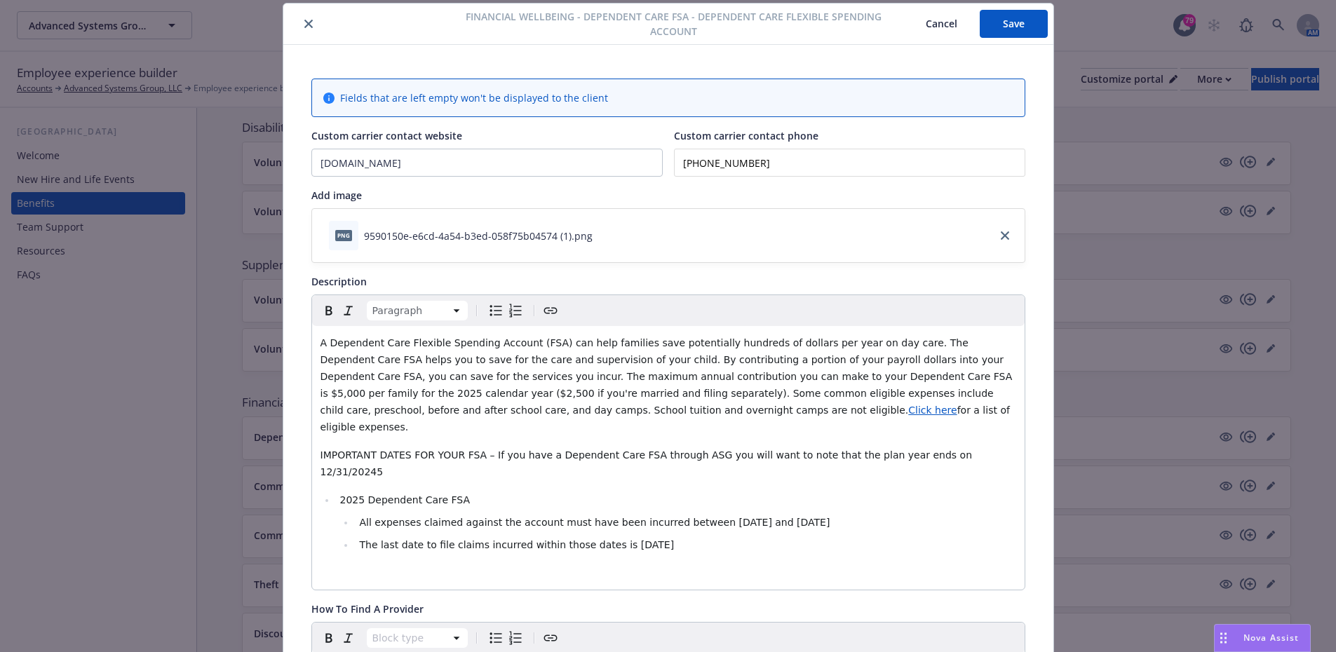
click at [943, 449] on span "IMPORTANT DATES FOR YOUR FSA – If you have a Dependent Care FSA through ASG you…" at bounding box center [647, 463] width 655 height 28
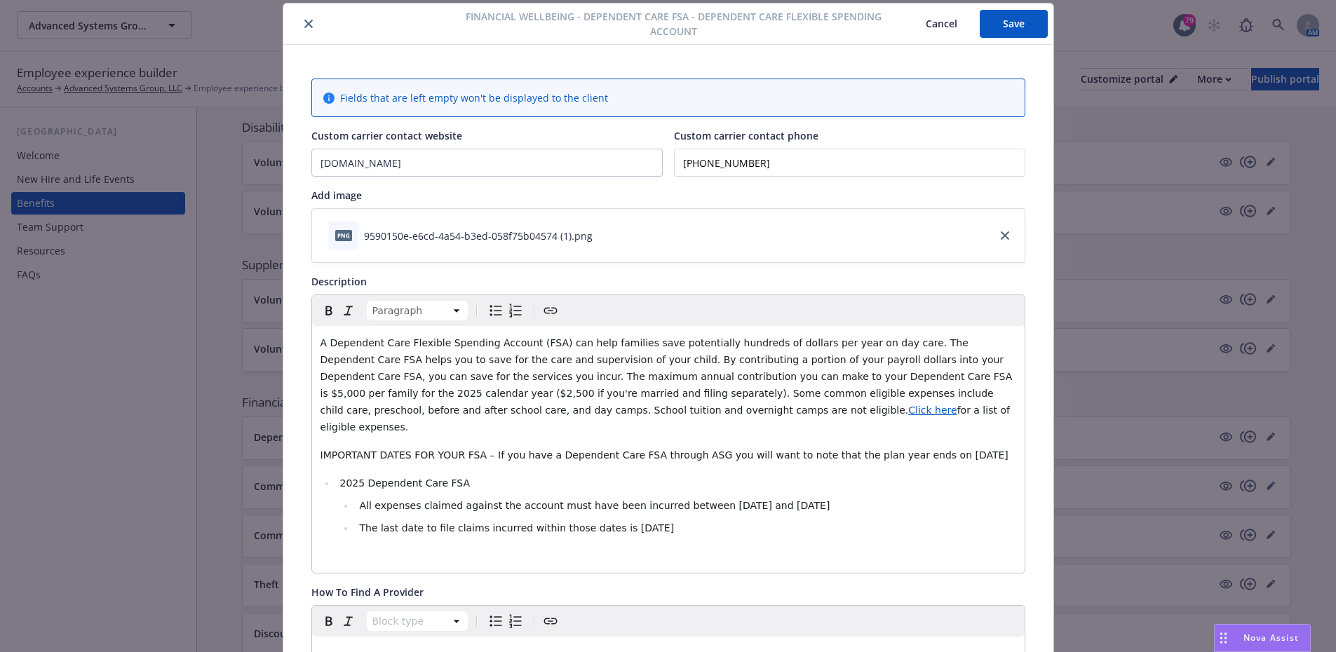
click at [1006, 20] on button "Save" at bounding box center [1014, 24] width 68 height 28
click at [936, 32] on button "Cancel" at bounding box center [941, 24] width 76 height 28
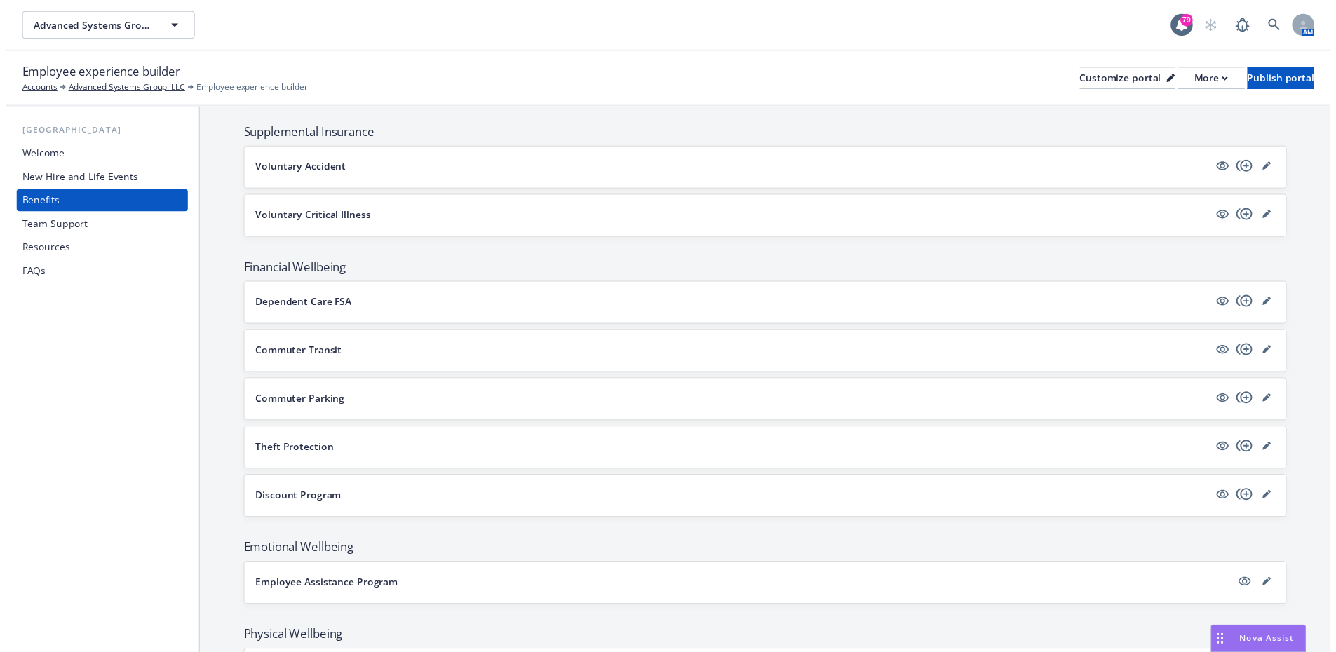
scroll to position [912, 0]
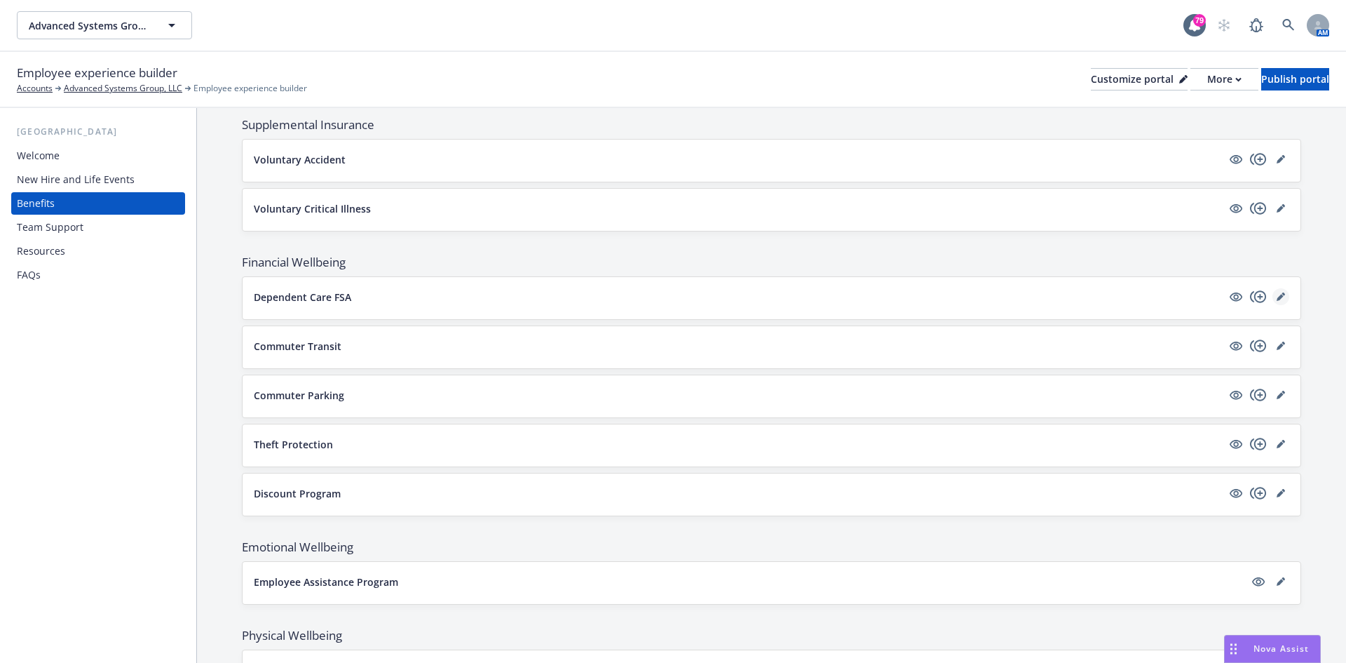
click at [1277, 295] on icon "editPencil" at bounding box center [1280, 297] width 7 height 7
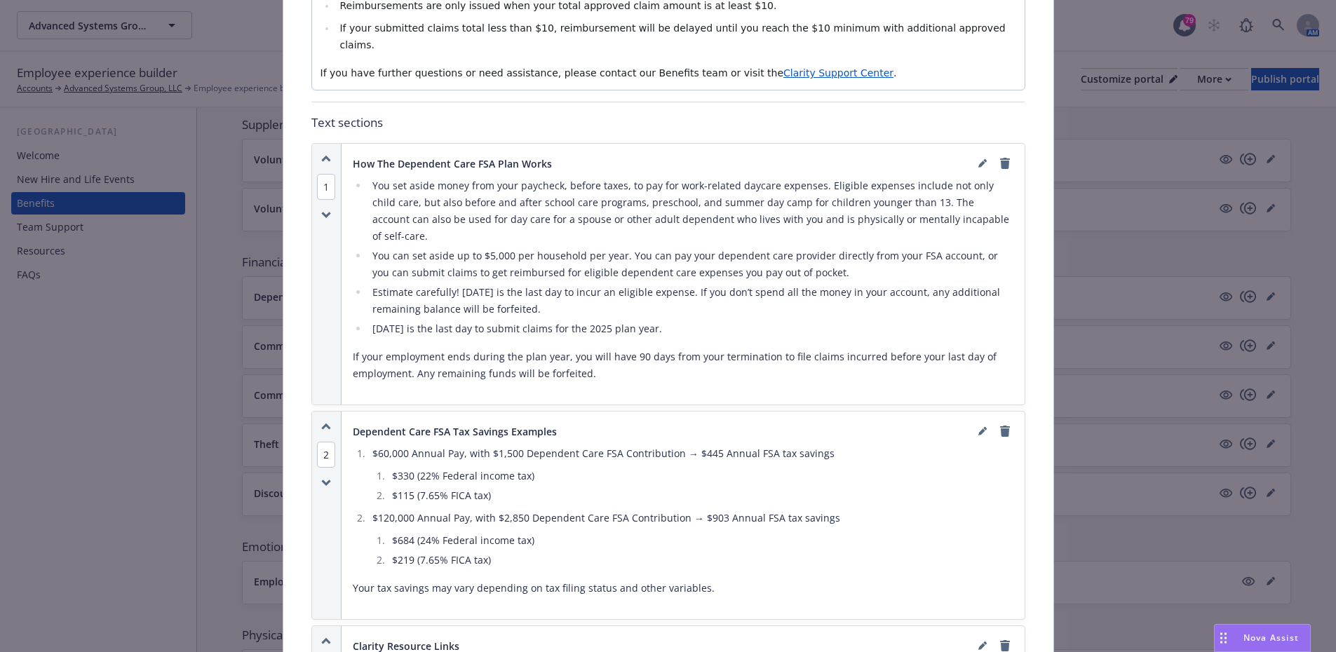
scroll to position [1725, 0]
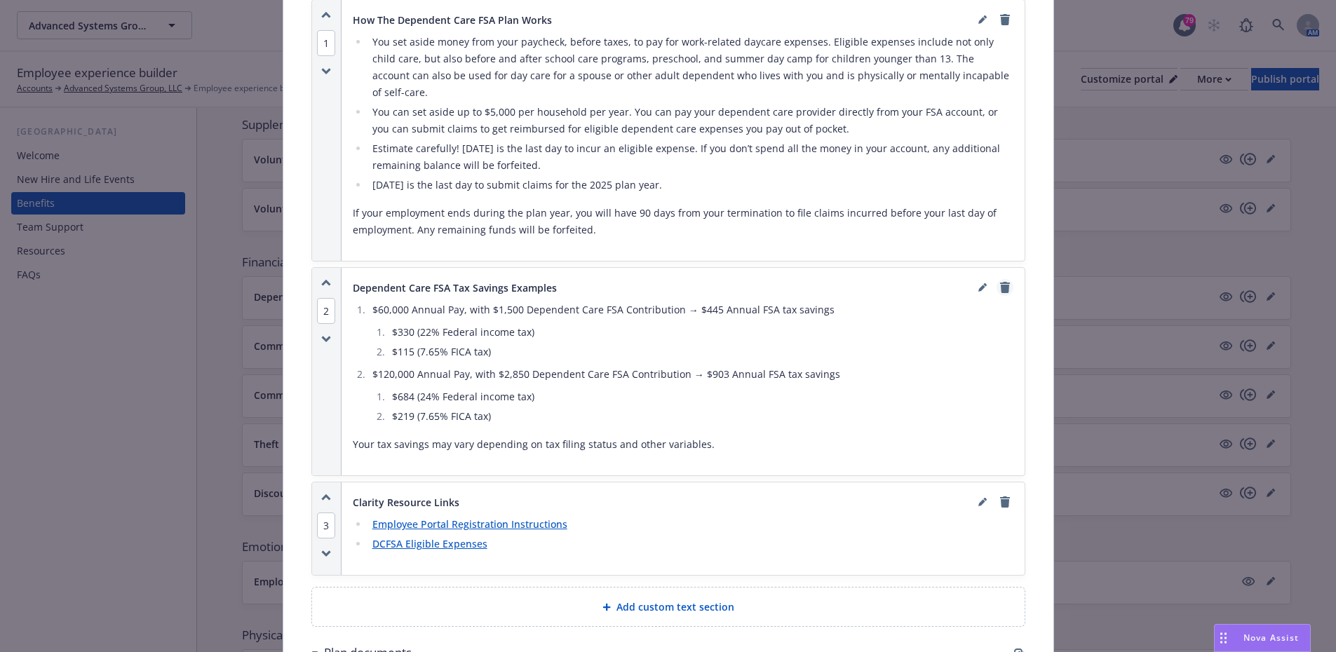
click at [1001, 282] on icon "remove" at bounding box center [1005, 287] width 10 height 11
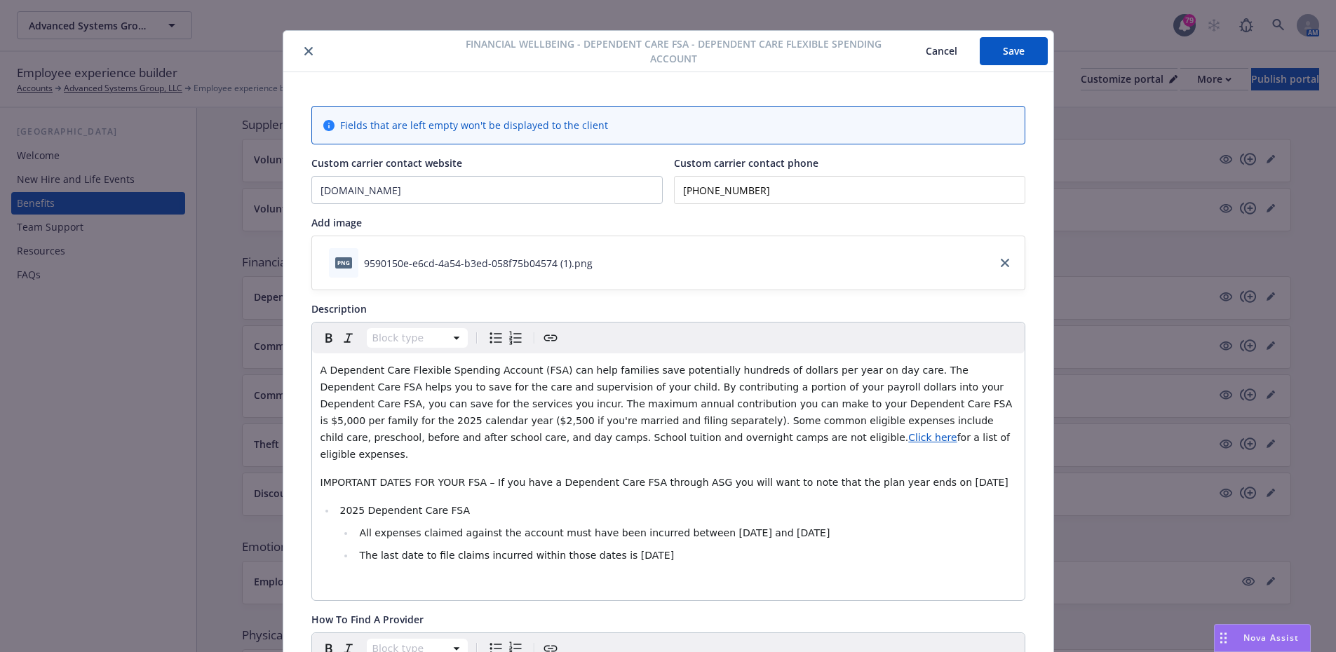
scroll to position [0, 0]
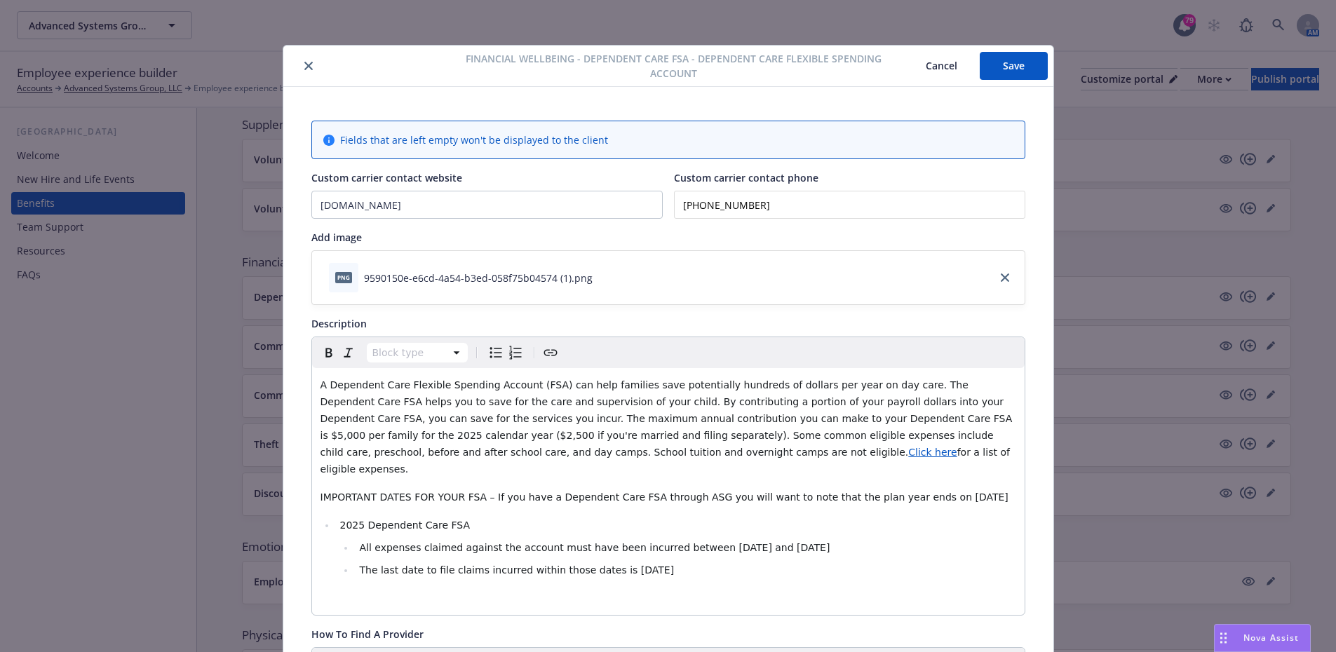
click at [999, 71] on button "Save" at bounding box center [1014, 66] width 68 height 28
click at [304, 66] on icon "close" at bounding box center [308, 66] width 8 height 8
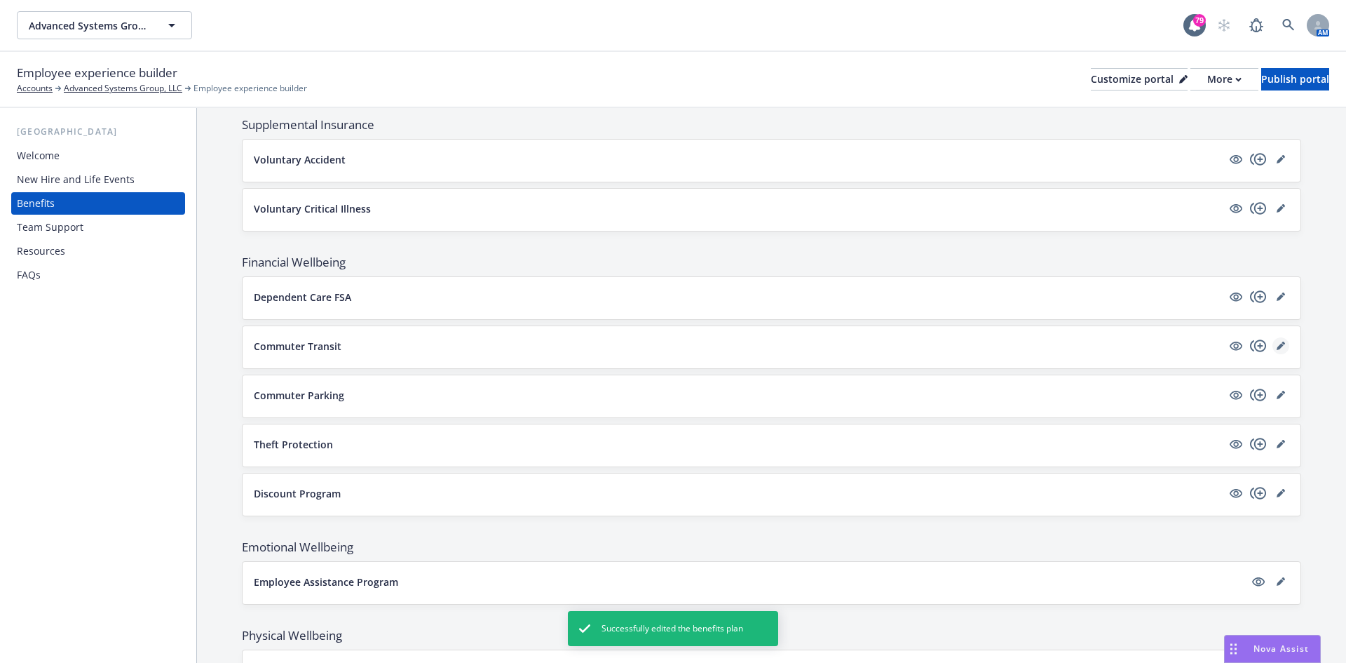
click at [1277, 346] on icon "editPencil" at bounding box center [1280, 346] width 7 height 7
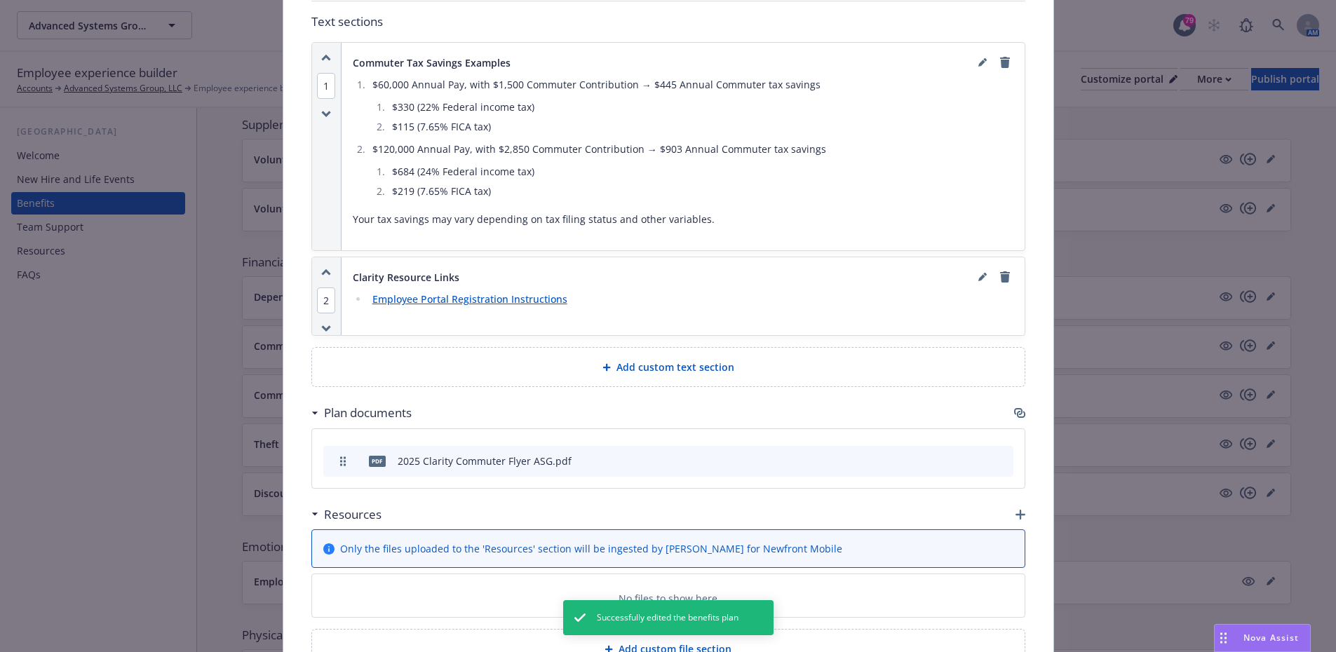
scroll to position [877, 0]
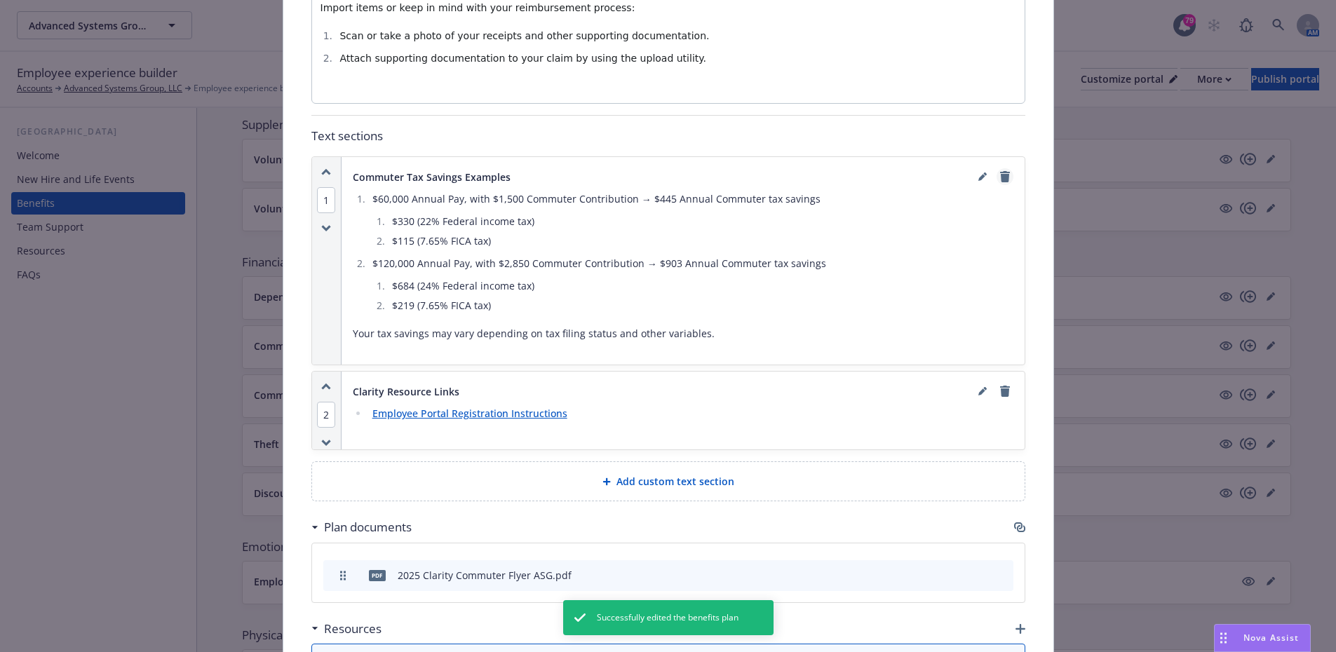
click at [996, 183] on link "remove" at bounding box center [1004, 176] width 17 height 17
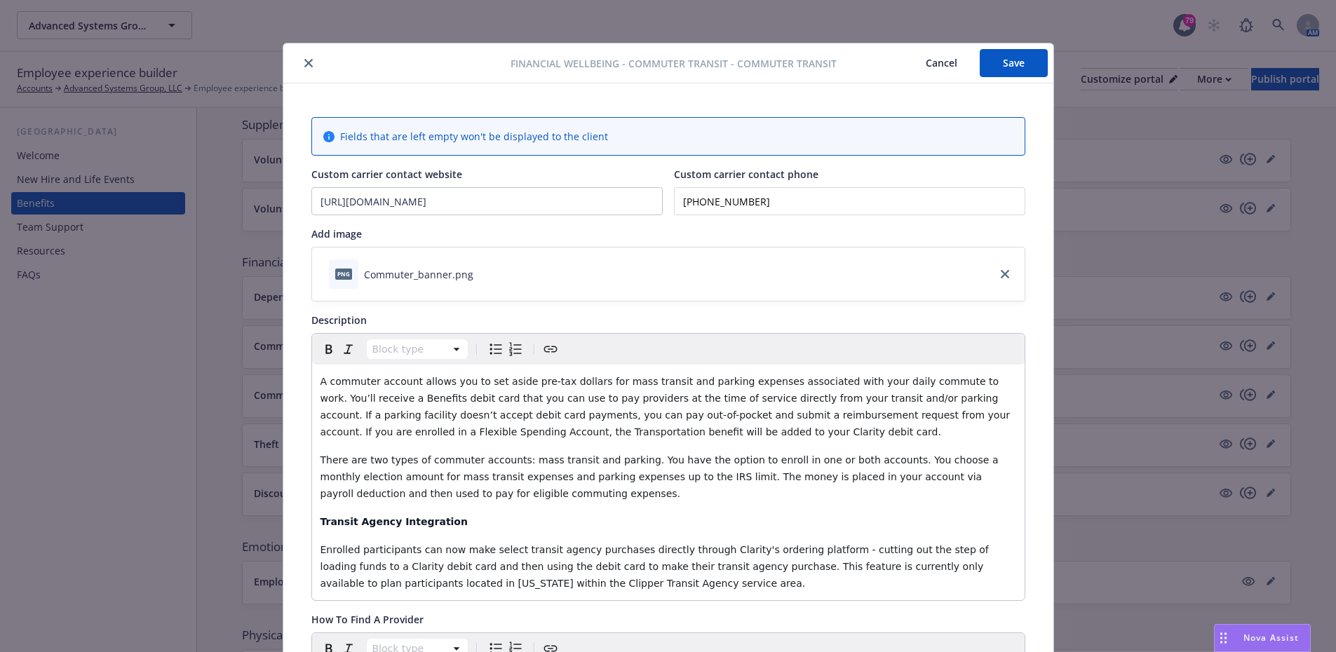
scroll to position [0, 0]
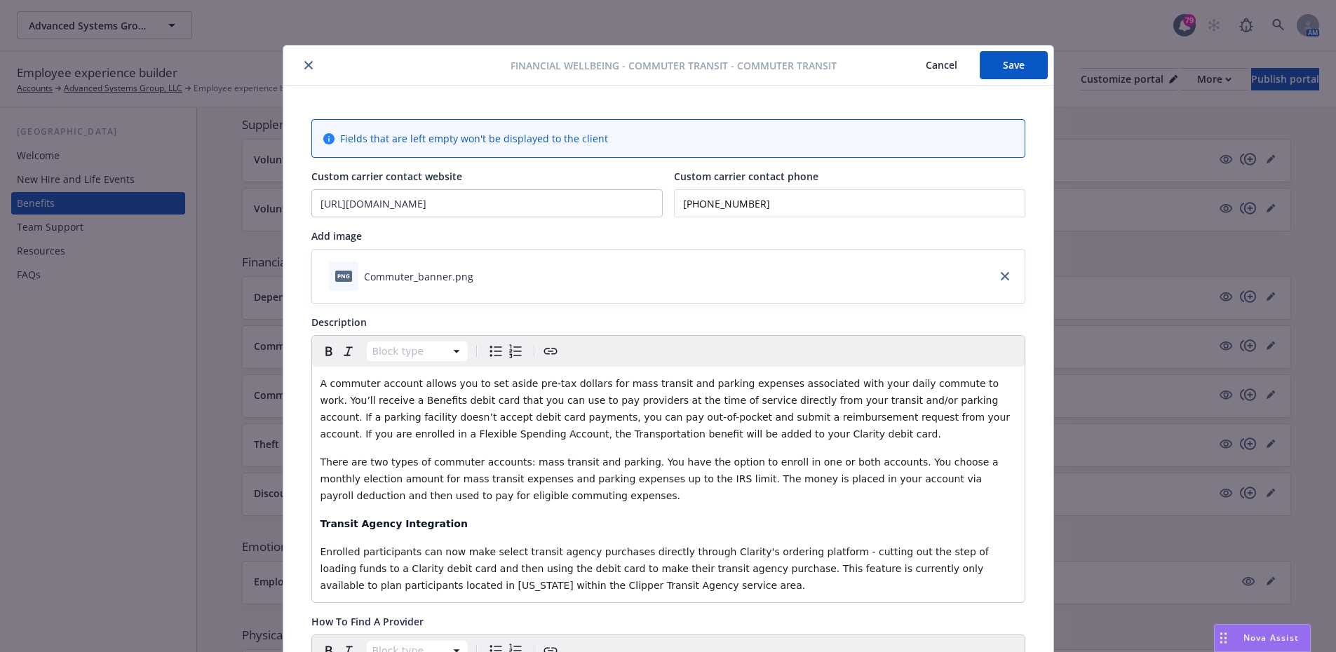
click at [1024, 74] on button "Save" at bounding box center [1014, 65] width 68 height 28
click at [304, 68] on icon "close" at bounding box center [308, 65] width 8 height 8
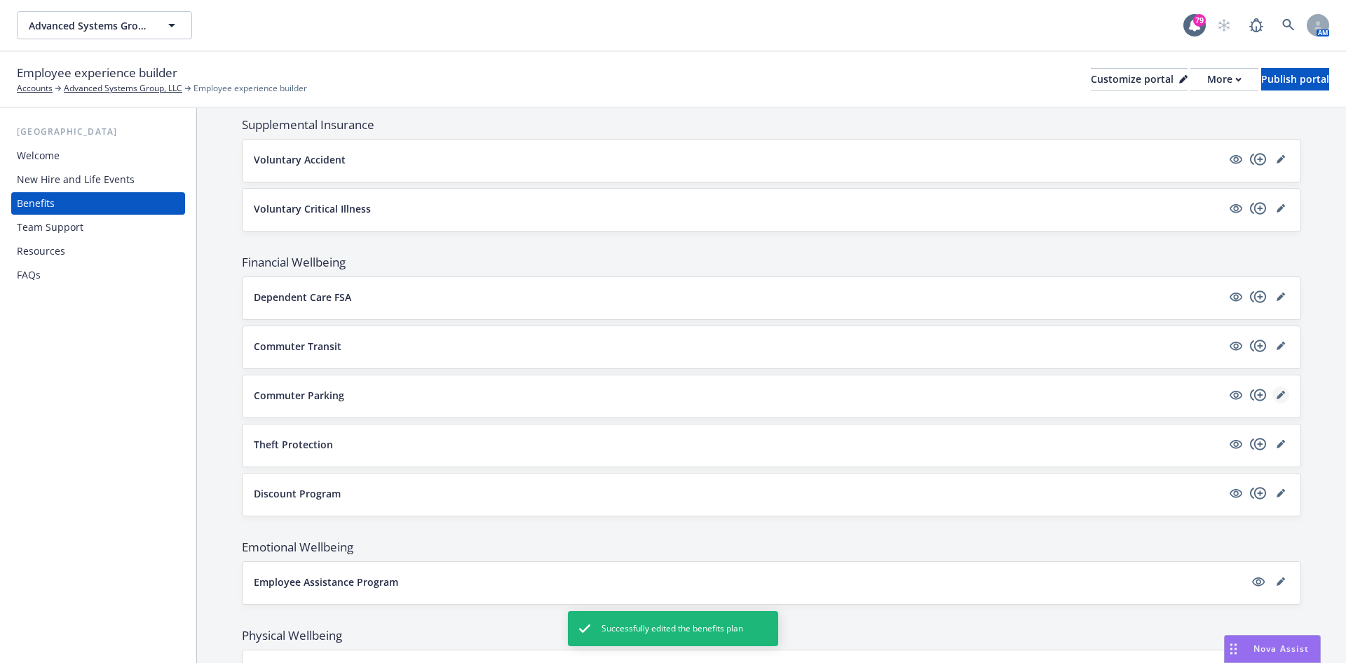
click at [1277, 393] on icon "editPencil" at bounding box center [1281, 395] width 8 height 8
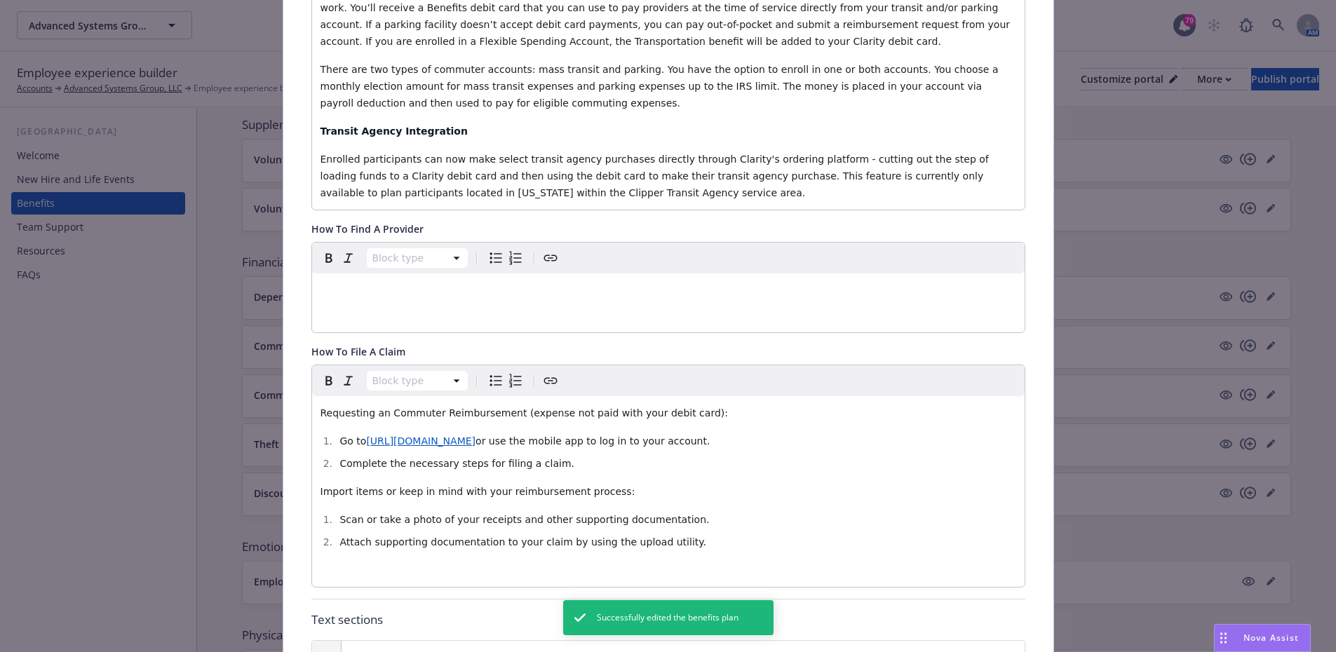
scroll to position [743, 0]
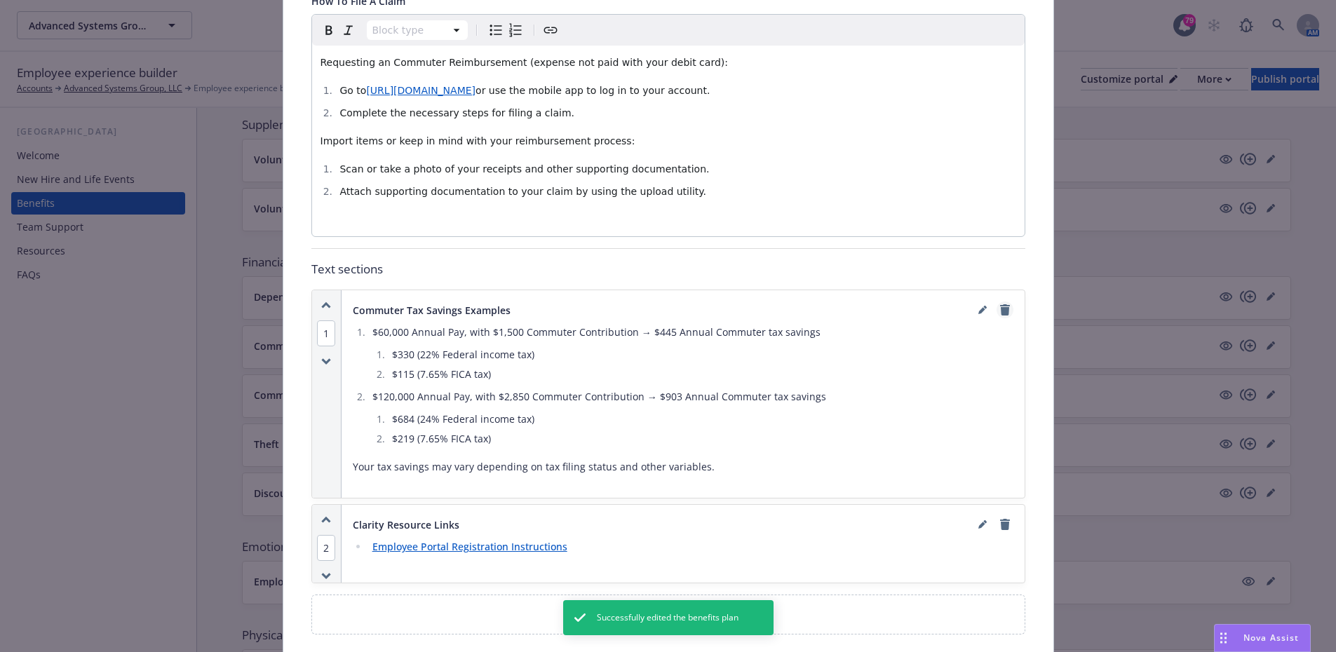
click at [1001, 309] on icon "remove" at bounding box center [1005, 309] width 10 height 11
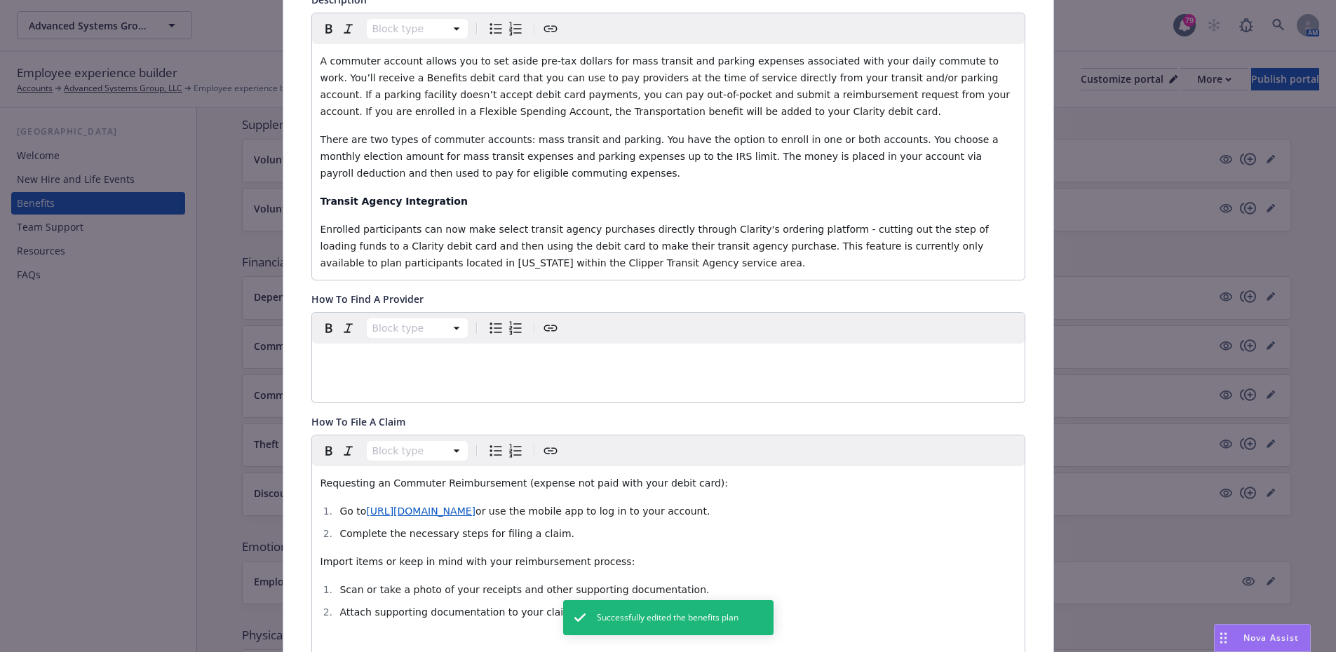
scroll to position [0, 0]
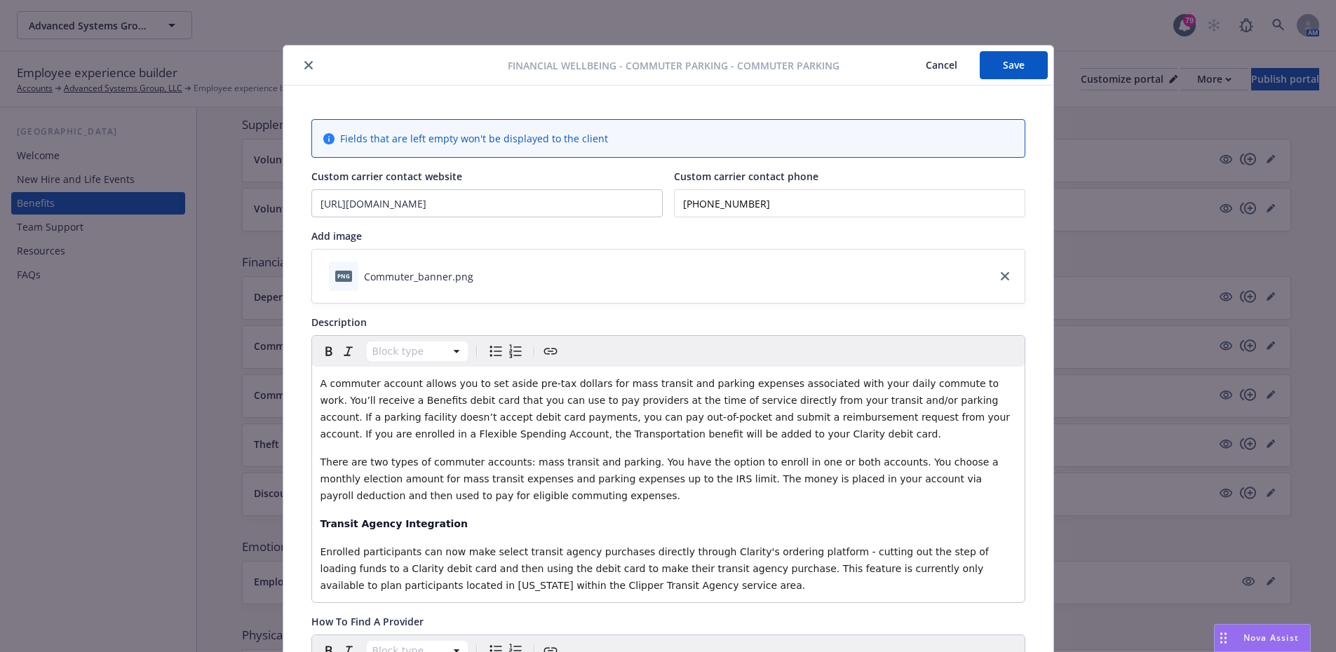
click at [1024, 55] on button "Save" at bounding box center [1014, 65] width 68 height 28
click at [304, 66] on icon "close" at bounding box center [308, 65] width 8 height 8
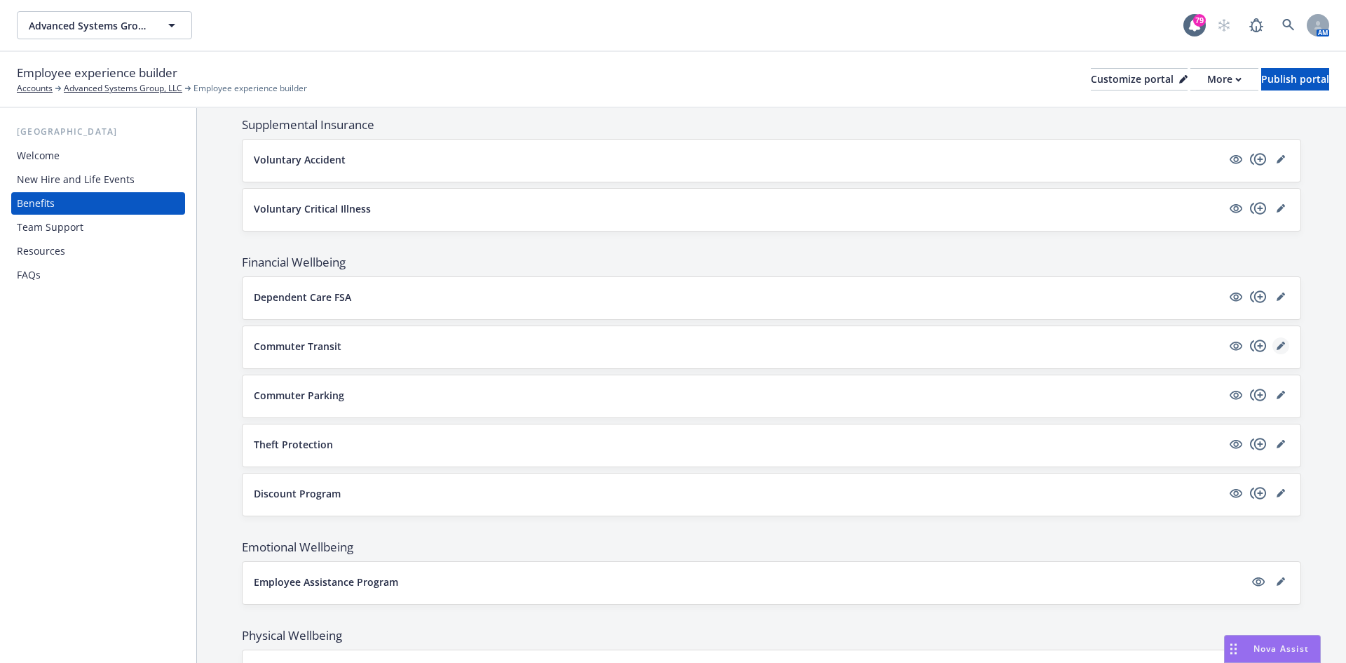
click at [1277, 344] on icon "editPencil" at bounding box center [1281, 345] width 8 height 8
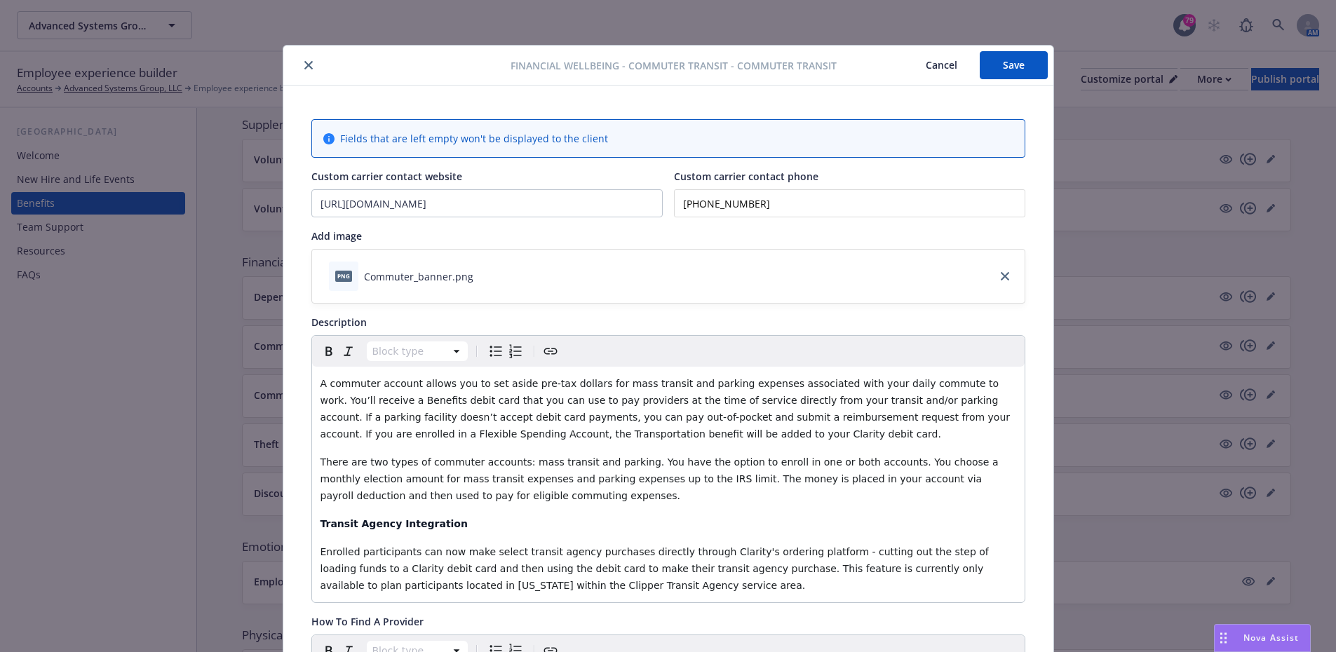
scroll to position [42, 0]
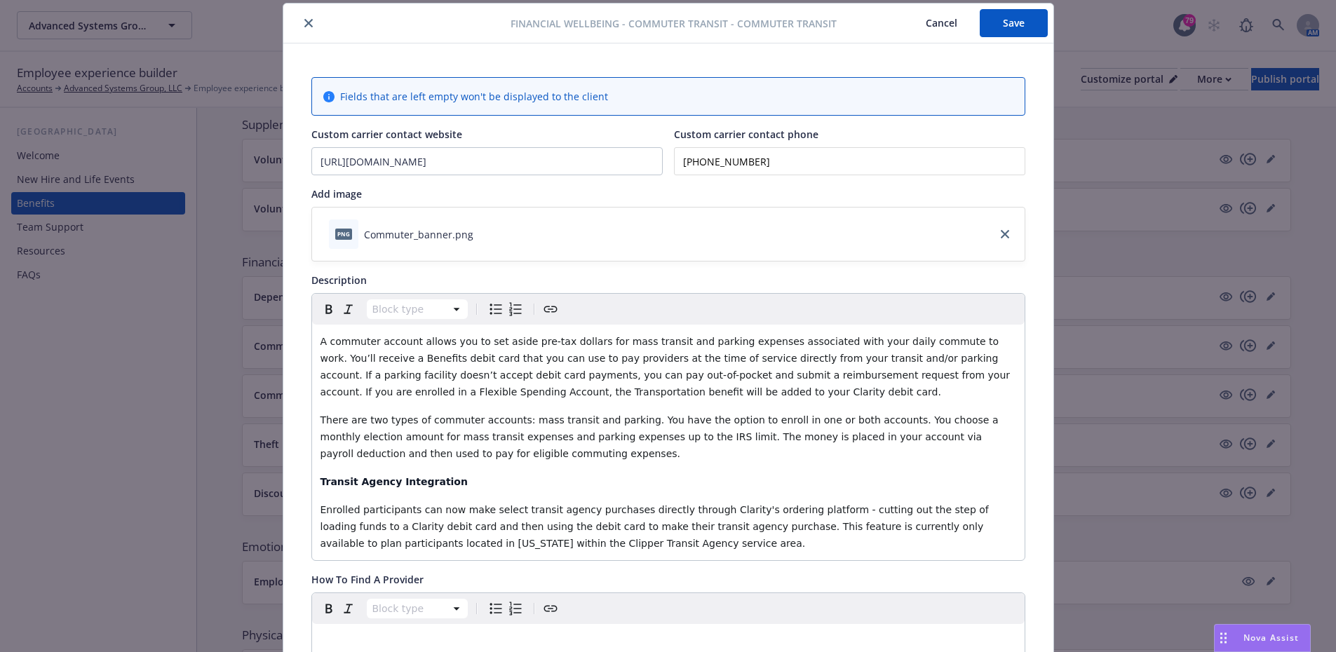
click at [937, 339] on span "A commuter account allows you to set aside pre-tax dollars for mass transit and…" at bounding box center [666, 367] width 693 height 62
click at [740, 339] on span "A commuter account allows you to set aside pre-tax dollars for mass transit and…" at bounding box center [666, 367] width 693 height 62
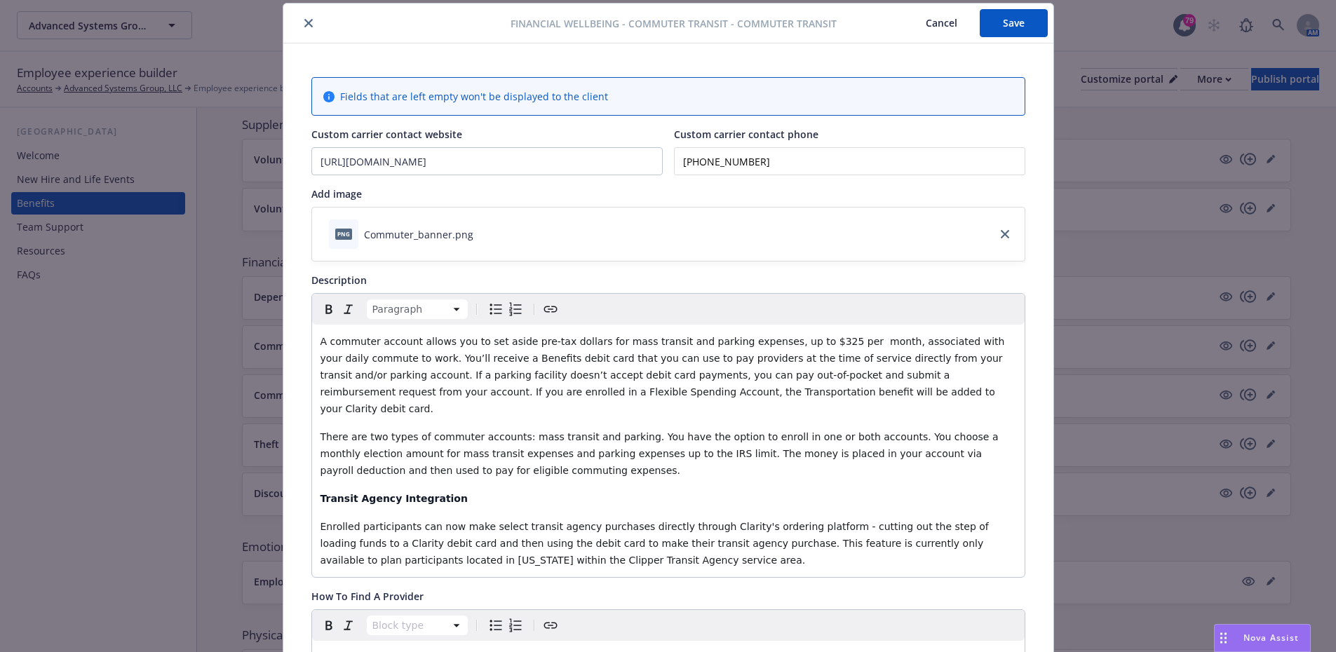
click at [1033, 20] on button "Save" at bounding box center [1014, 23] width 68 height 28
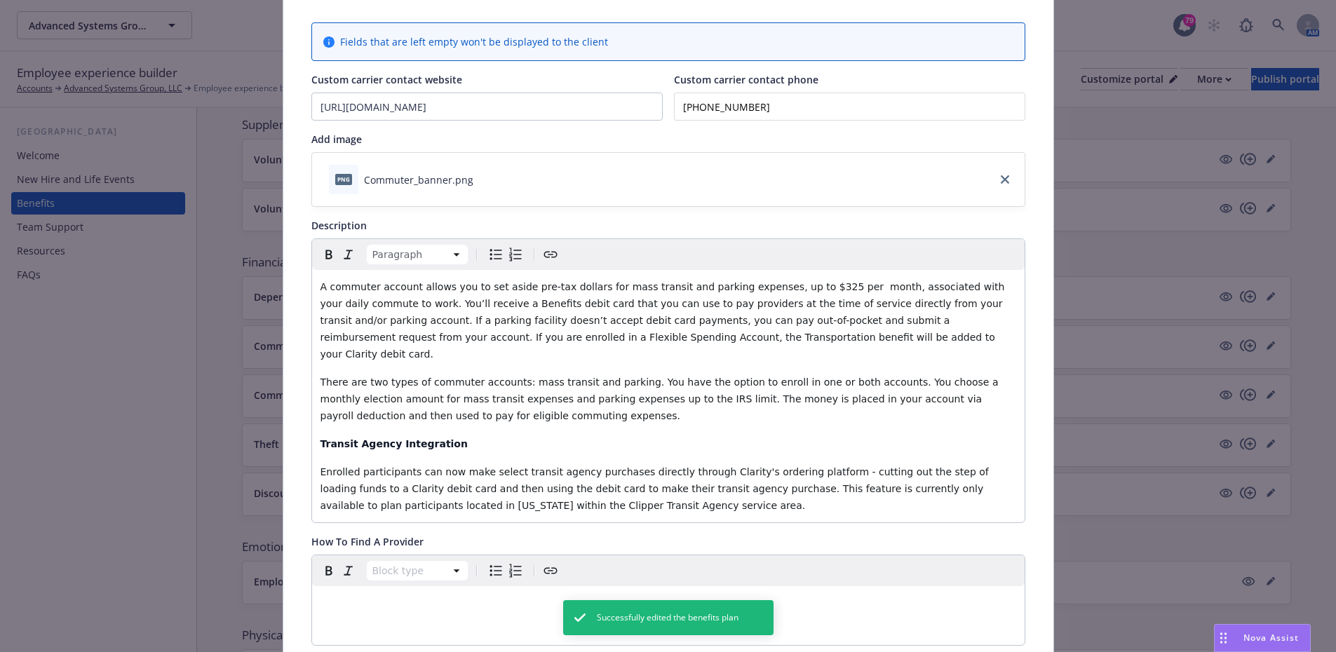
scroll to position [0, 0]
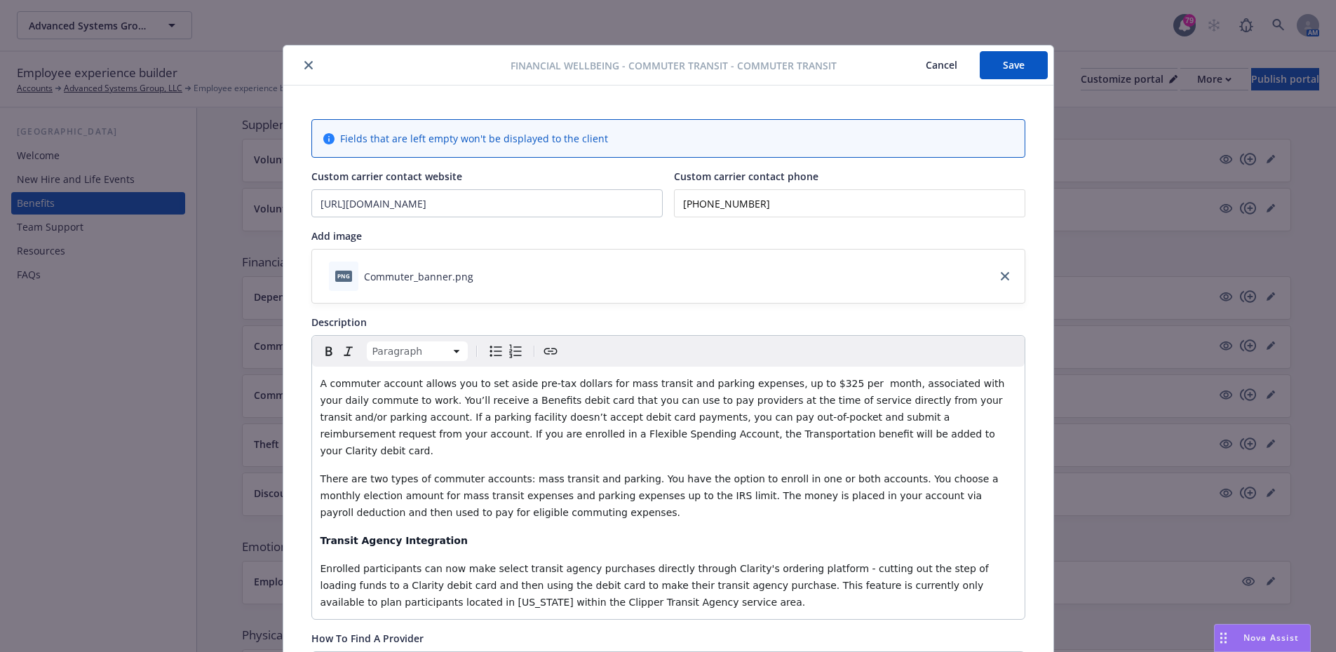
click at [304, 65] on icon "close" at bounding box center [308, 65] width 8 height 8
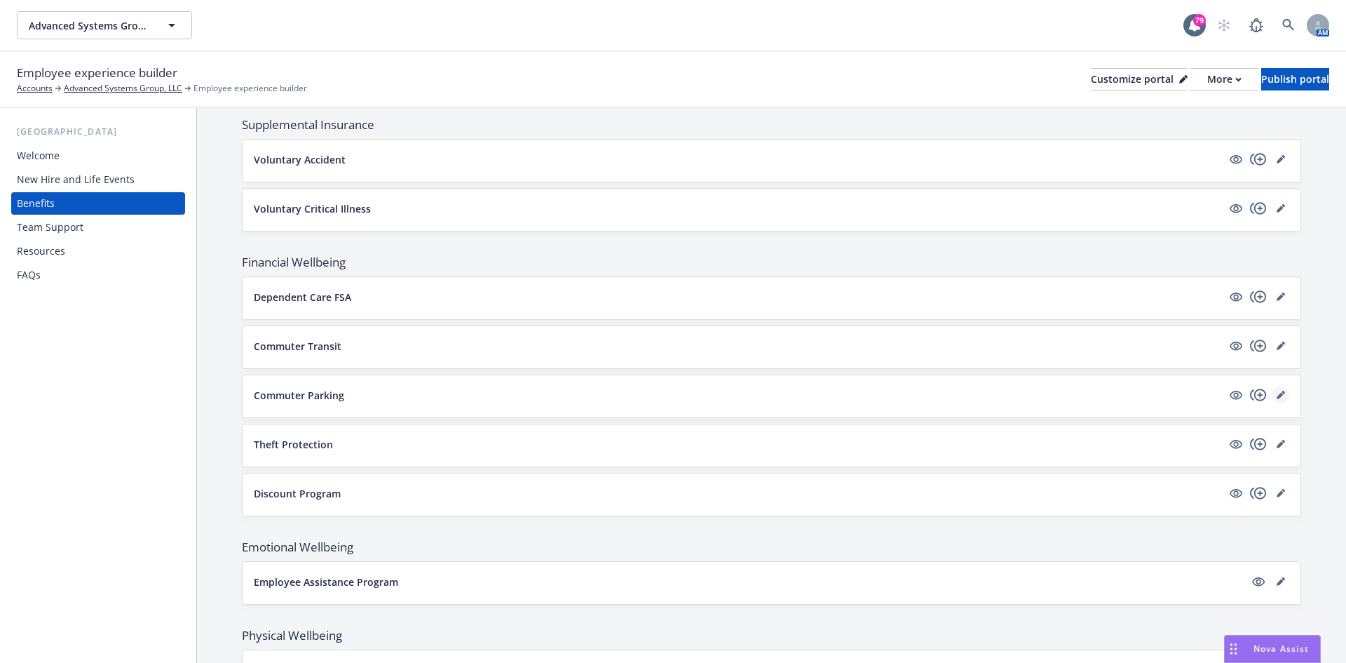
click at [1282, 393] on icon "editPencil" at bounding box center [1284, 393] width 4 height 4
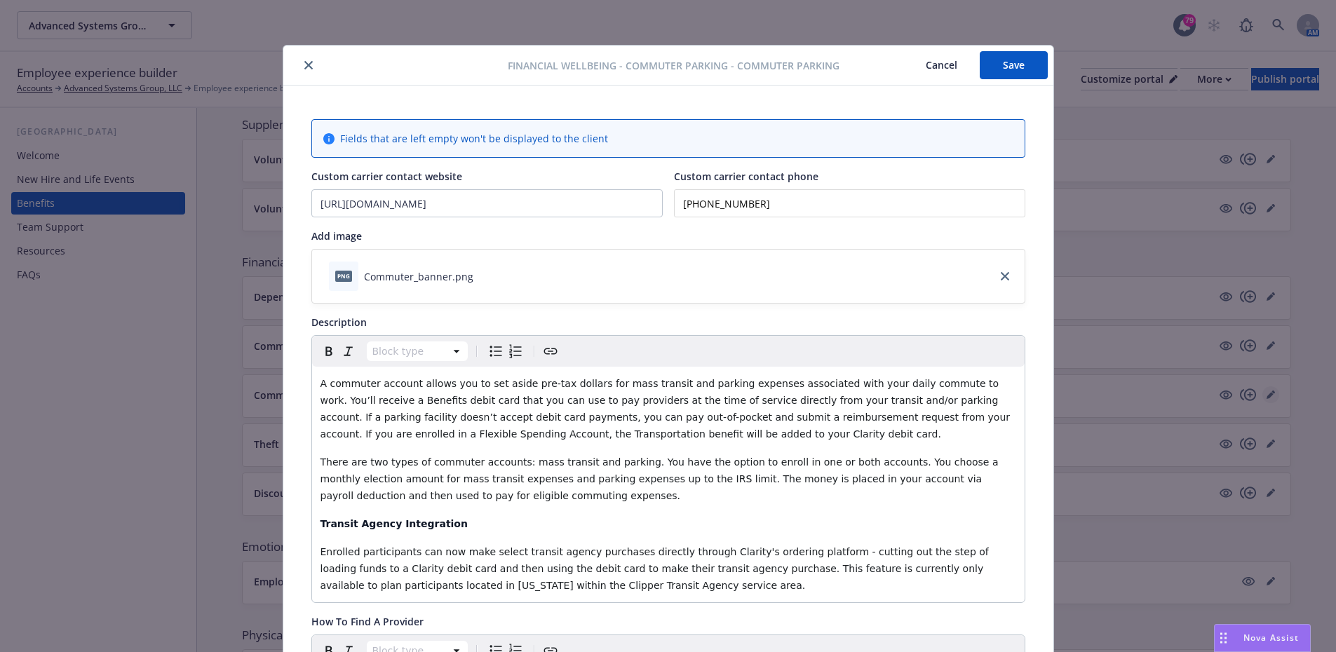
scroll to position [42, 0]
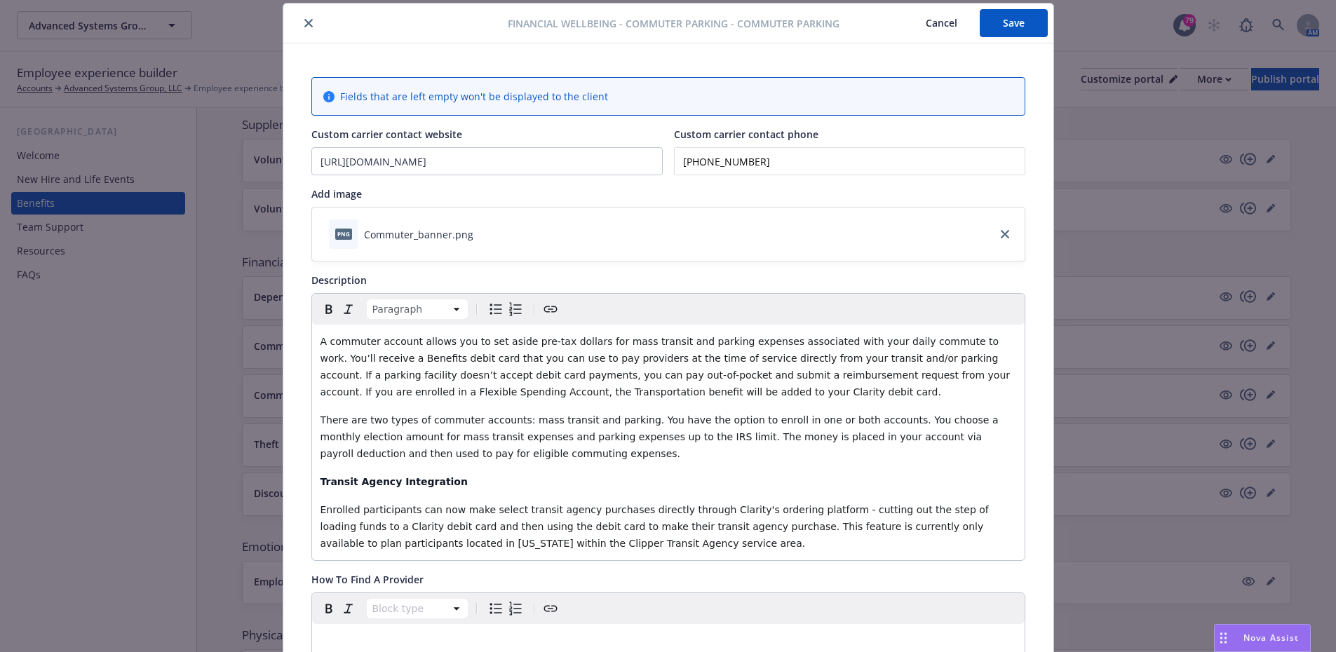
click at [735, 339] on span "A commuter account allows you to set aside pre-tax dollars for mass transit and…" at bounding box center [666, 367] width 693 height 62
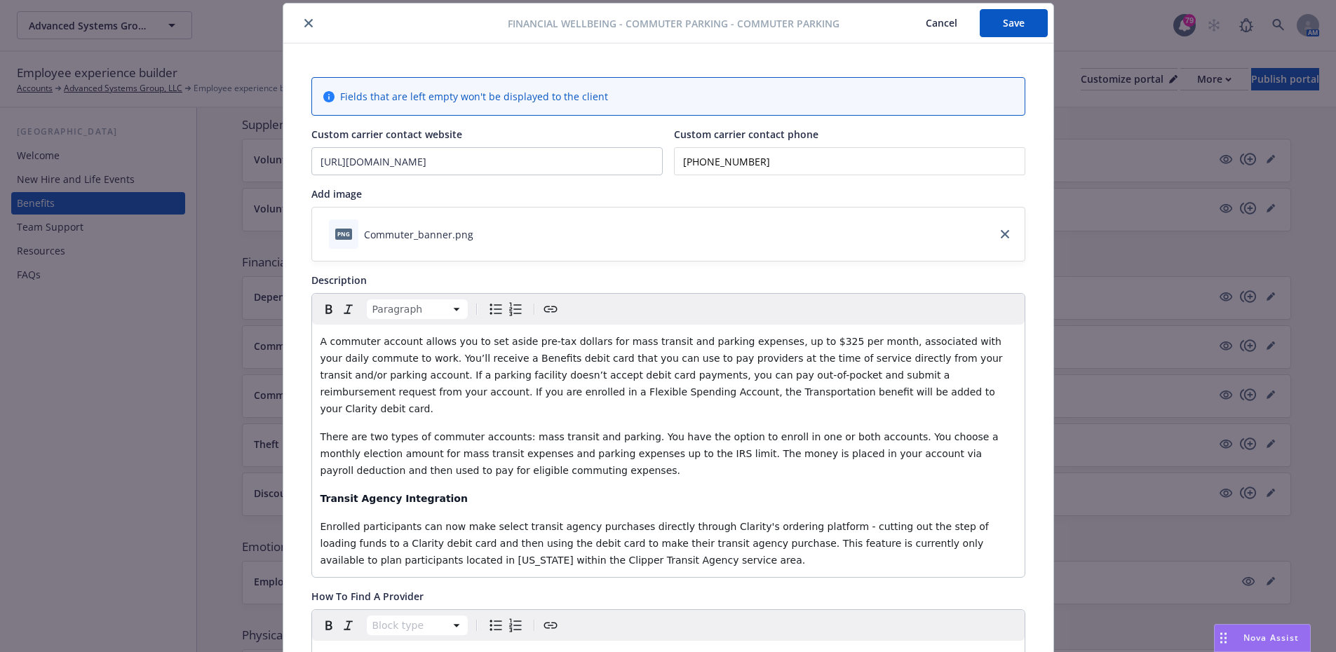
click at [1007, 20] on button "Save" at bounding box center [1014, 23] width 68 height 28
click at [304, 20] on icon "close" at bounding box center [308, 23] width 8 height 8
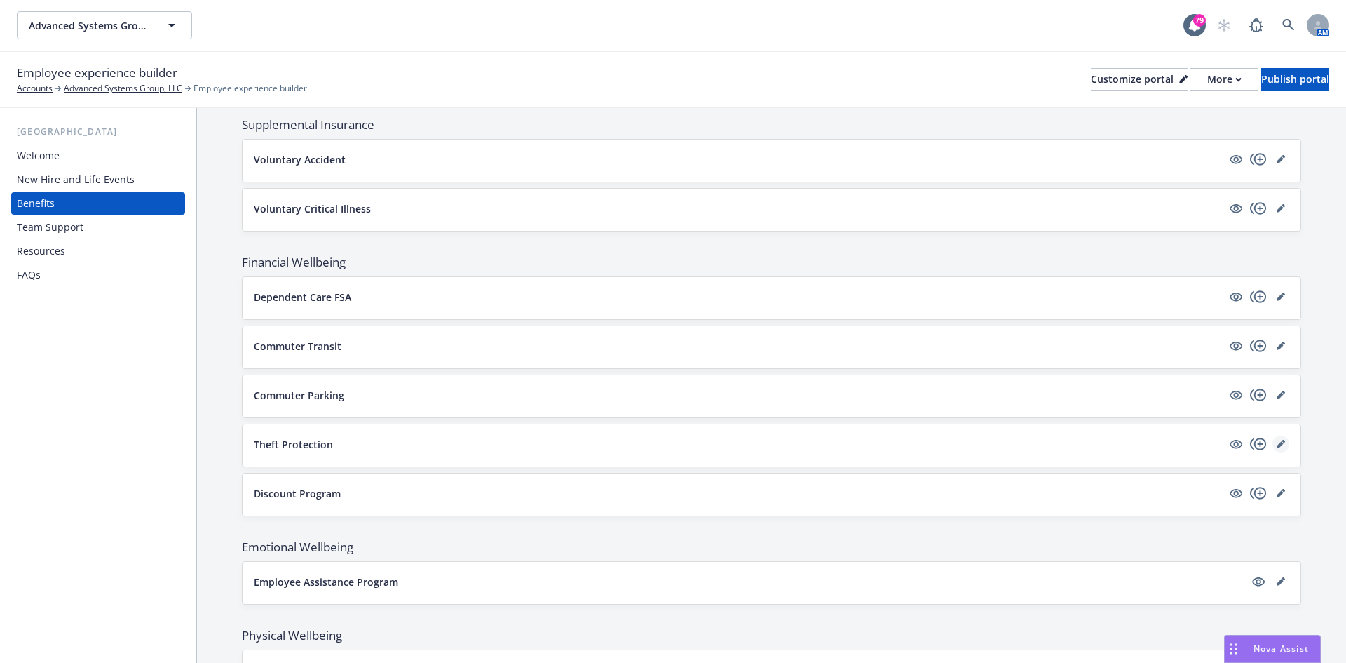
click at [1277, 446] on icon "editPencil" at bounding box center [1281, 444] width 8 height 8
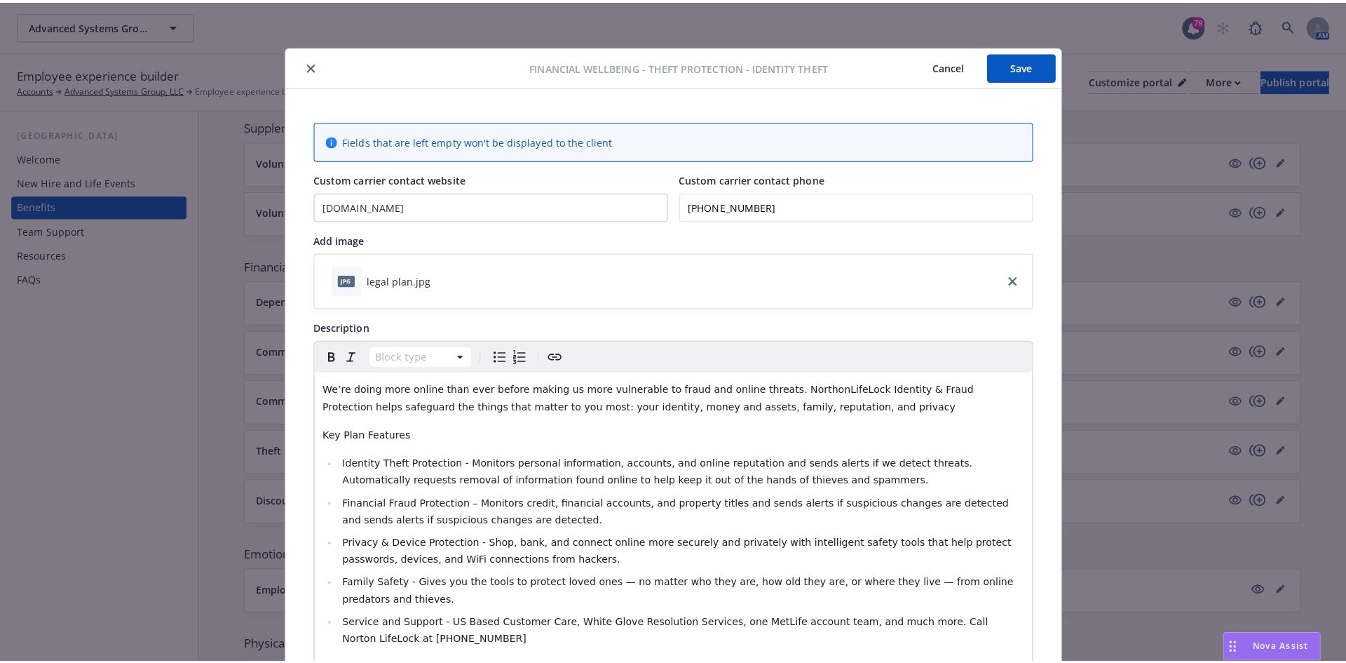
scroll to position [42, 0]
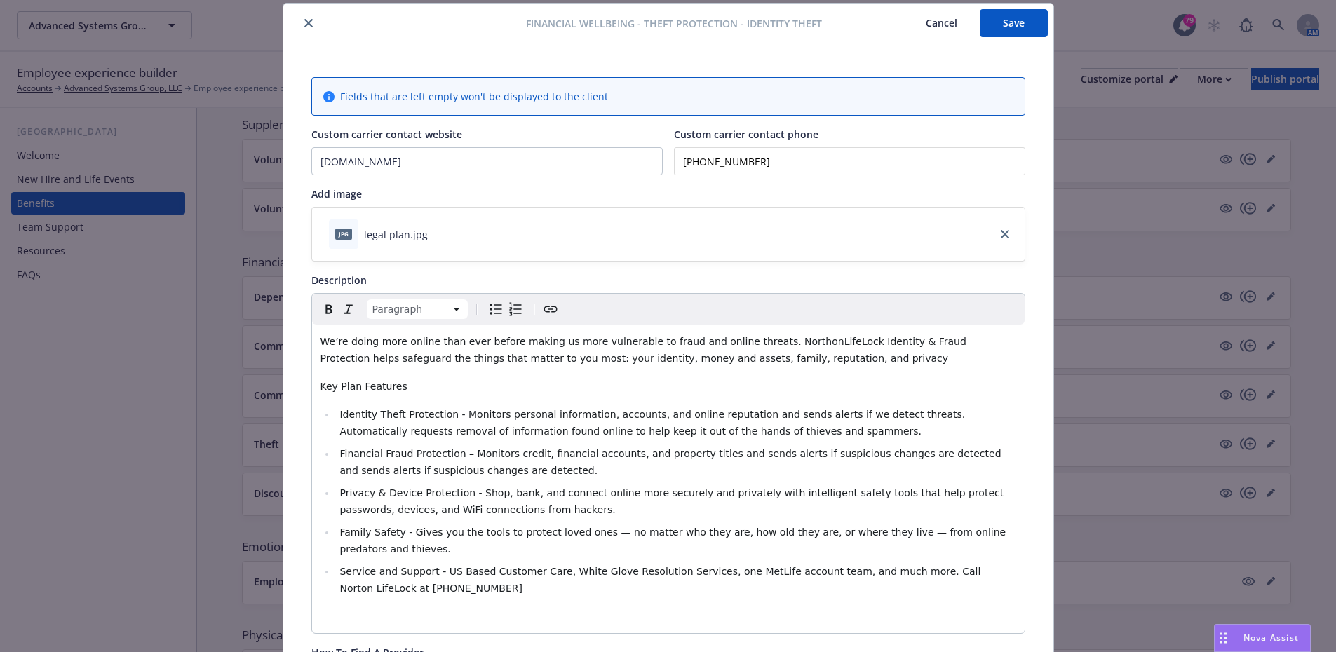
click at [773, 340] on span "We’re doing more online than ever before making us more vulnerable to fraud and…" at bounding box center [644, 350] width 649 height 28
click at [1030, 19] on button "Save" at bounding box center [1014, 23] width 68 height 28
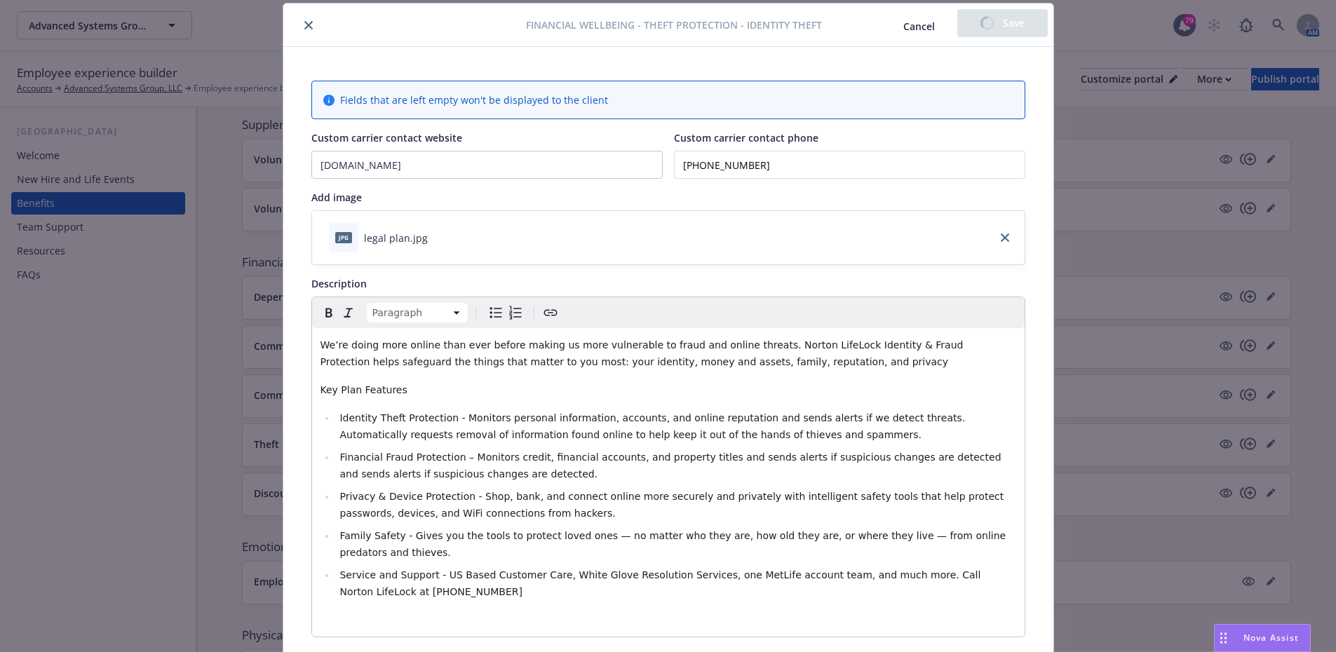
click at [1030, 19] on div "Cancel Save" at bounding box center [964, 25] width 167 height 32
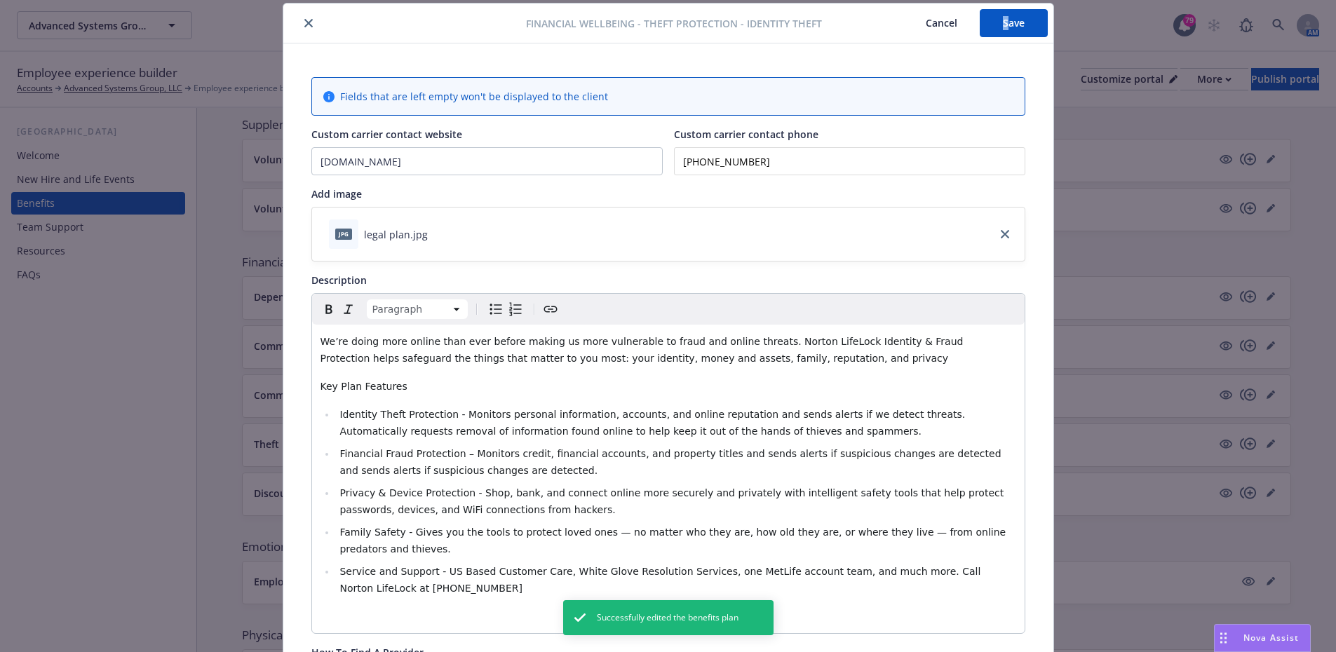
click at [300, 21] on button "close" at bounding box center [308, 23] width 17 height 17
